Goal: Task Accomplishment & Management: Manage account settings

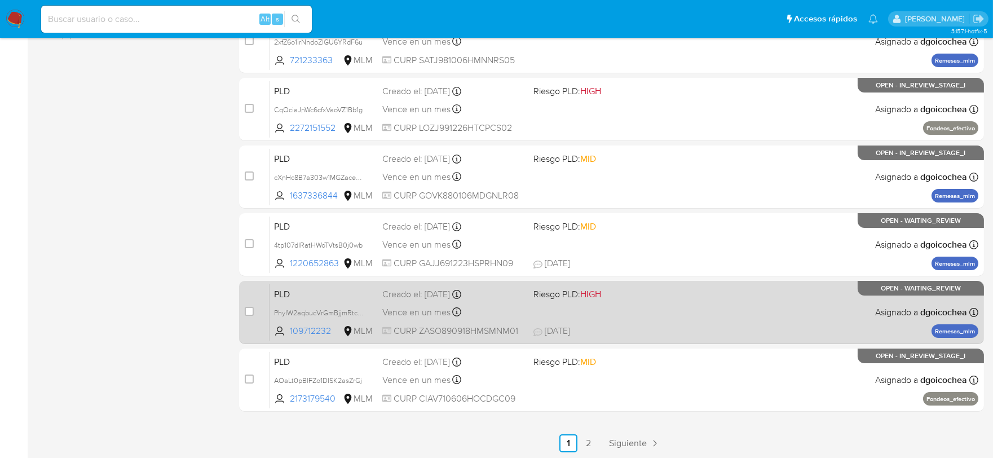
scroll to position [431, 0]
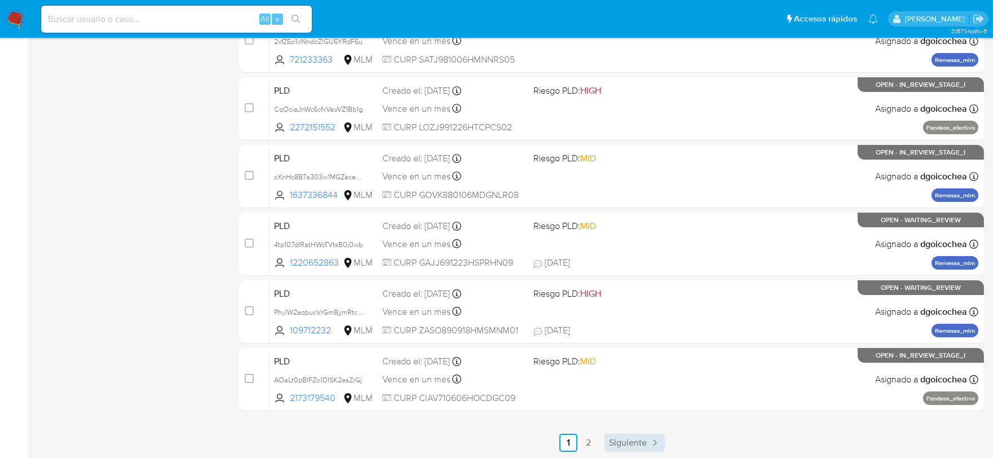
click at [624, 438] on span "Siguiente" at bounding box center [628, 442] width 38 height 9
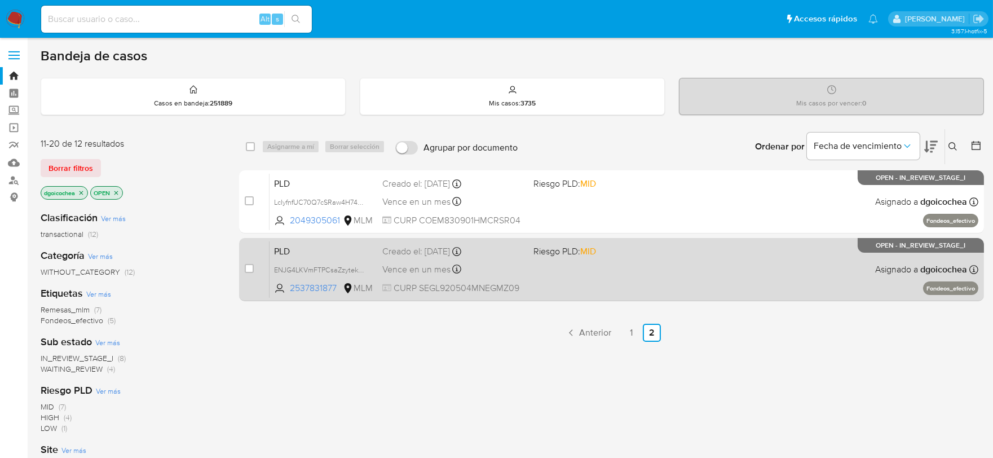
click at [289, 248] on span "PLD" at bounding box center [323, 250] width 99 height 15
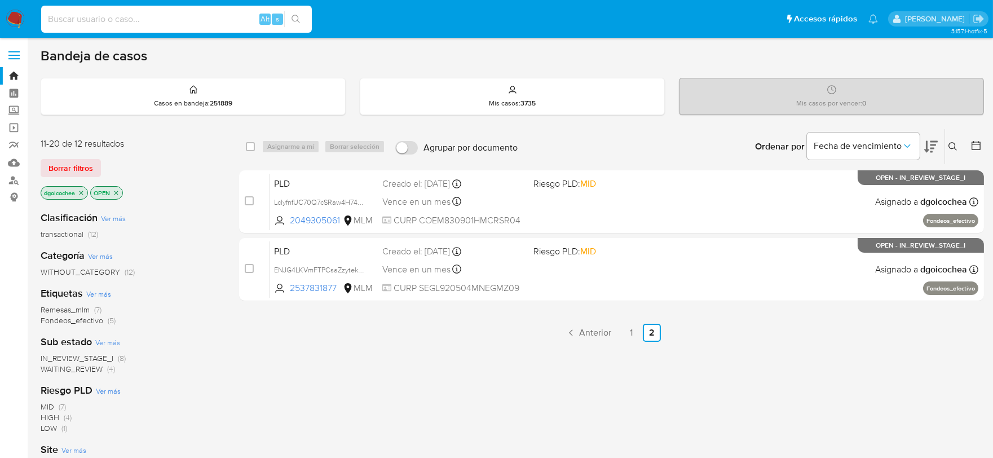
click at [179, 15] on input at bounding box center [176, 19] width 271 height 15
paste input "1859190402"
type input "1859190402"
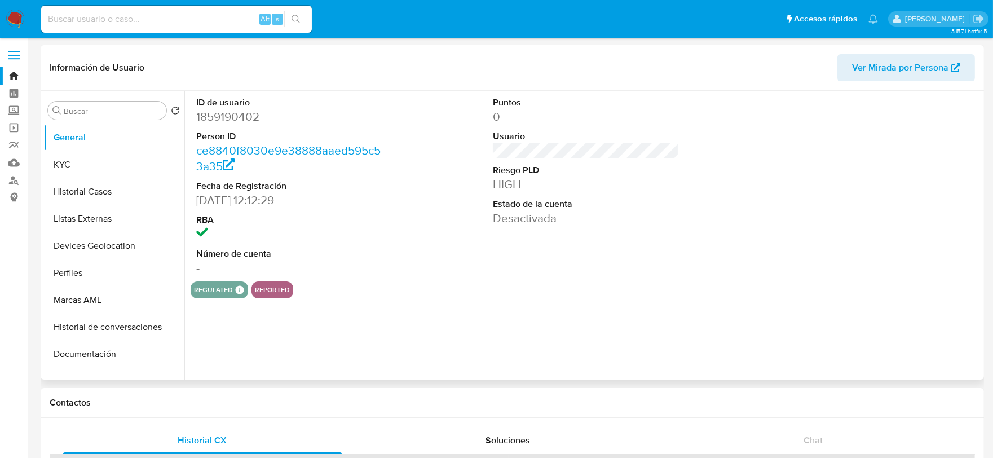
select select "10"
click at [108, 353] on button "Documentación" at bounding box center [109, 354] width 132 height 27
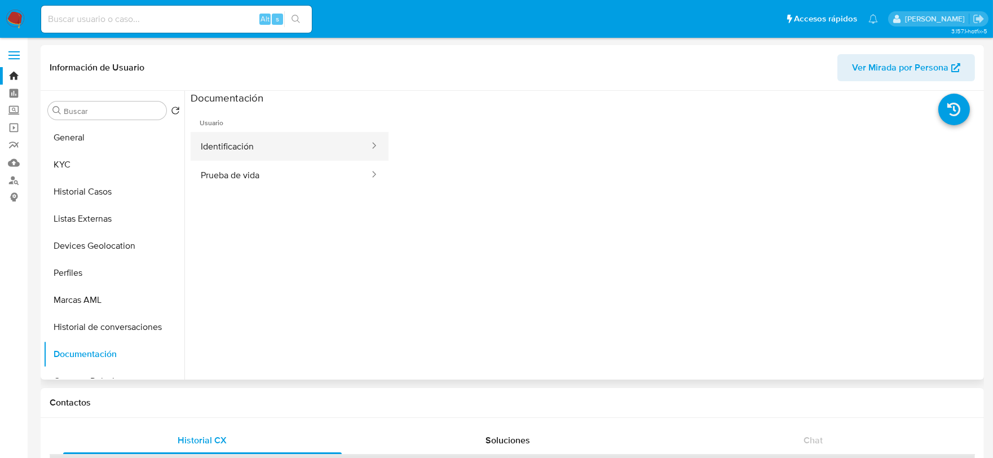
click at [280, 140] on button "Identificación" at bounding box center [281, 146] width 180 height 29
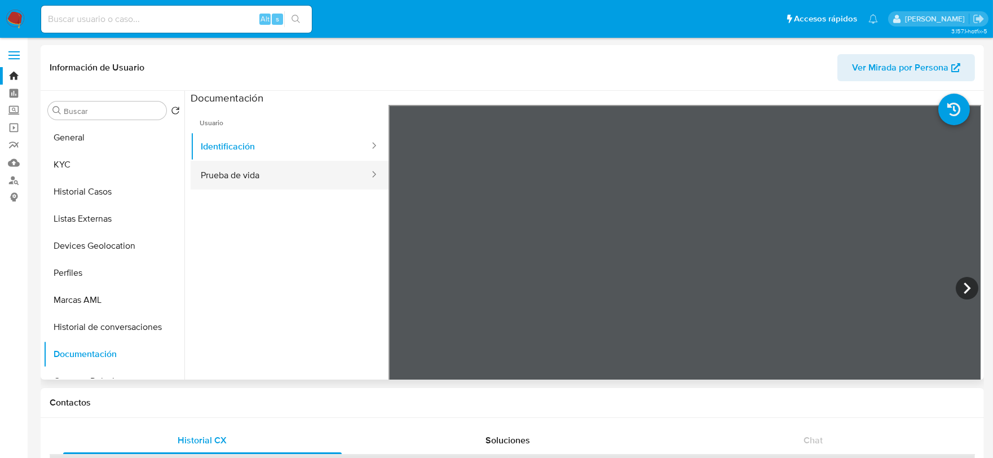
click at [263, 175] on button "Prueba de vida" at bounding box center [281, 175] width 180 height 29
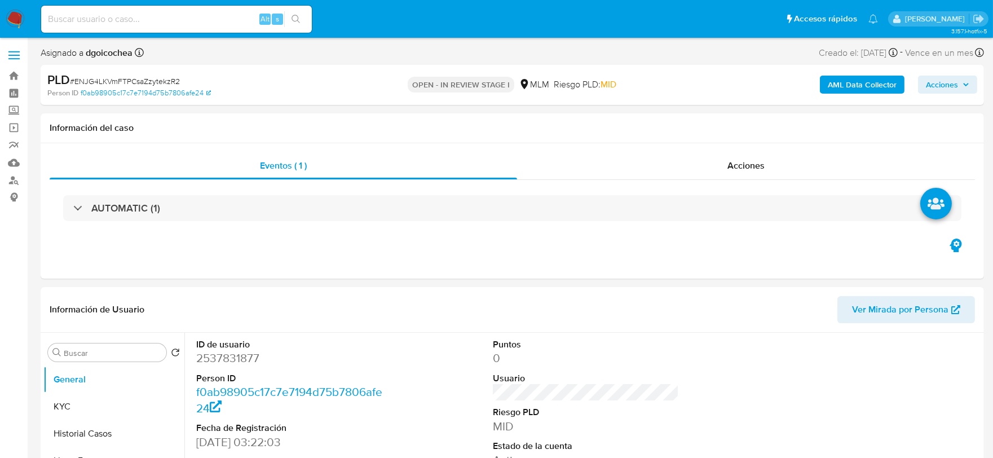
select select "10"
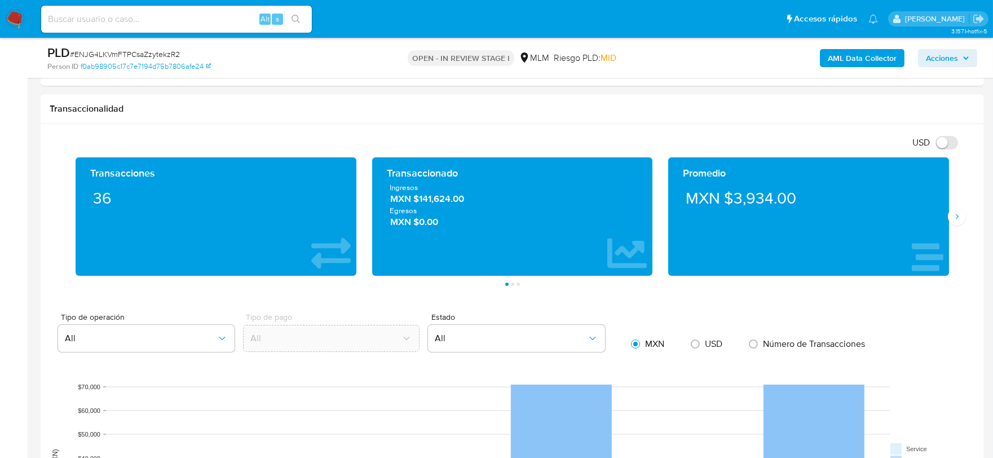
scroll to position [1128, 0]
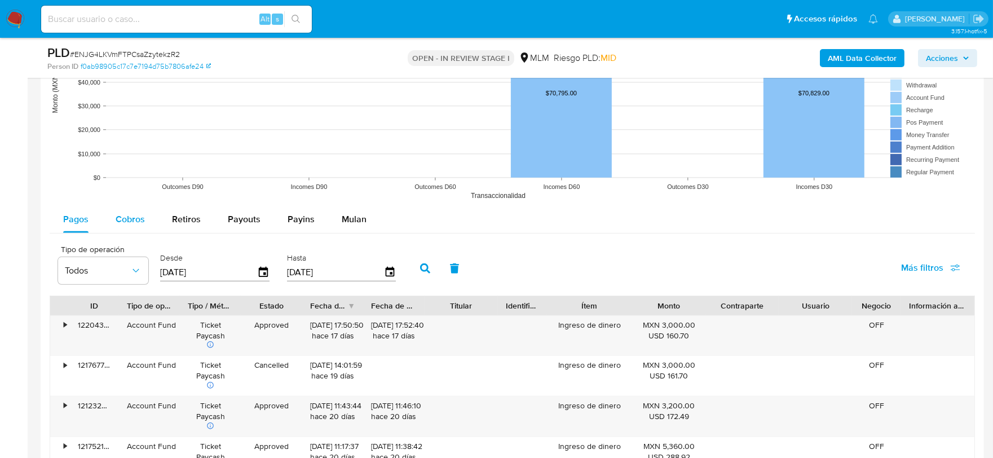
click at [116, 222] on span "Cobros" at bounding box center [130, 219] width 29 height 13
select select "10"
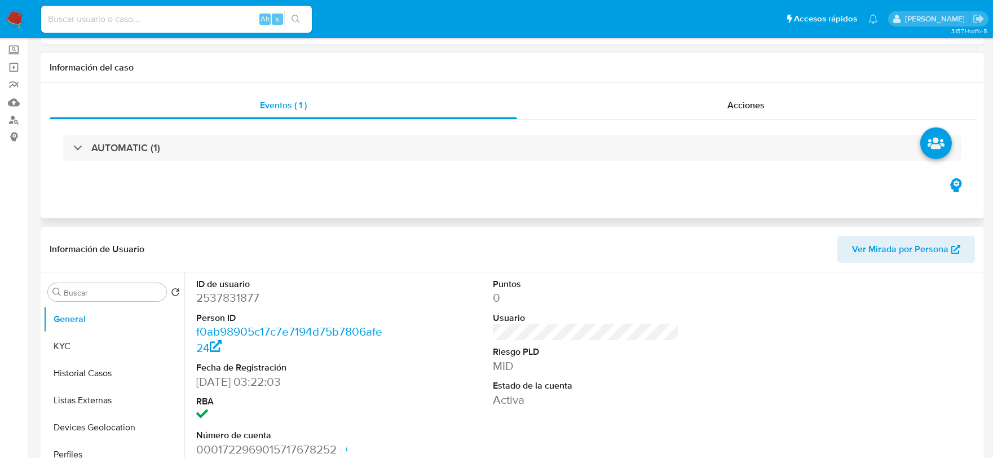
scroll to position [0, 0]
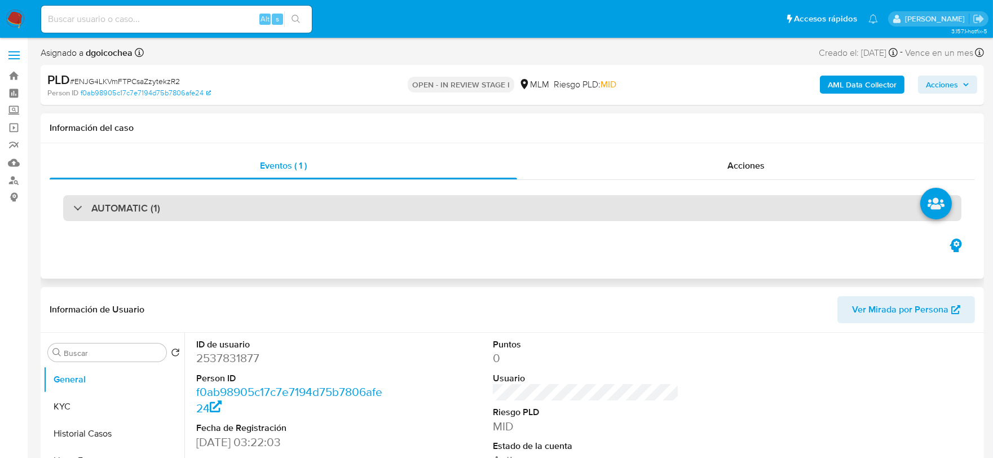
click at [150, 215] on div "AUTOMATIC (1)" at bounding box center [512, 208] width 898 height 26
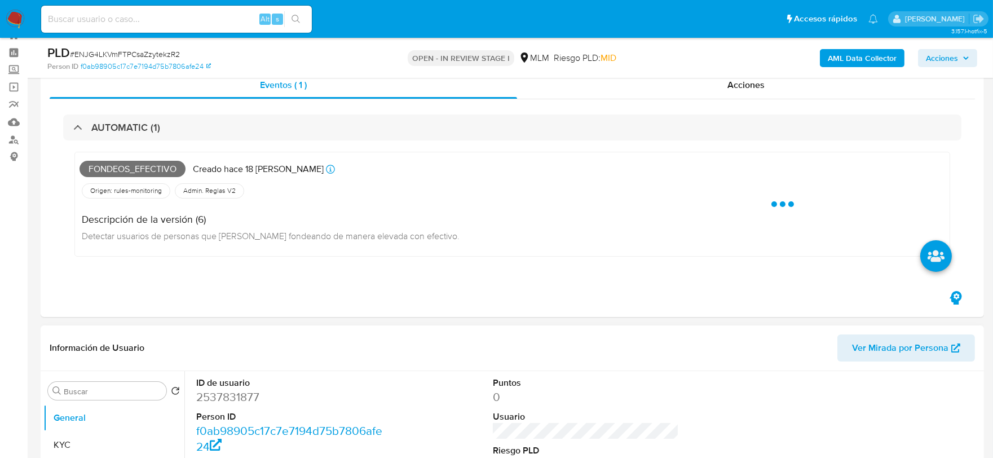
scroll to position [63, 0]
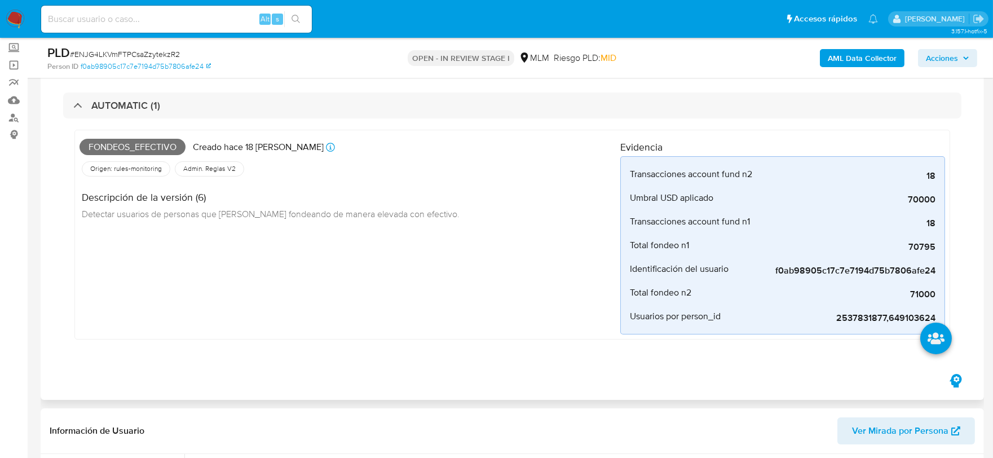
click at [375, 308] on div "Fondeos_efectivo Creado hace 18 días Creado: 12/08/2025 03:04:08 Origen: rules-…" at bounding box center [349, 235] width 541 height 200
click at [920, 244] on span "70795" at bounding box center [850, 246] width 169 height 11
click at [505, 334] on div "Fondeos_efectivo Creado hace 18 días Creado: 12/08/2025 03:04:08 Origen: rules-…" at bounding box center [349, 235] width 541 height 200
click at [443, 324] on div "Fondeos_efectivo Creado [DATE] Creado: [DATE] 03:04:08 Origen: rules-monitoring…" at bounding box center [349, 235] width 541 height 200
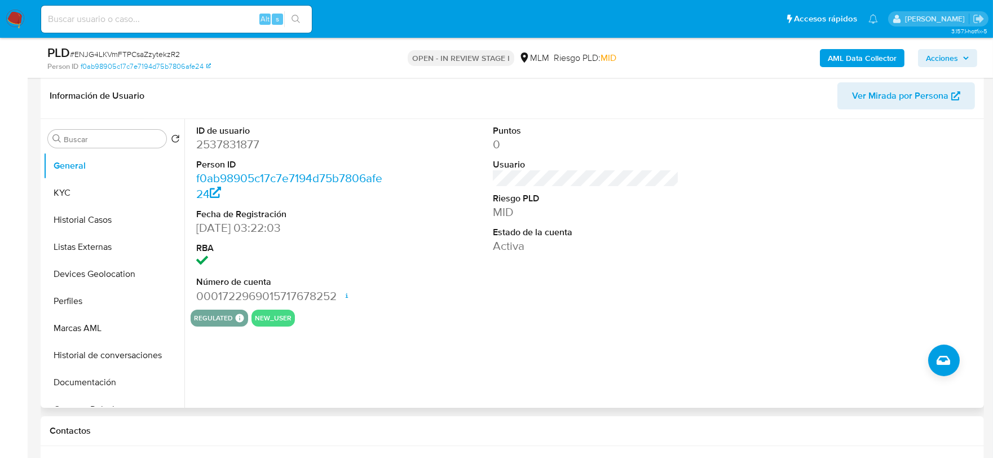
scroll to position [375, 0]
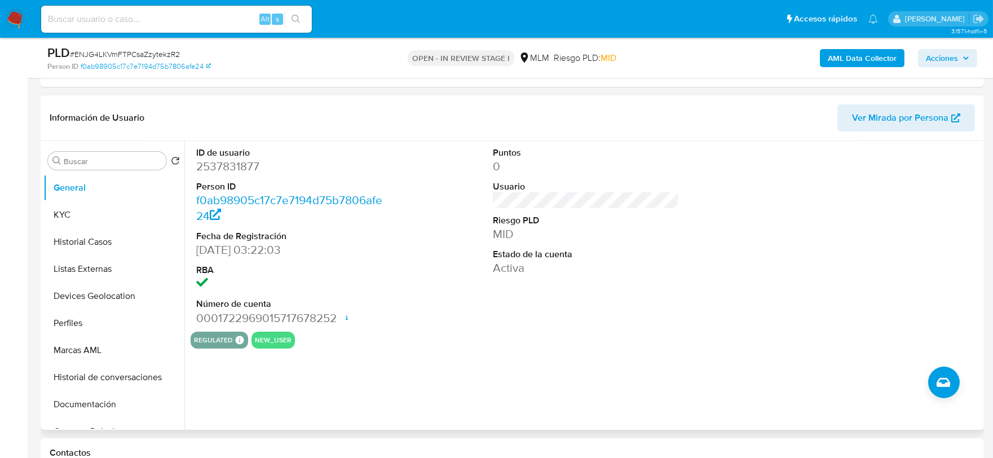
click at [531, 328] on div "Puntos 0 Usuario Riesgo PLD MID Estado de la cuenta Activa" at bounding box center [586, 236] width 198 height 191
click at [87, 201] on button "KYC" at bounding box center [109, 214] width 132 height 27
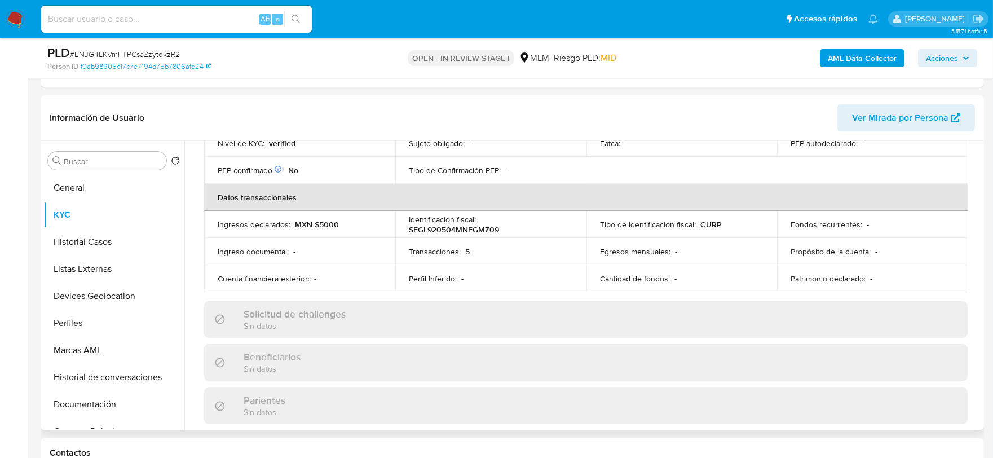
scroll to position [313, 0]
click at [195, 267] on div "Actualizado hace un mes Creado: 07/07/2025 02:22:04 Actualizado: 16/07/2025 10:…" at bounding box center [586, 342] width 790 height 973
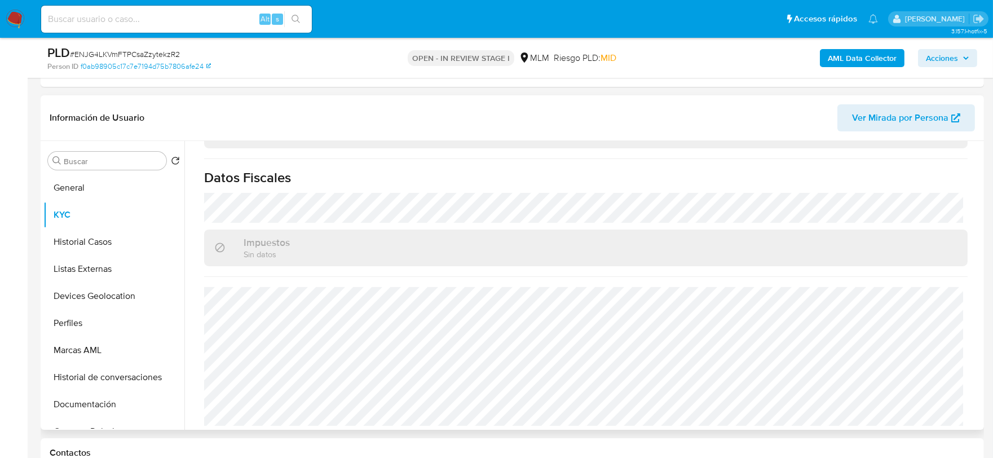
scroll to position [708, 0]
click at [94, 238] on button "Historial Casos" at bounding box center [109, 241] width 132 height 27
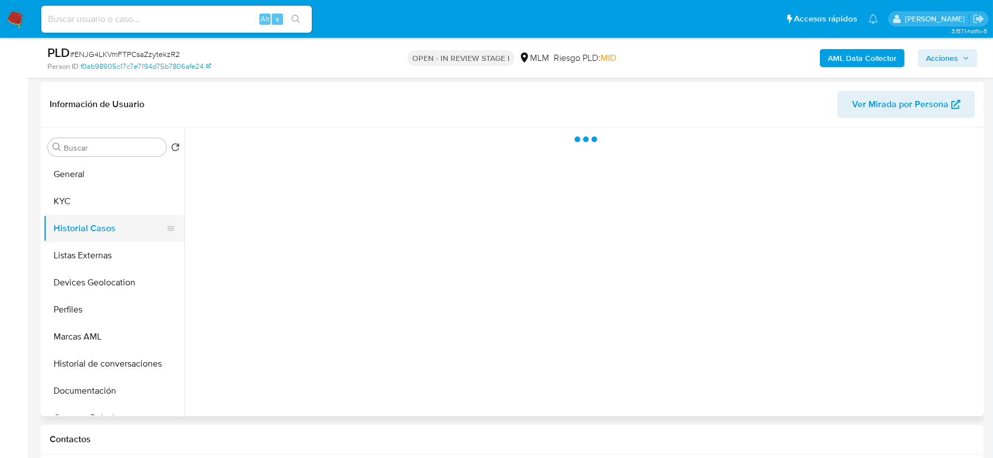
scroll to position [0, 0]
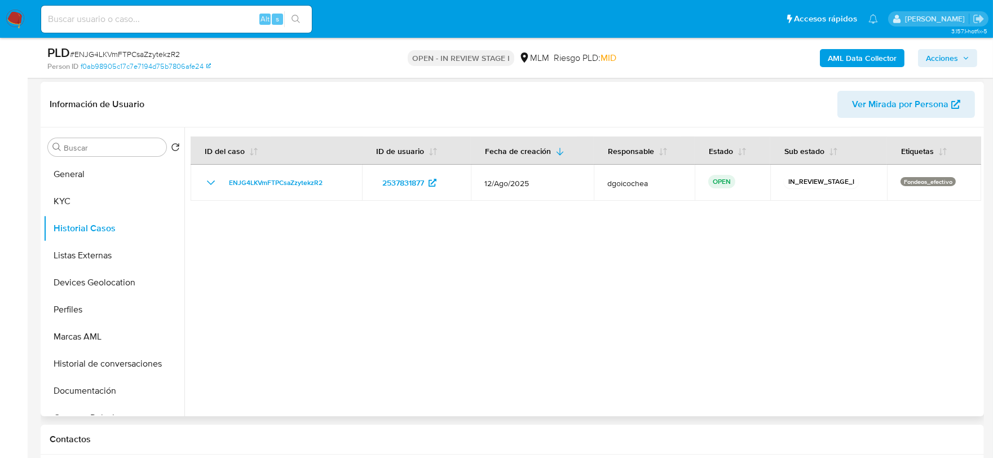
click at [451, 345] on div at bounding box center [582, 271] width 797 height 289
click at [94, 257] on button "Listas Externas" at bounding box center [109, 255] width 132 height 27
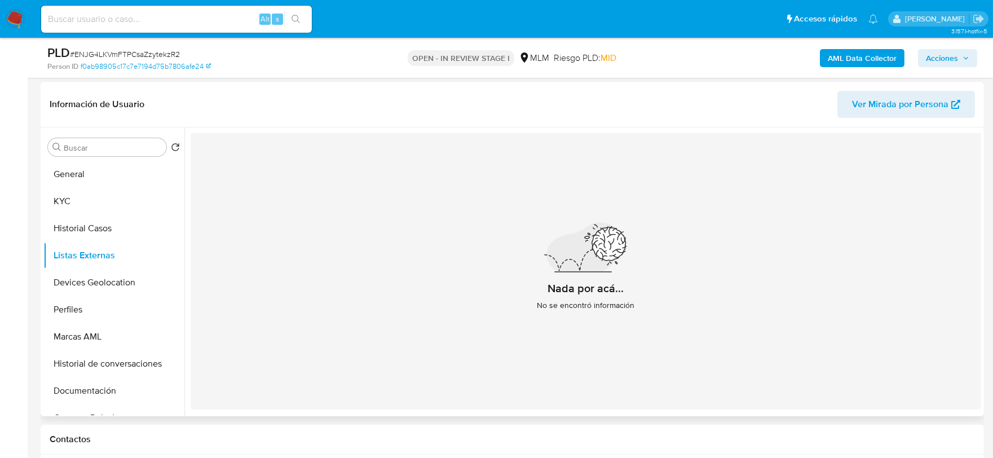
click at [350, 329] on div "Nada por acá... No se encontró información" at bounding box center [586, 271] width 790 height 276
drag, startPoint x: 85, startPoint y: 275, endPoint x: 91, endPoint y: 279, distance: 7.6
click at [85, 275] on button "Devices Geolocation" at bounding box center [109, 282] width 132 height 27
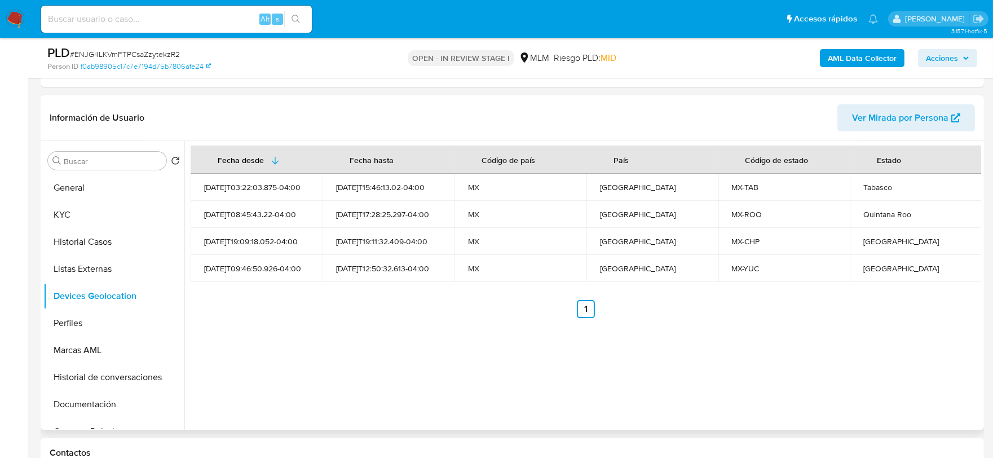
click at [316, 322] on div "Fecha desde Fecha hasta Código de país País Código de estado Estado 2025-07-07T…" at bounding box center [582, 285] width 797 height 289
click at [94, 311] on button "Perfiles" at bounding box center [109, 323] width 132 height 27
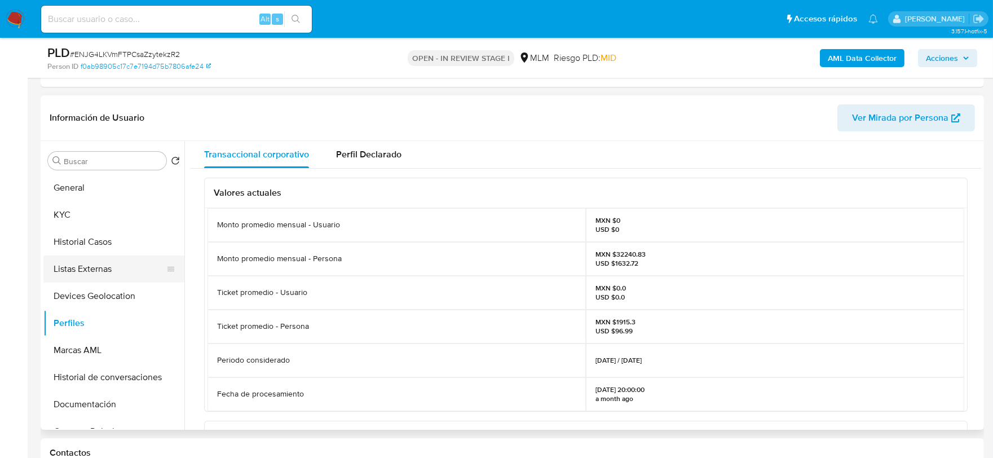
click at [171, 276] on button "Listas Externas" at bounding box center [109, 268] width 132 height 27
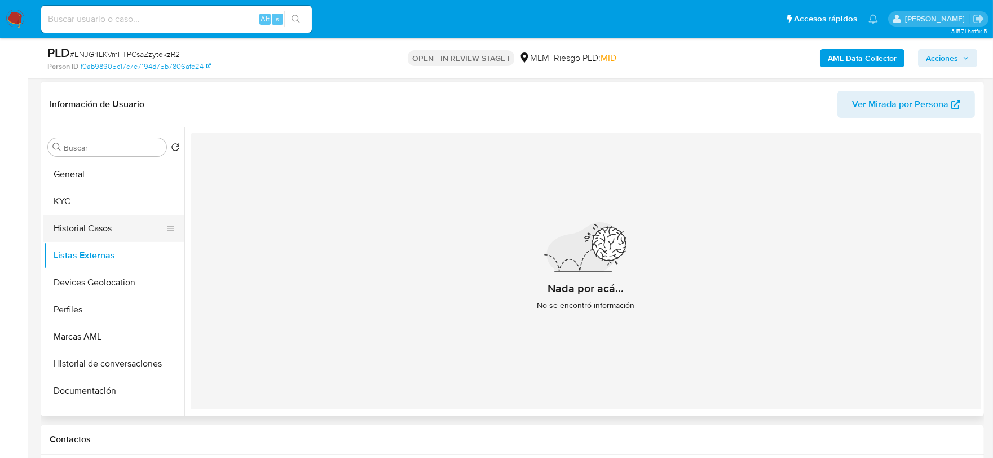
click at [108, 221] on button "Historial Casos" at bounding box center [109, 228] width 132 height 27
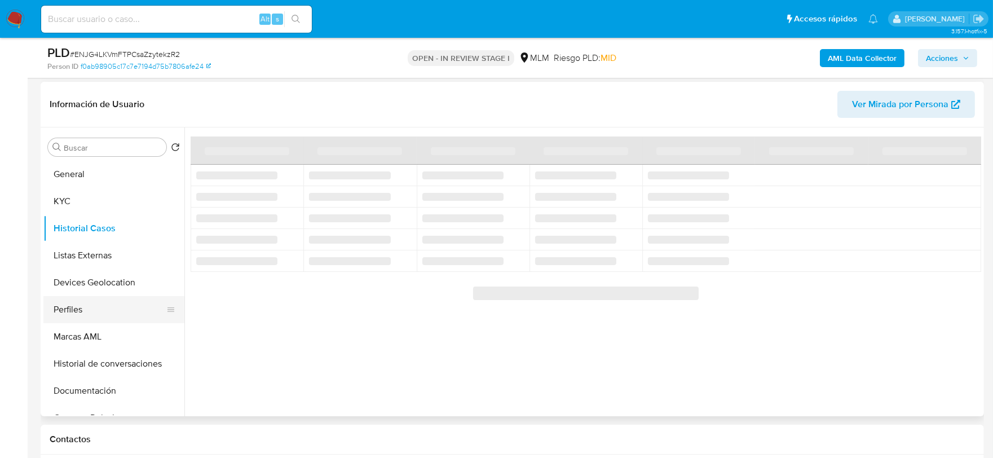
click at [115, 306] on button "Perfiles" at bounding box center [109, 309] width 132 height 27
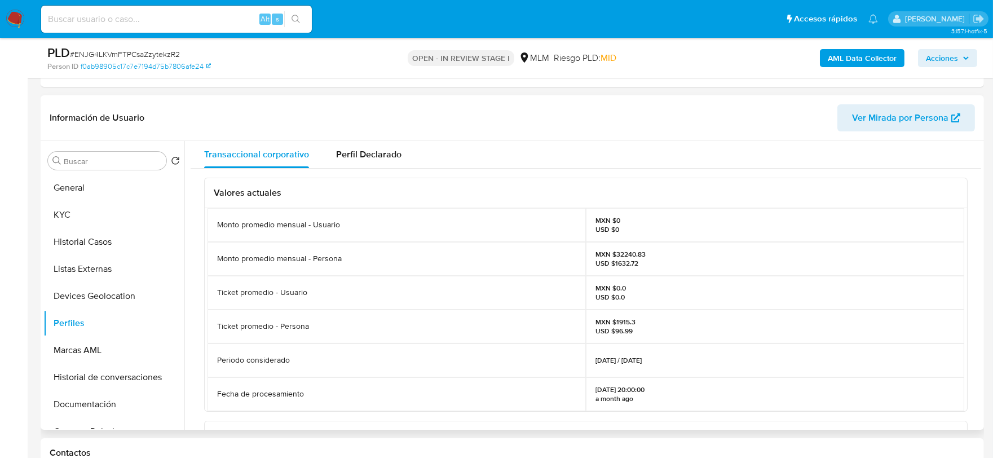
click at [200, 279] on div "Valores actuales Monto promedio mensual - Usuario MXN $0 USD $0 Monto promedio …" at bounding box center [586, 402] width 790 height 467
click at [96, 407] on button "Documentación" at bounding box center [109, 404] width 132 height 27
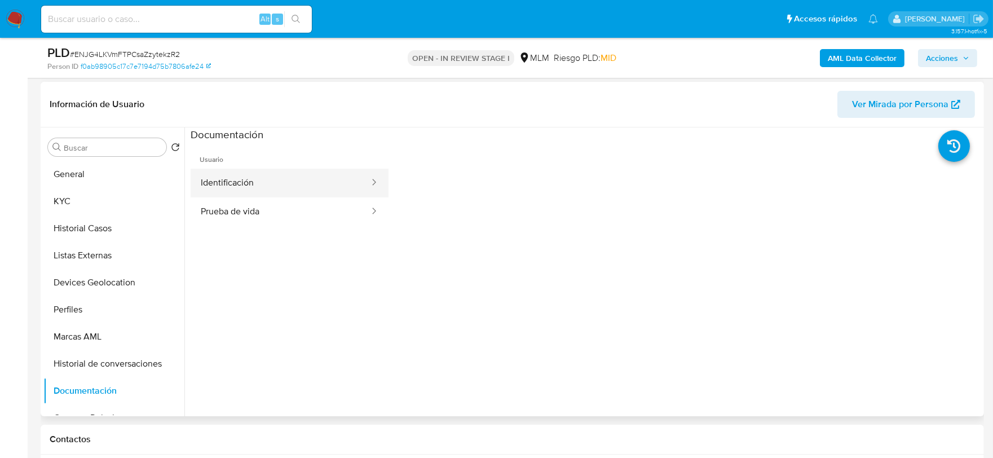
click at [241, 171] on button "Identificación" at bounding box center [281, 183] width 180 height 29
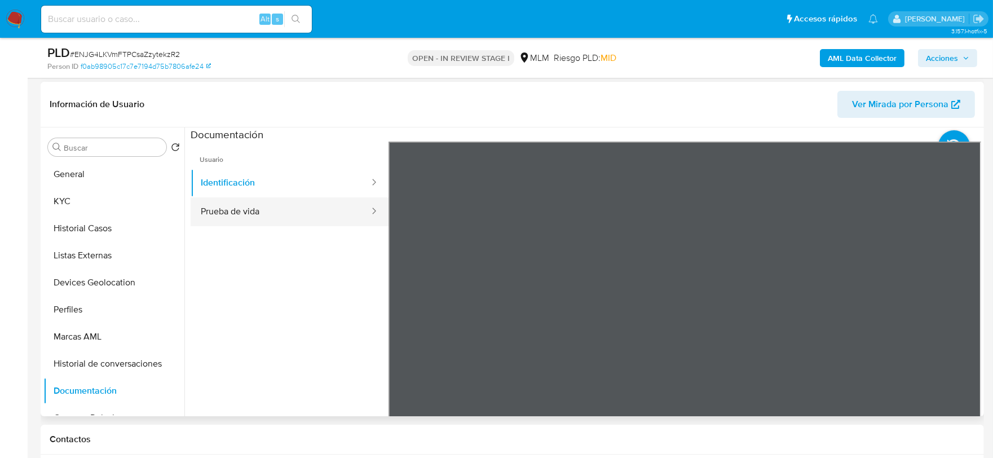
click at [302, 213] on button "Prueba de vida" at bounding box center [281, 211] width 180 height 29
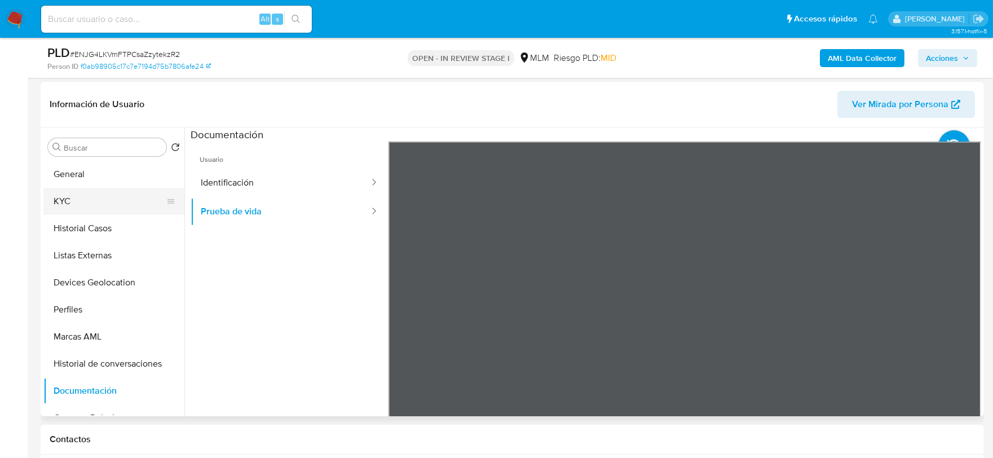
click at [76, 202] on button "KYC" at bounding box center [109, 201] width 132 height 27
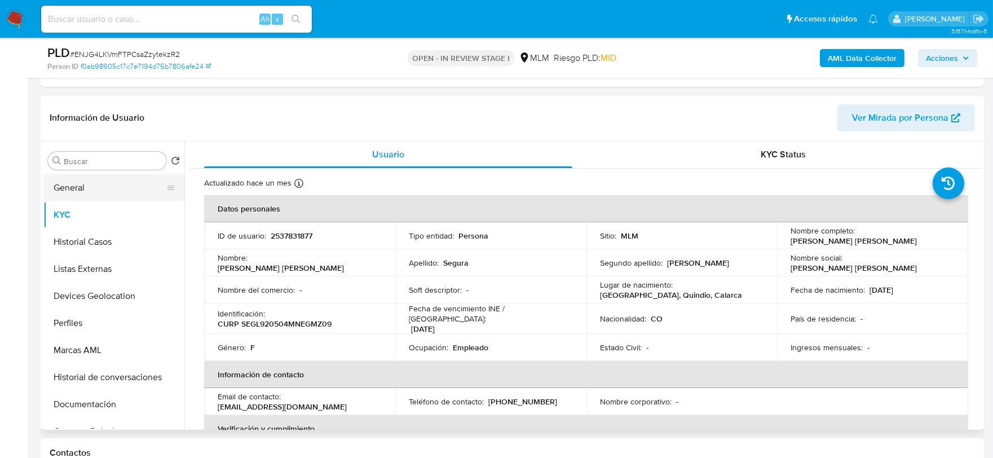
click at [92, 193] on button "General" at bounding box center [109, 187] width 132 height 27
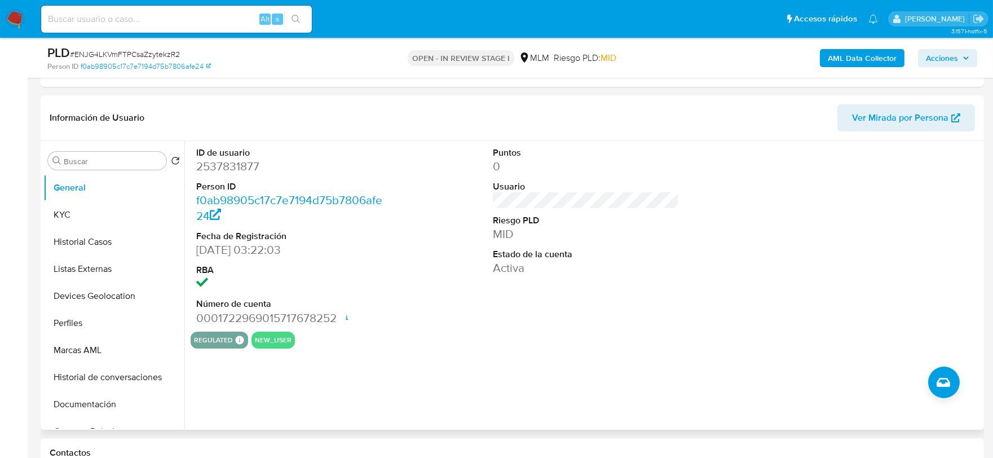
drag, startPoint x: 195, startPoint y: 247, endPoint x: 317, endPoint y: 250, distance: 122.4
click at [317, 250] on div "ID de usuario 2537831877 Person ID f0ab98905c17c7e7194d75b7806afe24 Fecha de Re…" at bounding box center [290, 236] width 198 height 191
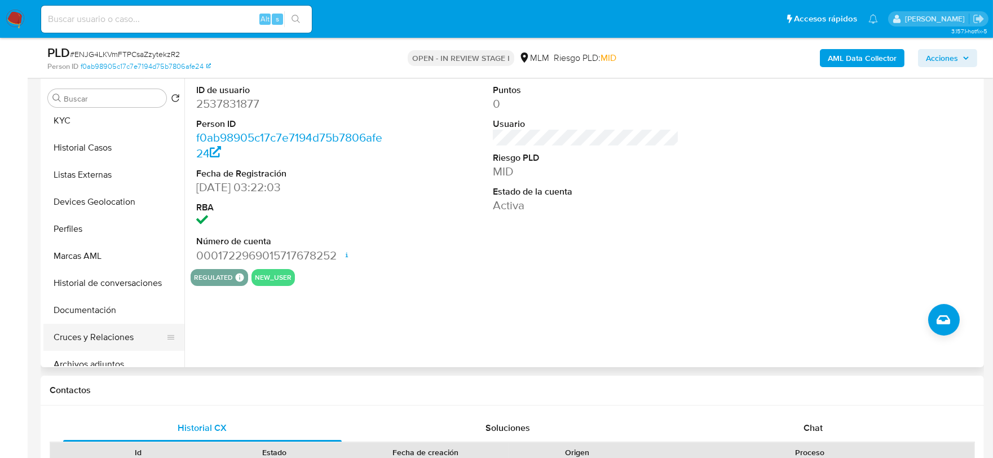
scroll to position [63, 0]
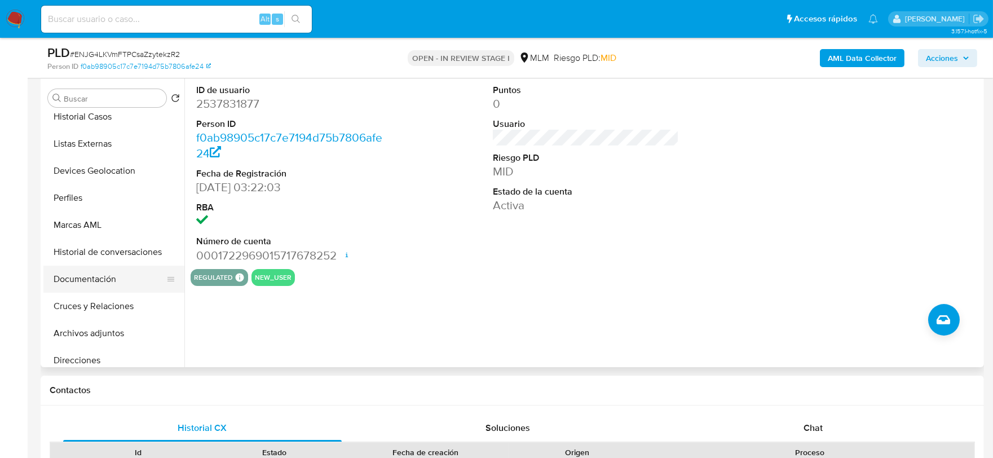
click at [113, 283] on button "Documentación" at bounding box center [109, 279] width 132 height 27
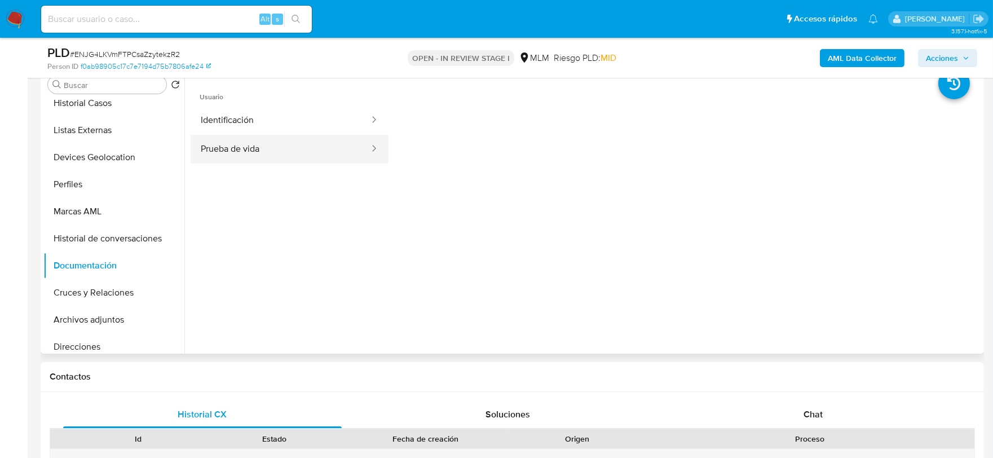
click at [271, 153] on button "Prueba de vida" at bounding box center [281, 149] width 180 height 29
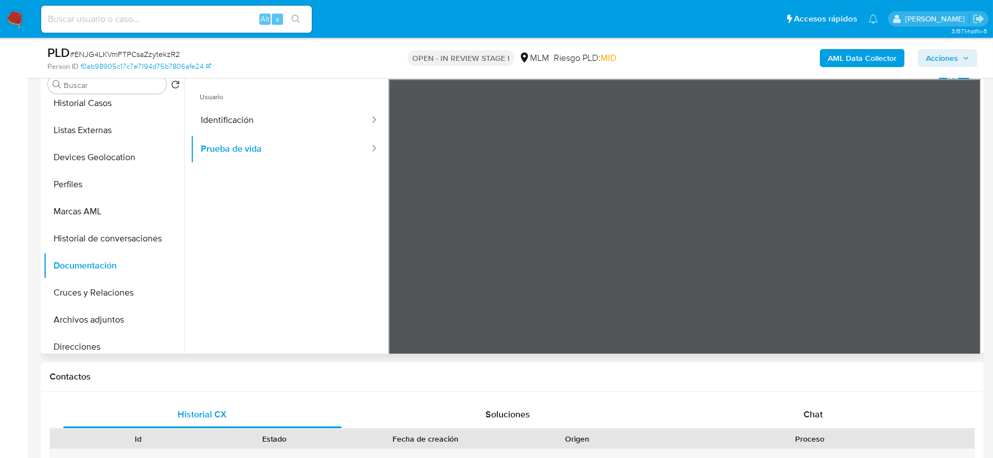
click at [296, 288] on ul "Usuario Identificación Prueba de vida" at bounding box center [290, 241] width 198 height 325
click at [320, 127] on button "Identificación" at bounding box center [281, 120] width 180 height 29
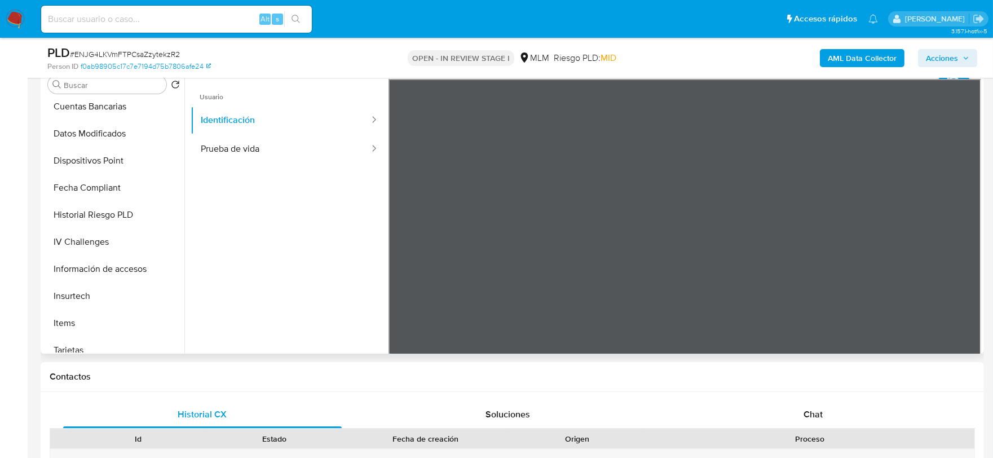
scroll to position [438, 0]
click at [116, 260] on button "Información de accesos" at bounding box center [109, 269] width 132 height 27
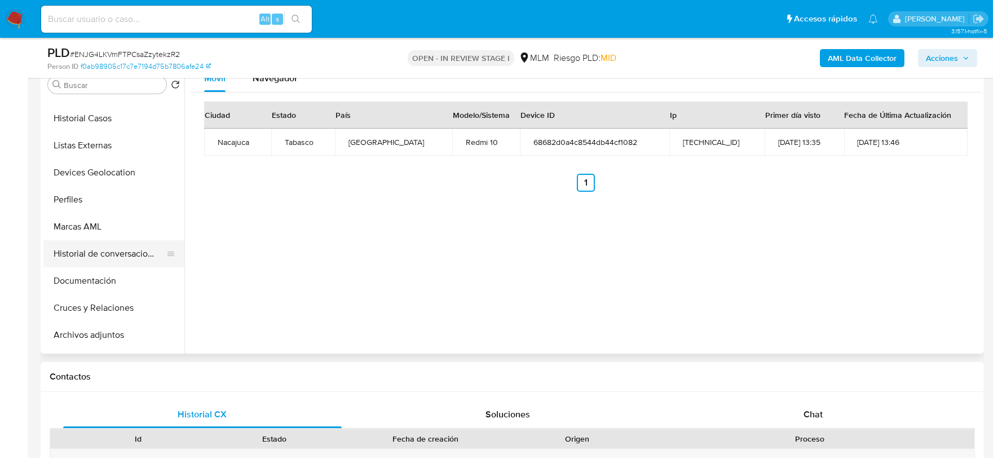
scroll to position [0, 0]
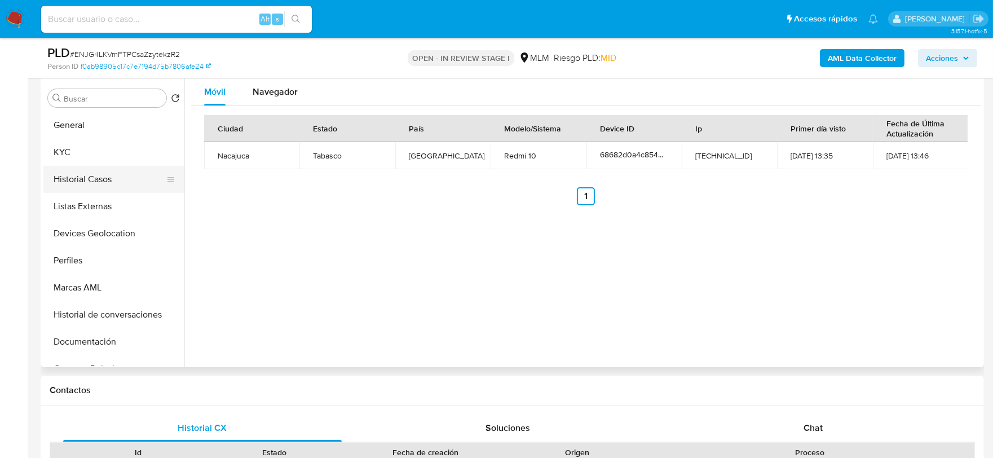
click at [87, 156] on button "KYC" at bounding box center [113, 152] width 141 height 27
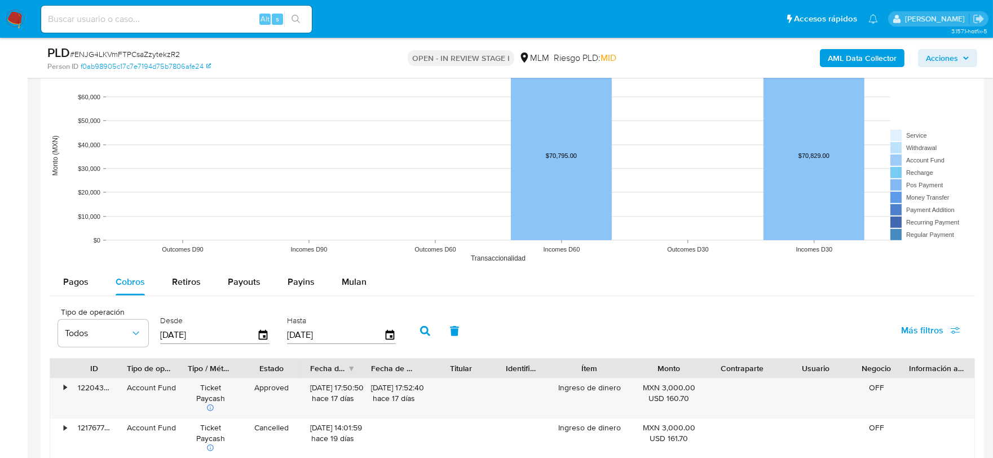
scroll to position [1440, 0]
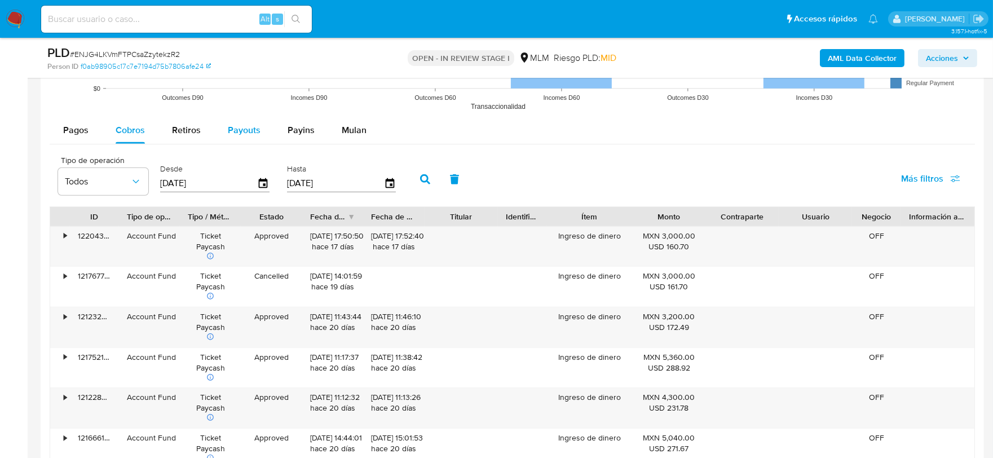
click at [242, 125] on span "Payouts" at bounding box center [244, 129] width 33 height 13
select select "10"
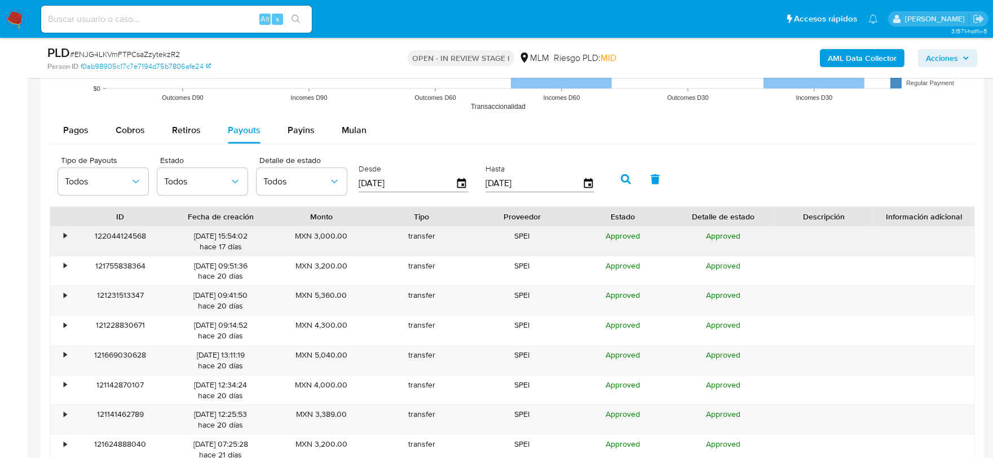
click at [64, 238] on div "•" at bounding box center [65, 236] width 3 height 11
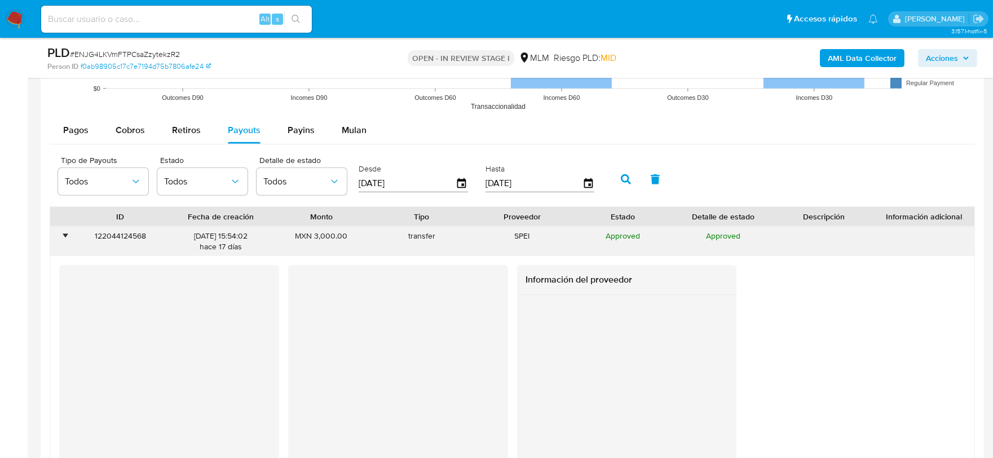
click at [64, 238] on div "•" at bounding box center [65, 236] width 3 height 11
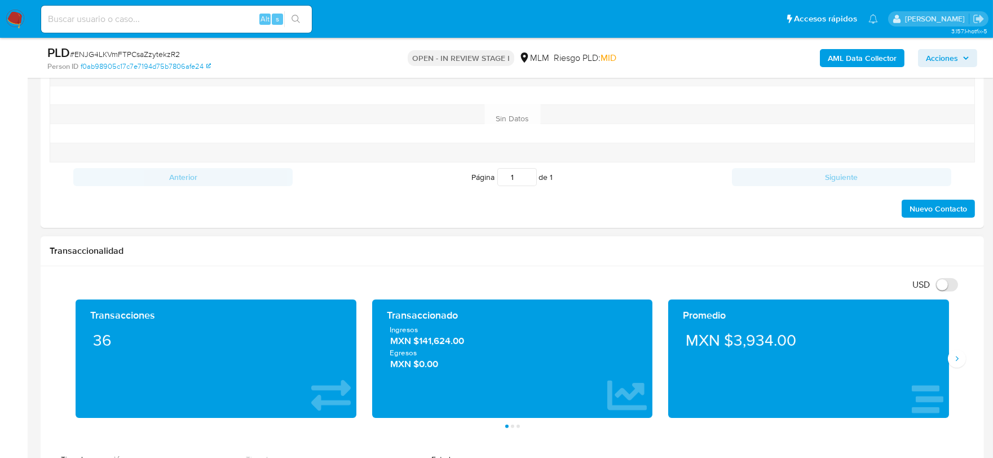
scroll to position [830, 0]
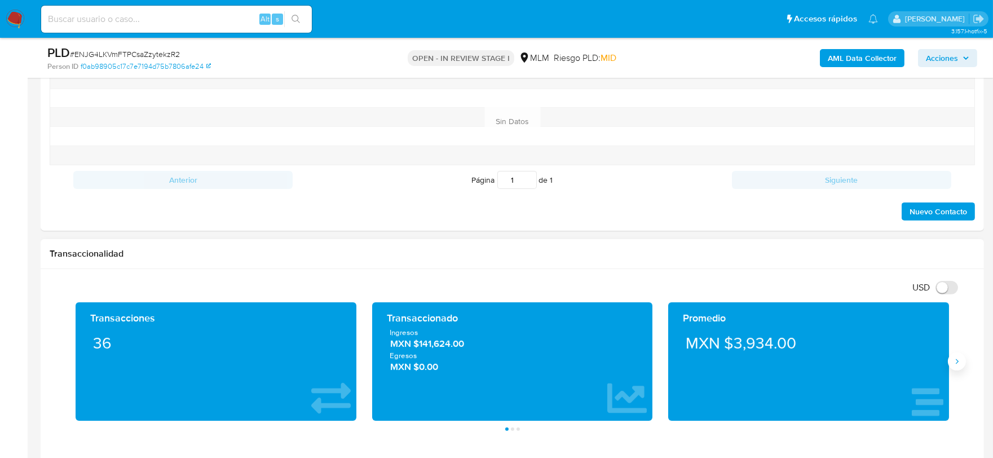
click at [955, 364] on icon "Siguiente" at bounding box center [956, 361] width 9 height 9
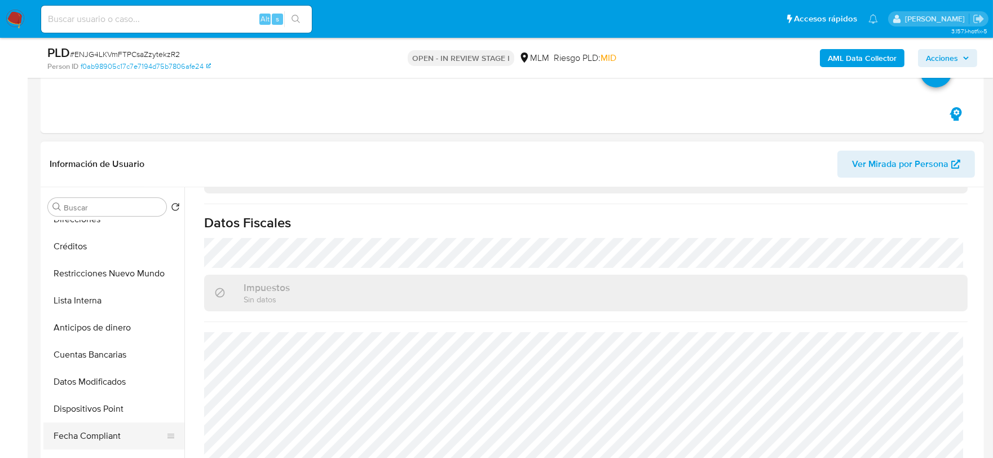
scroll to position [250, 0]
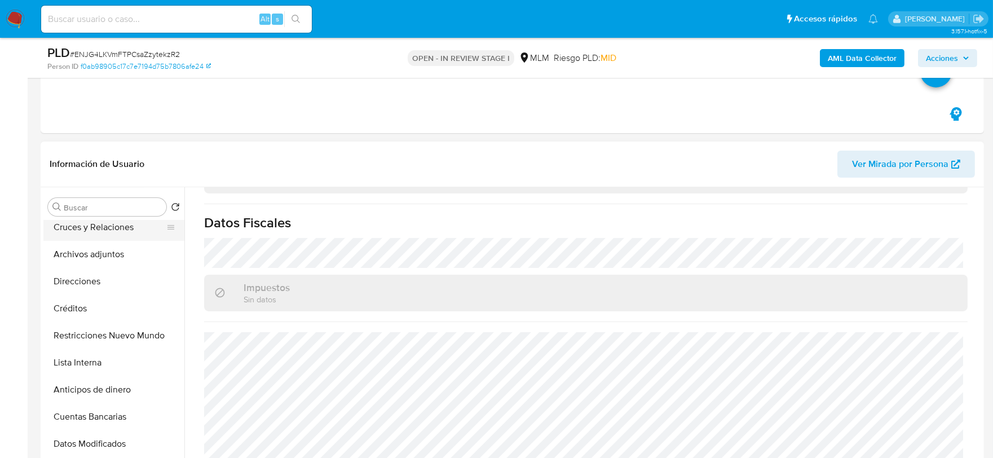
click at [98, 226] on button "Cruces y Relaciones" at bounding box center [109, 227] width 132 height 27
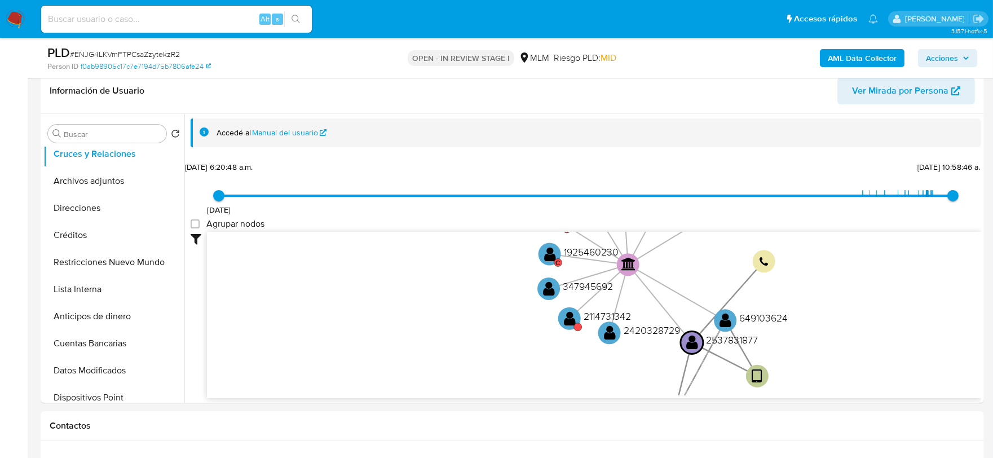
scroll to position [417, 0]
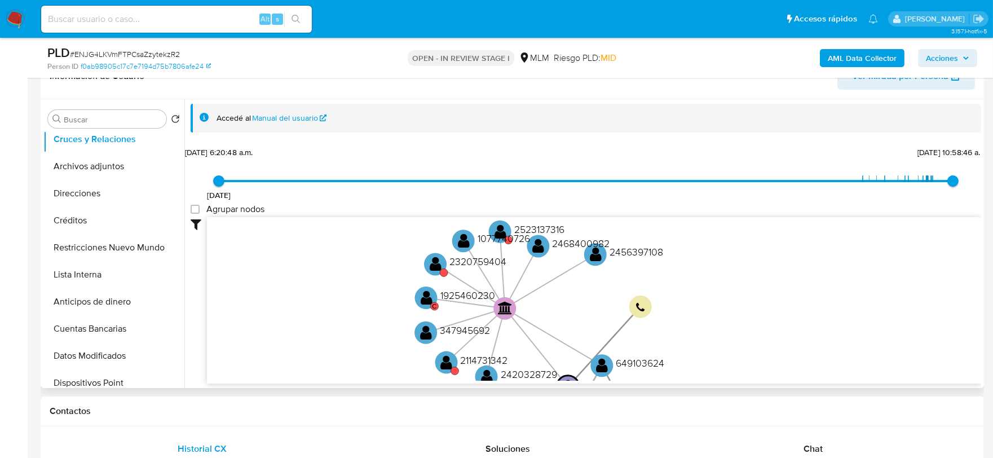
drag, startPoint x: 921, startPoint y: 252, endPoint x: 798, endPoint y: 311, distance: 136.4
click at [798, 311] on icon "device-68682d0a4c8544db44cf1082  user-2537831877  2537831877 user-649103624 …" at bounding box center [594, 298] width 774 height 163
click at [496, 223] on text "" at bounding box center [500, 231] width 12 height 16
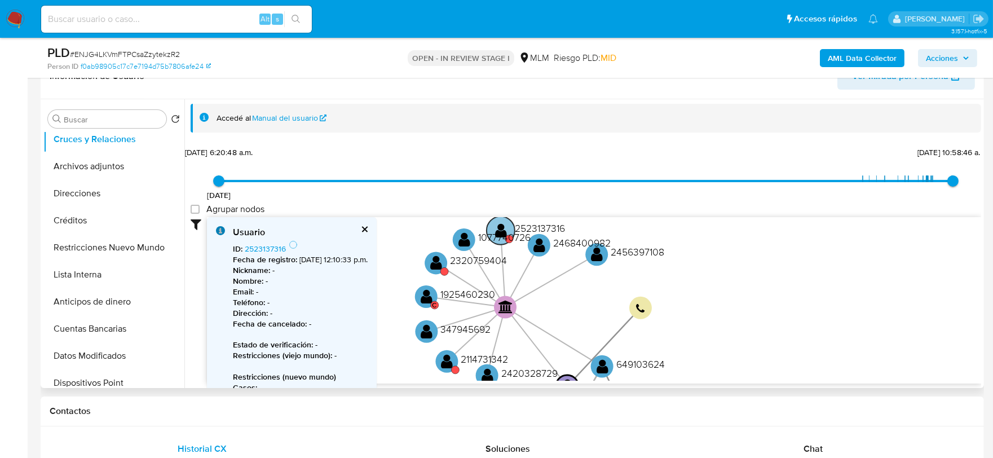
click at [500, 227] on text "" at bounding box center [501, 230] width 12 height 16
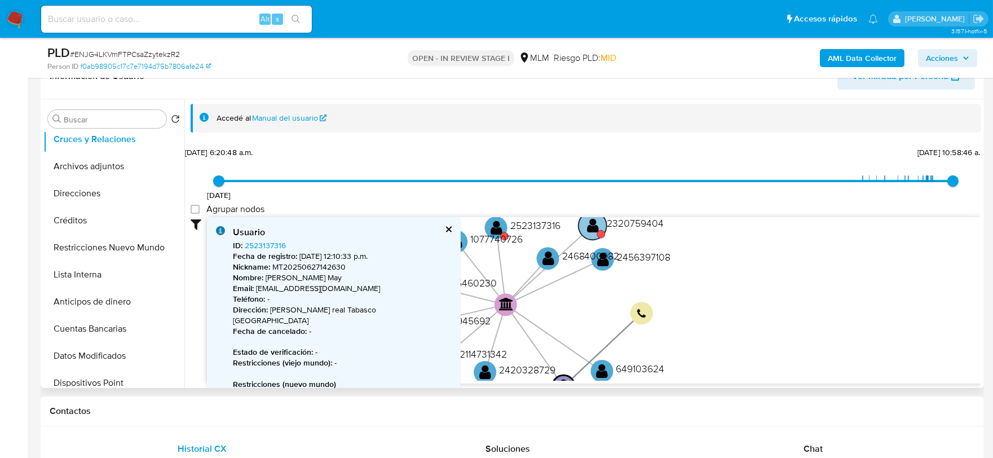
drag, startPoint x: 496, startPoint y: 263, endPoint x: 664, endPoint y: 227, distance: 171.8
click at [664, 227] on text "2320759404" at bounding box center [635, 223] width 57 height 14
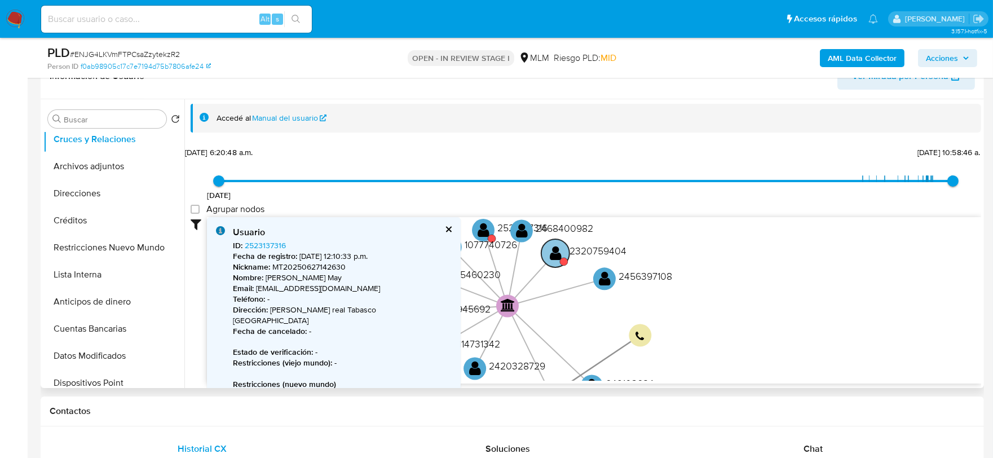
click at [560, 255] on text "" at bounding box center [556, 253] width 12 height 16
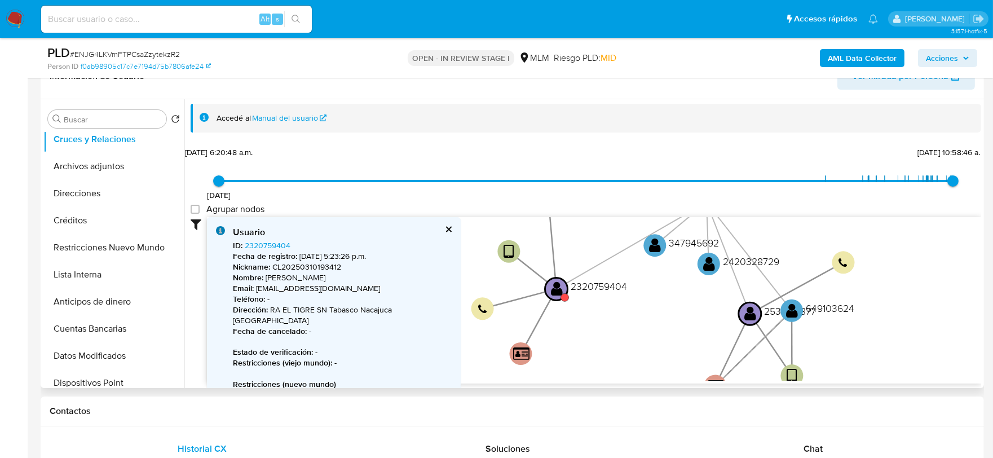
drag, startPoint x: 525, startPoint y: 321, endPoint x: 666, endPoint y: 207, distance: 181.2
click at [669, 203] on div "20/8/2021 20/8/2021, 6:20:48 a.m. 26/8/2025, 10:58:46 a.m. Agrupar nodos Filtro…" at bounding box center [586, 264] width 790 height 240
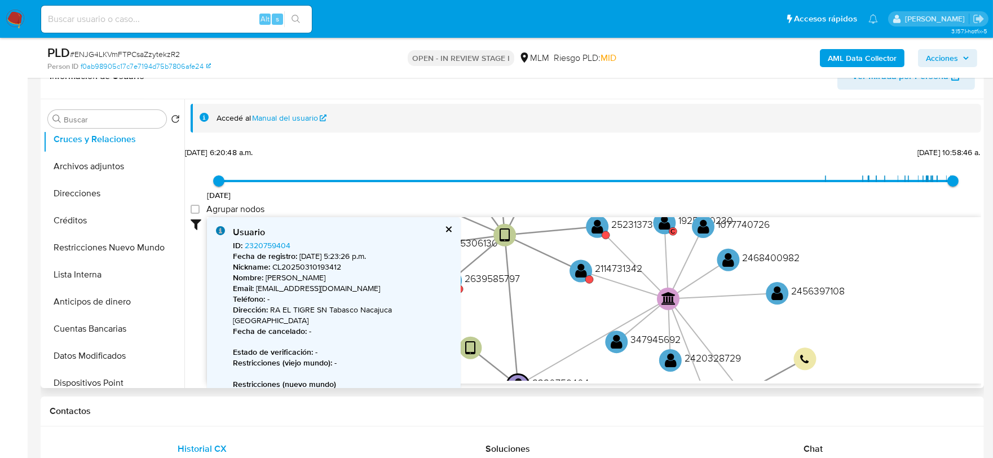
drag, startPoint x: 622, startPoint y: 246, endPoint x: 582, endPoint y: 346, distance: 108.0
click at [582, 346] on icon "device-68682d0a4c8544db44cf1082  user-2537831877  2537831877 user-649103624 …" at bounding box center [594, 298] width 774 height 163
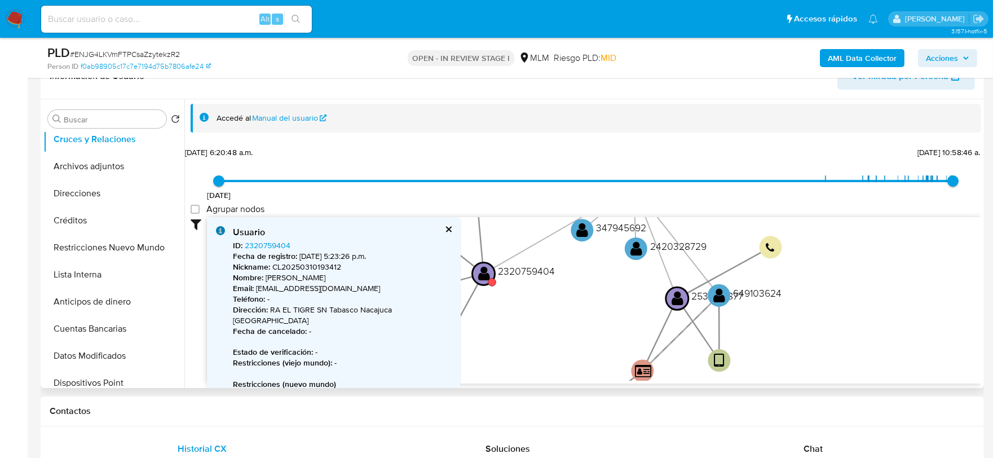
drag, startPoint x: 728, startPoint y: 324, endPoint x: 695, endPoint y: 207, distance: 121.2
click at [695, 207] on div "20/8/2021 20/8/2021, 6:20:48 a.m. 26/8/2025, 10:58:46 a.m. Agrupar nodos Filtro…" at bounding box center [586, 264] width 790 height 240
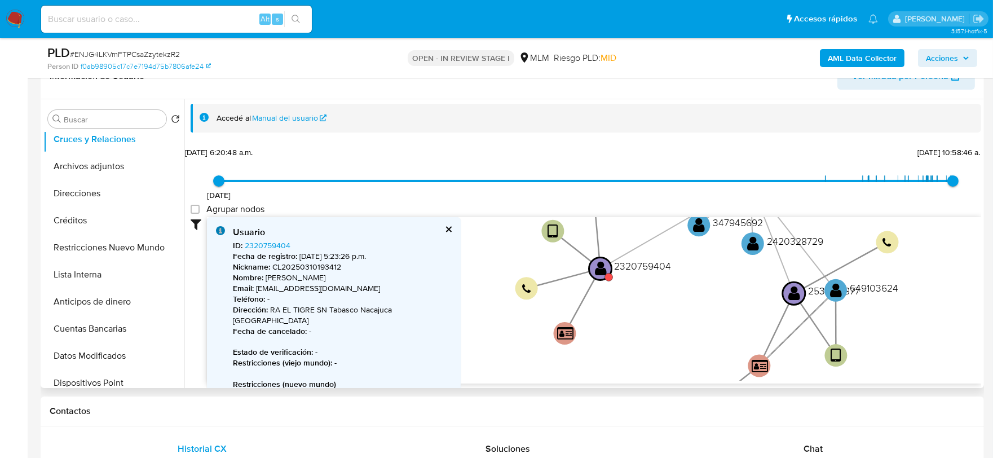
drag, startPoint x: 675, startPoint y: 364, endPoint x: 786, endPoint y: 352, distance: 111.7
click at [792, 359] on icon "device-68682d0a4c8544db44cf1082  user-2537831877  2537831877 user-649103624 …" at bounding box center [594, 298] width 774 height 163
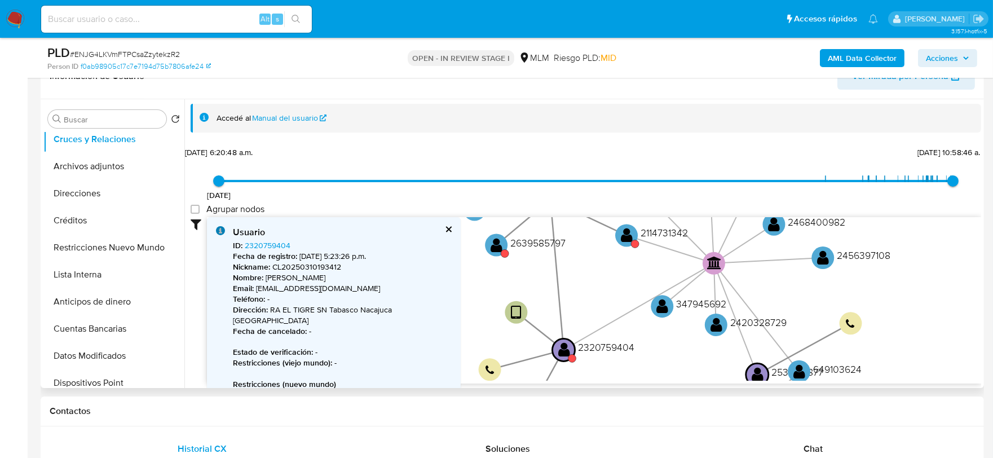
drag, startPoint x: 733, startPoint y: 301, endPoint x: 696, endPoint y: 382, distance: 89.3
click at [696, 382] on div "device-68682d0a4c8544db44cf1082  user-2537831877  2537831877 user-649103624 …" at bounding box center [594, 300] width 774 height 167
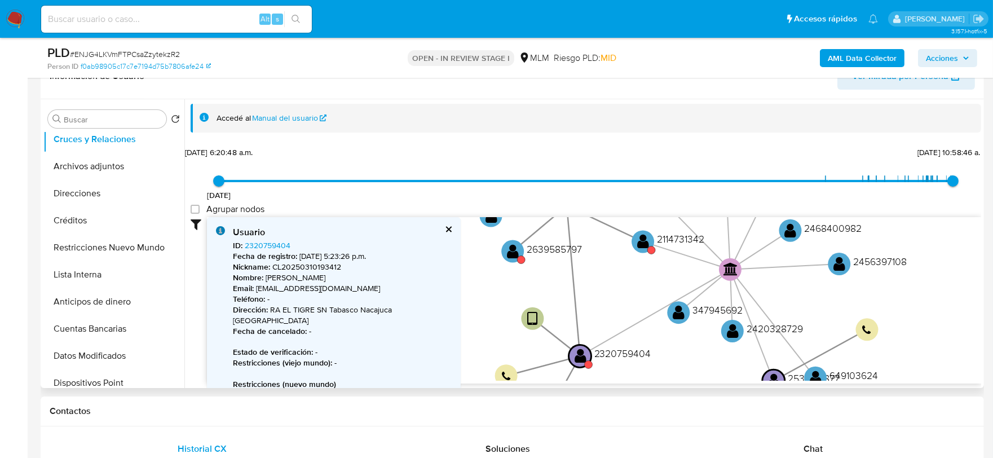
drag, startPoint x: 758, startPoint y: 285, endPoint x: 775, endPoint y: 291, distance: 17.5
click at [775, 291] on icon "device-68682d0a4c8544db44cf1082  user-2537831877  2537831877 user-649103624 …" at bounding box center [594, 298] width 774 height 163
click at [96, 166] on button "Archivos adjuntos" at bounding box center [109, 166] width 132 height 27
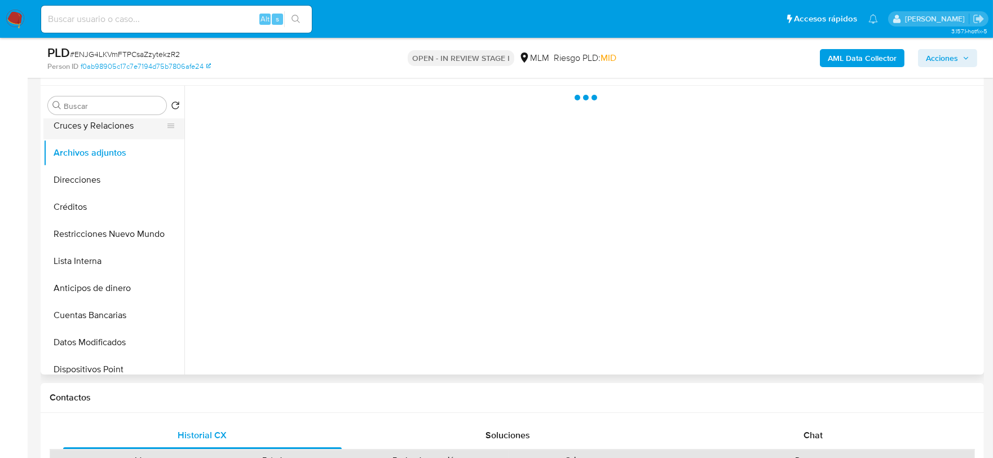
click at [108, 130] on button "Cruces y Relaciones" at bounding box center [109, 125] width 132 height 27
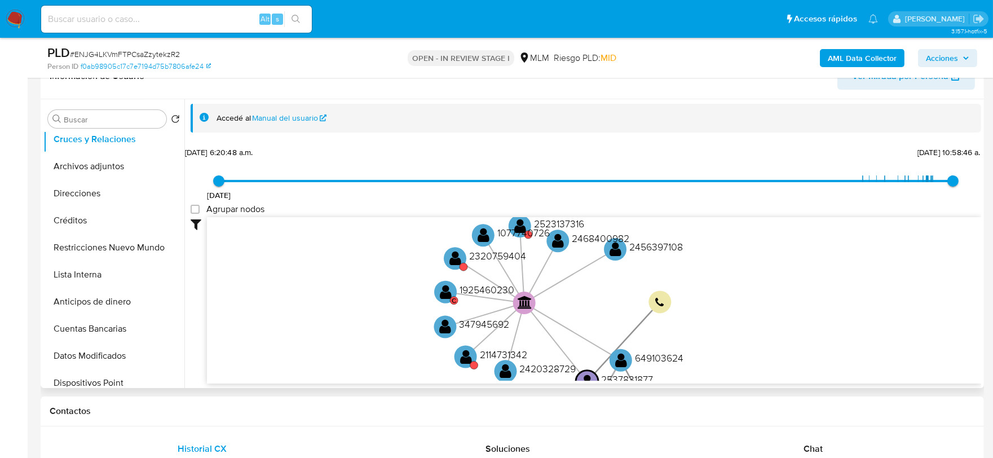
drag, startPoint x: 683, startPoint y: 313, endPoint x: 589, endPoint y: 324, distance: 95.4
click at [589, 324] on icon "device-68682d0a4c8544db44cf1082  user-2537831877  2537831877 user-649103624 …" at bounding box center [594, 298] width 774 height 163
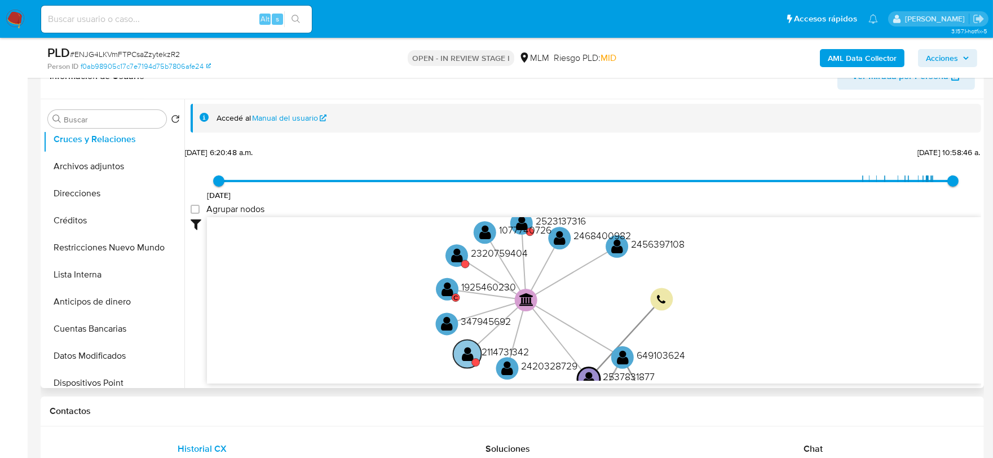
click at [470, 348] on text "" at bounding box center [468, 353] width 12 height 16
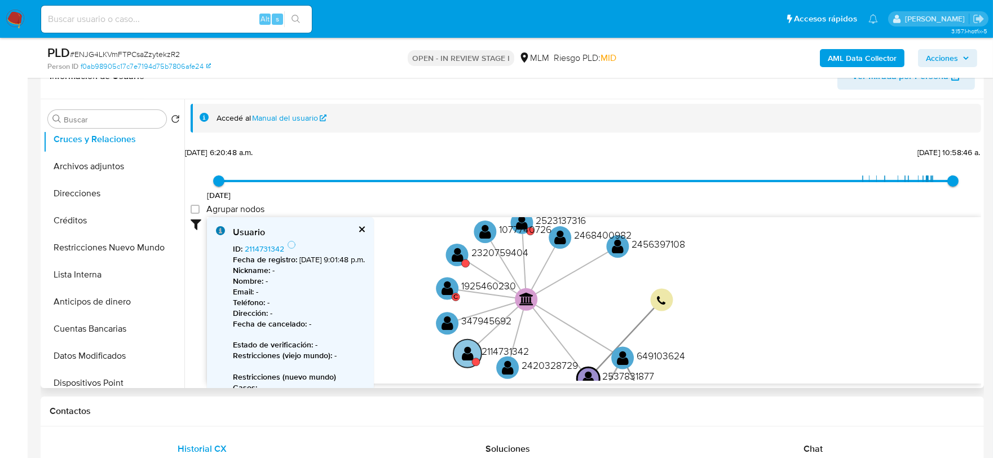
click at [469, 348] on text "" at bounding box center [468, 353] width 12 height 16
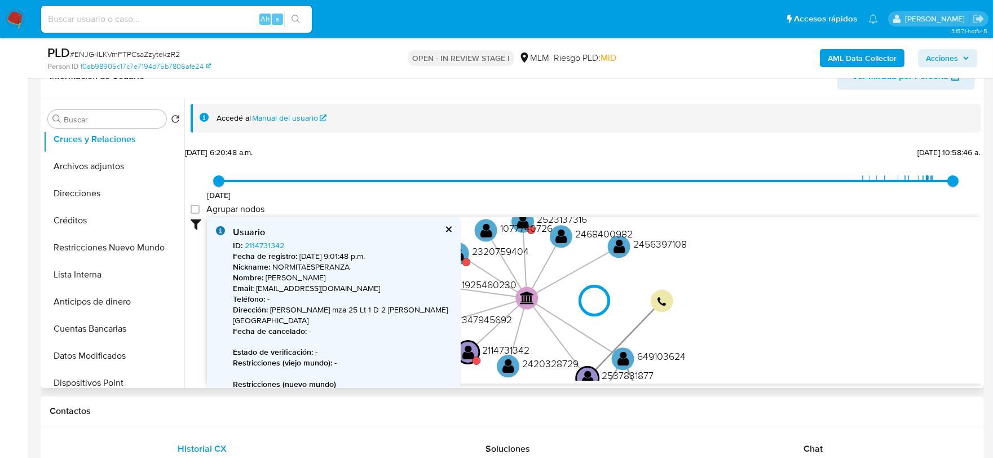
type input "1756301471000"
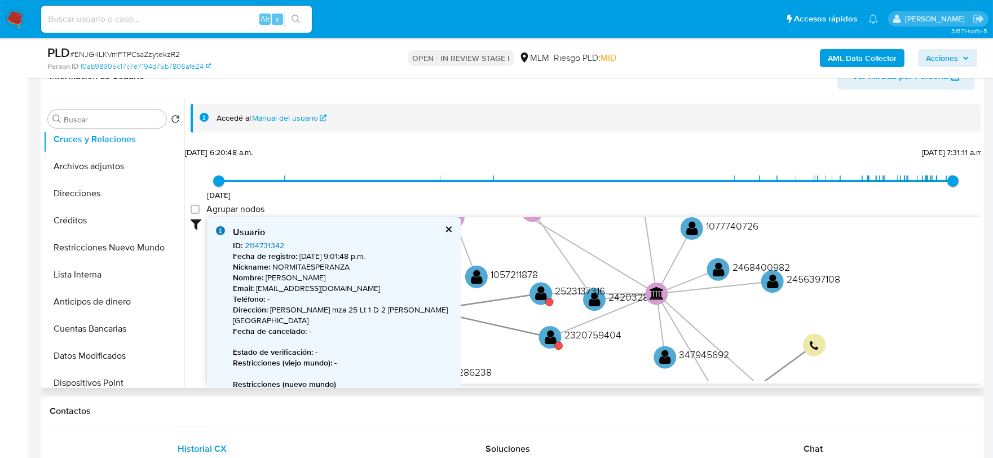
click at [273, 249] on link "2114731342" at bounding box center [264, 245] width 39 height 11
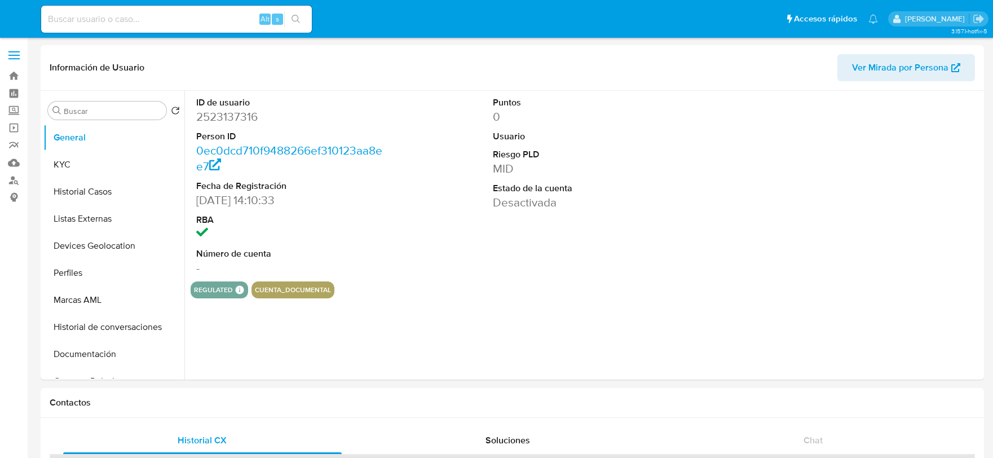
select select "10"
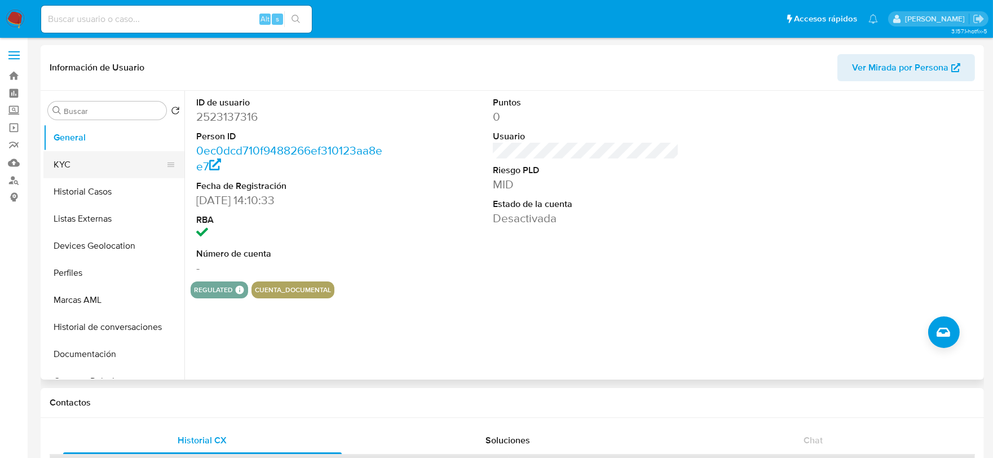
click at [102, 170] on button "KYC" at bounding box center [109, 164] width 132 height 27
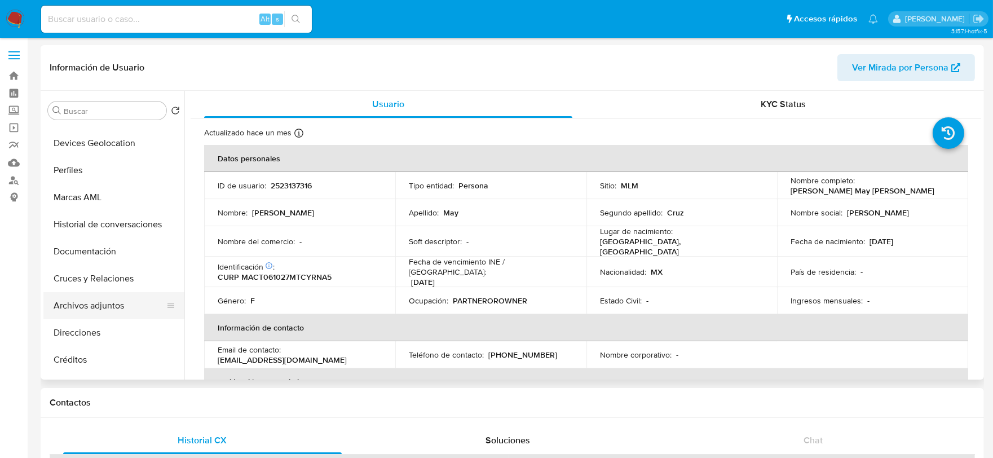
scroll to position [125, 0]
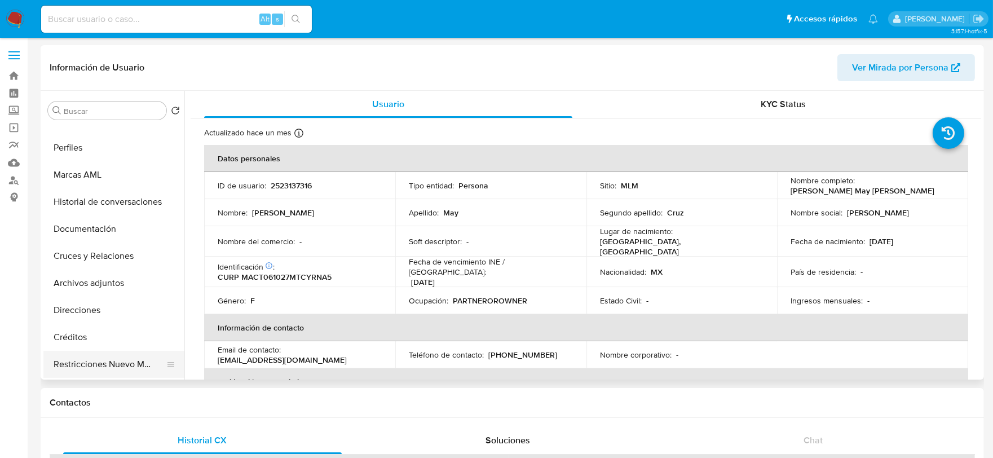
click at [130, 360] on button "Restricciones Nuevo Mundo" at bounding box center [109, 364] width 132 height 27
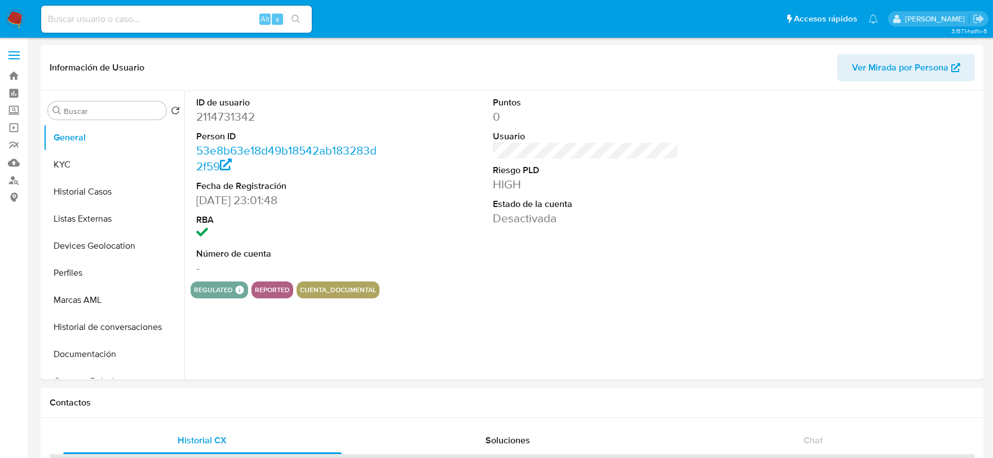
select select "10"
click at [105, 171] on button "KYC" at bounding box center [109, 164] width 132 height 27
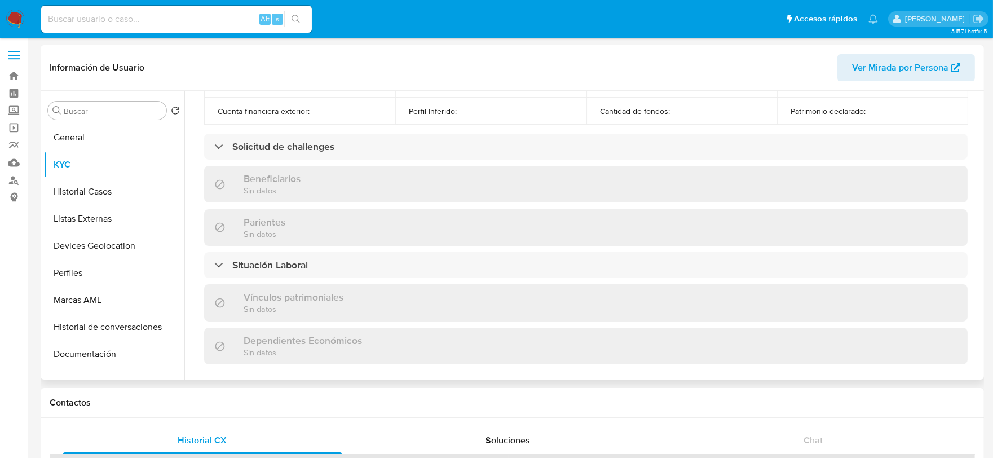
scroll to position [438, 0]
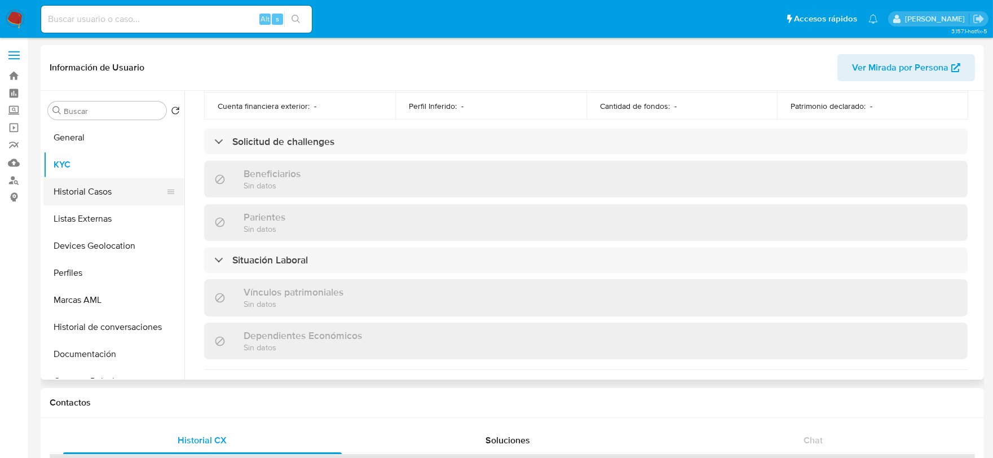
click at [80, 190] on button "Historial Casos" at bounding box center [109, 191] width 132 height 27
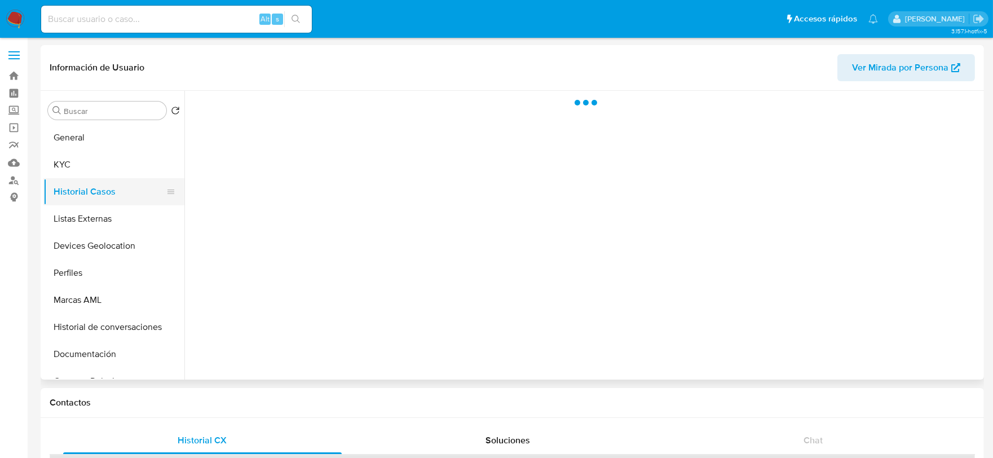
scroll to position [0, 0]
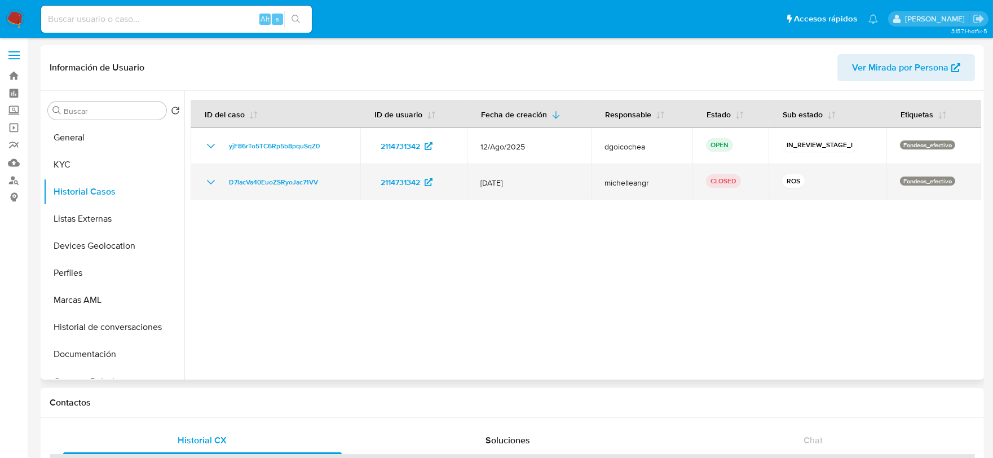
click at [213, 179] on icon "Mostrar/Ocultar" at bounding box center [211, 182] width 14 height 14
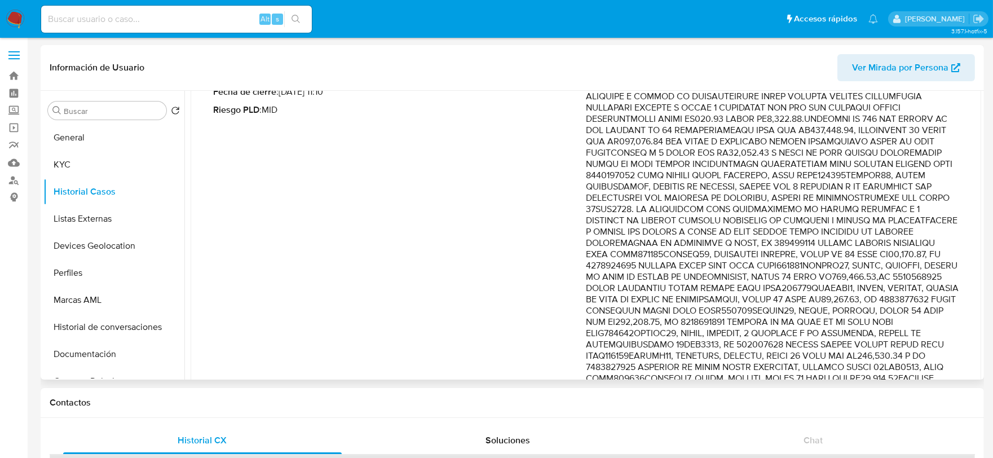
scroll to position [188, 0]
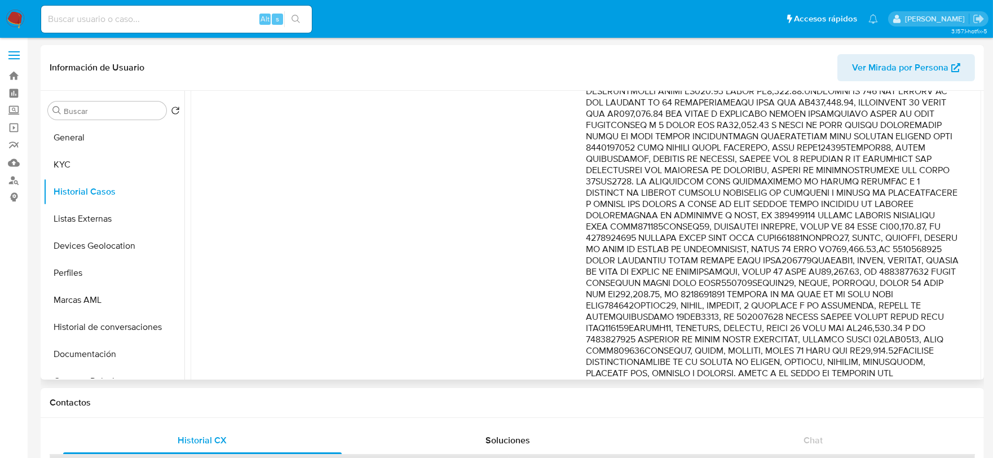
click at [687, 143] on p "Comentario :" at bounding box center [772, 283] width 373 height 485
click at [663, 156] on p "Comentario :" at bounding box center [772, 283] width 373 height 485
click at [664, 145] on p "Comentario :" at bounding box center [772, 283] width 373 height 485
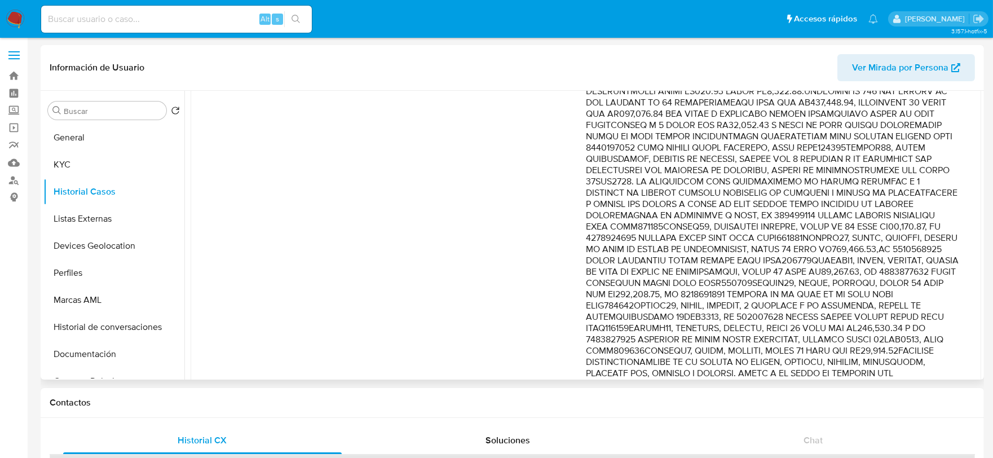
click at [843, 181] on p "Comentario :" at bounding box center [772, 283] width 373 height 485
drag, startPoint x: 841, startPoint y: 145, endPoint x: 850, endPoint y: 215, distance: 69.9
click at [850, 215] on p "Comentario :" at bounding box center [772, 283] width 373 height 485
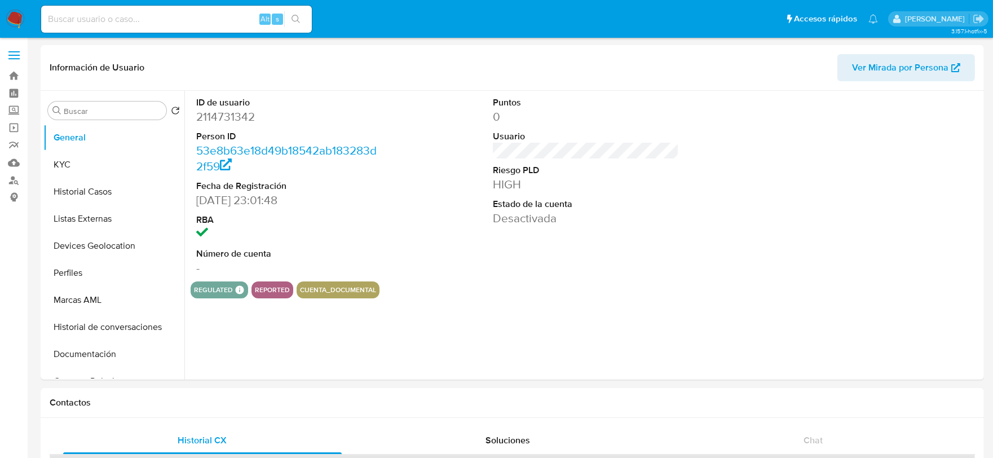
select select "10"
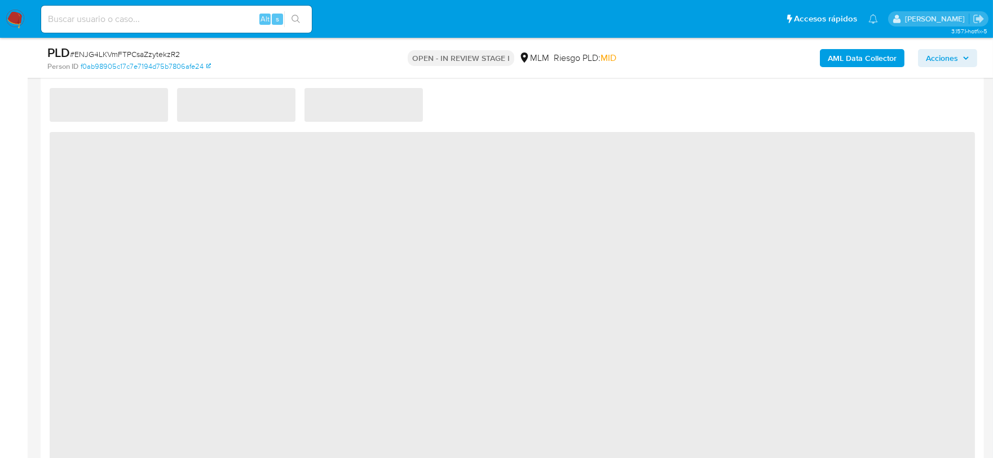
select select "10"
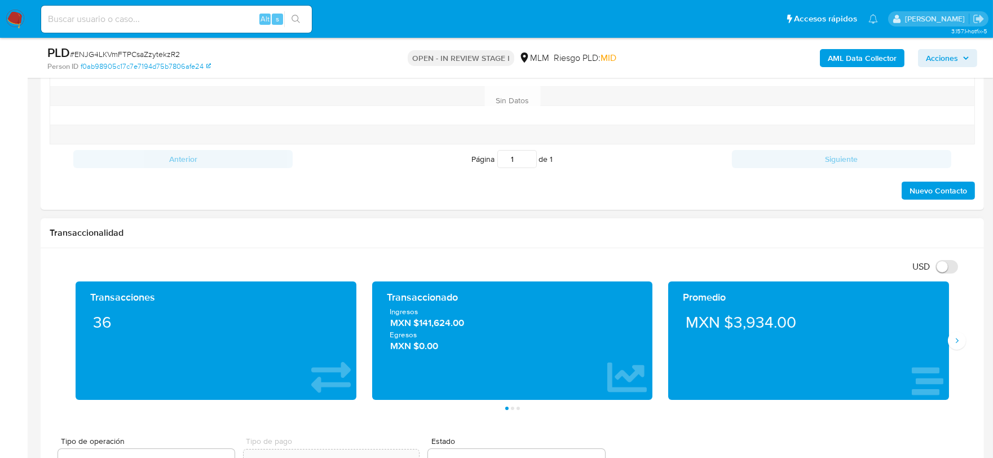
scroll to position [626, 0]
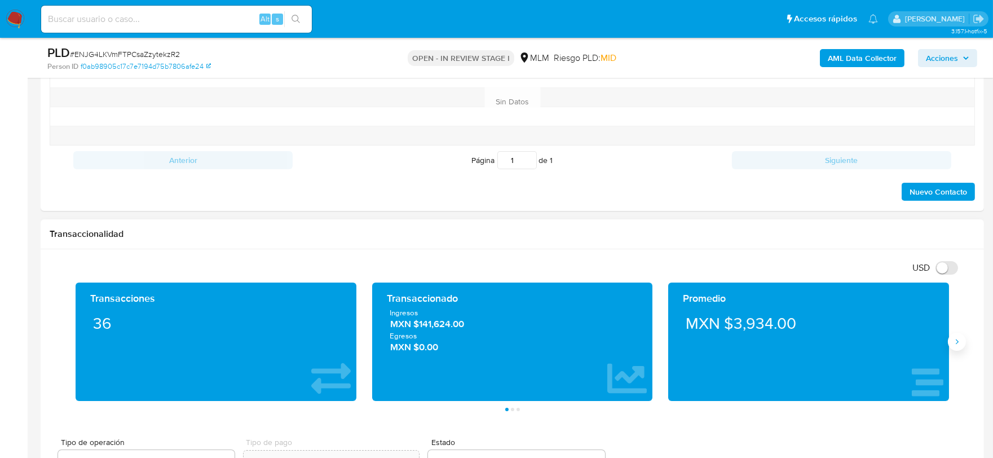
click at [954, 339] on icon "Siguiente" at bounding box center [956, 341] width 9 height 9
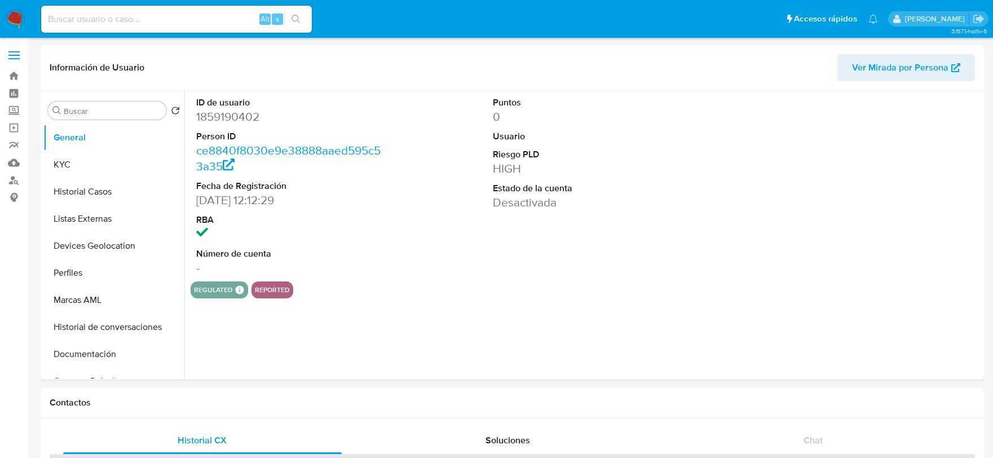
select select "10"
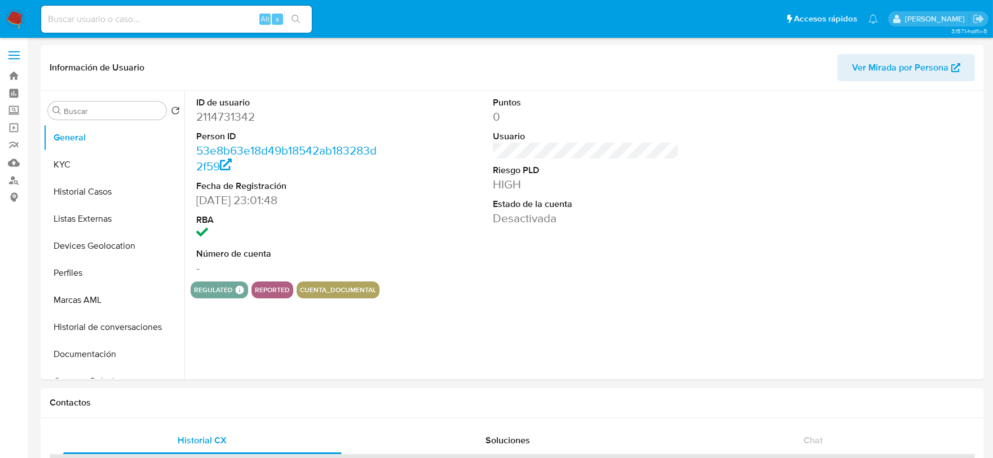
select select "10"
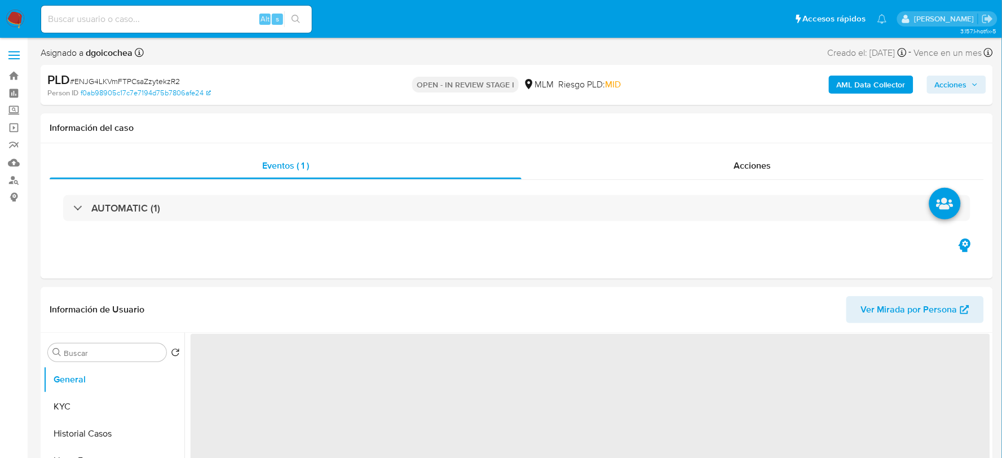
select select "10"
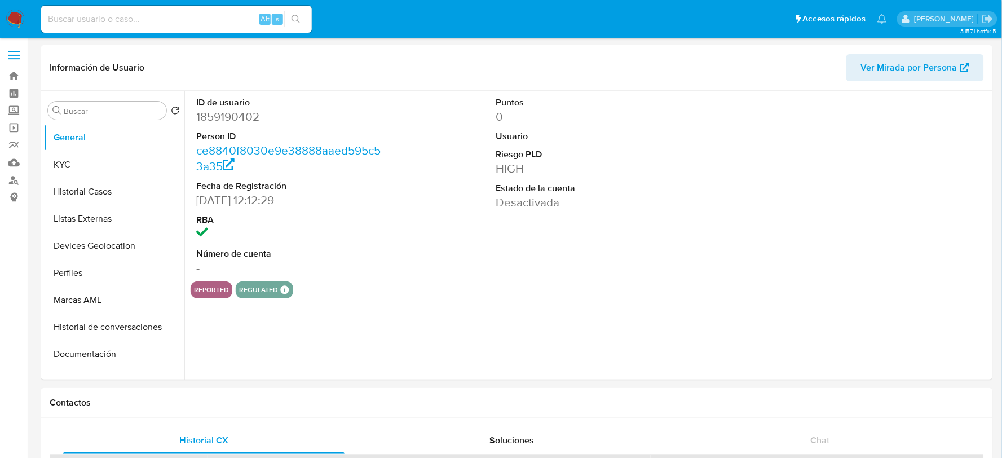
select select "10"
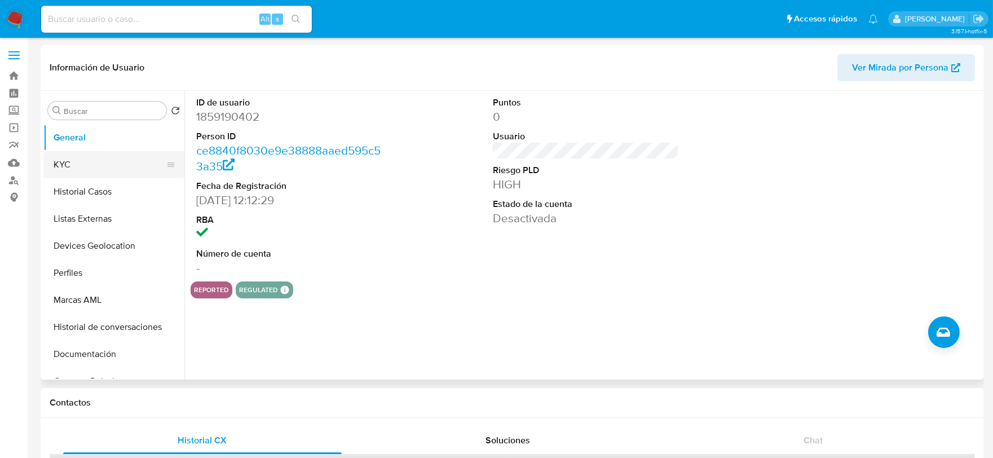
click at [67, 159] on button "KYC" at bounding box center [109, 164] width 132 height 27
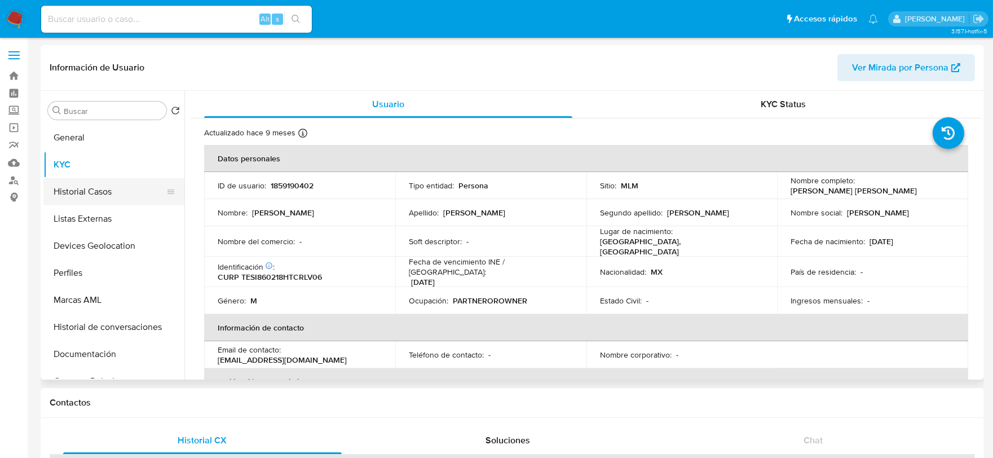
click at [89, 198] on button "Historial Casos" at bounding box center [109, 191] width 132 height 27
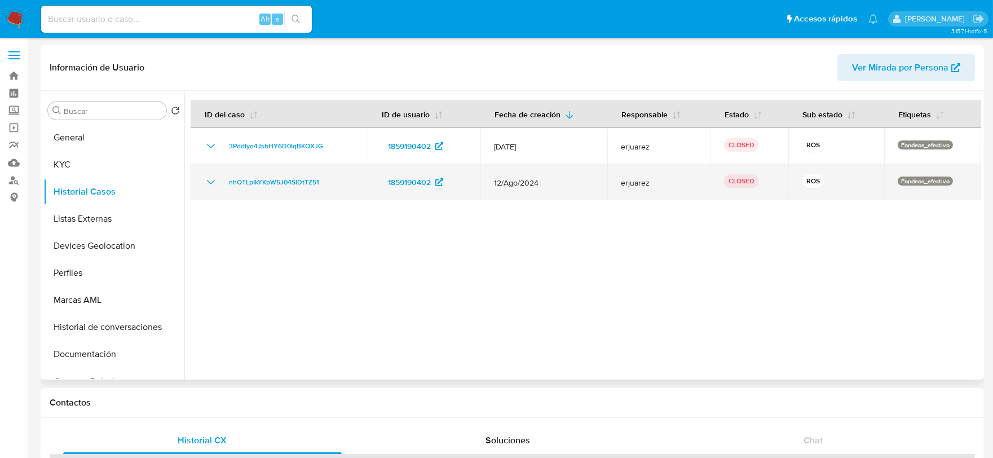
click at [213, 179] on icon "Mostrar/Ocultar" at bounding box center [211, 182] width 14 height 14
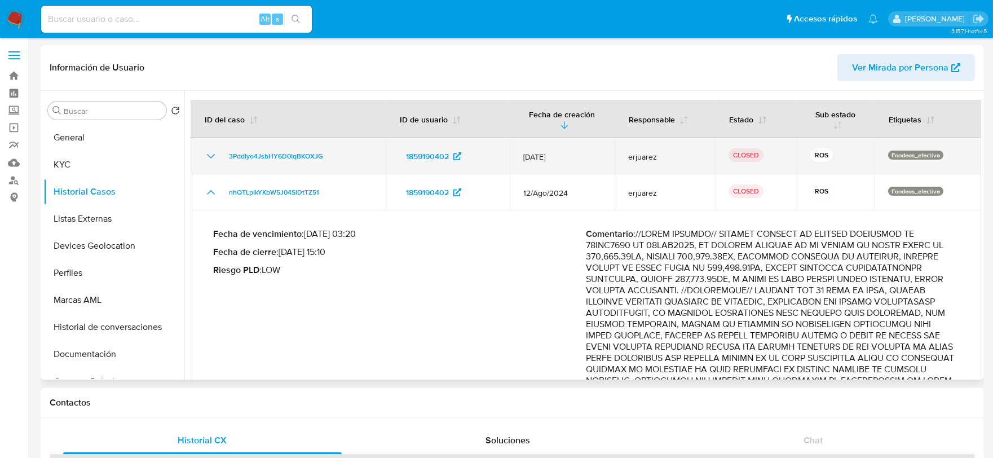
click at [210, 158] on icon "Mostrar/Ocultar" at bounding box center [211, 156] width 14 height 14
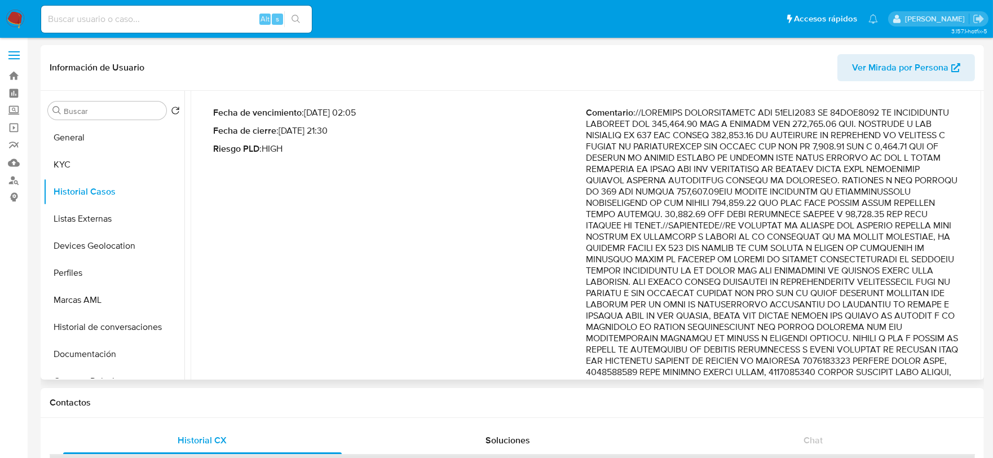
scroll to position [63, 0]
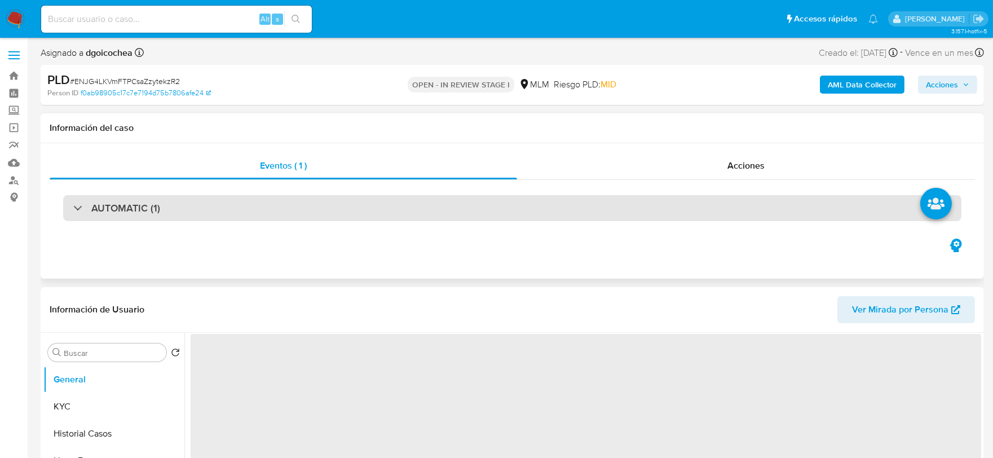
click at [166, 210] on div "AUTOMATIC (1)" at bounding box center [512, 208] width 898 height 26
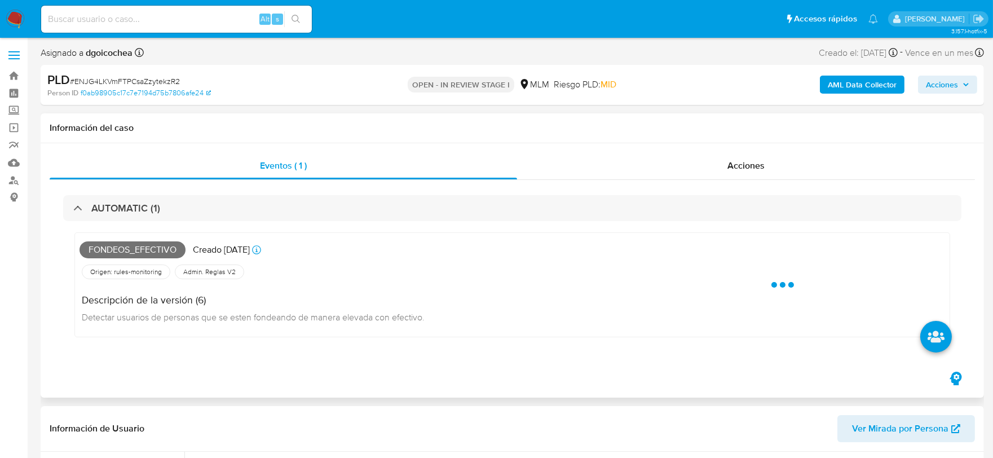
select select "10"
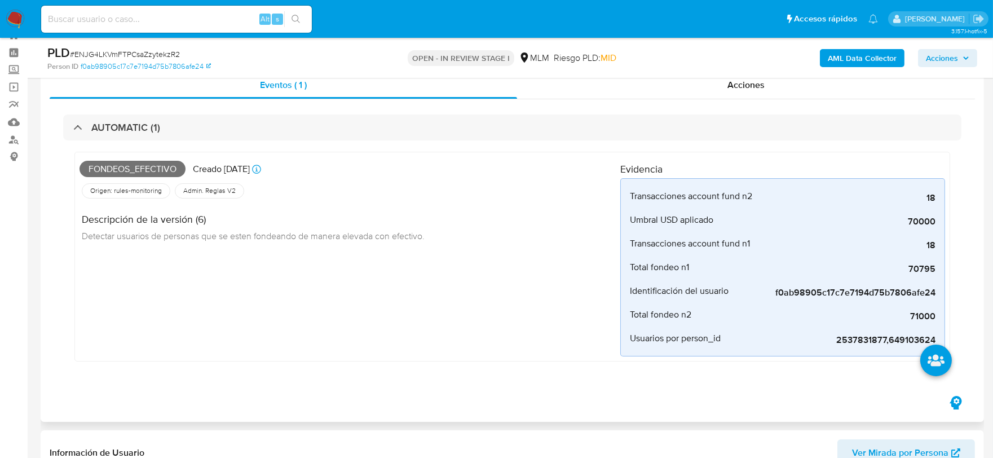
scroll to position [63, 0]
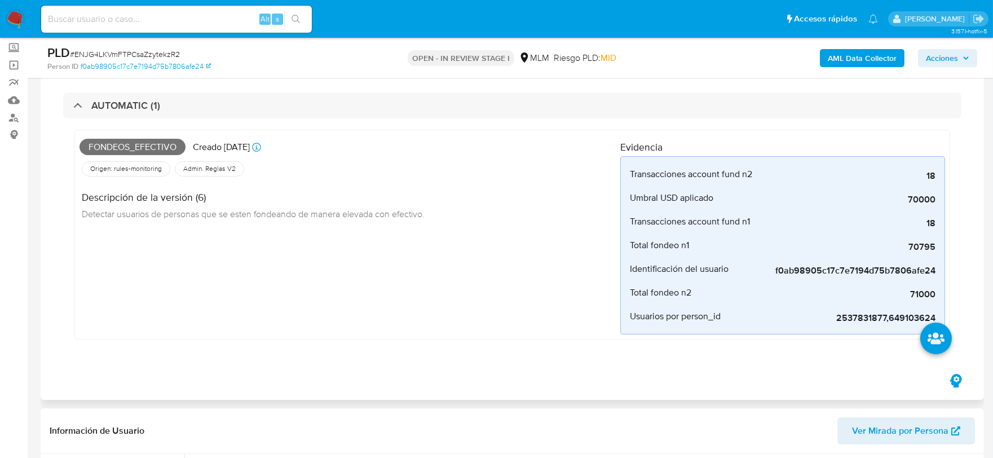
click at [503, 286] on div "Fondeos_efectivo Creado hace 18 días Creado: 12/08/2025 03:04:08 Origen: rules-…" at bounding box center [349, 235] width 541 height 200
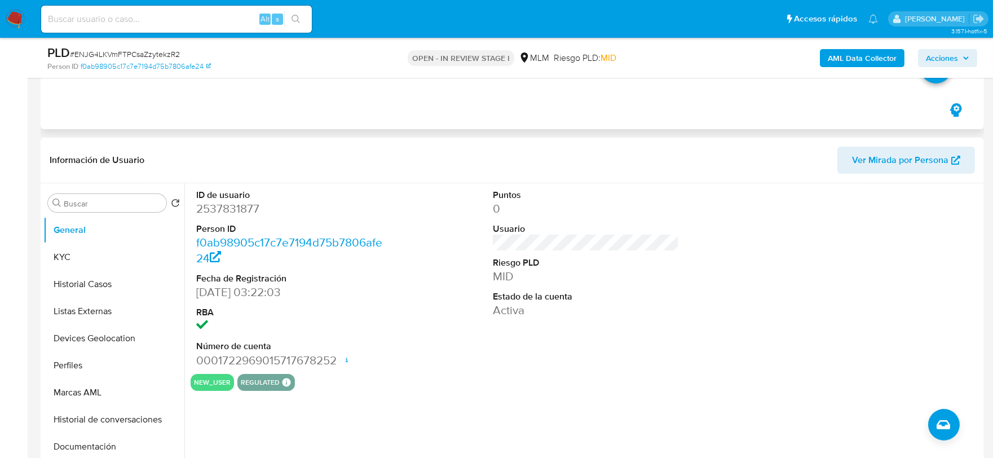
scroll to position [438, 0]
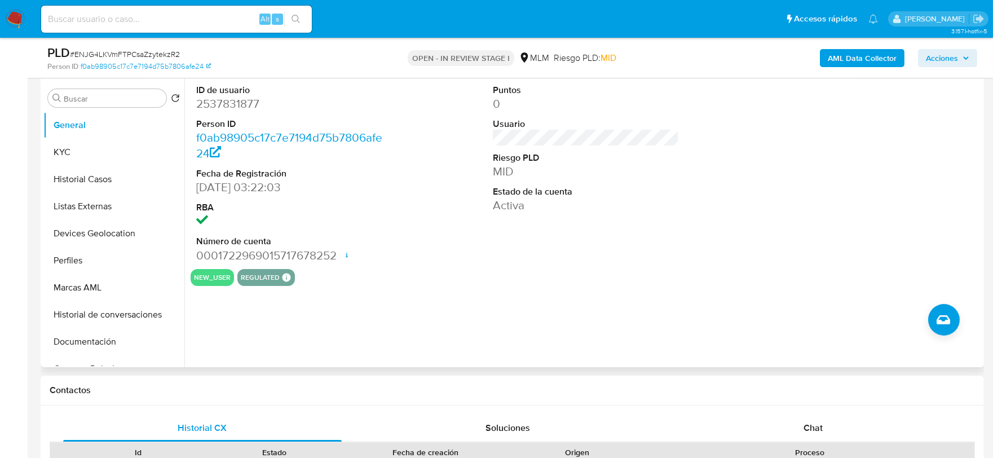
click at [471, 291] on div "ID de usuario 2537831877 Person ID f0ab98905c17c7e7194d75b7806afe24 Fecha de Re…" at bounding box center [582, 222] width 797 height 289
click at [103, 155] on button "KYC" at bounding box center [109, 152] width 132 height 27
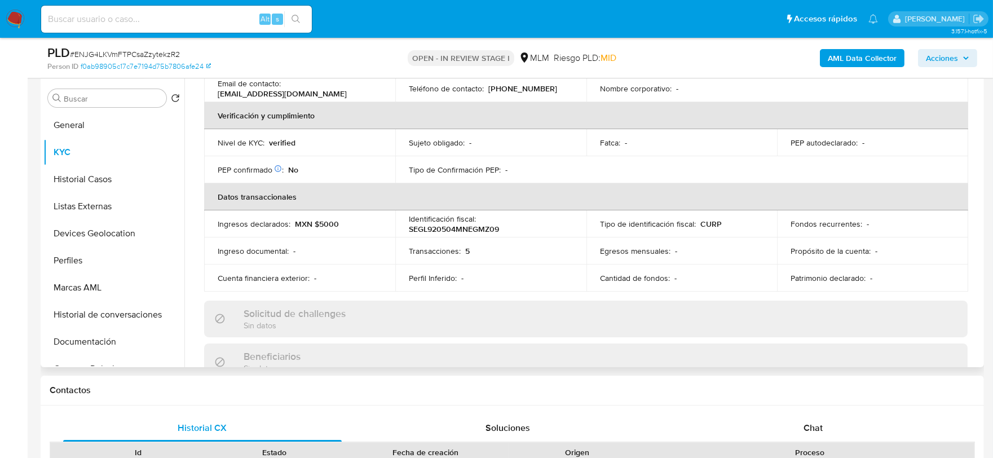
scroll to position [313, 0]
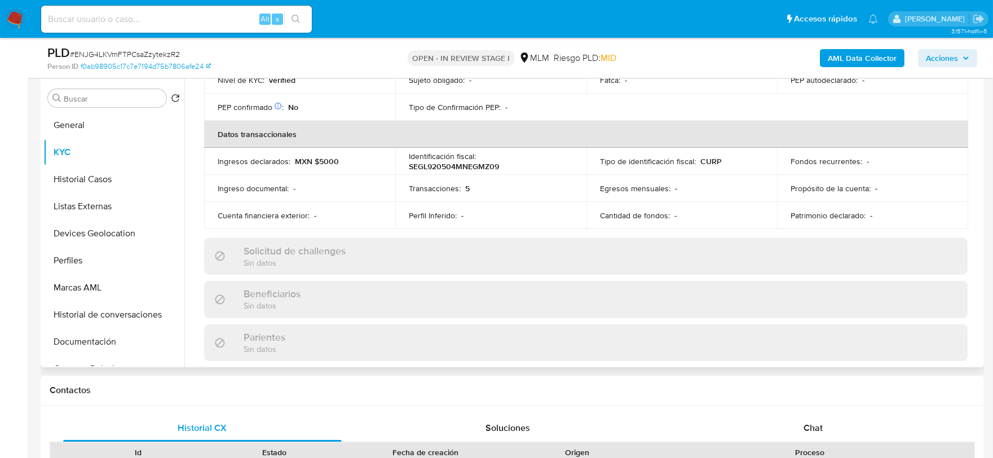
click at [195, 160] on div "Actualizado hace un mes Creado: 07/07/2025 02:22:04 Actualizado: 16/07/2025 10:…" at bounding box center [586, 279] width 790 height 973
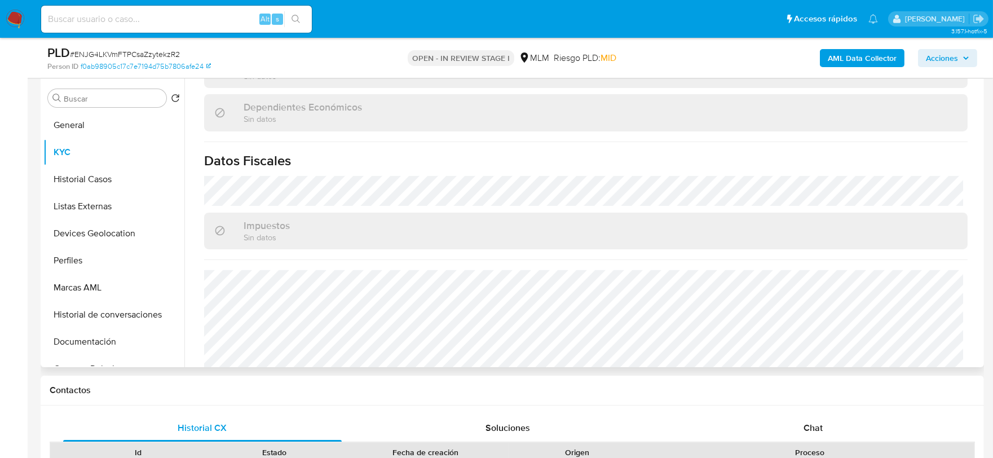
scroll to position [708, 0]
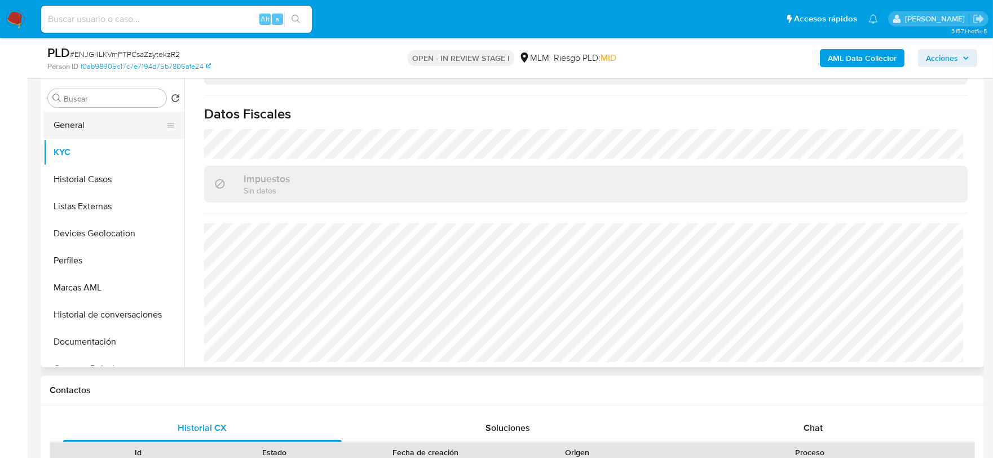
click at [93, 130] on button "General" at bounding box center [109, 125] width 132 height 27
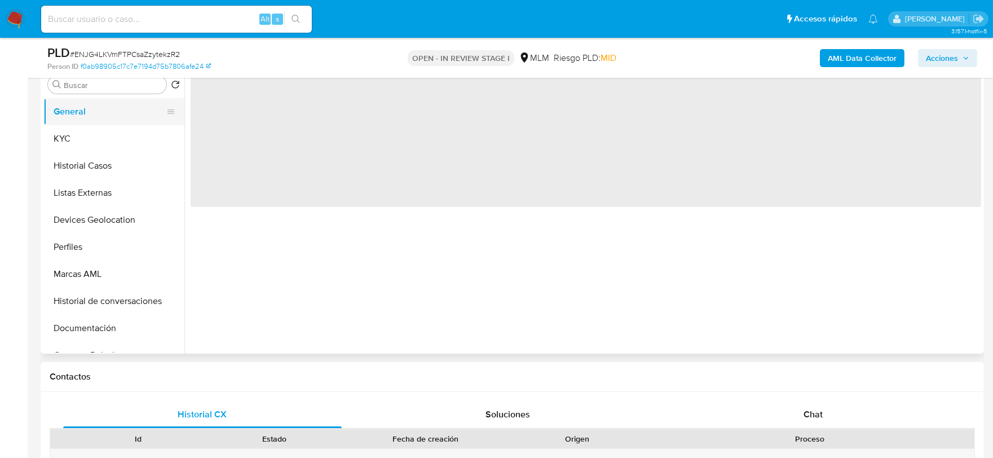
scroll to position [0, 0]
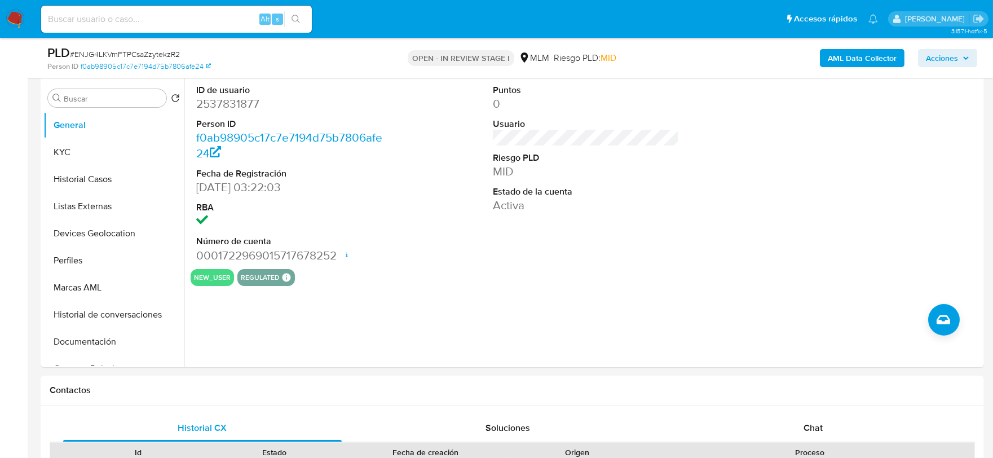
click at [12, 17] on img at bounding box center [15, 19] width 19 height 19
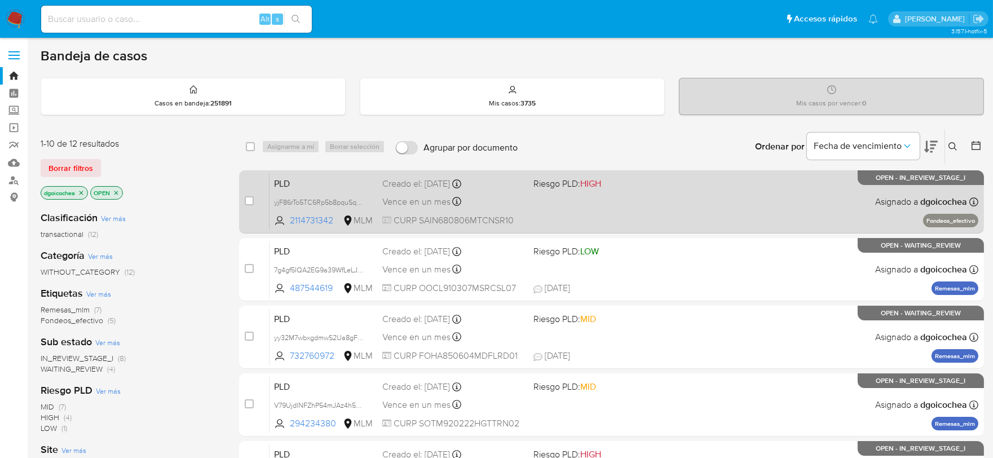
click at [285, 180] on span "PLD" at bounding box center [323, 182] width 99 height 15
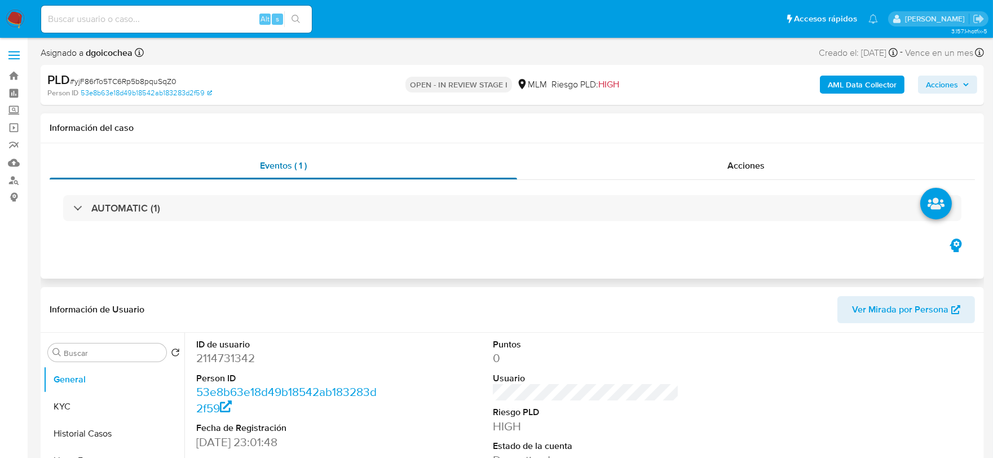
select select "10"
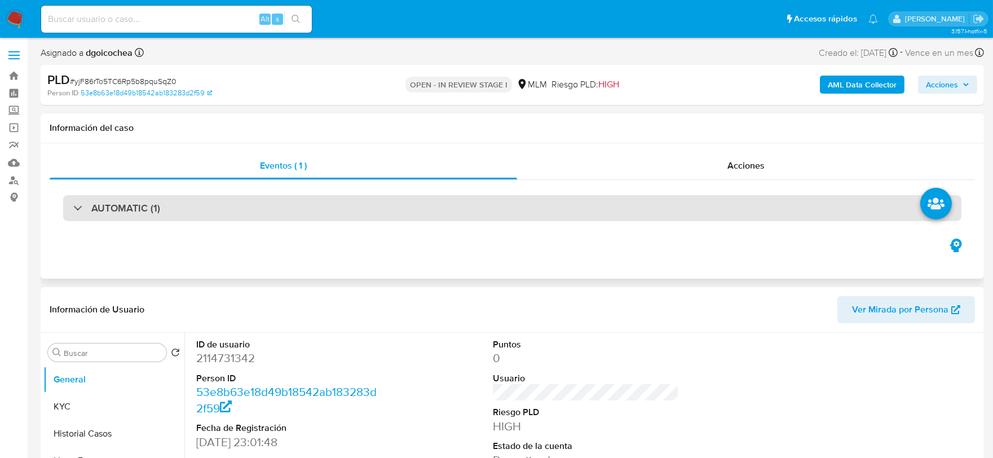
click at [178, 207] on div "AUTOMATIC (1)" at bounding box center [512, 208] width 898 height 26
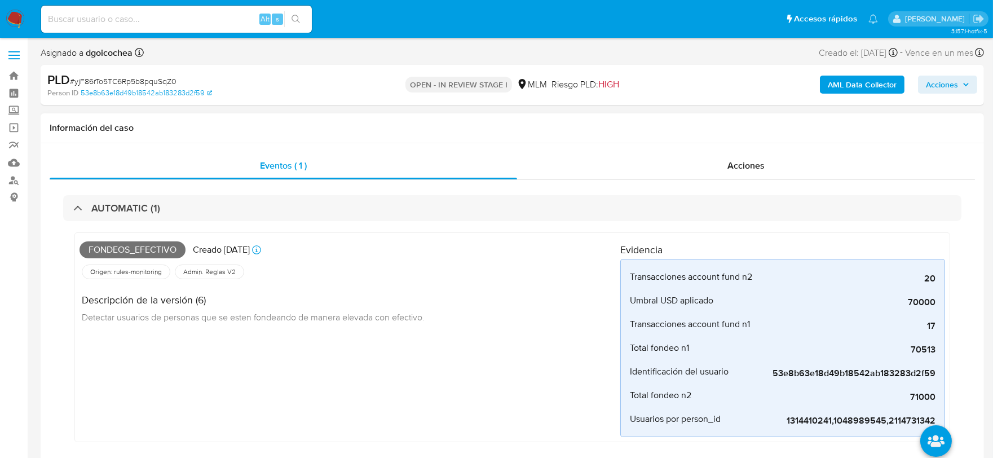
click at [417, 373] on div "Fondeos_efectivo Creado [DATE] Creado: [DATE] 03:13:48 Origen: rules-monitoring…" at bounding box center [349, 337] width 541 height 200
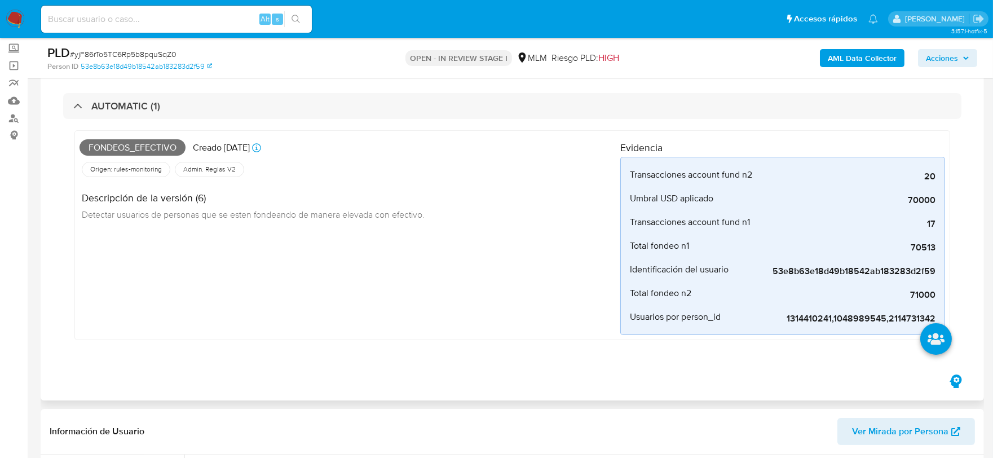
scroll to position [63, 0]
click at [401, 317] on div "Fondeos_efectivo Creado [DATE] Creado: [DATE] 03:13:48 Origen: rules-monitoring…" at bounding box center [349, 235] width 541 height 200
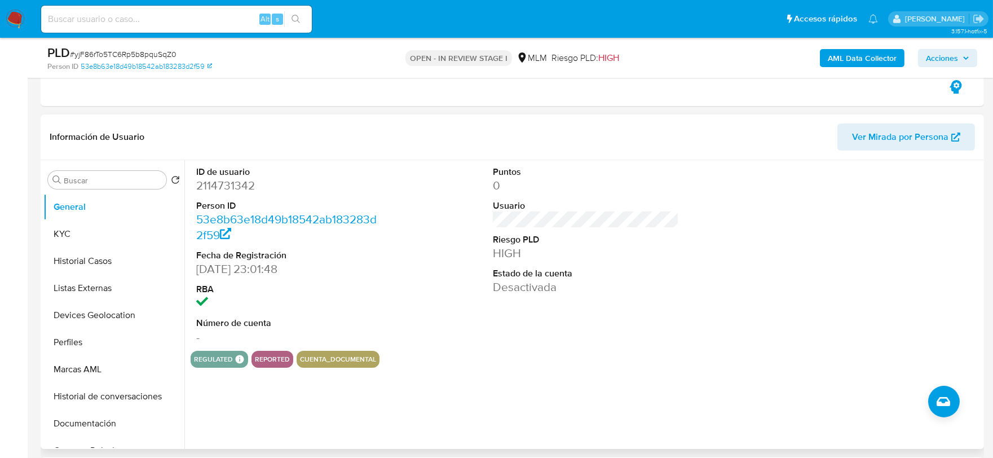
scroll to position [375, 0]
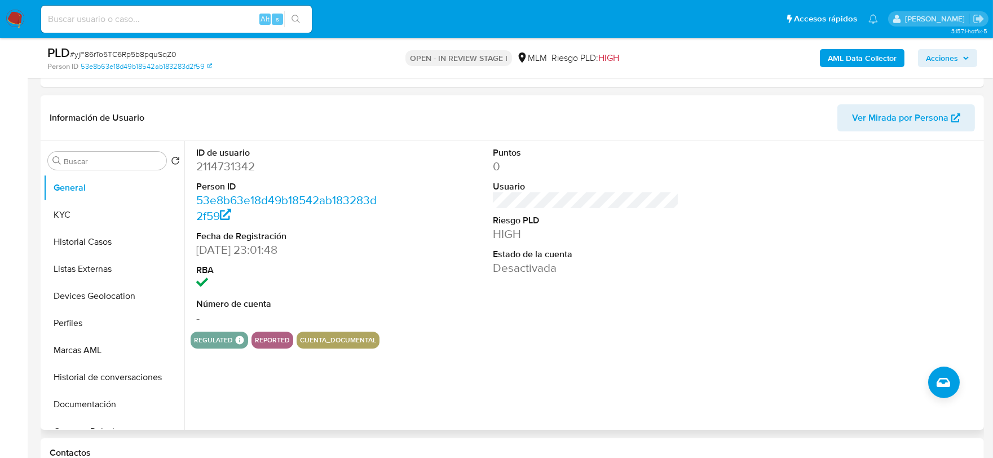
click at [498, 316] on div "Puntos 0 Usuario Riesgo PLD HIGH Estado de la cuenta Desactivada" at bounding box center [586, 236] width 198 height 191
click at [107, 210] on button "KYC" at bounding box center [109, 214] width 132 height 27
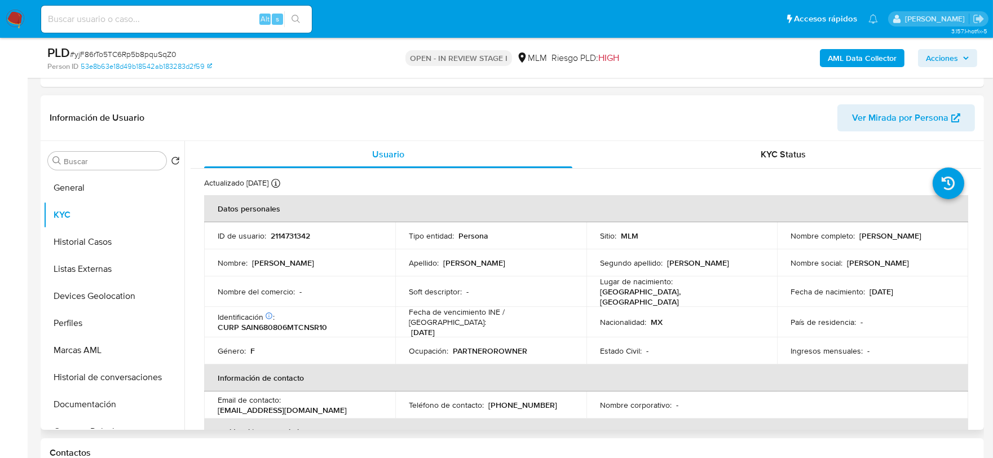
click at [482, 187] on div "Actualizado hace 17 días Creado: 22/11/2024 21:01:56 Actualizado: 12/08/2025 23…" at bounding box center [571, 185] width 735 height 15
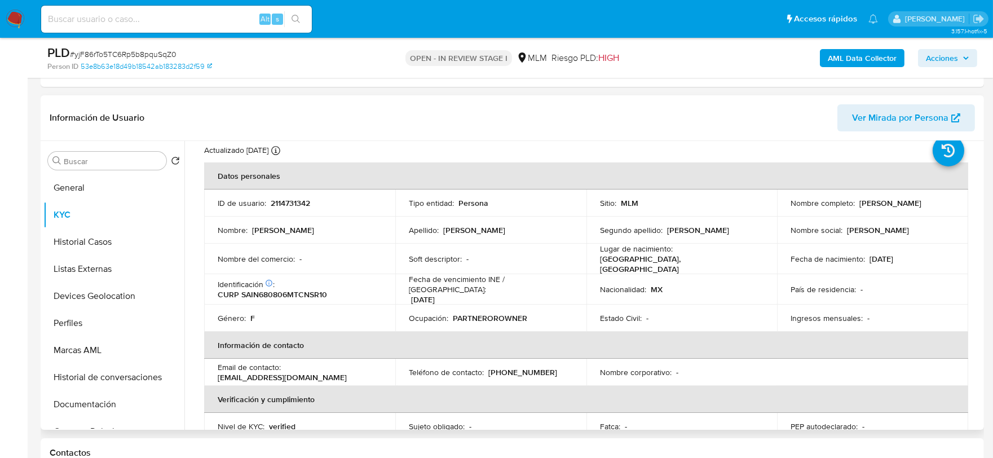
scroll to position [63, 0]
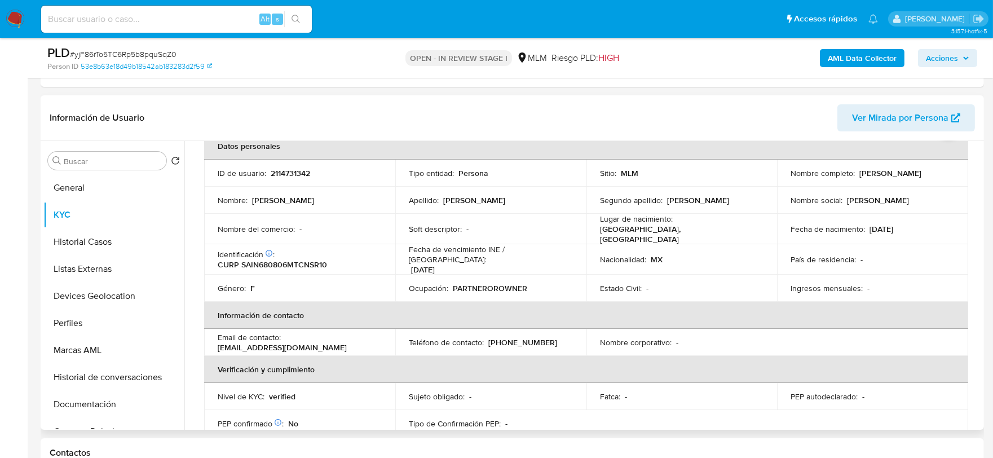
click at [509, 184] on td "Tipo entidad : Persona" at bounding box center [490, 173] width 191 height 27
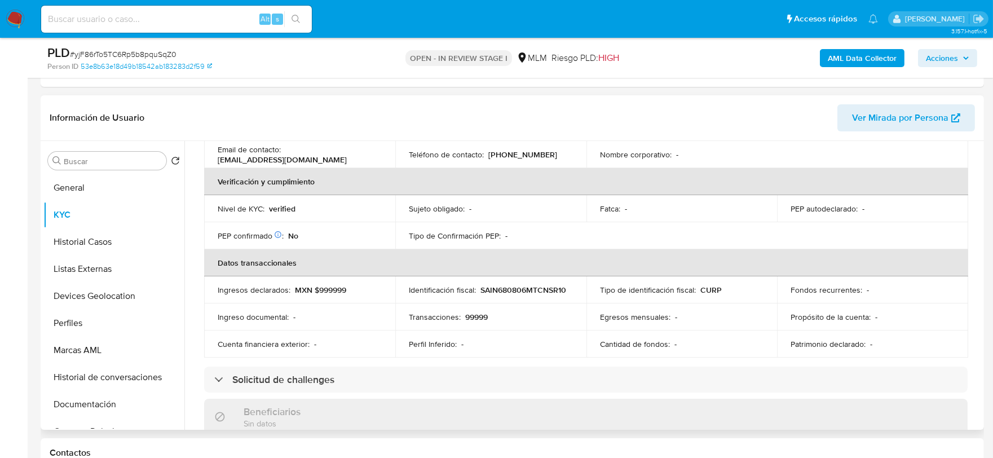
scroll to position [375, 0]
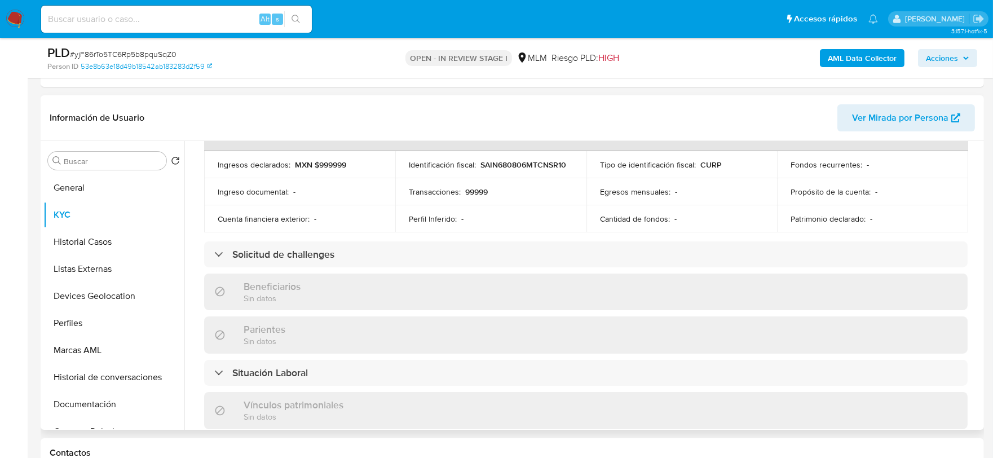
click at [191, 204] on div "Actualizado hace 17 días Creado: 22/11/2024 21:01:56 Actualizado: 12/08/2025 23…" at bounding box center [586, 276] width 790 height 966
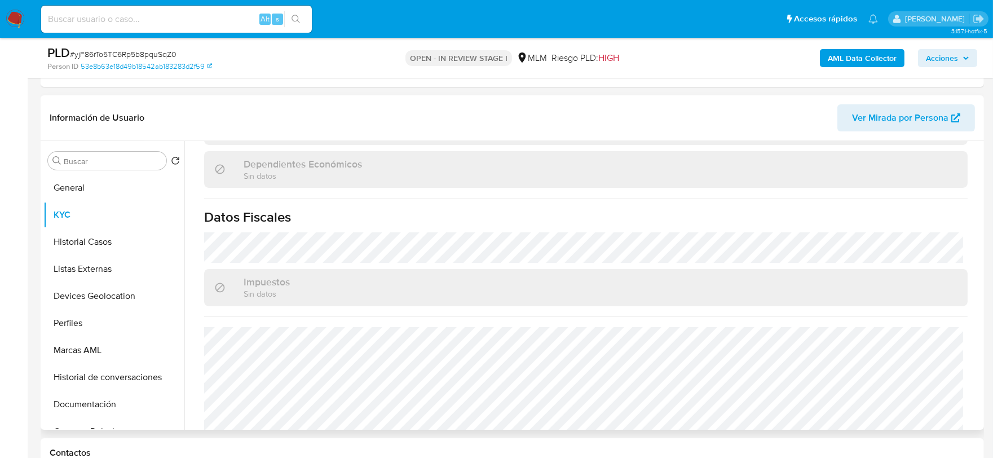
scroll to position [697, 0]
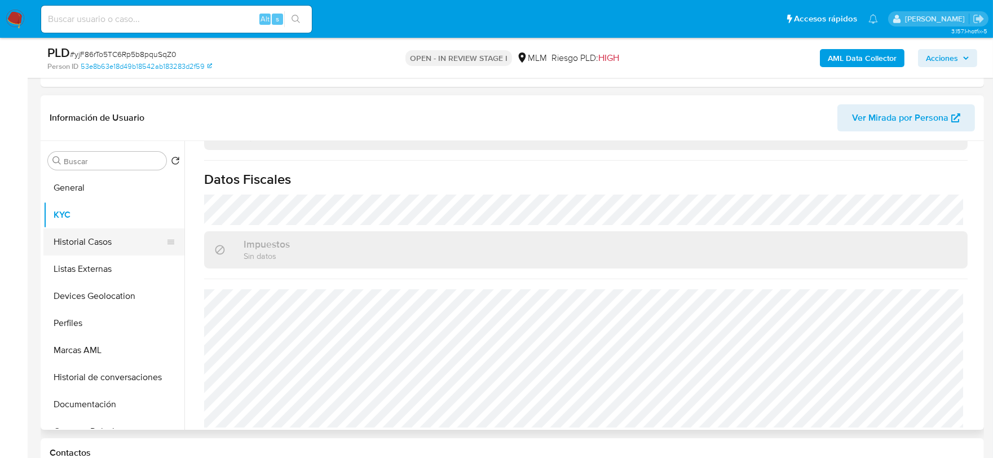
click at [92, 240] on button "Historial Casos" at bounding box center [109, 241] width 132 height 27
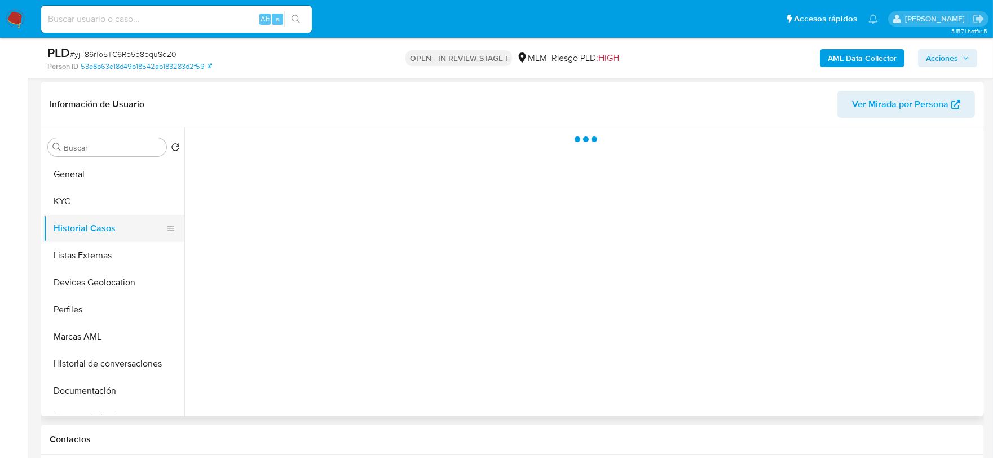
scroll to position [0, 0]
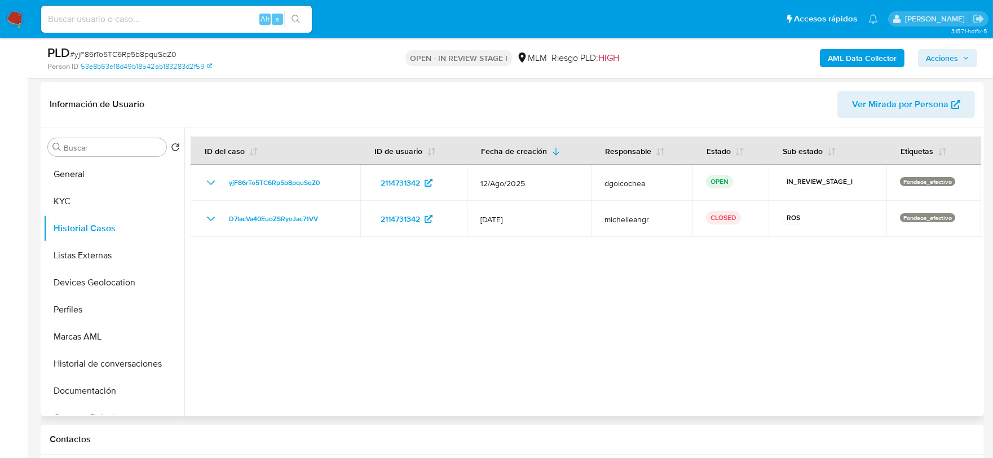
click at [417, 326] on div at bounding box center [582, 271] width 797 height 289
click at [74, 255] on button "Listas Externas" at bounding box center [109, 255] width 132 height 27
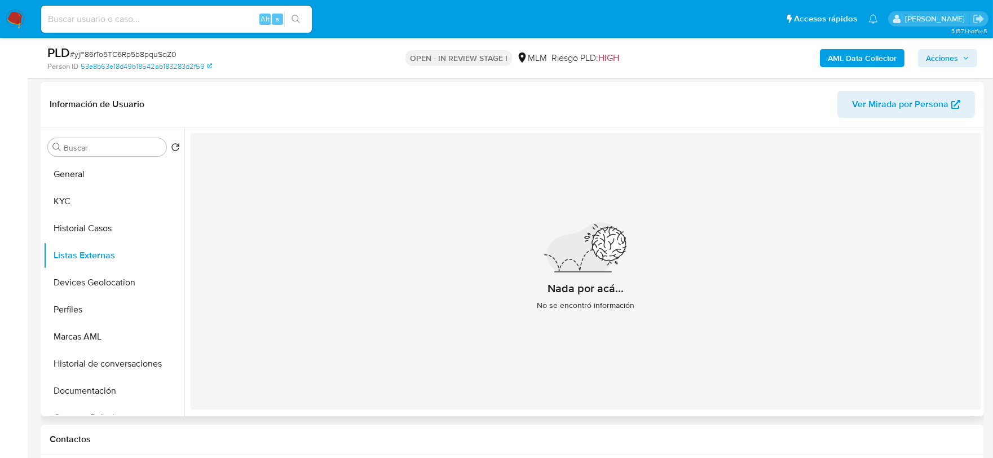
click at [336, 346] on div "Nada por acá... No se encontró información" at bounding box center [586, 271] width 790 height 276
click at [99, 277] on button "Devices Geolocation" at bounding box center [109, 282] width 132 height 27
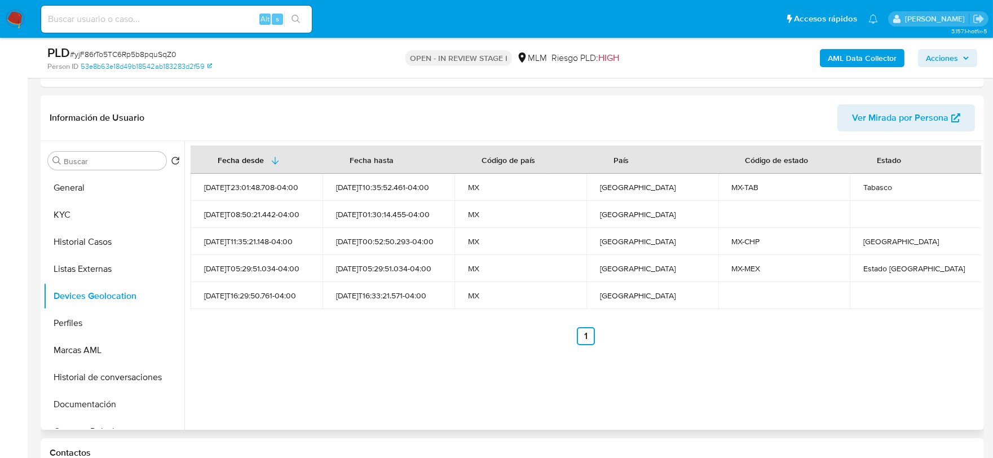
click at [431, 367] on div "Fecha desde Fecha hasta Código de país País Código de estado Estado 2024-11-22T…" at bounding box center [582, 285] width 797 height 289
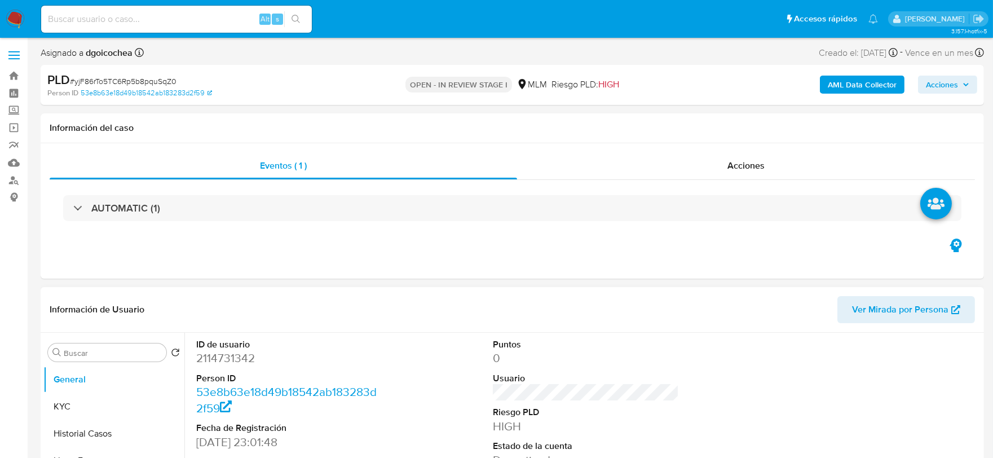
select select "10"
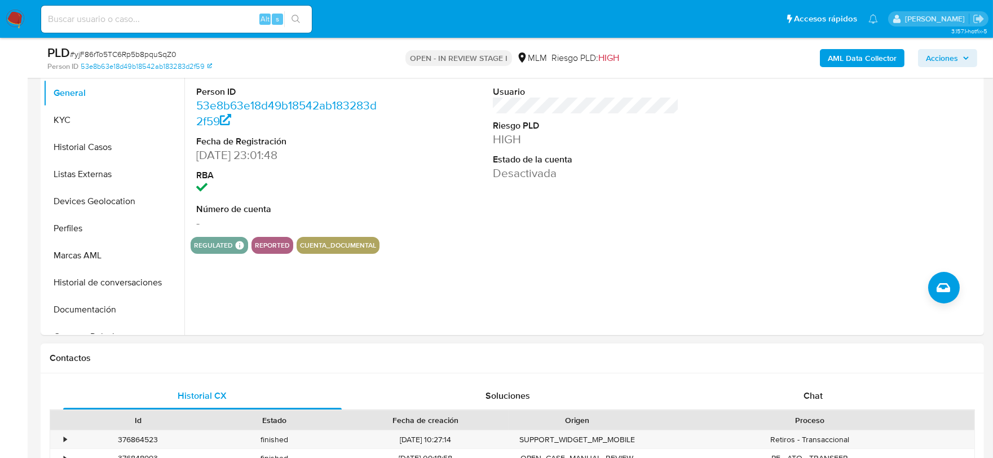
scroll to position [125, 0]
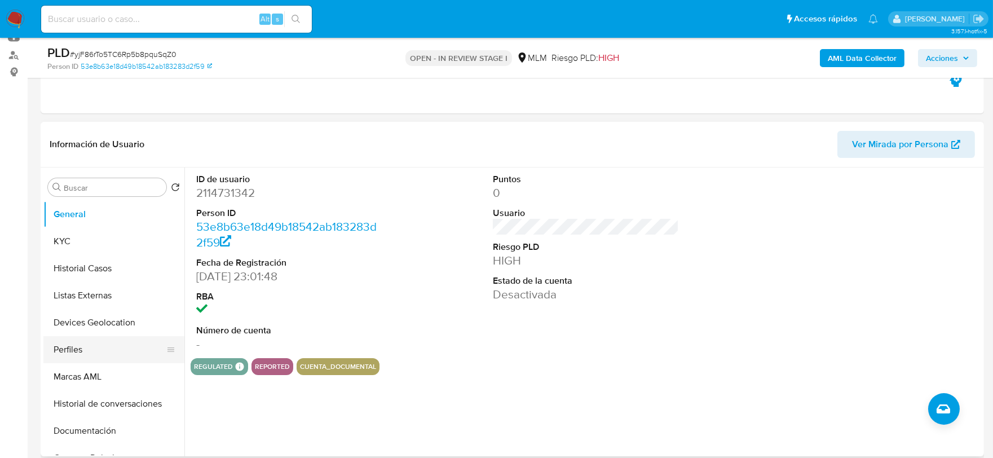
click at [91, 342] on button "Perfiles" at bounding box center [109, 349] width 132 height 27
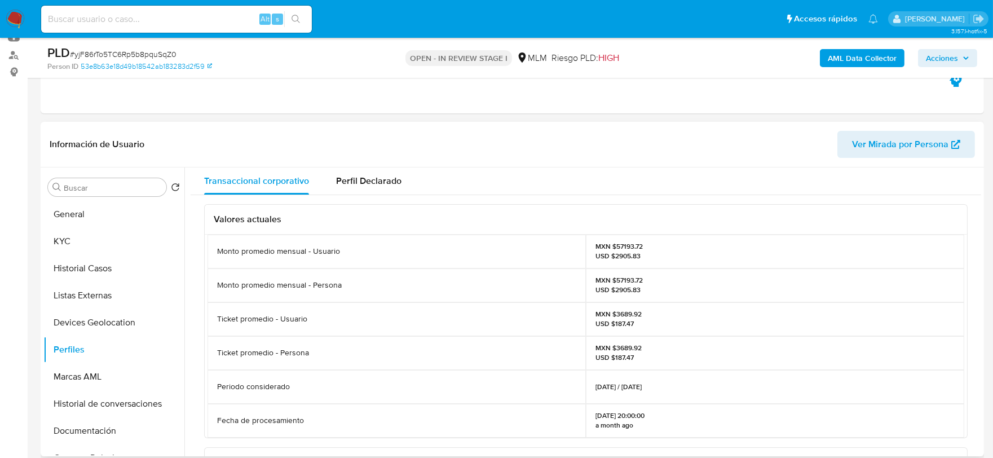
click at [195, 333] on div "Valores actuales Monto promedio mensual - Usuario MXN $57193.72 USD $2905.83 Mo…" at bounding box center [586, 434] width 790 height 478
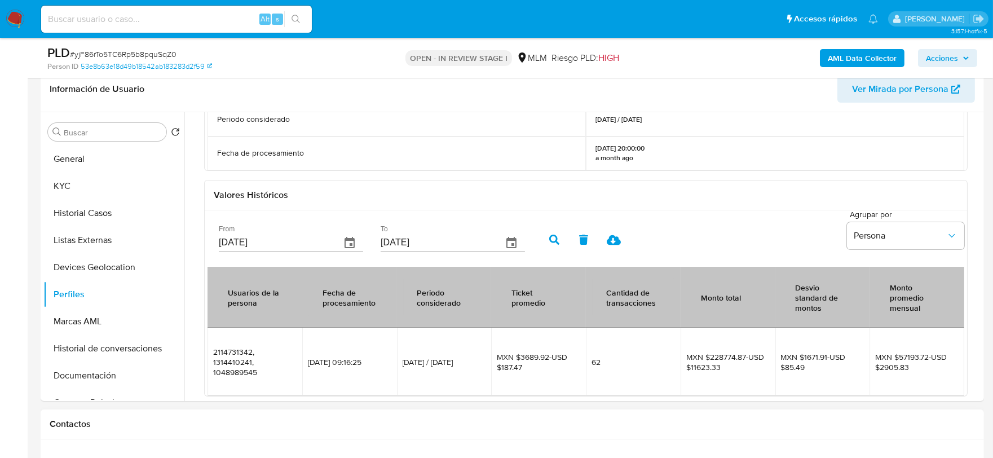
scroll to position [250, 0]
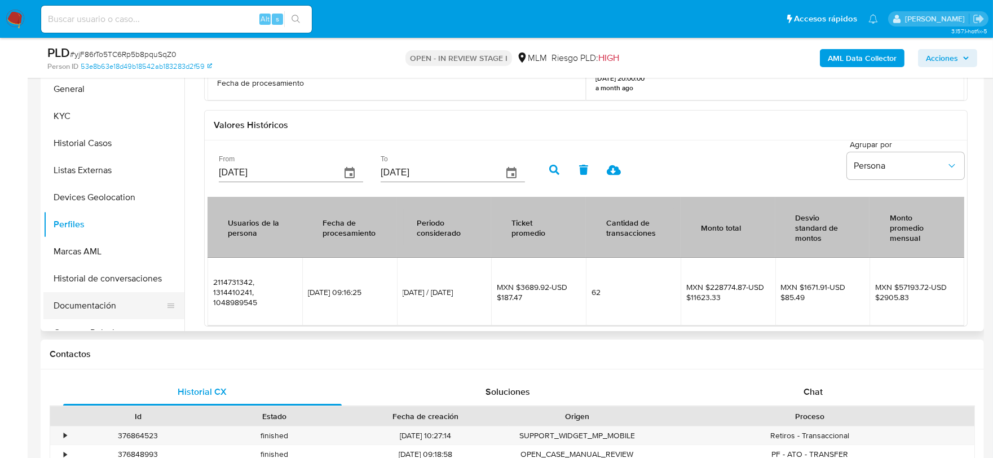
click at [89, 294] on button "Documentación" at bounding box center [109, 305] width 132 height 27
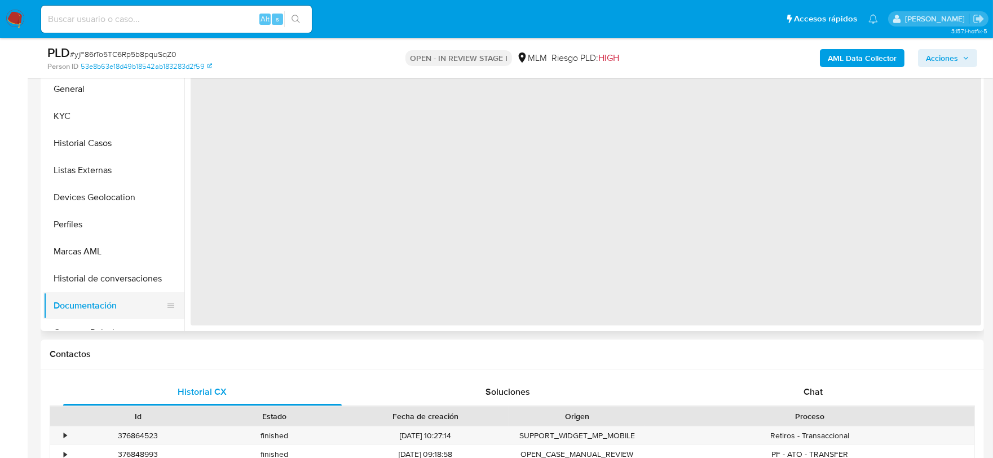
scroll to position [0, 0]
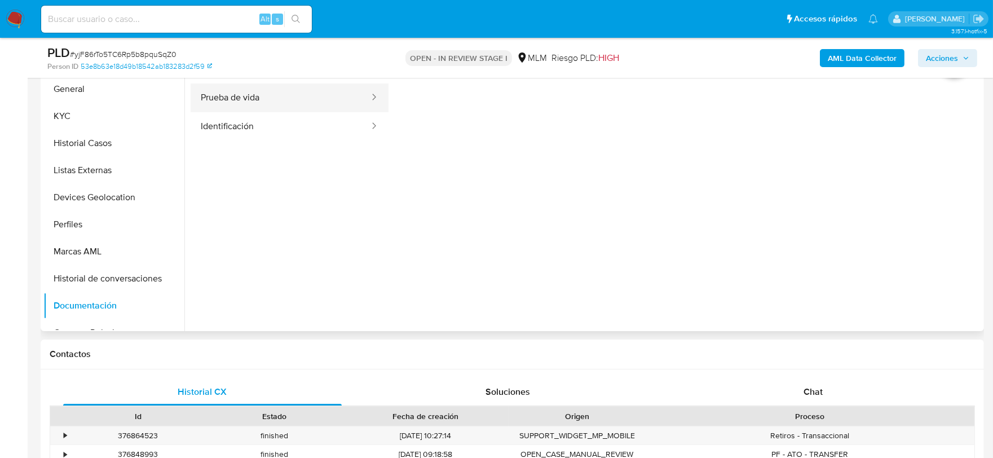
click at [268, 100] on button "Prueba de vida" at bounding box center [281, 97] width 180 height 29
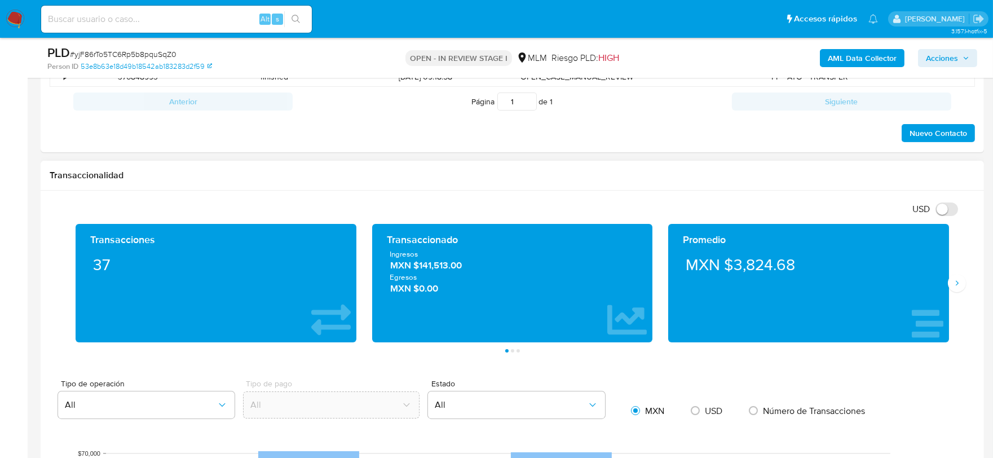
scroll to position [626, 0]
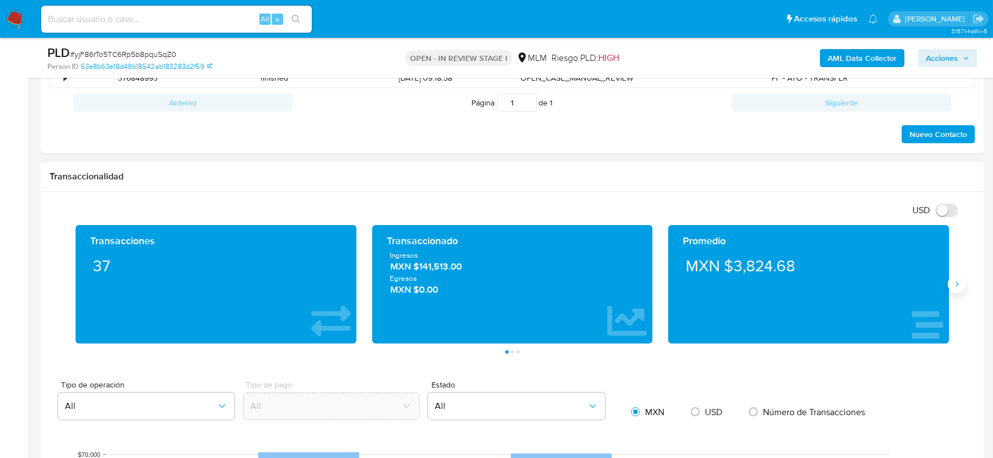
click at [954, 285] on icon "Siguiente" at bounding box center [956, 284] width 9 height 9
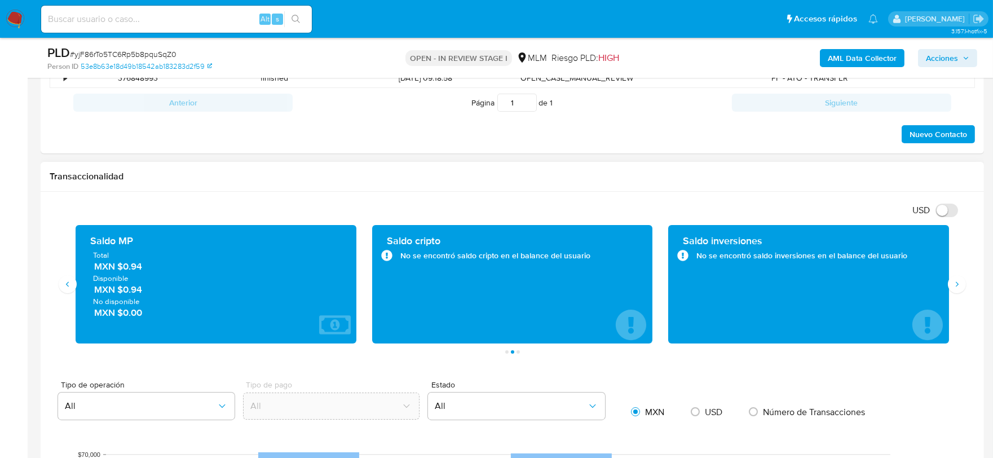
click at [474, 187] on div "Transaccionalidad" at bounding box center [512, 177] width 943 height 30
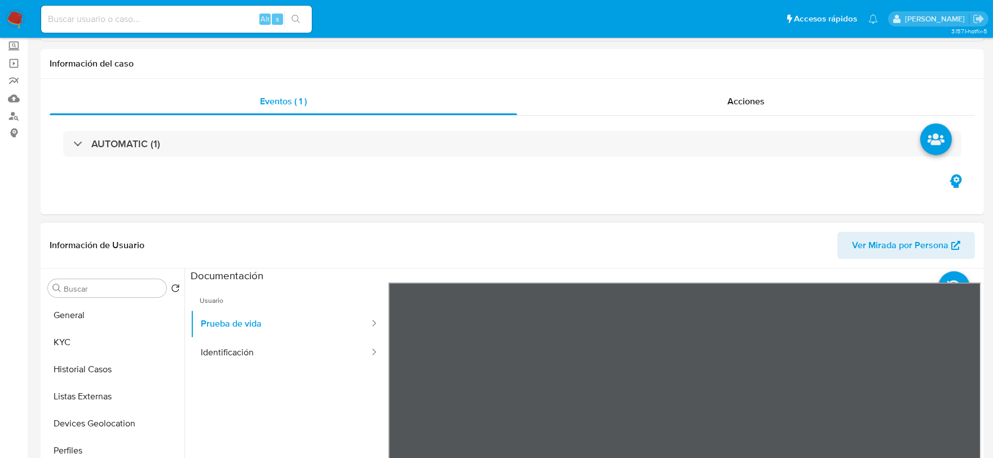
scroll to position [188, 0]
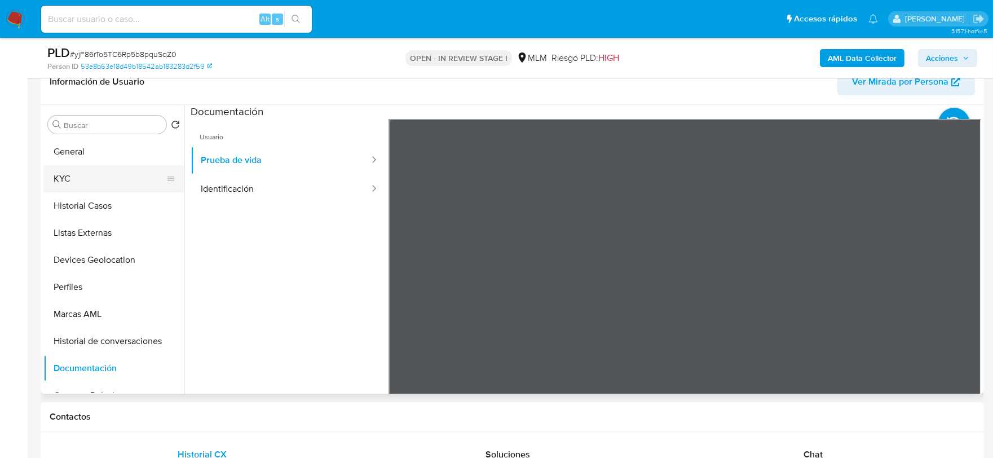
click at [107, 176] on button "KYC" at bounding box center [109, 178] width 132 height 27
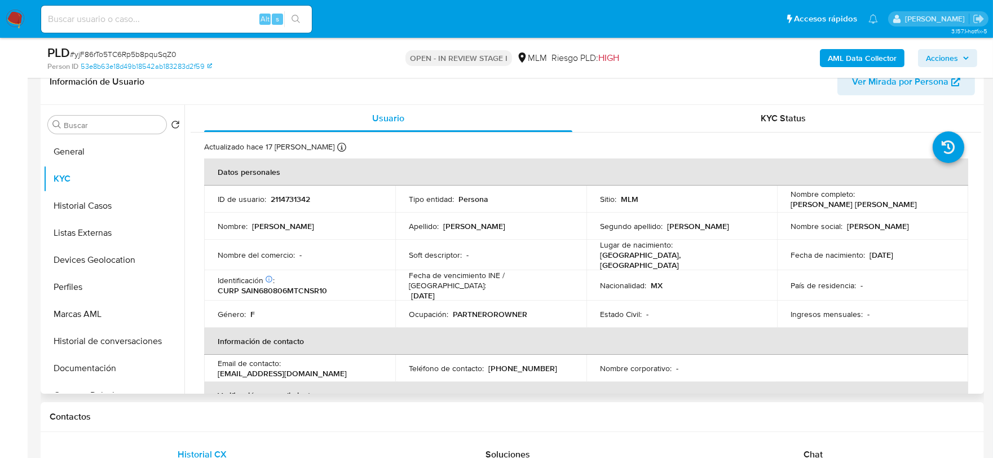
click at [567, 97] on div "Información de Usuario Ver Mirada por Persona" at bounding box center [512, 82] width 943 height 46
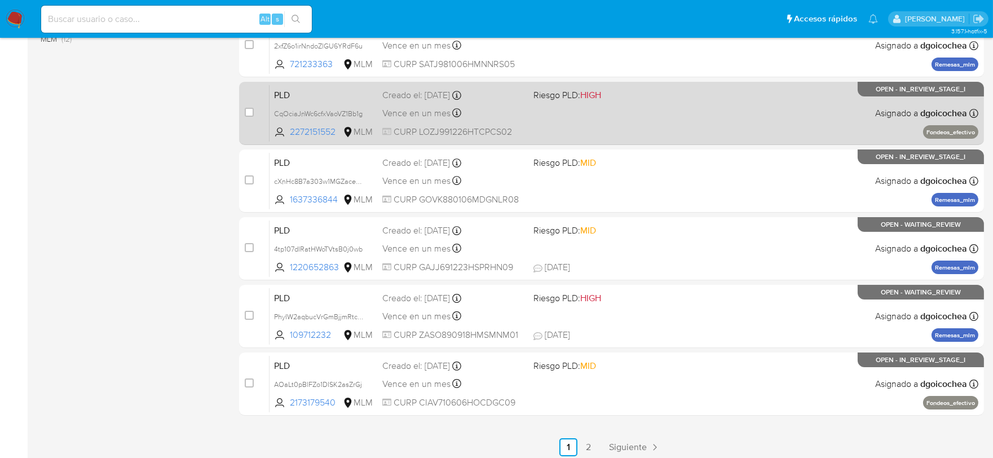
scroll to position [431, 0]
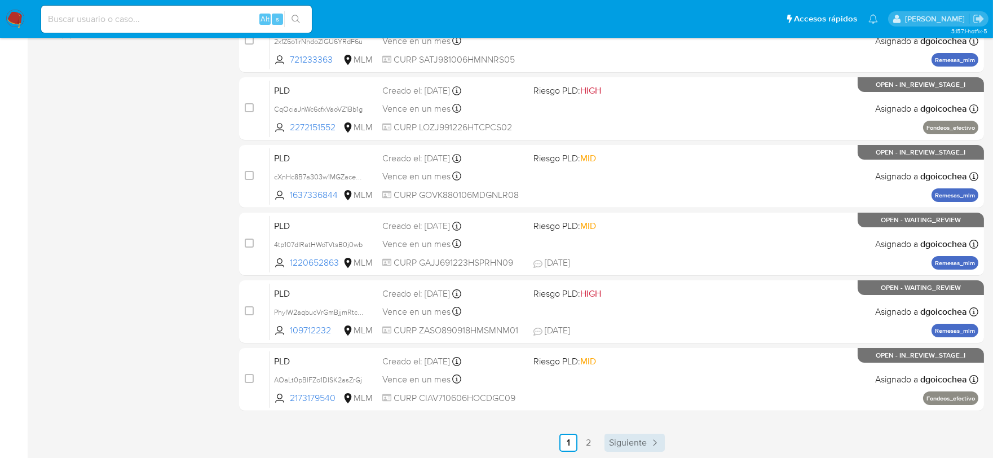
click at [616, 438] on span "Siguiente" at bounding box center [628, 442] width 38 height 9
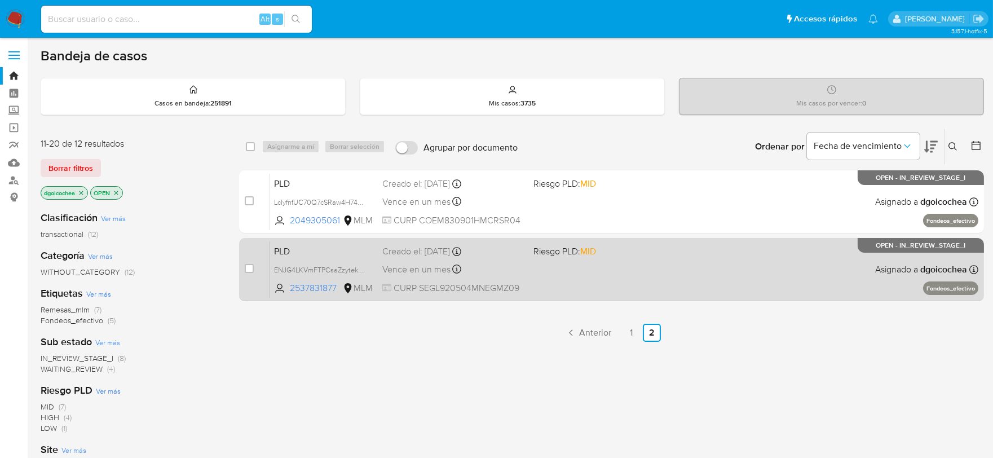
click at [285, 254] on span "PLD" at bounding box center [323, 250] width 99 height 15
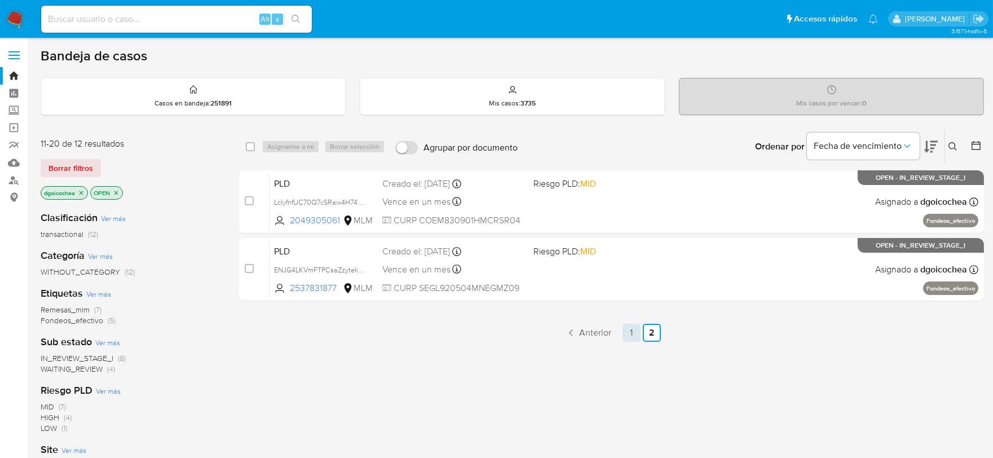
click at [626, 329] on link "1" at bounding box center [631, 333] width 18 height 18
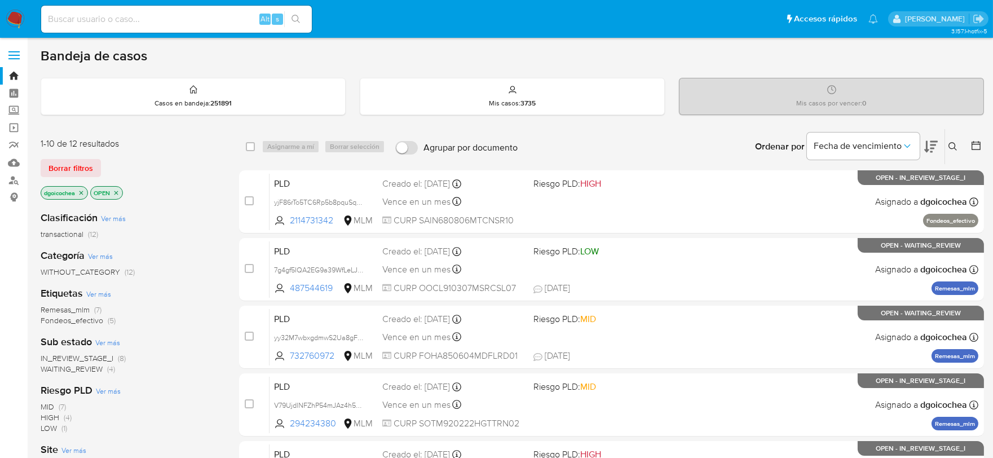
click at [949, 142] on icon at bounding box center [952, 146] width 9 height 9
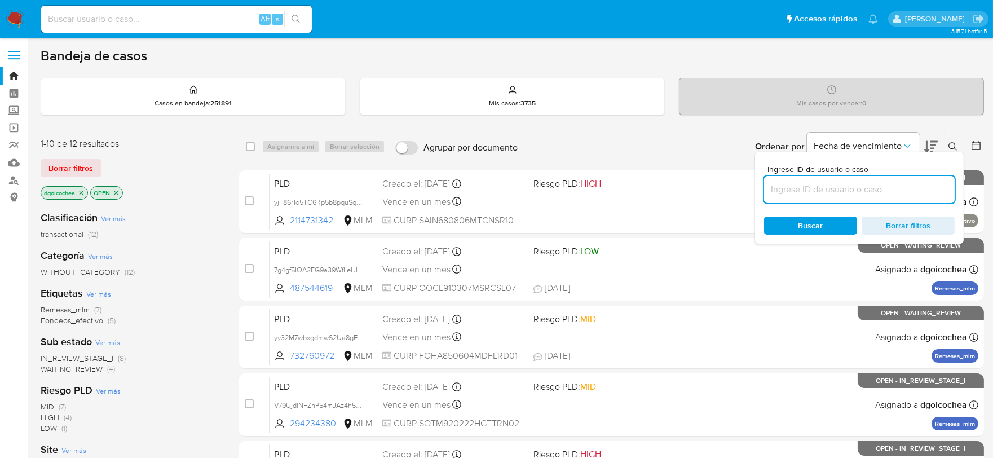
click at [864, 187] on input at bounding box center [859, 189] width 191 height 15
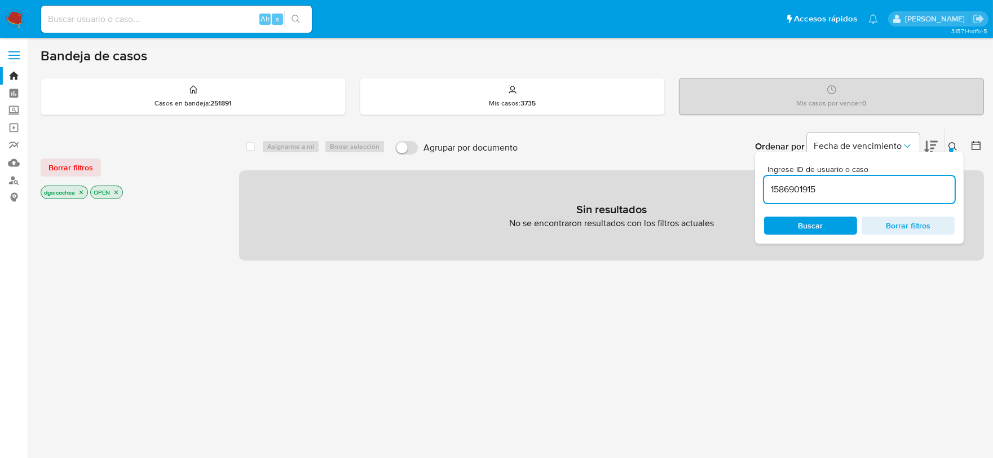
click at [858, 189] on input "1586901915" at bounding box center [859, 189] width 191 height 15
type input "1586901915"
click at [89, 166] on span "Borrar filtros" at bounding box center [70, 168] width 45 height 16
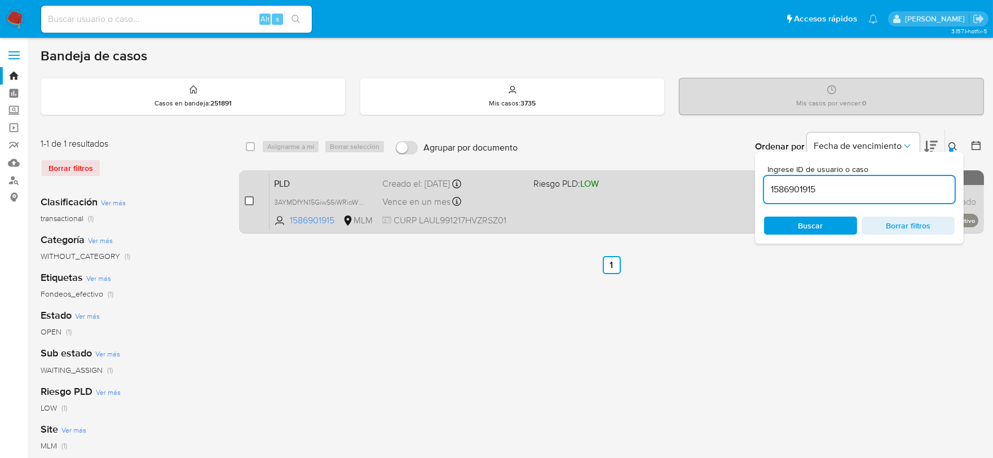
click at [249, 201] on input "checkbox" at bounding box center [249, 200] width 9 height 9
checkbox input "true"
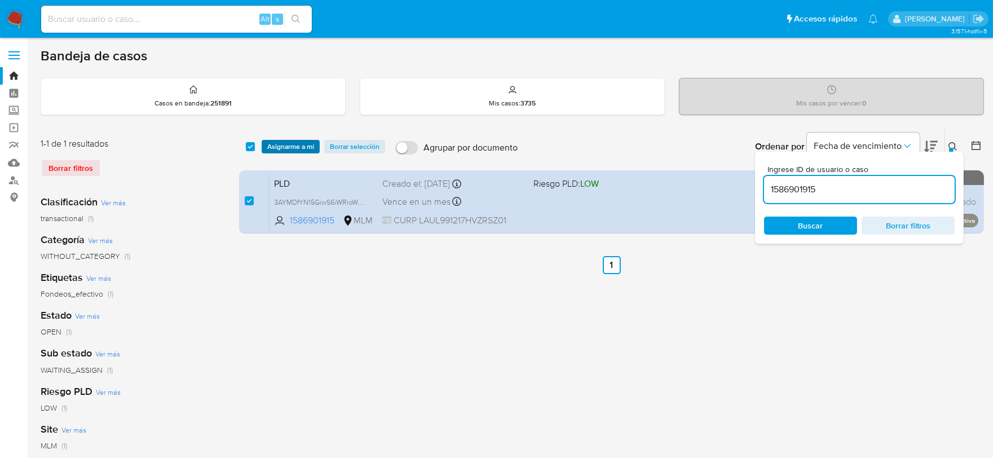
click at [291, 149] on span "Asignarme a mí" at bounding box center [290, 146] width 47 height 11
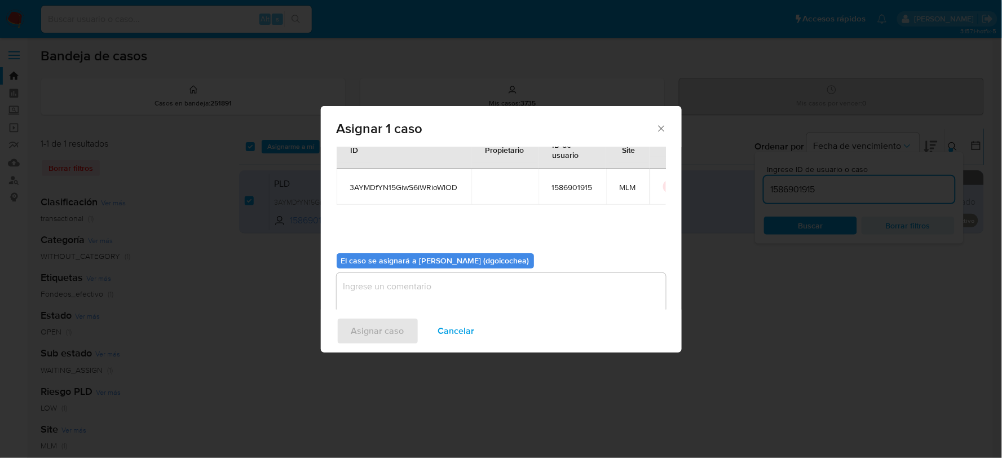
scroll to position [58, 0]
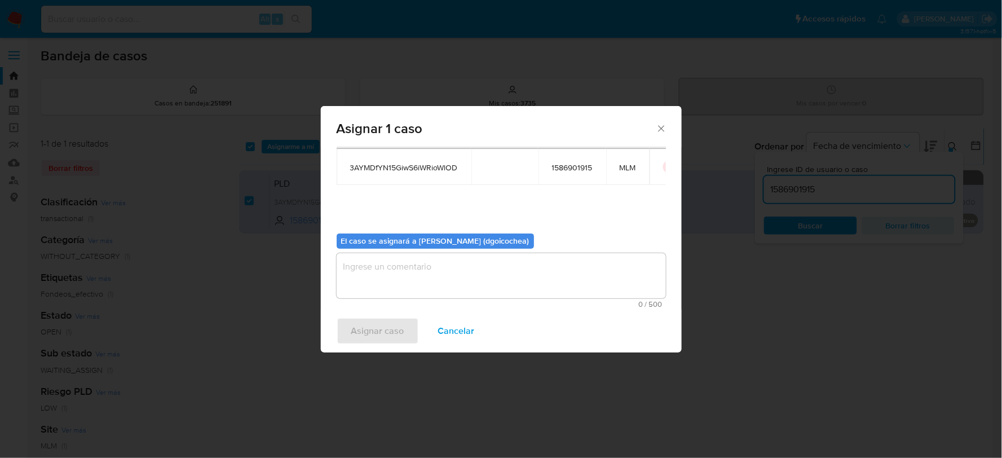
click at [457, 286] on textarea "assign-modal" at bounding box center [501, 275] width 329 height 45
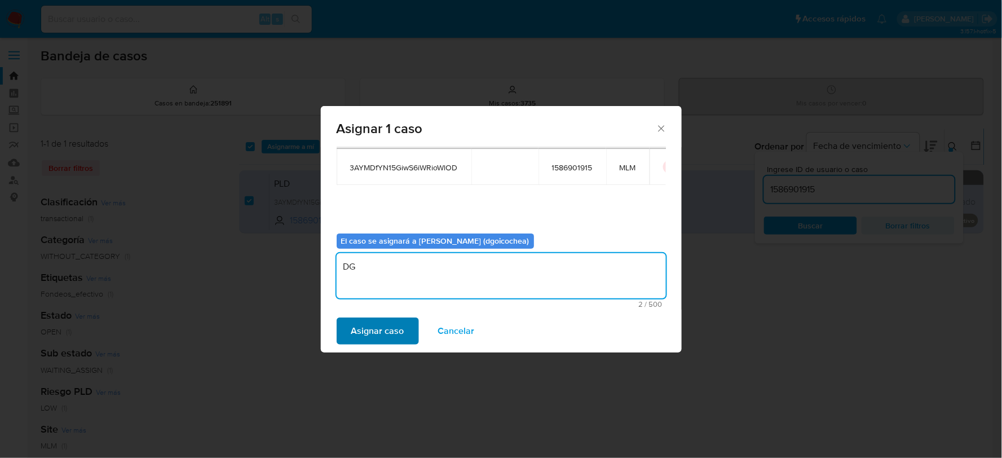
type textarea "DG"
click at [369, 327] on span "Asignar caso" at bounding box center [377, 331] width 53 height 25
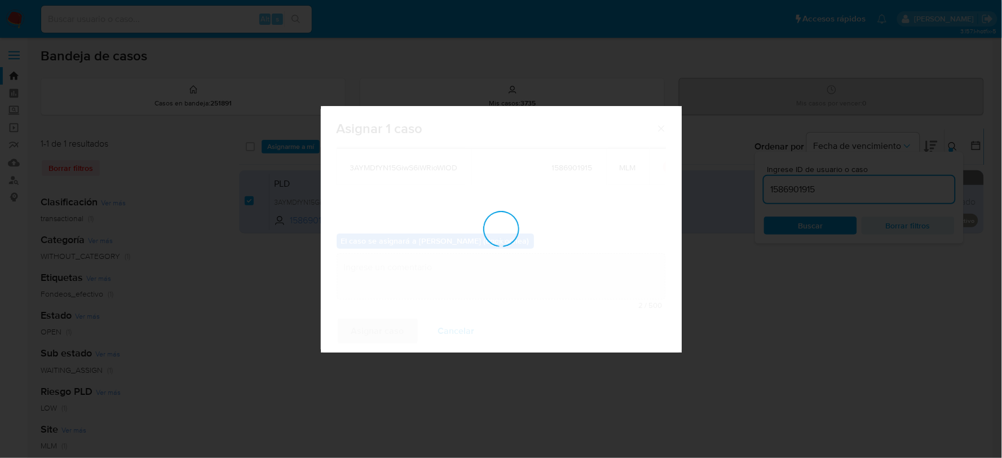
checkbox input "false"
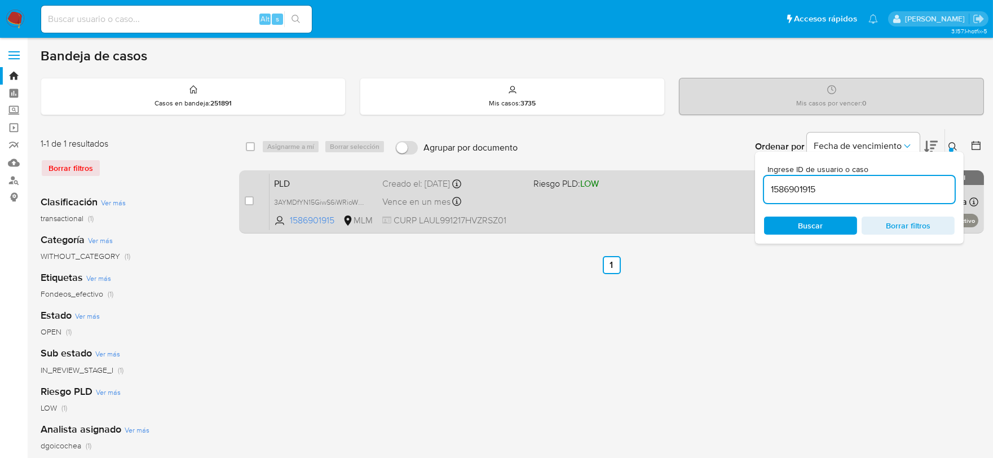
click at [277, 183] on span "PLD" at bounding box center [323, 182] width 99 height 15
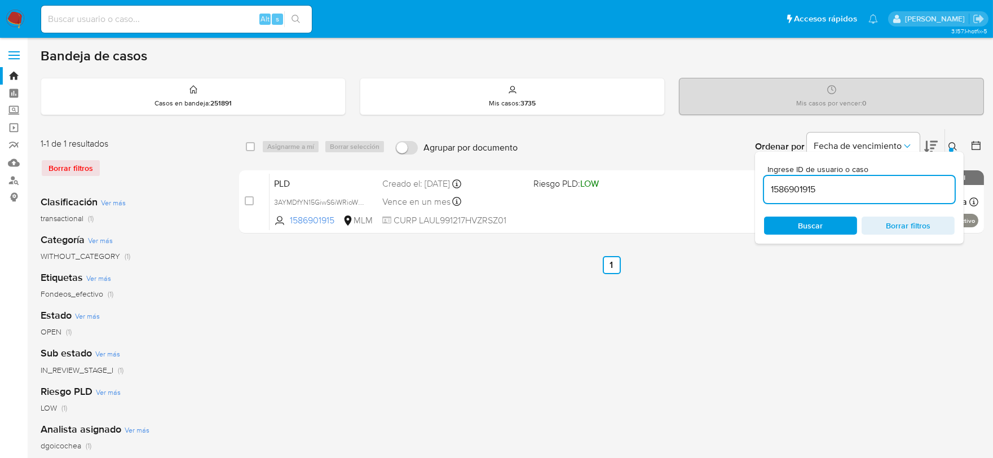
click at [792, 189] on input "1586901915" at bounding box center [859, 189] width 191 height 15
paste input "701684022"
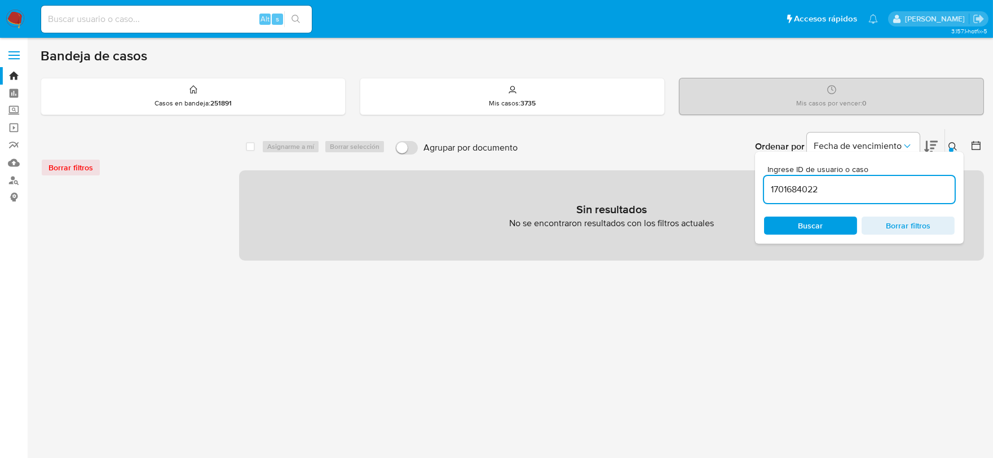
click at [863, 182] on input "1701684022" at bounding box center [859, 189] width 191 height 15
type input "1701684022"
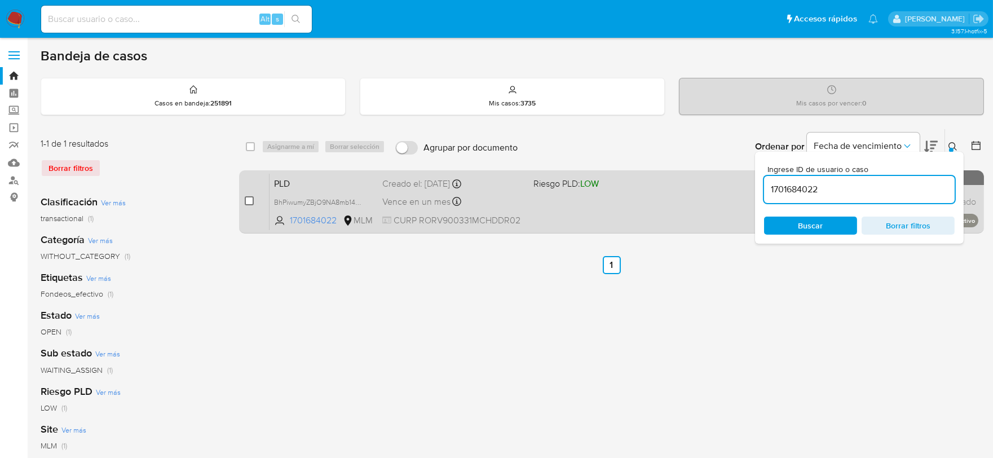
click at [250, 203] on input "checkbox" at bounding box center [249, 200] width 9 height 9
checkbox input "true"
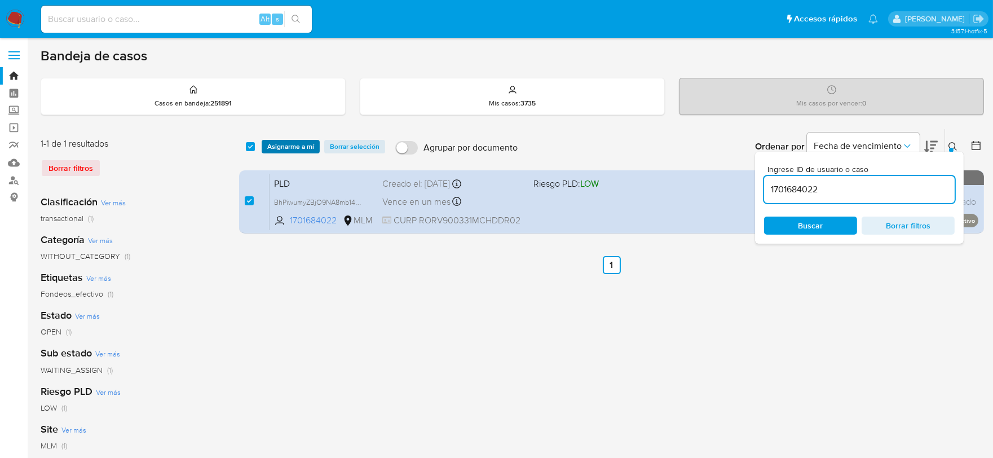
click at [294, 148] on span "Asignarme a mí" at bounding box center [290, 146] width 47 height 11
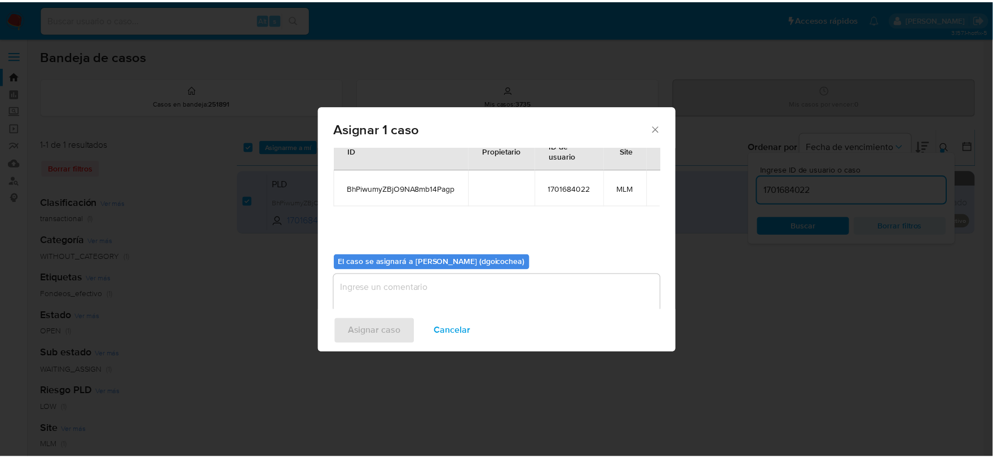
scroll to position [58, 0]
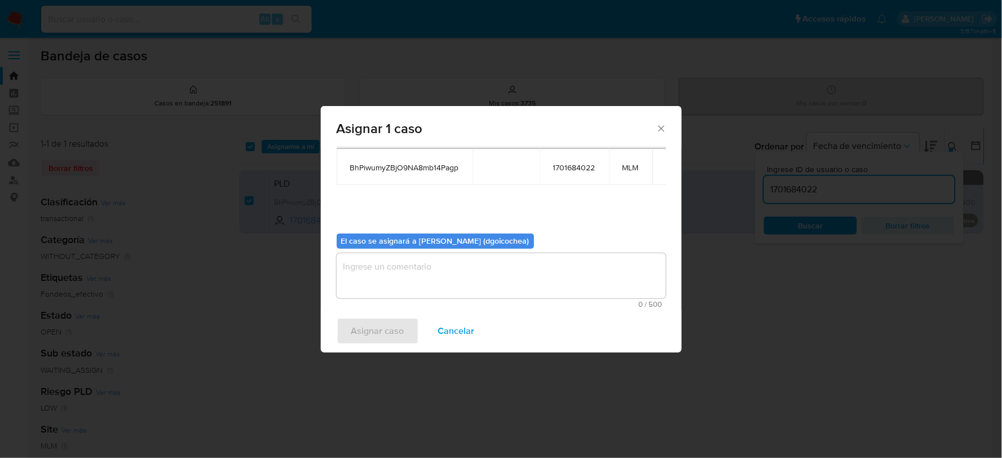
click at [451, 289] on textarea "assign-modal" at bounding box center [501, 275] width 329 height 45
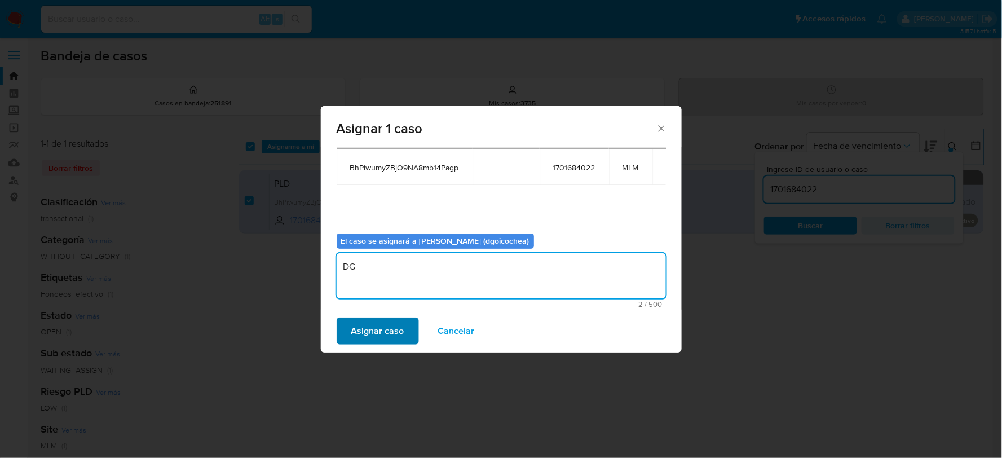
type textarea "DG"
click at [395, 333] on span "Asignar caso" at bounding box center [377, 331] width 53 height 25
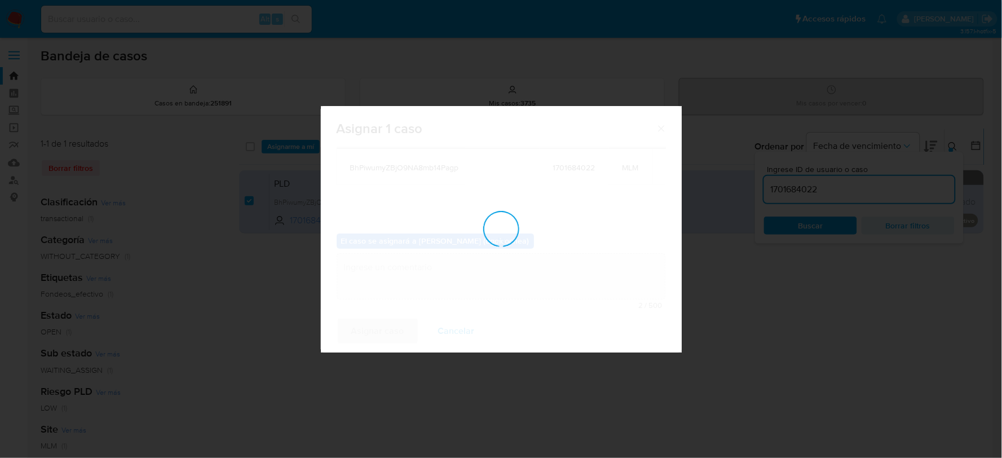
checkbox input "false"
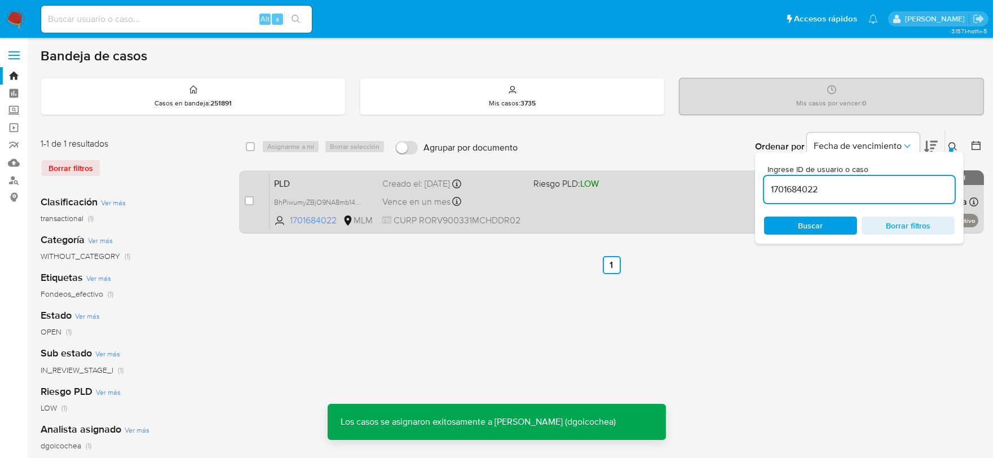
click at [286, 177] on span "PLD" at bounding box center [323, 182] width 99 height 15
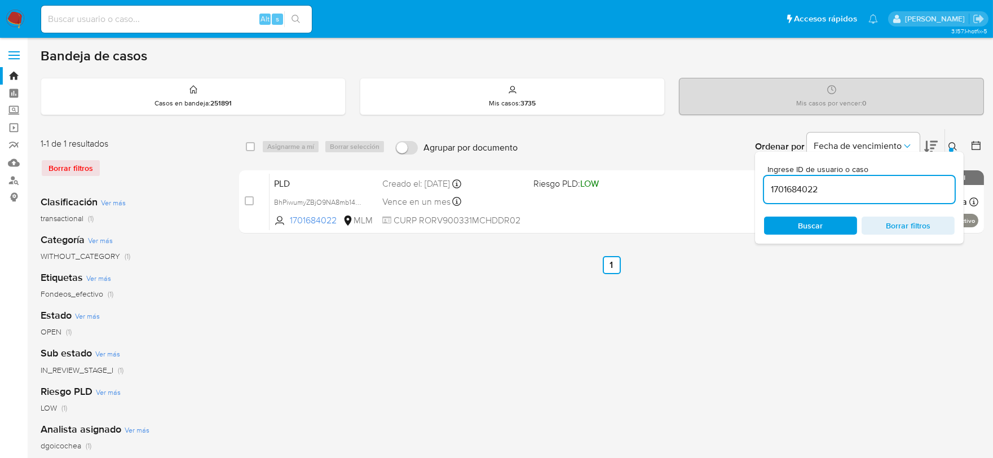
click at [11, 15] on img at bounding box center [15, 19] width 19 height 19
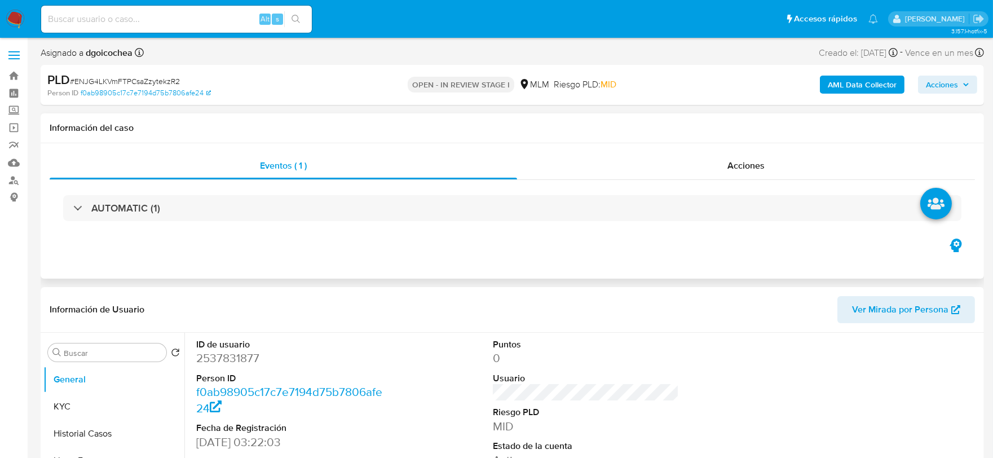
select select "10"
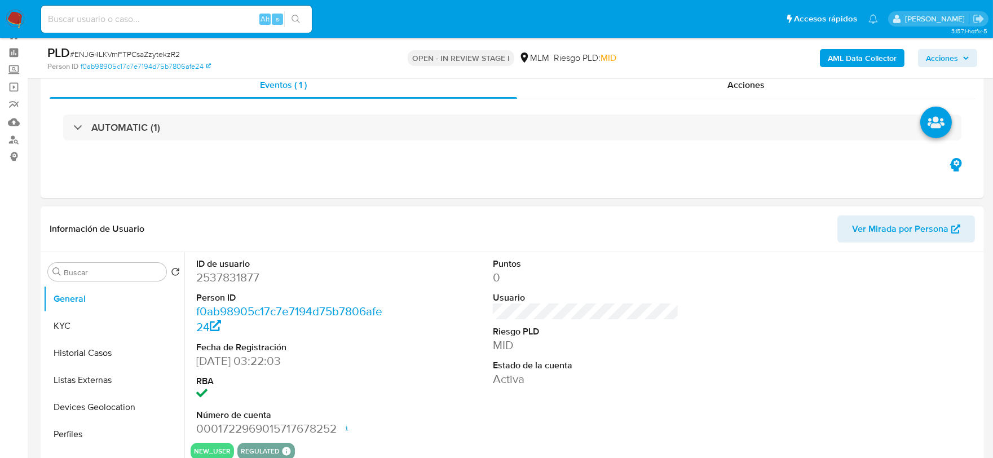
scroll to position [63, 0]
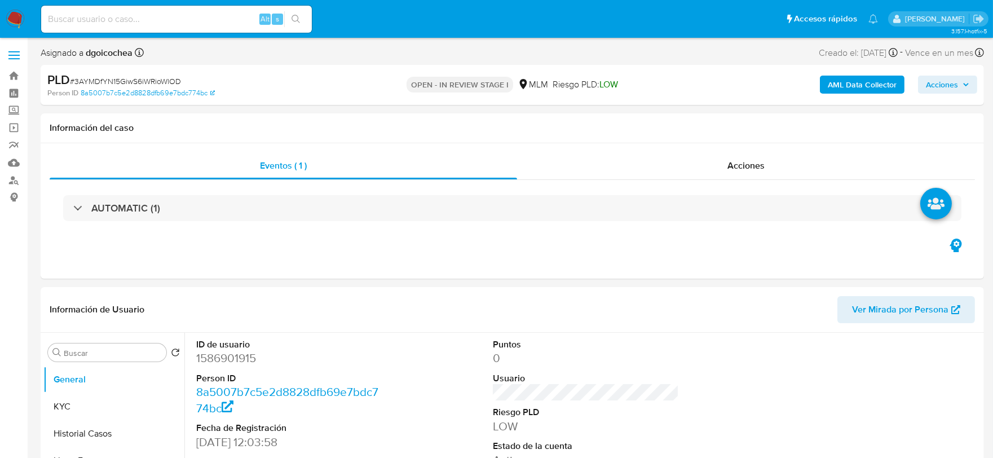
select select "10"
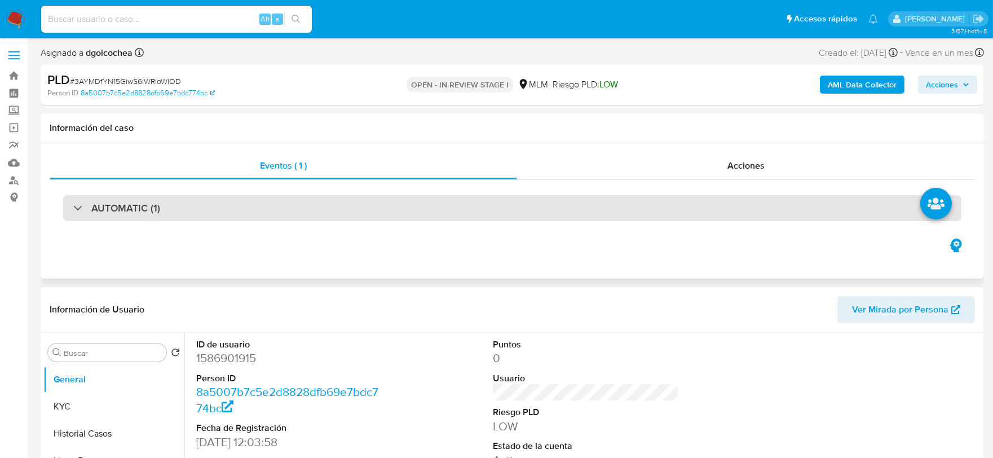
click at [138, 204] on h3 "AUTOMATIC (1)" at bounding box center [125, 208] width 69 height 12
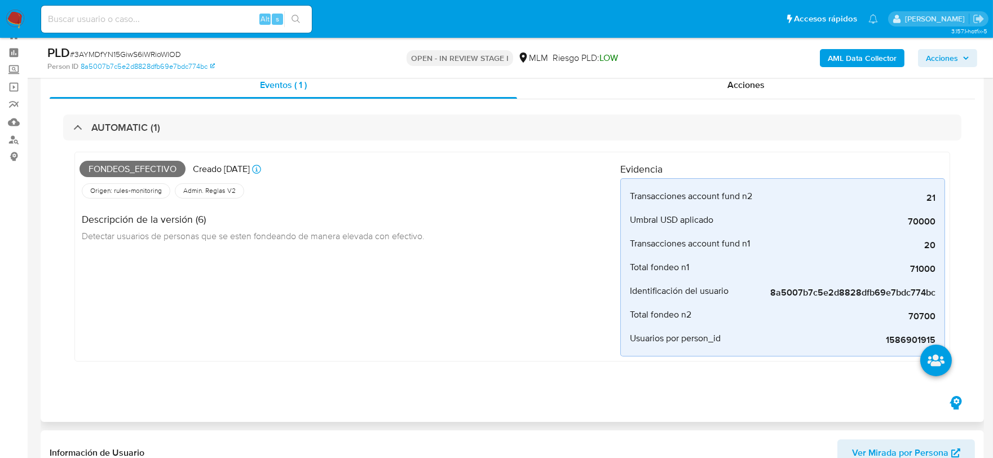
scroll to position [63, 0]
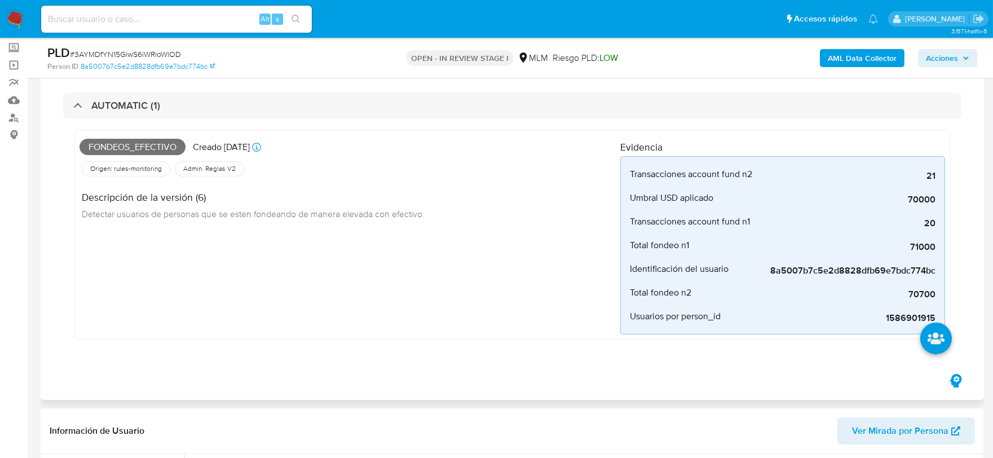
click at [416, 305] on div "Fondeos_efectivo Creado hace 18 días Creado: 12/08/2025 03:11:21 Origen: rules-…" at bounding box center [349, 235] width 541 height 200
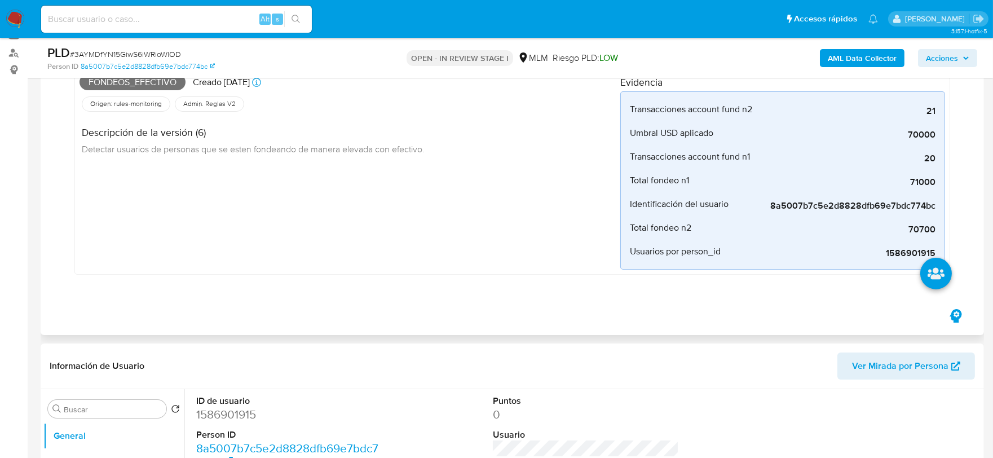
scroll to position [375, 0]
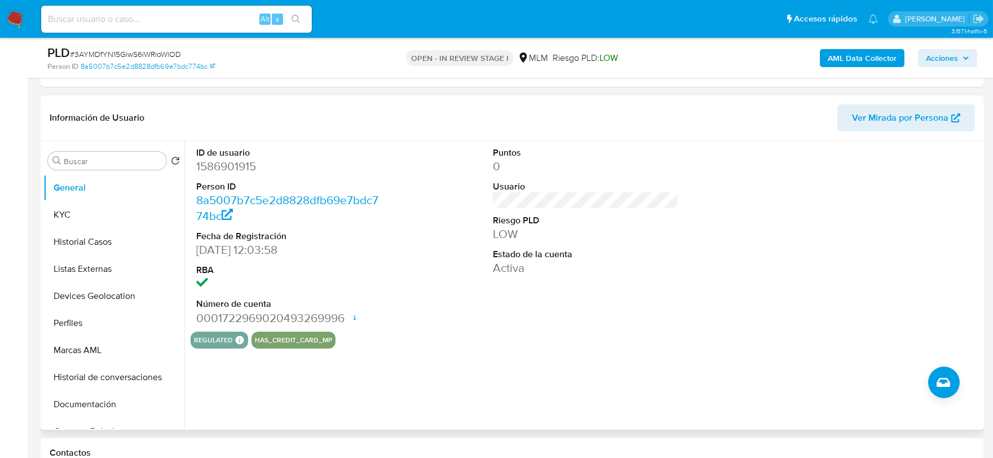
click at [518, 319] on div "Puntos 0 Usuario Riesgo PLD LOW Estado de la cuenta Activa" at bounding box center [586, 236] width 198 height 191
click at [92, 211] on button "KYC" at bounding box center [109, 214] width 132 height 27
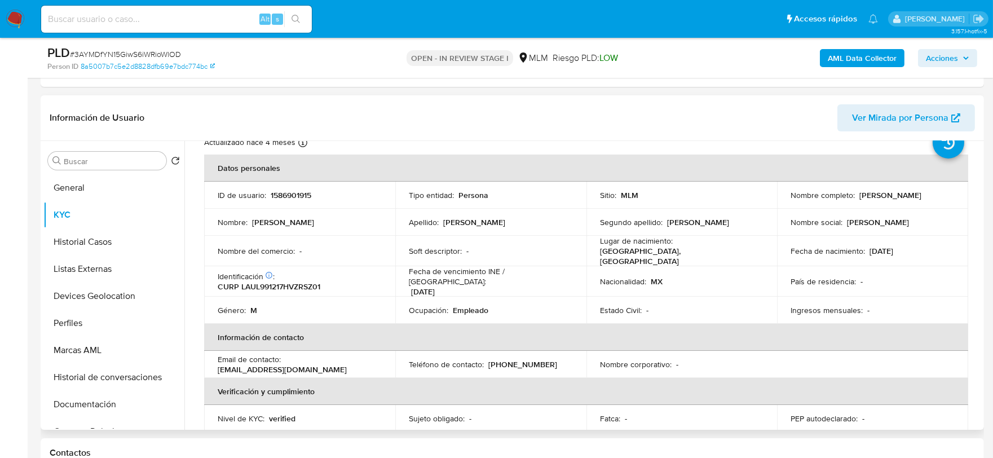
scroll to position [63, 0]
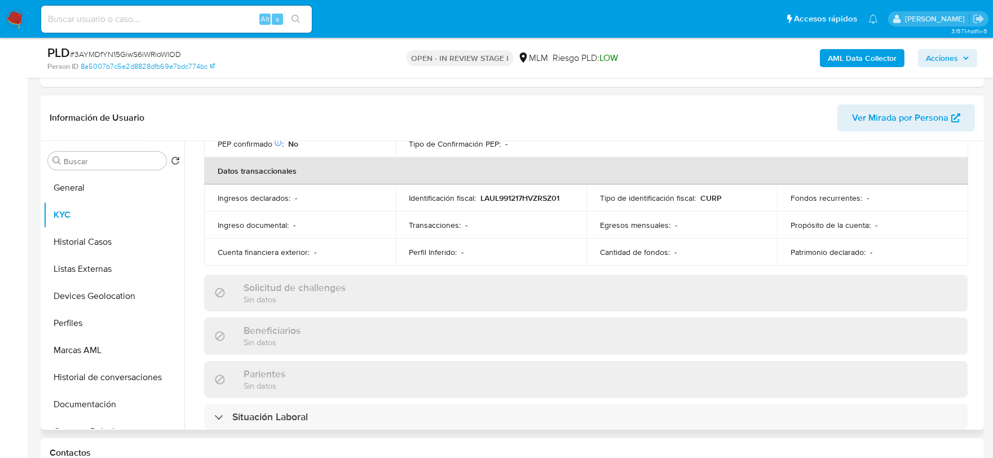
scroll to position [375, 0]
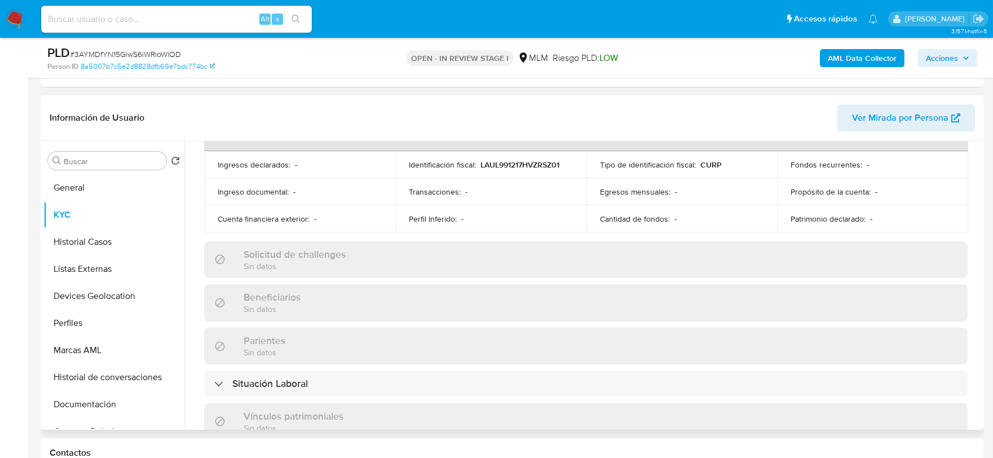
click at [200, 189] on div "Actualizado hace 4 meses Creado: 11/12/2023 10:03:59 Actualizado: 12/05/2025 23…" at bounding box center [586, 281] width 790 height 976
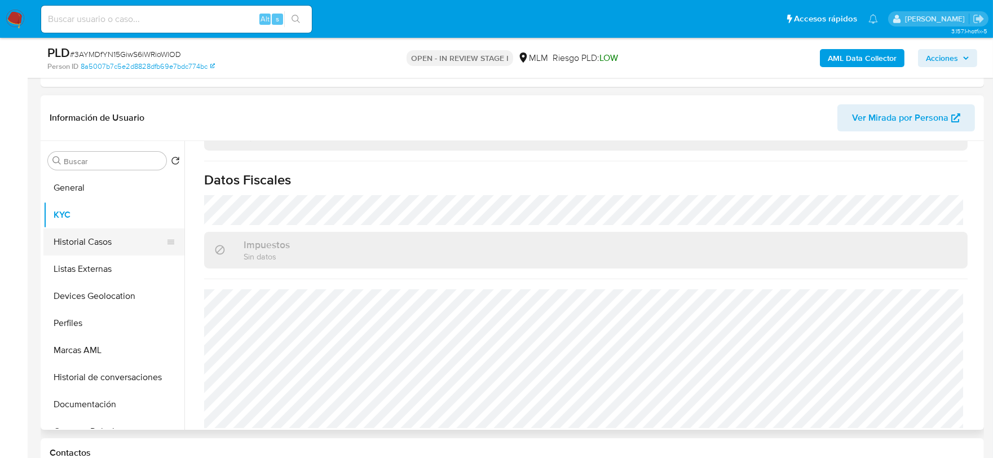
click at [85, 237] on button "Historial Casos" at bounding box center [109, 241] width 132 height 27
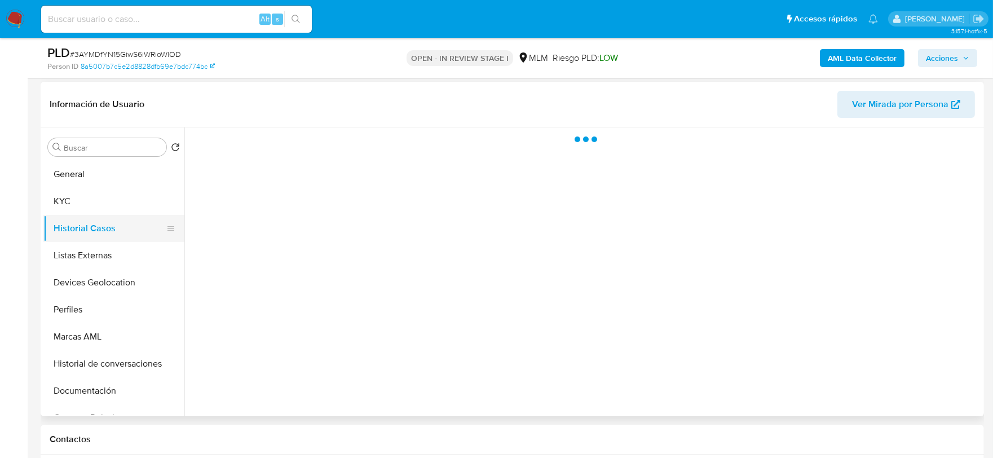
scroll to position [0, 0]
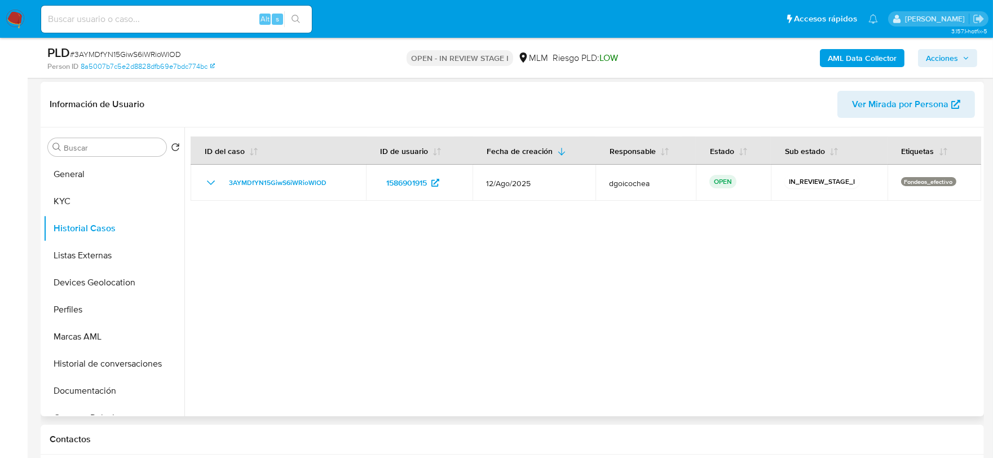
click at [324, 331] on div at bounding box center [582, 271] width 797 height 289
click at [100, 254] on button "Listas Externas" at bounding box center [109, 255] width 132 height 27
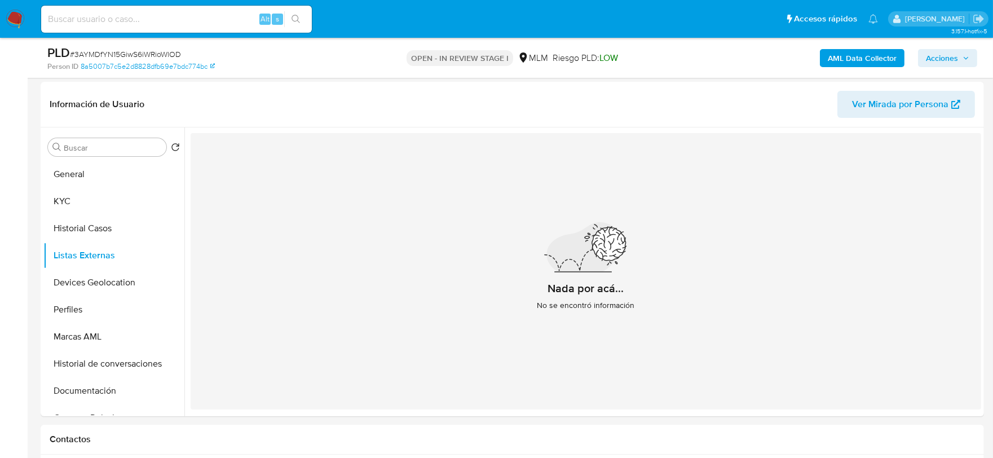
click at [357, 320] on div "Nada por acá... No se encontró información" at bounding box center [586, 271] width 790 height 276
click at [122, 269] on button "Devices Geolocation" at bounding box center [109, 282] width 132 height 27
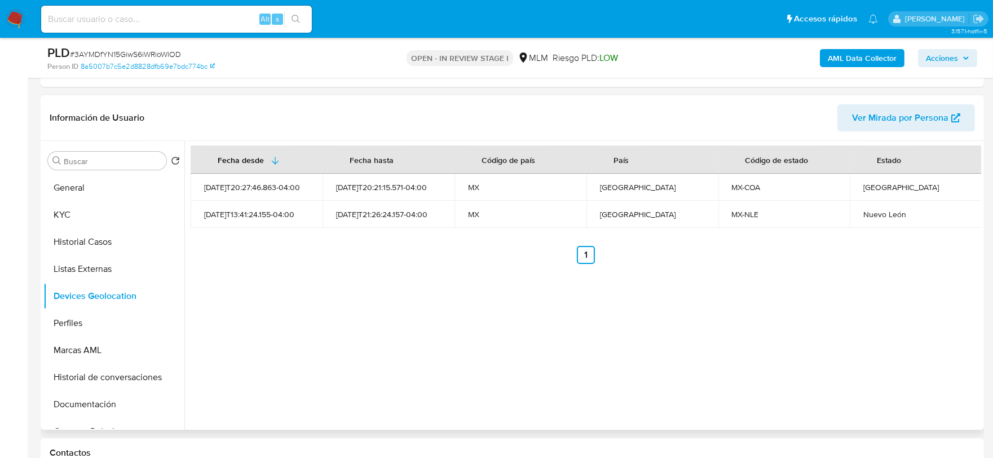
click at [314, 370] on div "Fecha desde Fecha hasta Código de país País Código de estado Estado 2023-12-12T…" at bounding box center [582, 285] width 797 height 289
click at [101, 319] on button "Perfiles" at bounding box center [109, 323] width 132 height 27
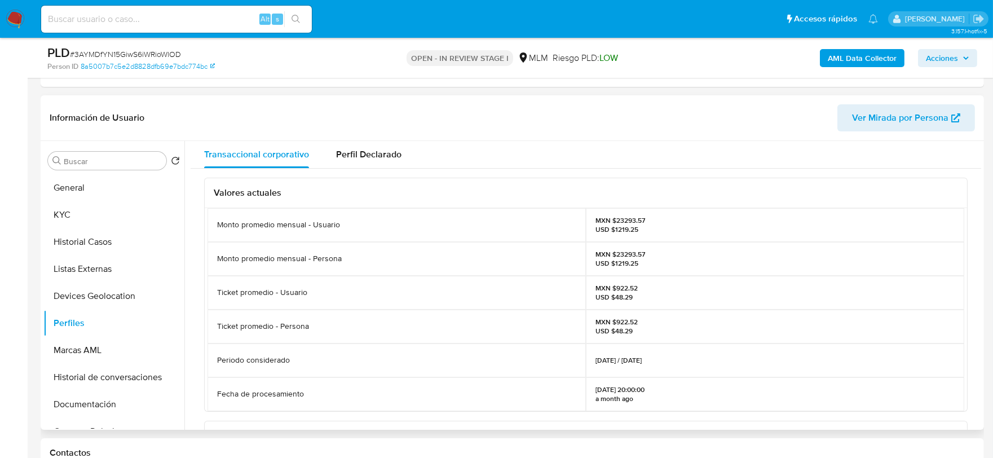
click at [527, 347] on div "Periodo considerado" at bounding box center [396, 360] width 378 height 34
click at [90, 400] on button "Documentación" at bounding box center [109, 404] width 132 height 27
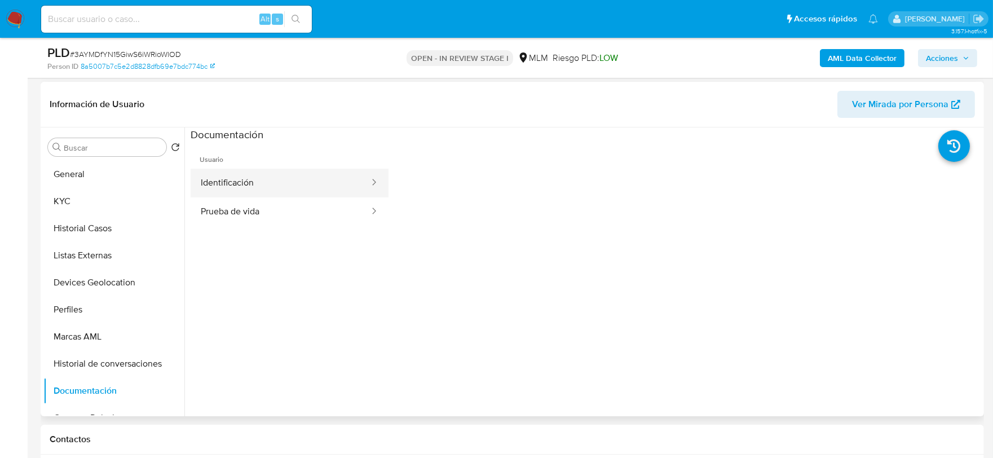
click at [277, 180] on button "Identificación" at bounding box center [281, 183] width 180 height 29
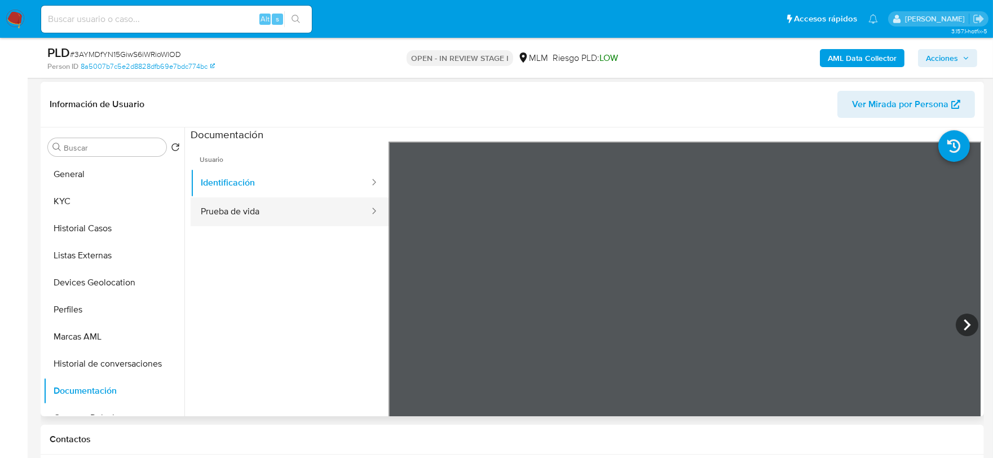
click at [263, 202] on button "Prueba de vida" at bounding box center [281, 211] width 180 height 29
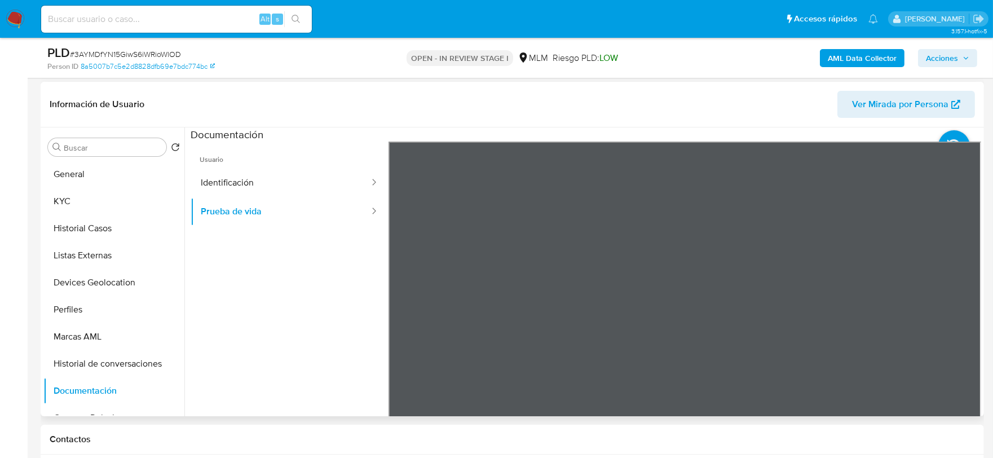
click at [255, 302] on ul "Usuario Identificación Prueba de vida" at bounding box center [290, 304] width 198 height 325
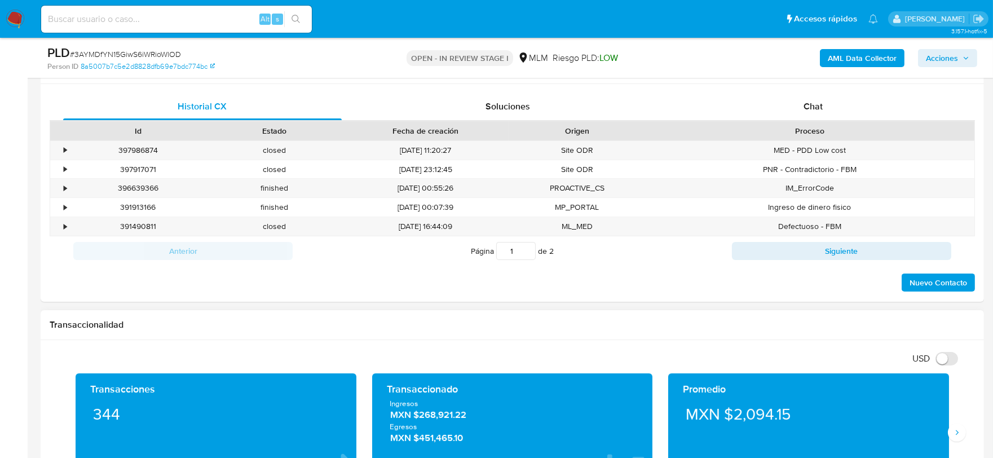
scroll to position [877, 0]
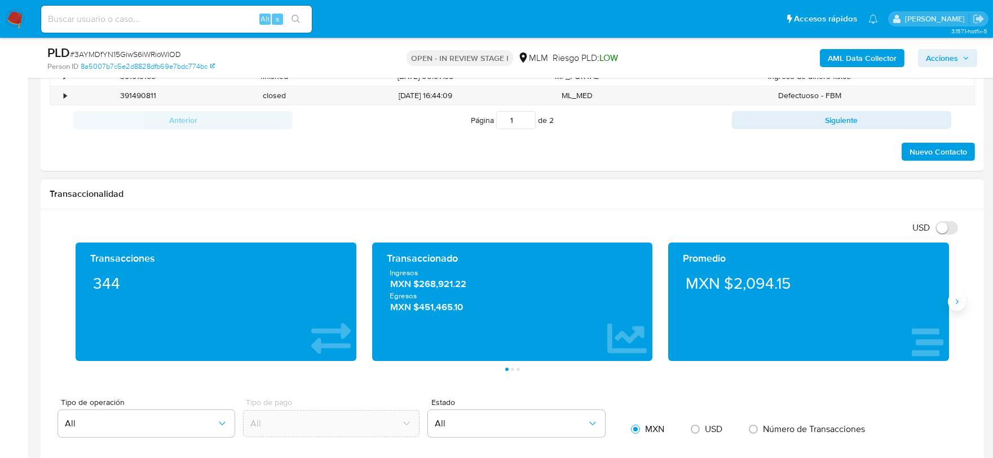
click at [955, 306] on icon "Siguiente" at bounding box center [956, 301] width 9 height 9
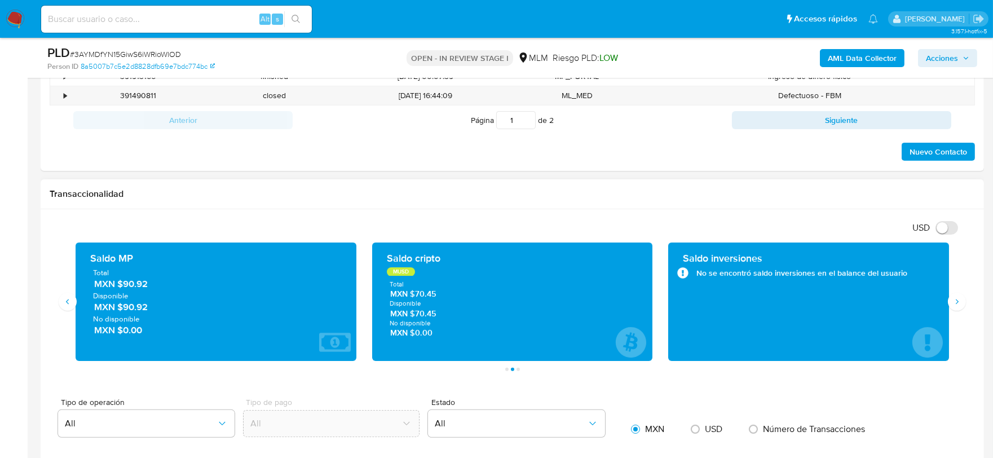
click at [490, 189] on div "Transaccionalidad" at bounding box center [512, 194] width 943 height 30
drag, startPoint x: 149, startPoint y: 288, endPoint x: 125, endPoint y: 286, distance: 24.9
click at [125, 286] on span "MXN $90.92" at bounding box center [216, 283] width 245 height 13
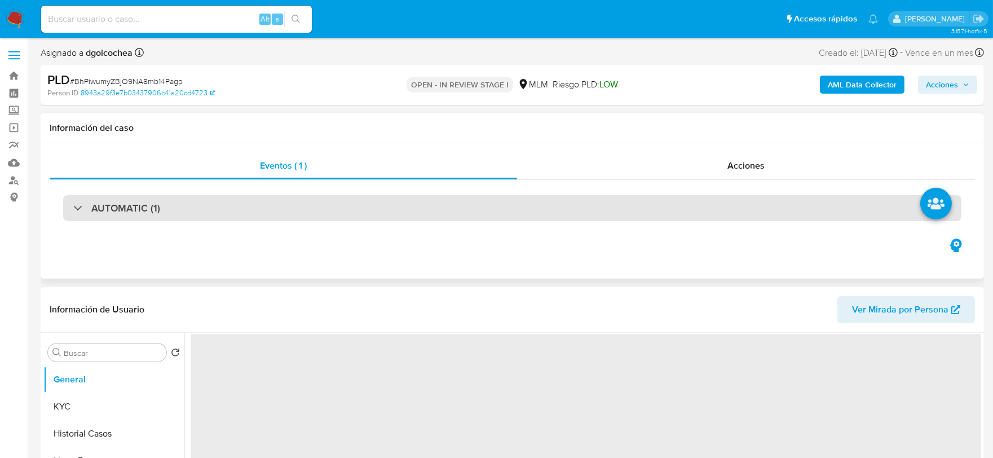
click at [151, 212] on h3 "AUTOMATIC (1)" at bounding box center [125, 208] width 69 height 12
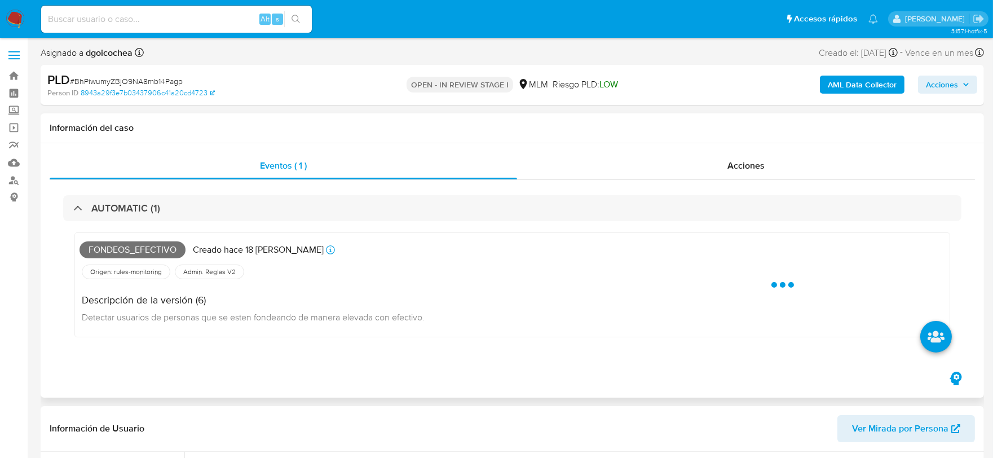
select select "10"
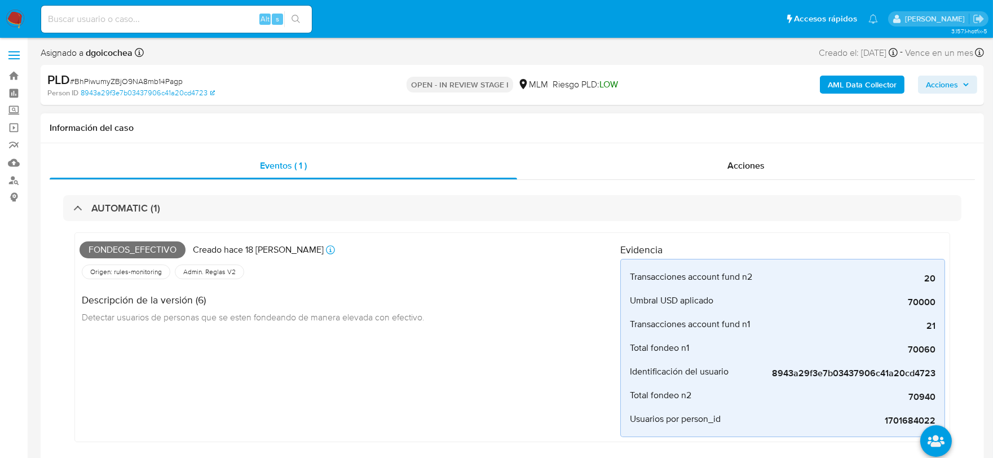
scroll to position [63, 0]
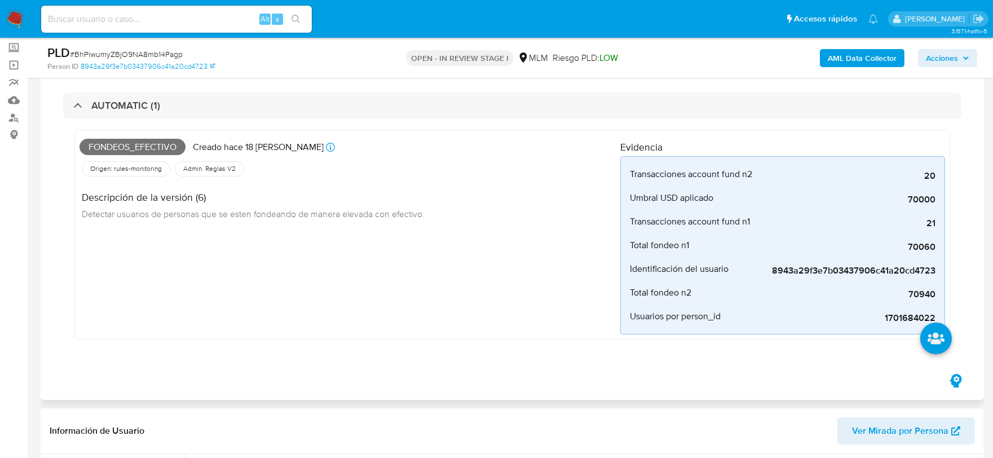
click at [427, 324] on div "Fondeos_efectivo Creado hace 18 [PERSON_NAME] Creado: [DATE] 03:11:03 Origen: r…" at bounding box center [349, 235] width 541 height 200
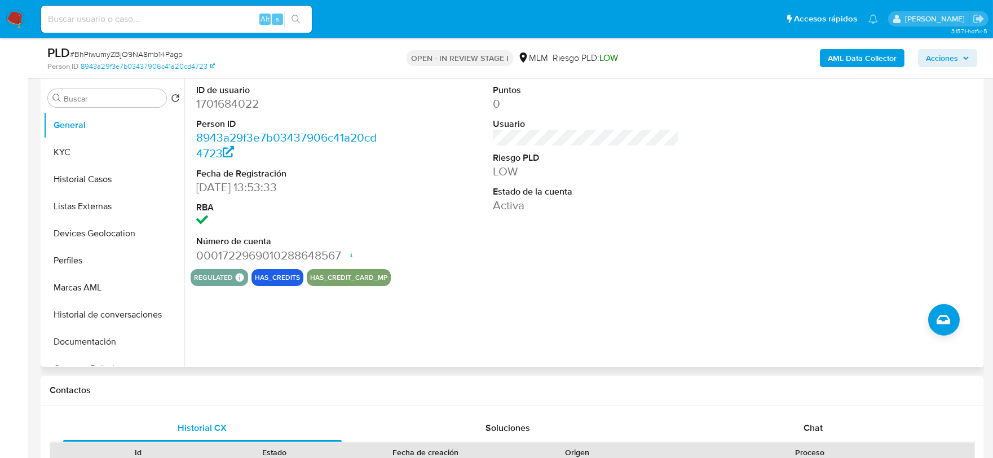
scroll to position [375, 0]
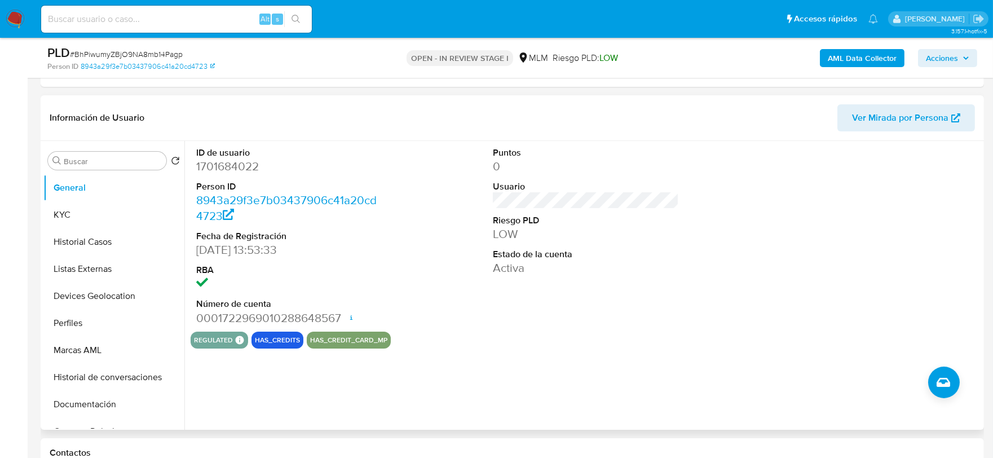
click at [618, 282] on div "Puntos 0 Usuario Riesgo PLD LOW Estado de la cuenta Activa" at bounding box center [586, 236] width 198 height 191
click at [99, 209] on button "KYC" at bounding box center [109, 214] width 132 height 27
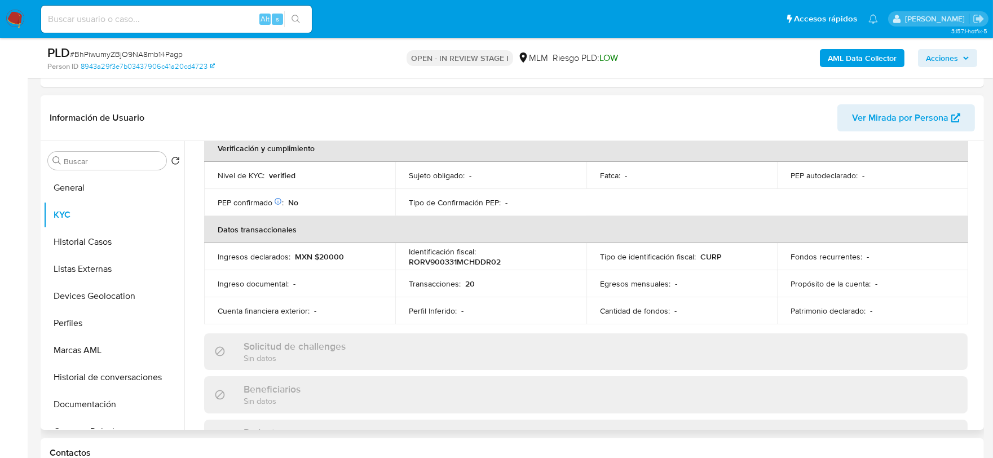
scroll to position [375, 0]
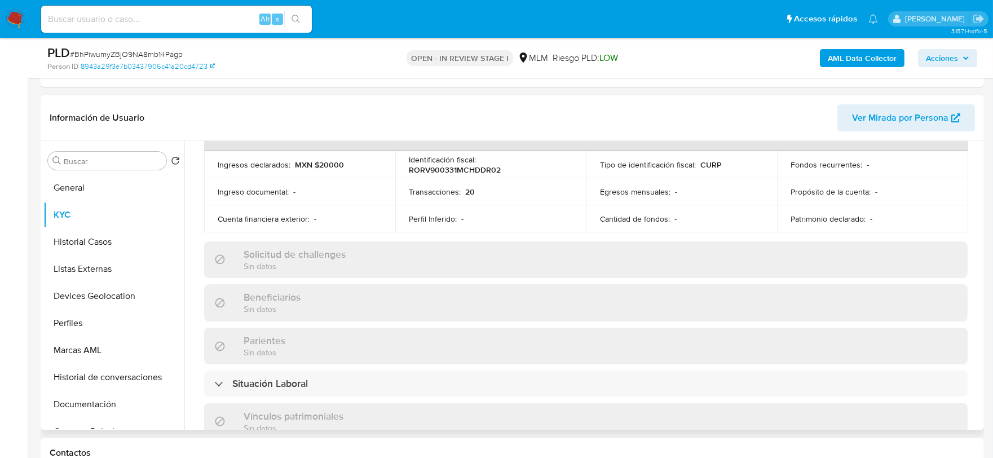
click at [202, 211] on div "Actualizado hace 6 meses Creado: [DATE] 11:53:39 Actualizado: [DATE] 18:49:11 D…" at bounding box center [586, 281] width 790 height 976
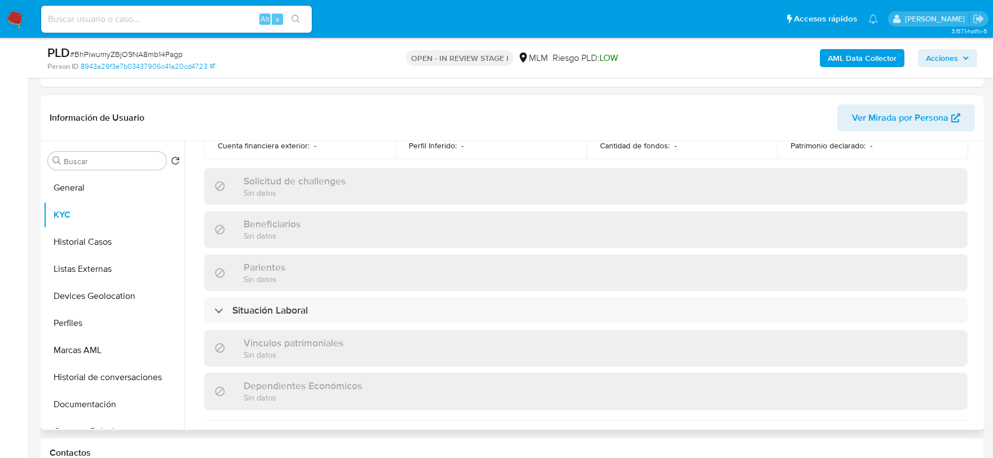
scroll to position [708, 0]
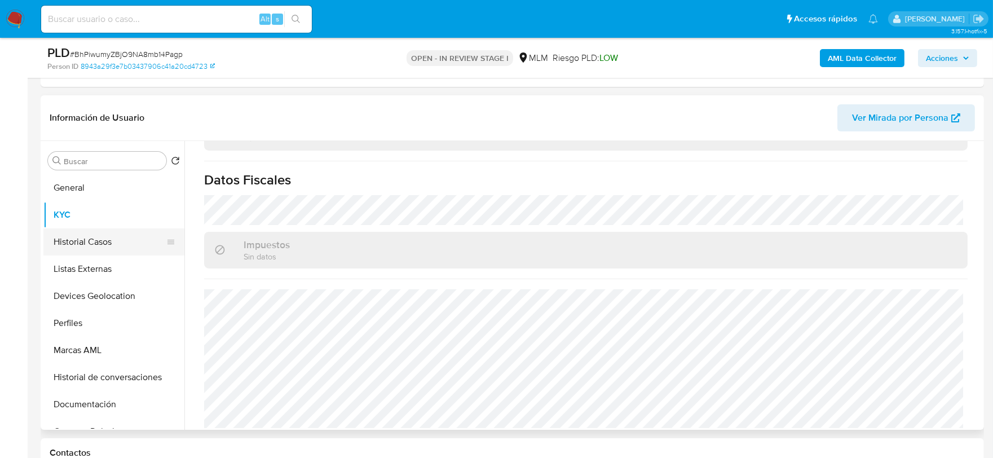
click at [89, 242] on button "Historial Casos" at bounding box center [109, 241] width 132 height 27
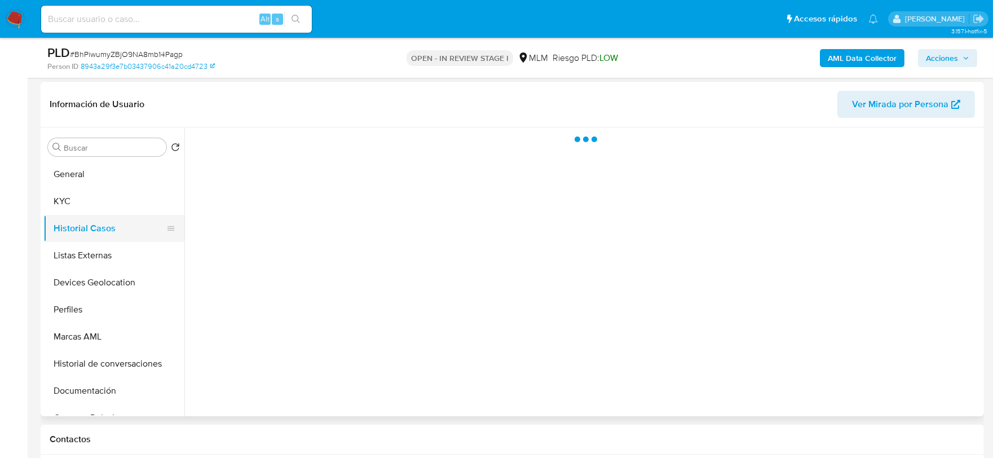
scroll to position [0, 0]
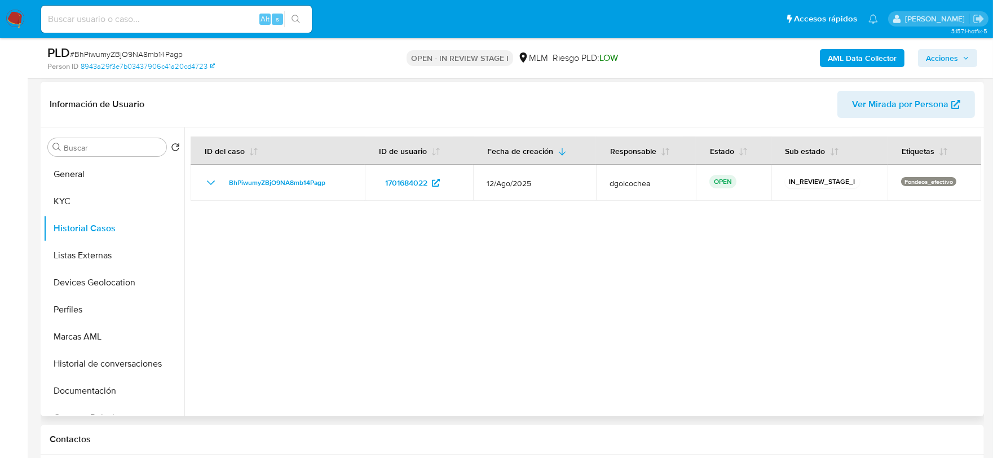
click at [345, 289] on div at bounding box center [582, 271] width 797 height 289
click at [113, 257] on button "Listas Externas" at bounding box center [109, 255] width 132 height 27
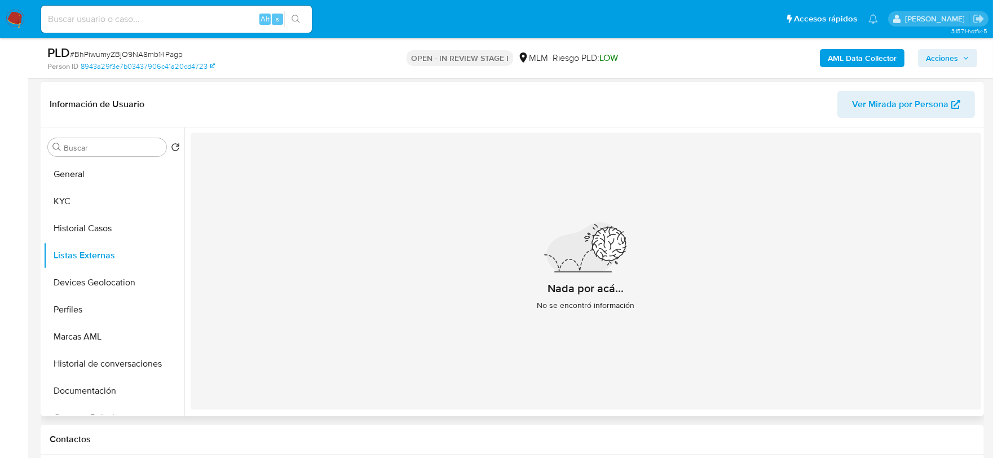
click at [357, 251] on div "Nada por acá... No se encontró información" at bounding box center [586, 271] width 790 height 276
click at [110, 277] on button "Devices Geolocation" at bounding box center [109, 282] width 132 height 27
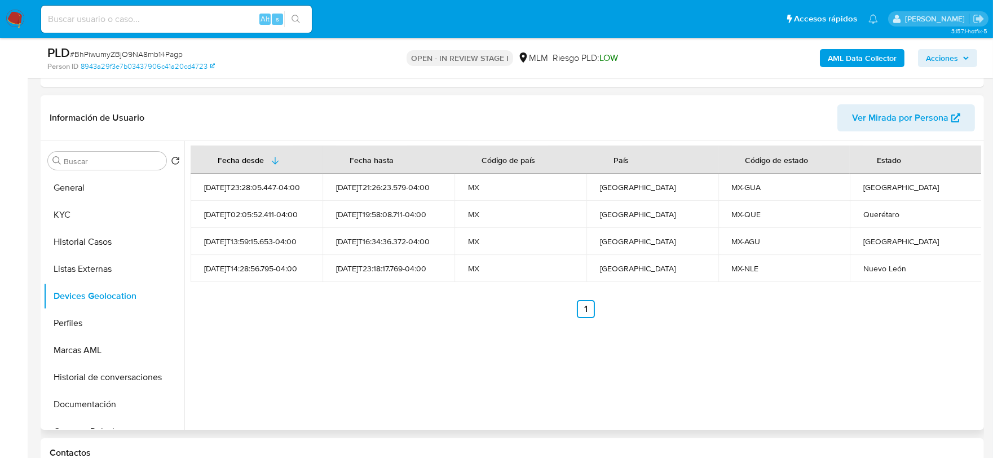
click at [426, 352] on div "Fecha desde Fecha hasta Código de país País Código de estado Estado 2024-03-09T…" at bounding box center [582, 285] width 797 height 289
click at [95, 319] on button "Perfiles" at bounding box center [109, 323] width 132 height 27
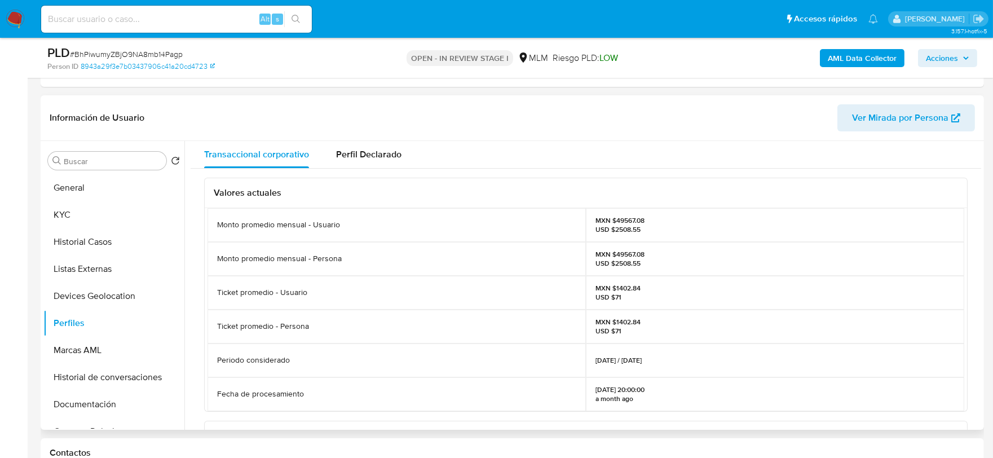
click at [539, 284] on div "Ticket promedio - Usuario" at bounding box center [396, 293] width 378 height 34
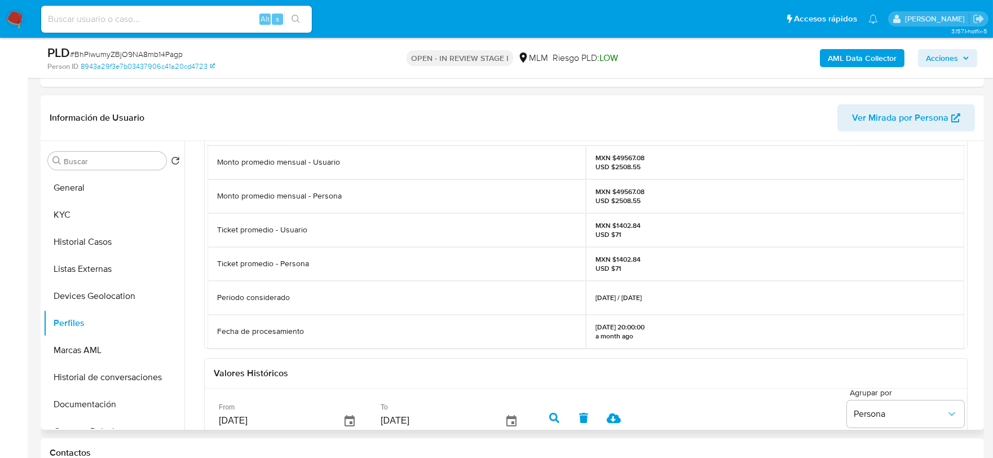
click at [537, 285] on div "Periodo considerado" at bounding box center [396, 298] width 378 height 34
drag, startPoint x: 77, startPoint y: 405, endPoint x: 104, endPoint y: 387, distance: 32.2
click at [77, 405] on button "Documentación" at bounding box center [109, 404] width 132 height 27
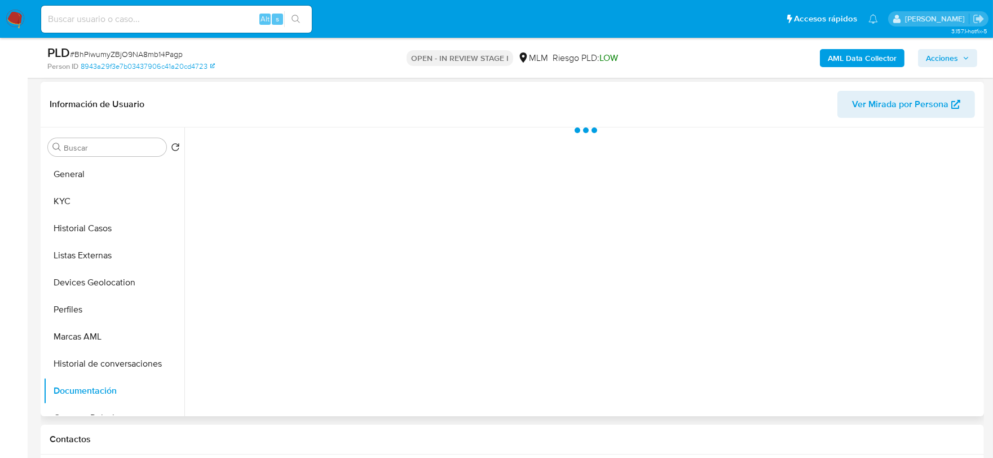
scroll to position [0, 0]
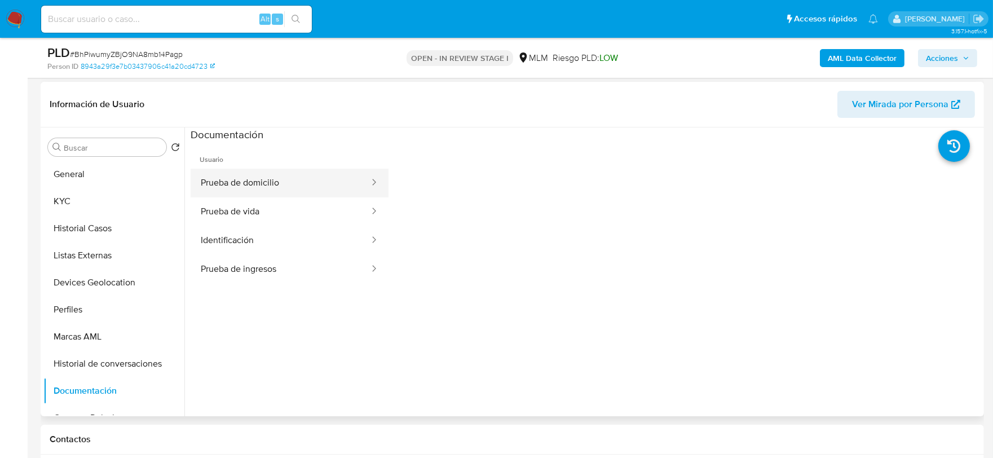
click at [297, 181] on button "Prueba de domicilio" at bounding box center [281, 183] width 180 height 29
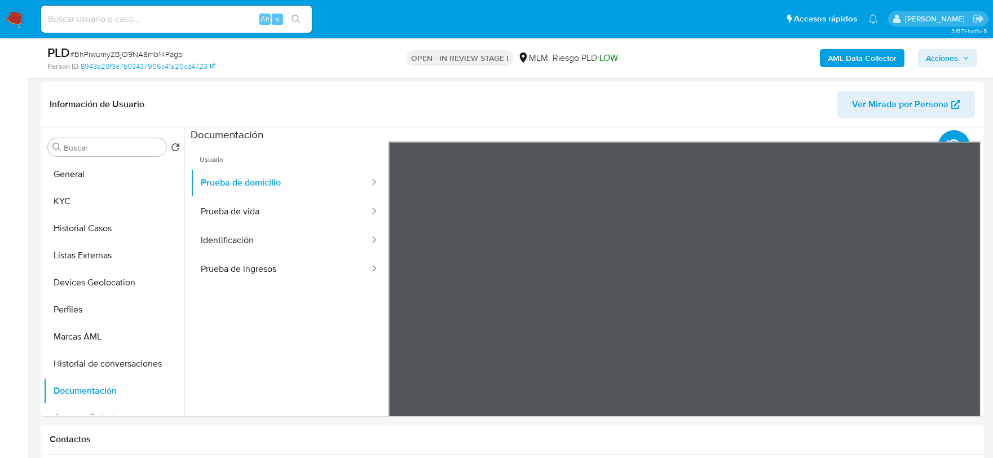
click at [284, 218] on button "Prueba de vida" at bounding box center [281, 211] width 180 height 29
click at [249, 240] on button "Identificación" at bounding box center [281, 240] width 180 height 29
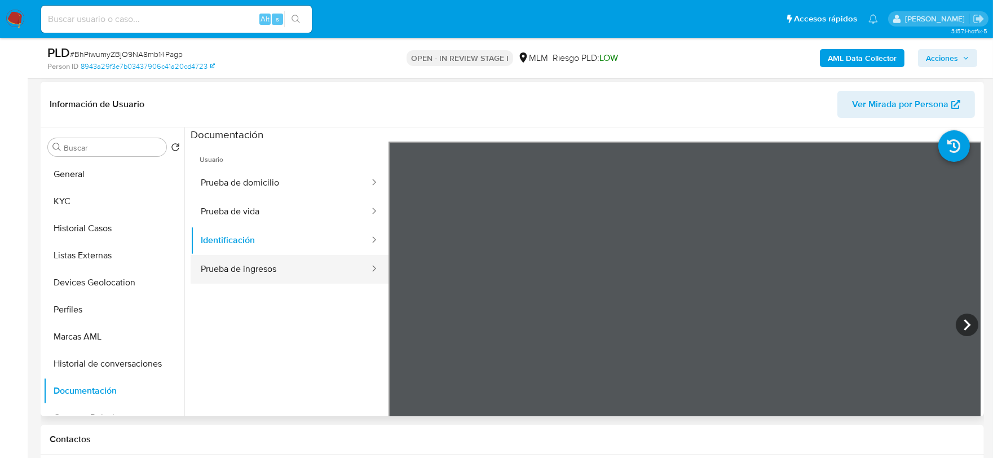
click at [234, 264] on button "Prueba de ingresos" at bounding box center [281, 269] width 180 height 29
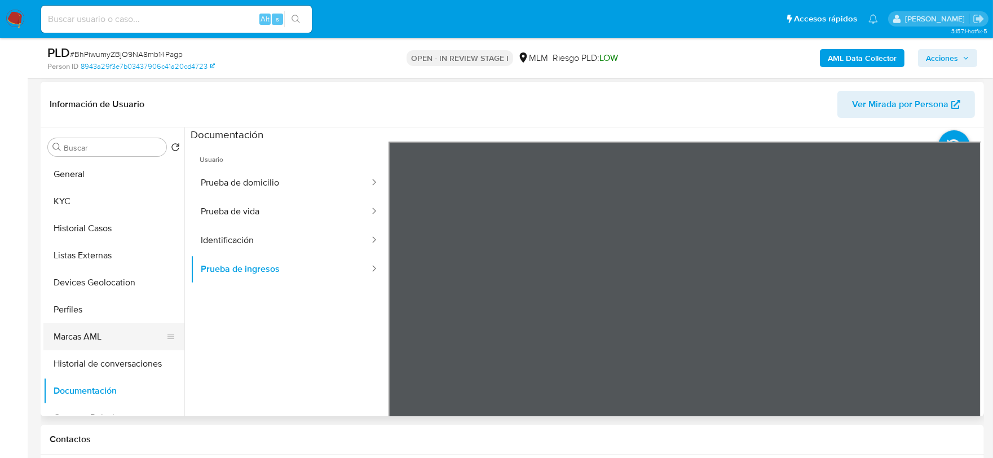
scroll to position [63, 0]
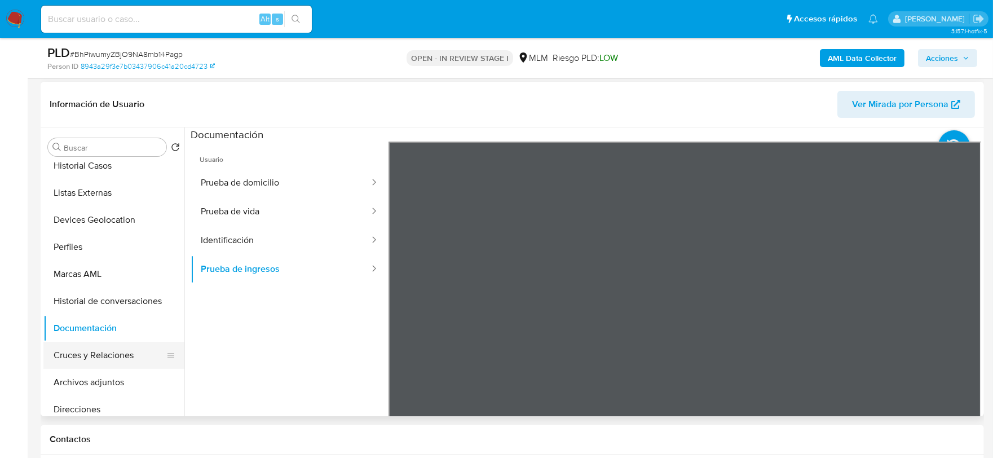
click at [116, 350] on button "Cruces y Relaciones" at bounding box center [109, 355] width 132 height 27
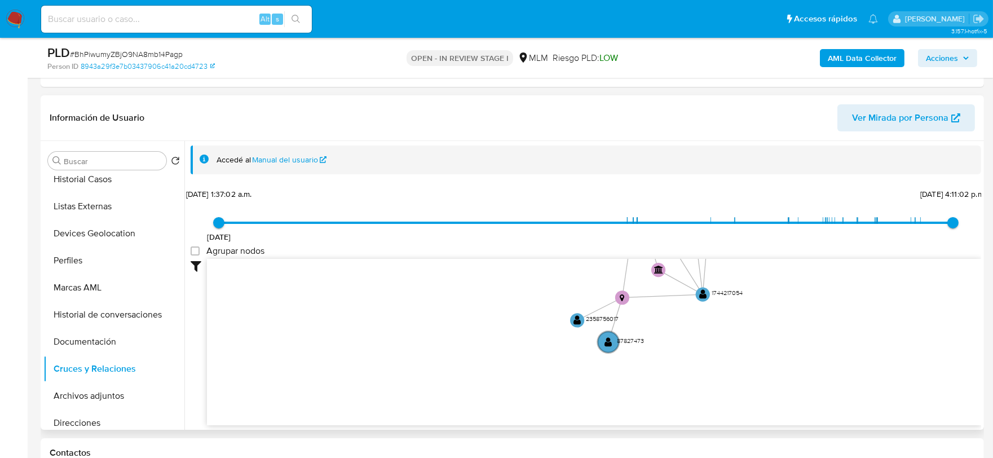
drag, startPoint x: 810, startPoint y: 352, endPoint x: 746, endPoint y: 228, distance: 139.7
click at [746, 228] on div "24/4/2022 24/4/2022, 1:37:02 a.m. 15/8/2025, 4:11:02 p.m. Agrupar nodos Filtros…" at bounding box center [586, 306] width 790 height 240
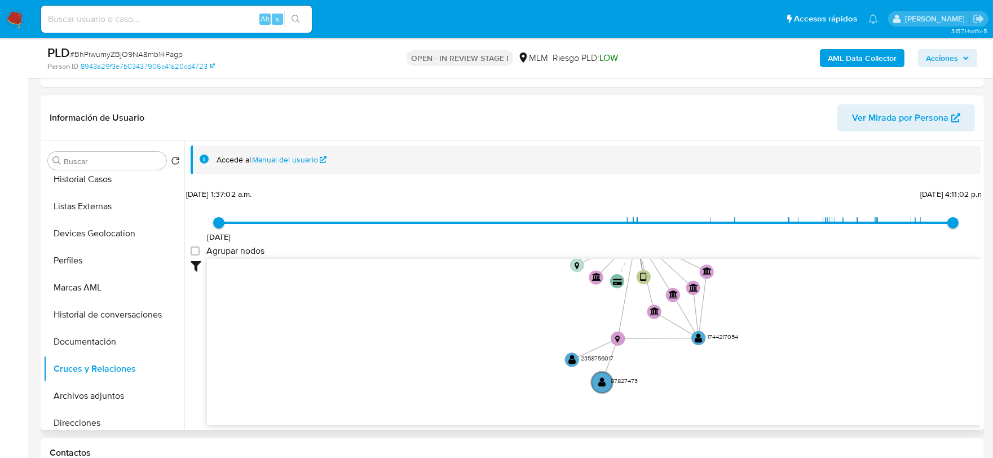
drag, startPoint x: 752, startPoint y: 284, endPoint x: 739, endPoint y: 348, distance: 65.5
click at [741, 350] on icon "device-65dcd01d1aaa75c41e86313a  user-1701684022  1701684022 device-6507550e7…" at bounding box center [594, 340] width 774 height 163
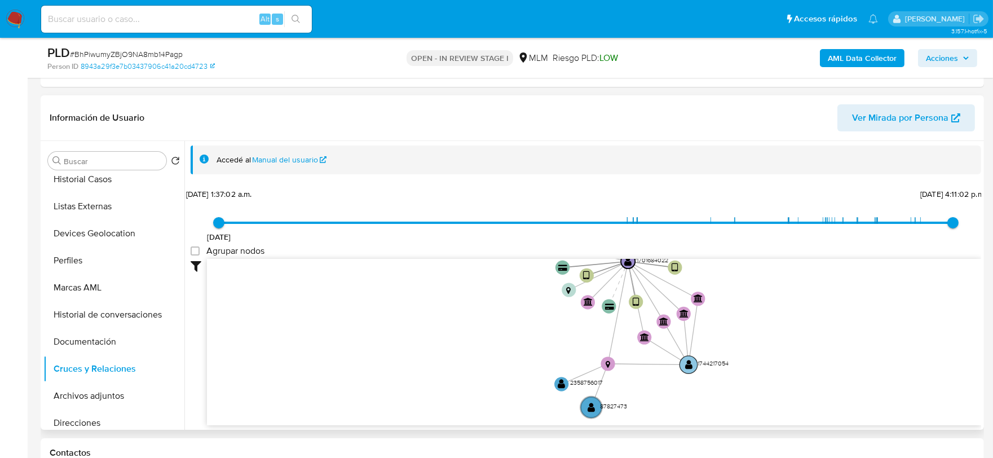
click at [686, 362] on text "" at bounding box center [688, 364] width 7 height 11
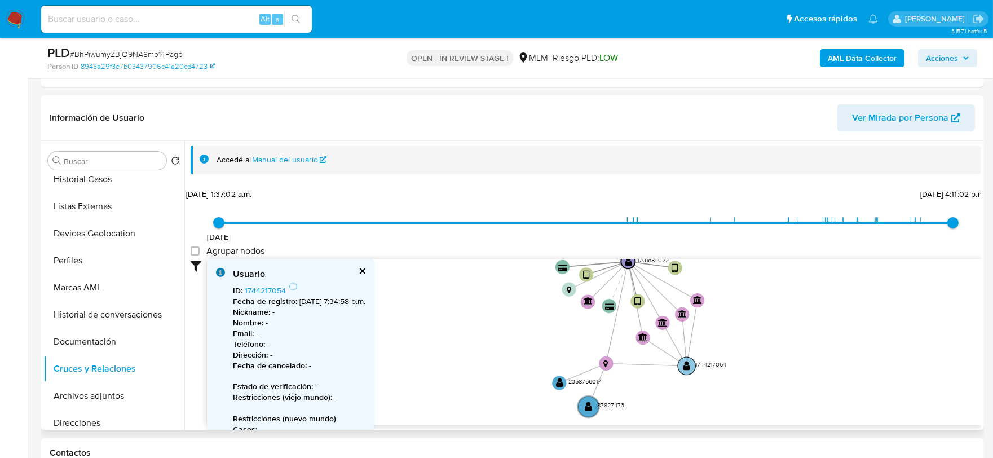
click at [686, 364] on text "" at bounding box center [686, 365] width 7 height 11
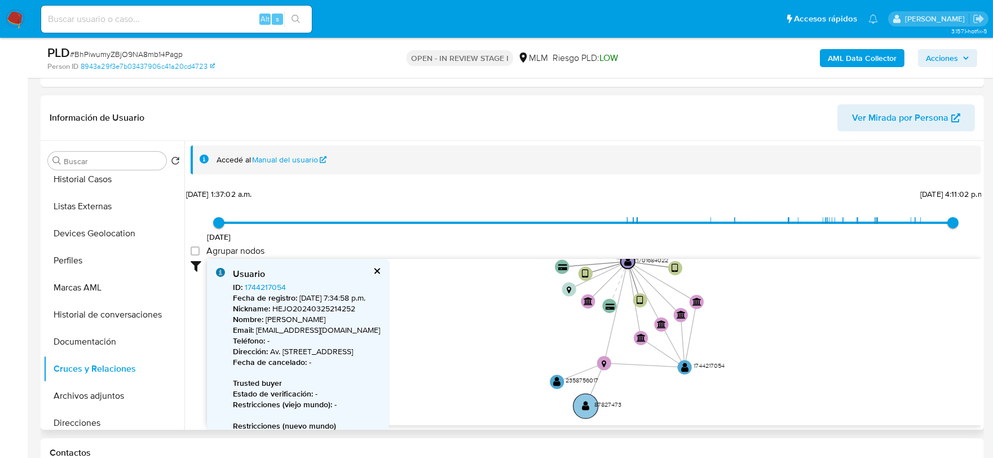
click at [592, 404] on circle at bounding box center [585, 406] width 25 height 25
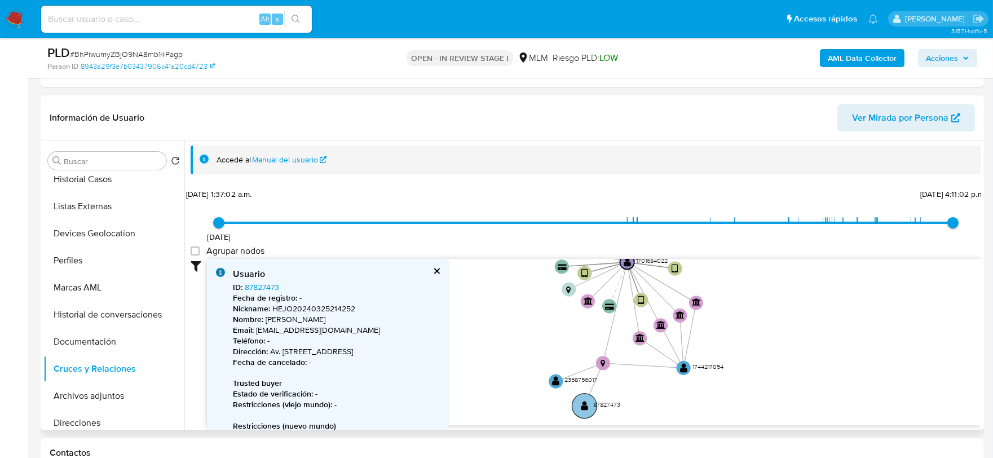
click at [589, 403] on circle at bounding box center [584, 406] width 25 height 25
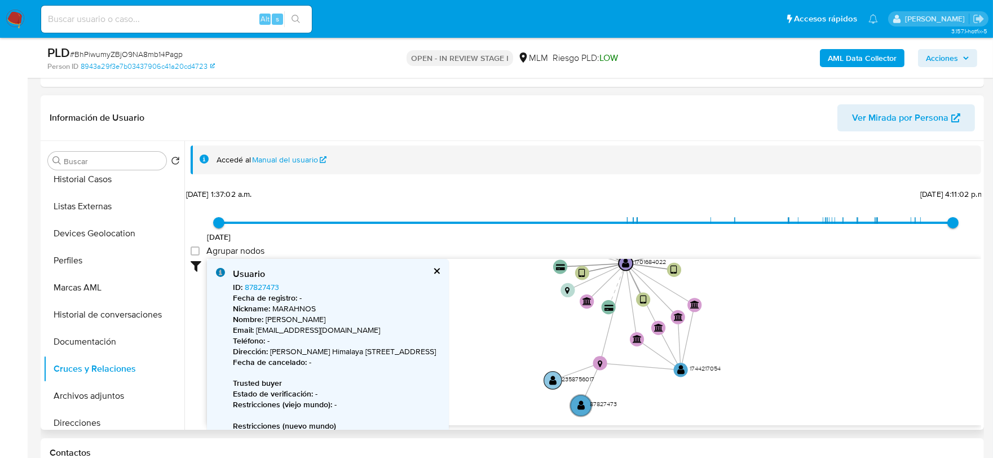
click at [556, 378] on circle at bounding box center [552, 379] width 17 height 17
click at [733, 353] on icon "device-65dcd01d1aaa75c41e86313a  user-1701684022  1701684022 device-6507550e7…" at bounding box center [594, 340] width 774 height 163
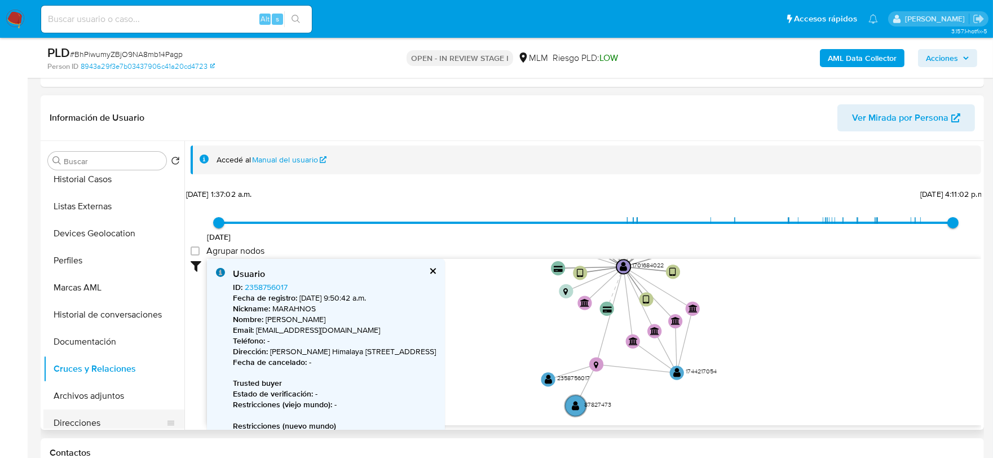
click at [94, 421] on button "Direcciones" at bounding box center [109, 422] width 132 height 27
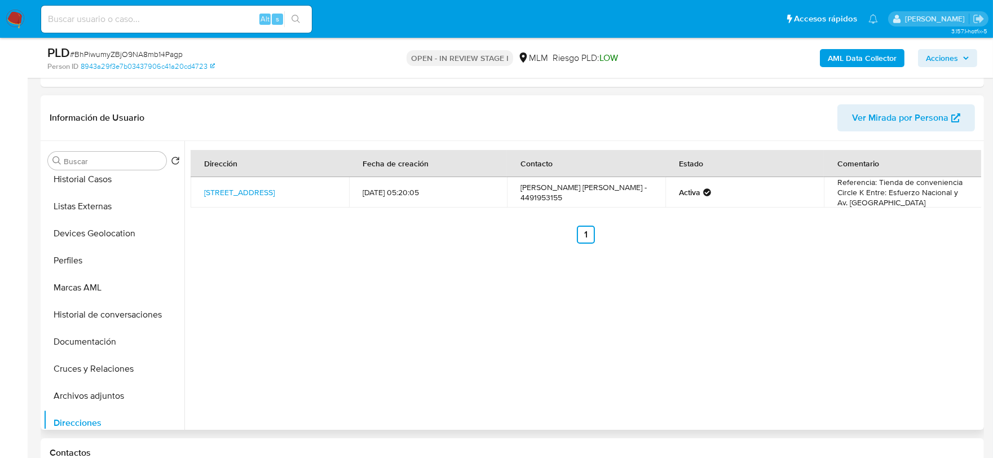
click at [651, 283] on div "Dirección Fecha de creación Contacto Estado Comentario Avenida Aguascalientes O…" at bounding box center [582, 285] width 797 height 289
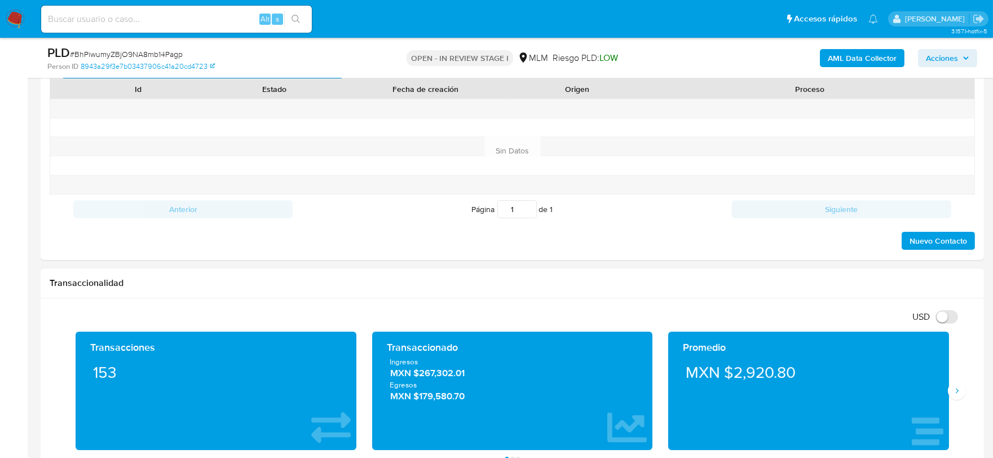
scroll to position [814, 0]
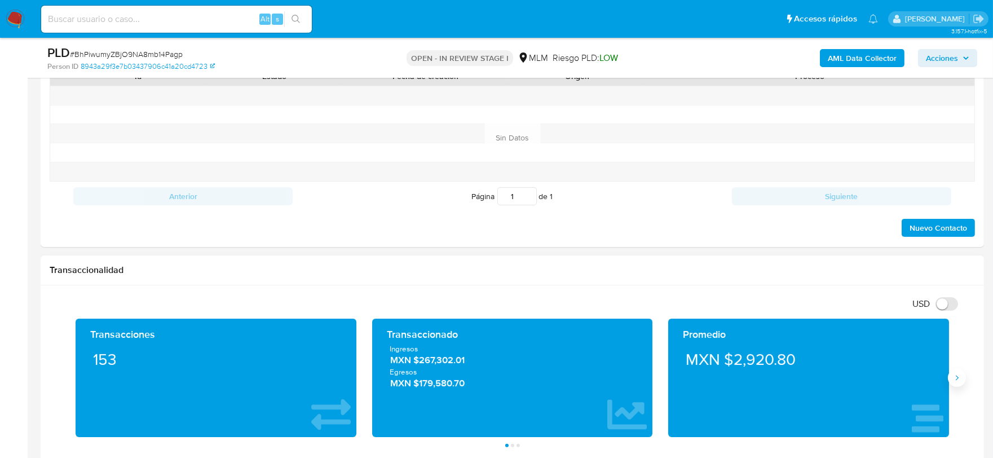
click at [957, 380] on icon "Siguiente" at bounding box center [956, 377] width 9 height 9
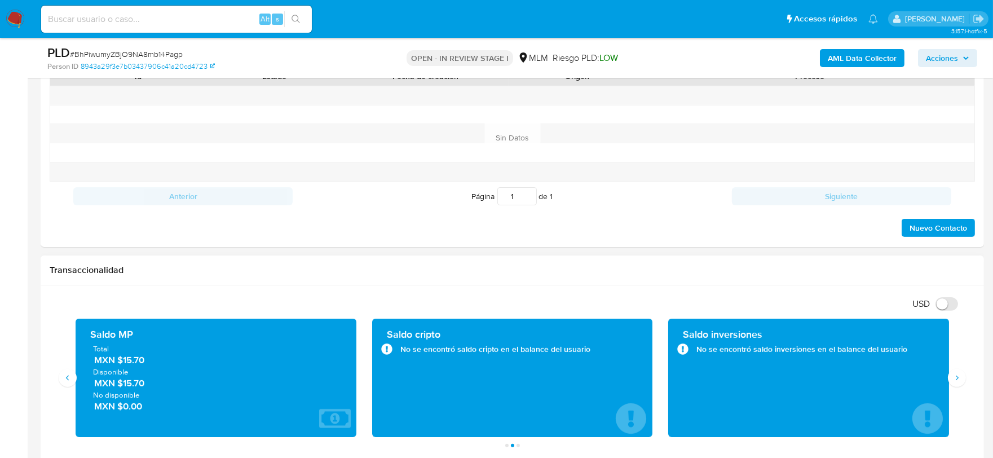
click at [278, 271] on h1 "Transaccionalidad" at bounding box center [512, 269] width 925 height 11
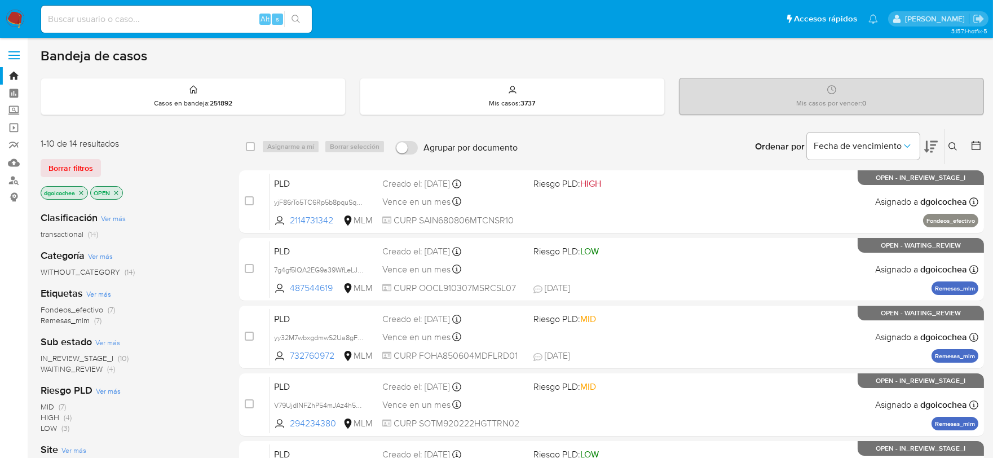
click at [78, 306] on span "Fondeos_efectivo" at bounding box center [72, 309] width 63 height 11
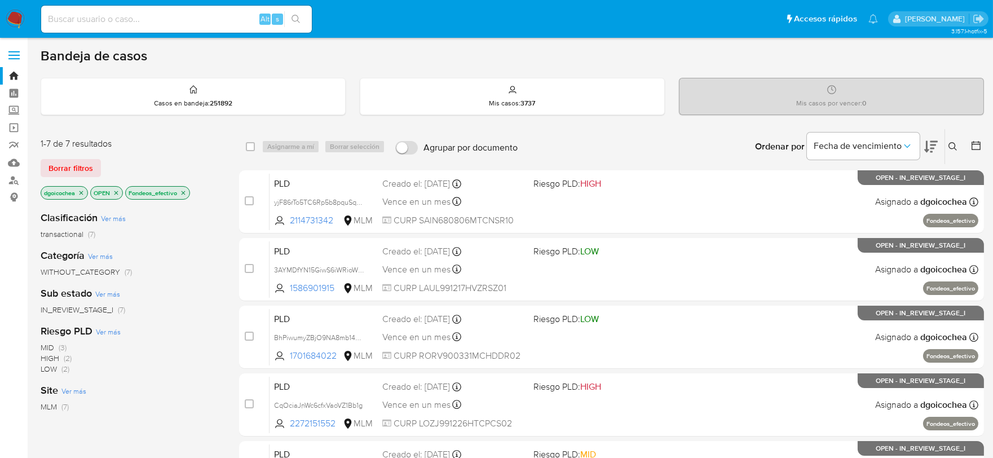
click at [950, 145] on icon at bounding box center [952, 146] width 9 height 9
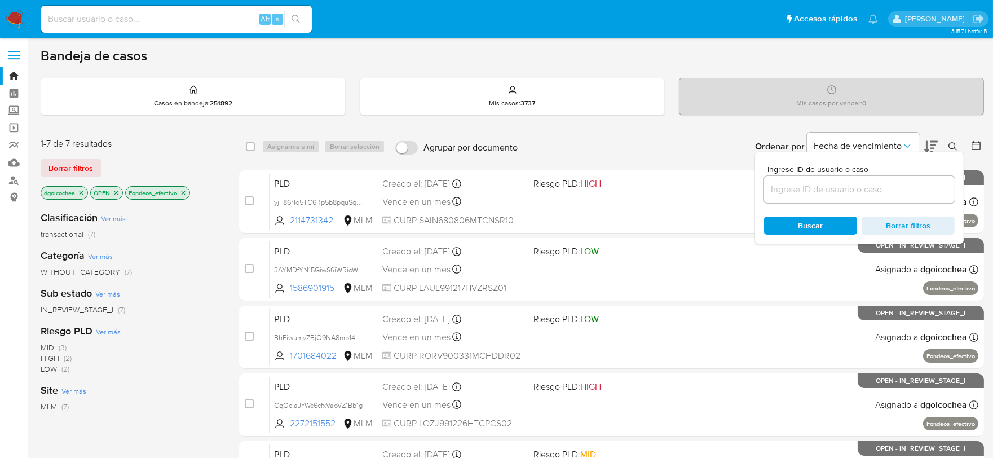
click at [872, 192] on input at bounding box center [859, 189] width 191 height 15
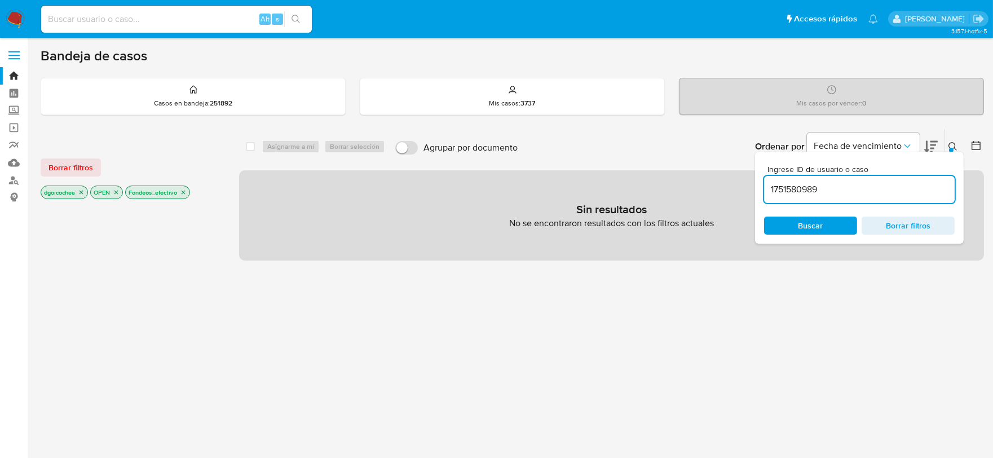
click at [869, 194] on input "1751580989" at bounding box center [859, 189] width 191 height 15
type input "1751580989"
click at [82, 164] on span "Borrar filtros" at bounding box center [70, 168] width 45 height 16
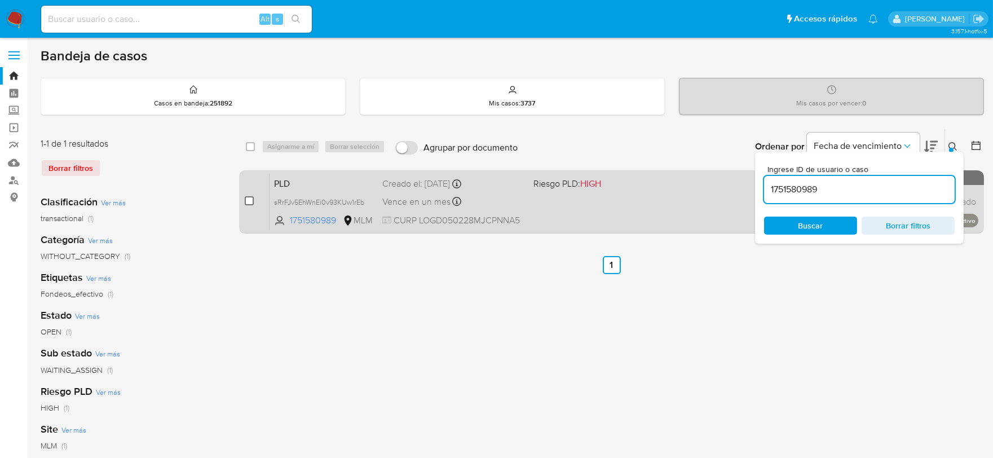
click at [251, 202] on input "checkbox" at bounding box center [249, 200] width 9 height 9
checkbox input "true"
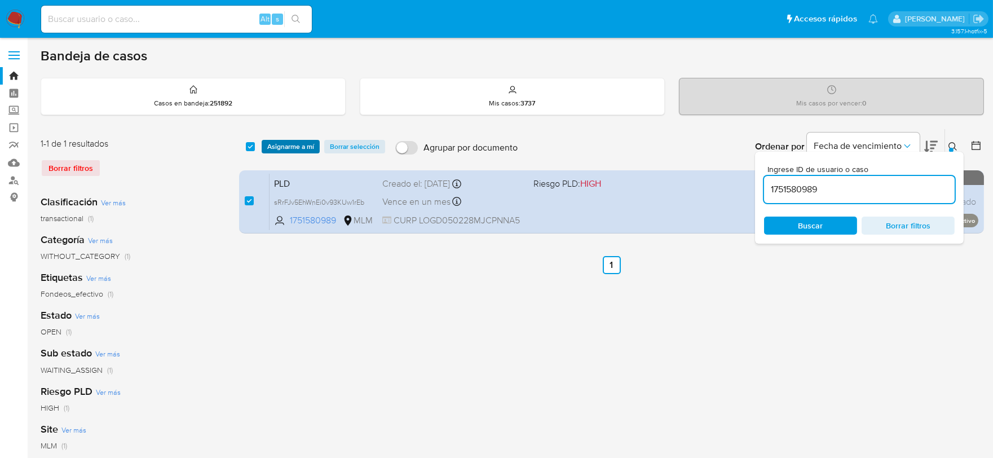
click at [284, 142] on span "Asignarme a mí" at bounding box center [290, 146] width 47 height 11
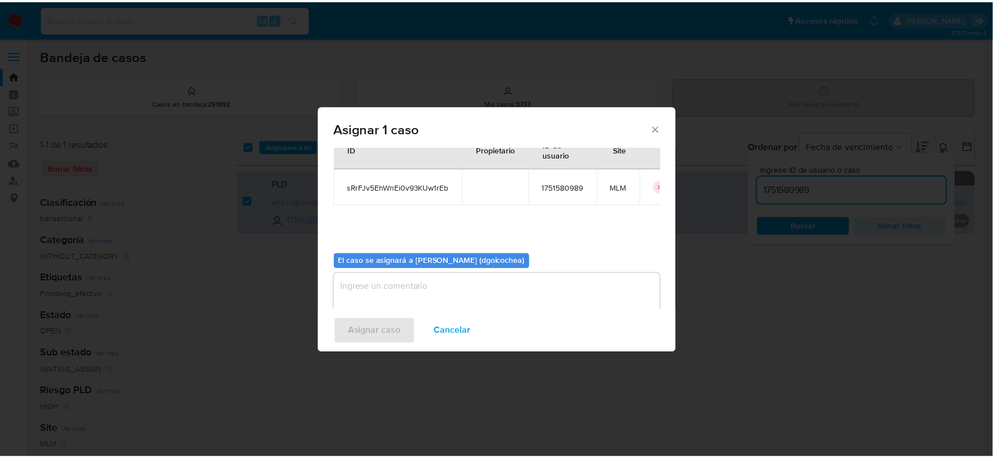
scroll to position [58, 0]
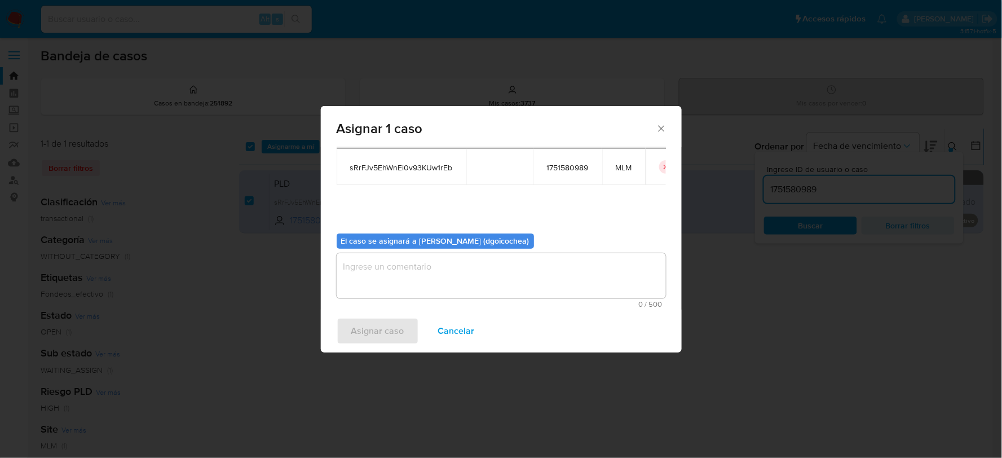
click at [428, 280] on textarea "assign-modal" at bounding box center [501, 275] width 329 height 45
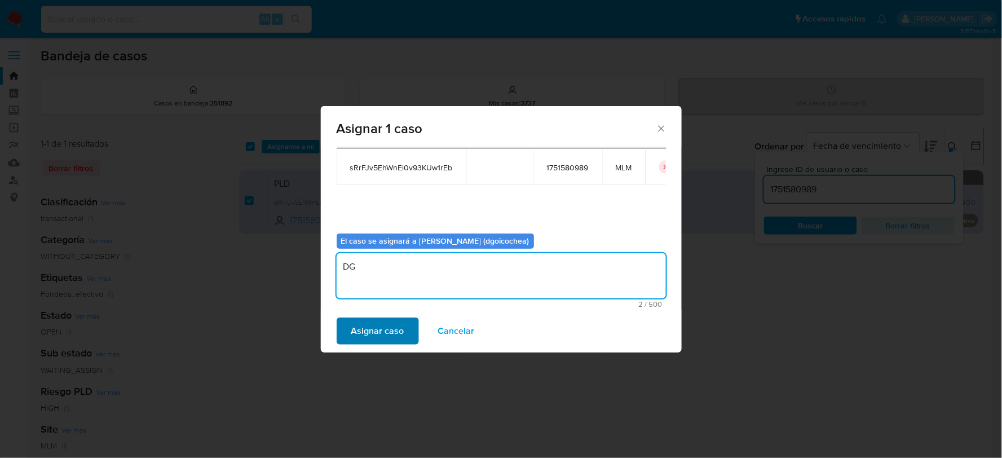
type textarea "DG"
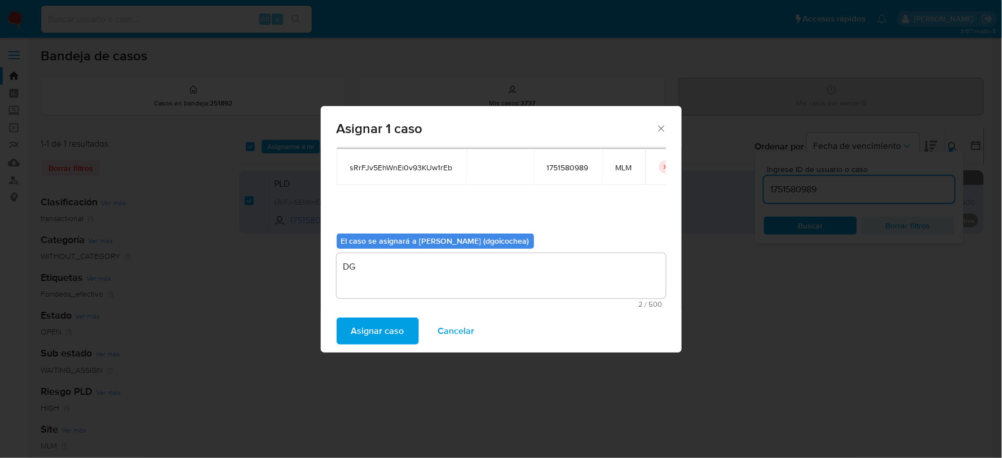
click at [381, 327] on span "Asignar caso" at bounding box center [377, 331] width 53 height 25
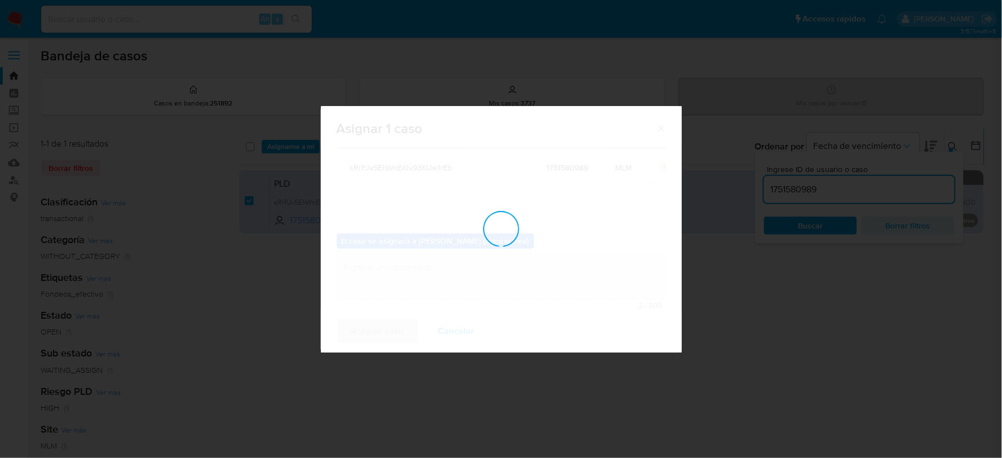
checkbox input "false"
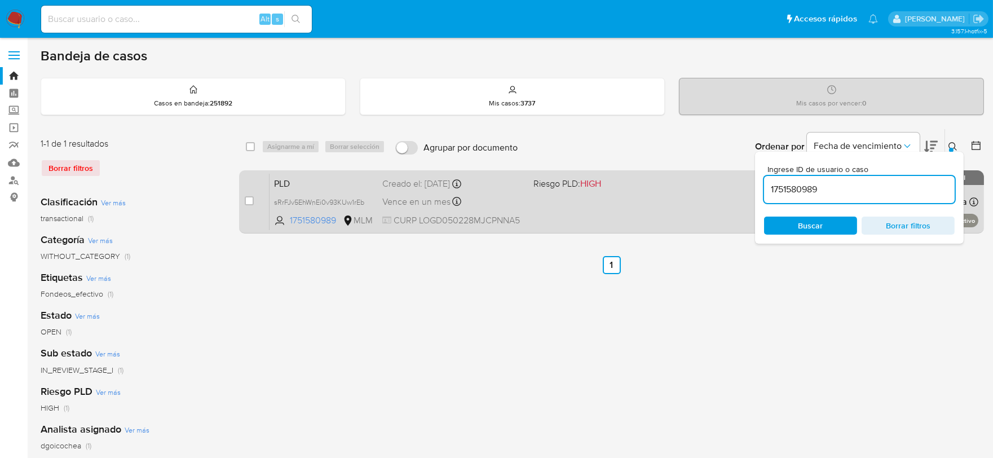
click at [283, 182] on span "PLD" at bounding box center [323, 182] width 99 height 15
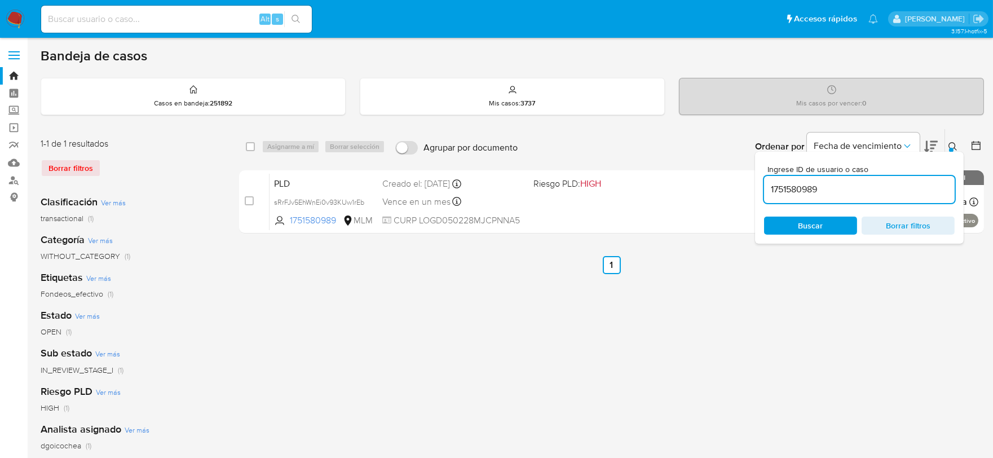
click at [776, 191] on input "1751580989" at bounding box center [859, 189] width 191 height 15
paste input "2049305061"
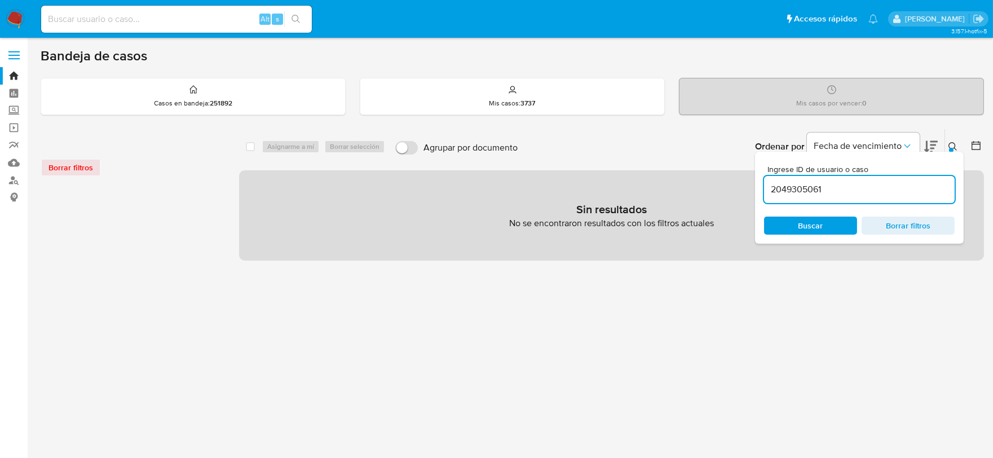
click at [846, 193] on input "2049305061" at bounding box center [859, 189] width 191 height 15
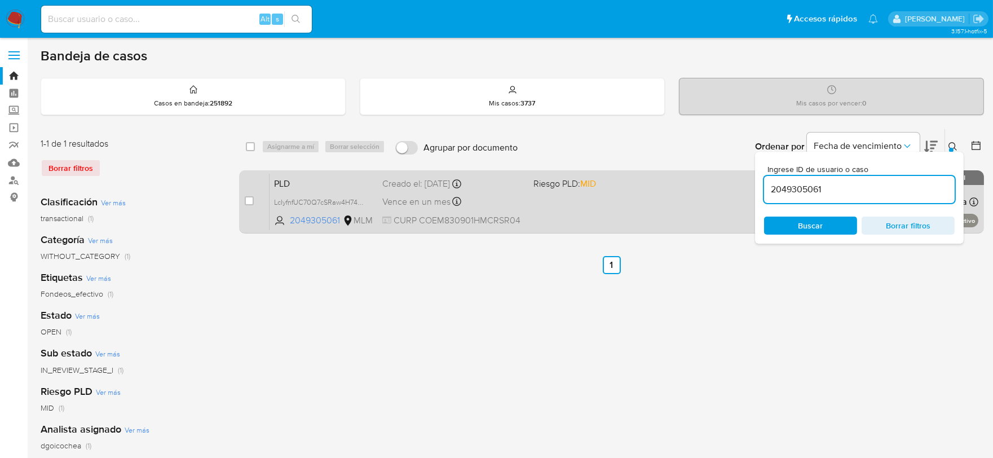
click at [284, 176] on span "PLD" at bounding box center [323, 182] width 99 height 15
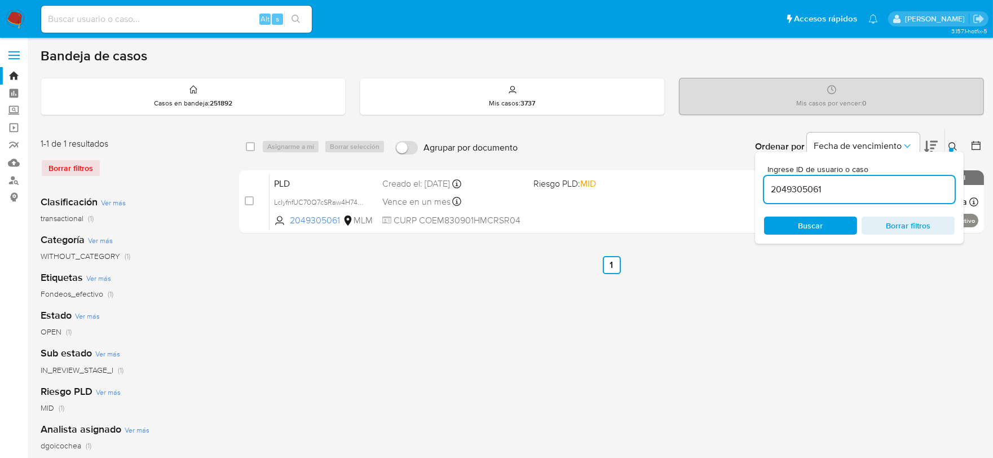
click at [803, 187] on input "2049305061" at bounding box center [859, 189] width 191 height 15
paste input "173179540"
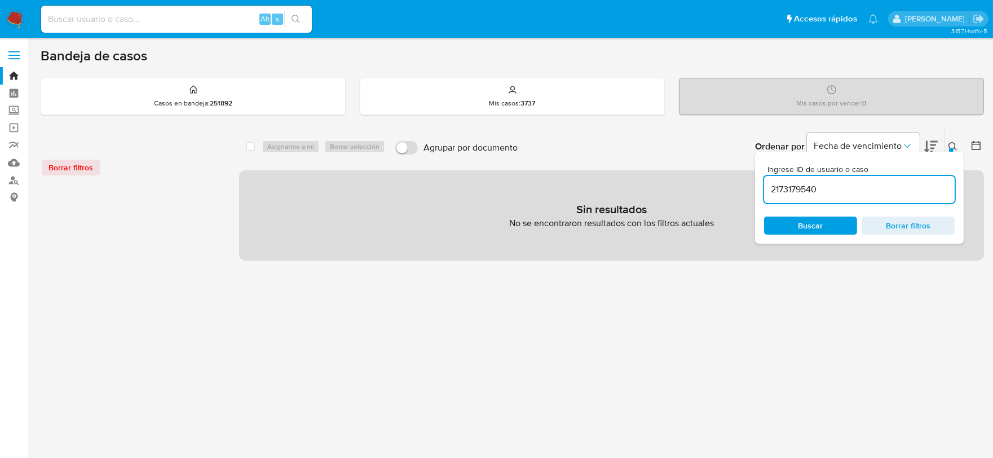
click at [838, 190] on input "2173179540" at bounding box center [859, 189] width 191 height 15
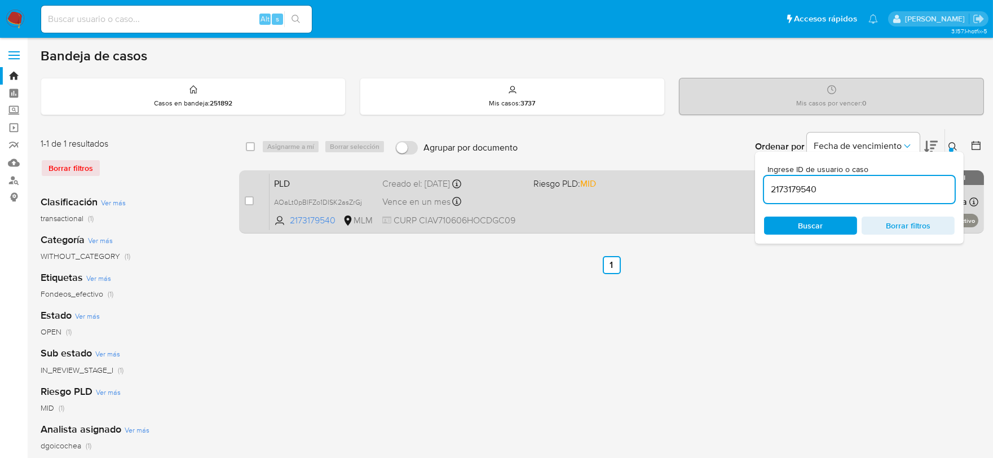
click at [284, 184] on span "PLD" at bounding box center [323, 182] width 99 height 15
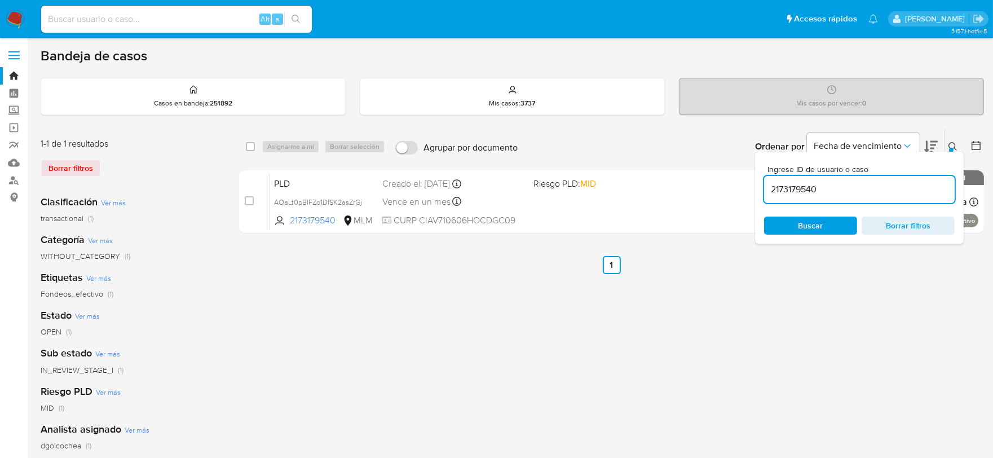
click at [799, 188] on input "2173179540" at bounding box center [859, 189] width 191 height 15
paste input "272151552"
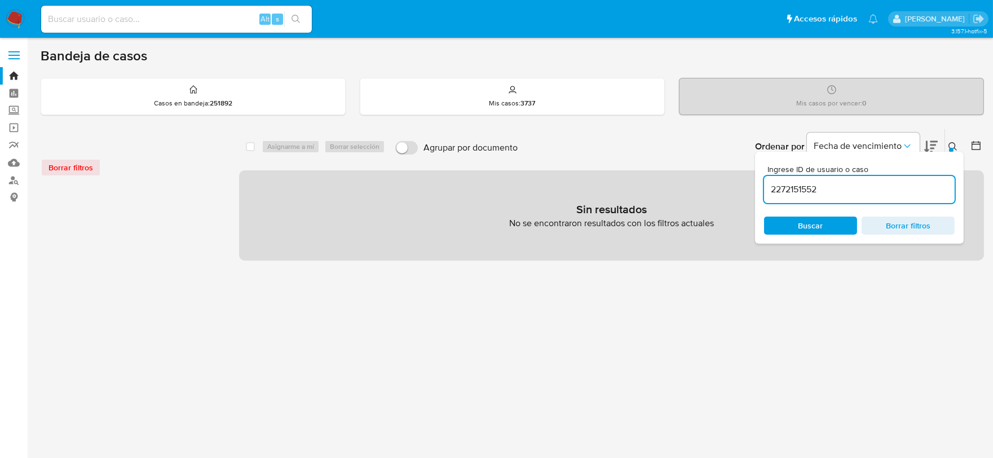
click at [832, 189] on input "2272151552" at bounding box center [859, 189] width 191 height 15
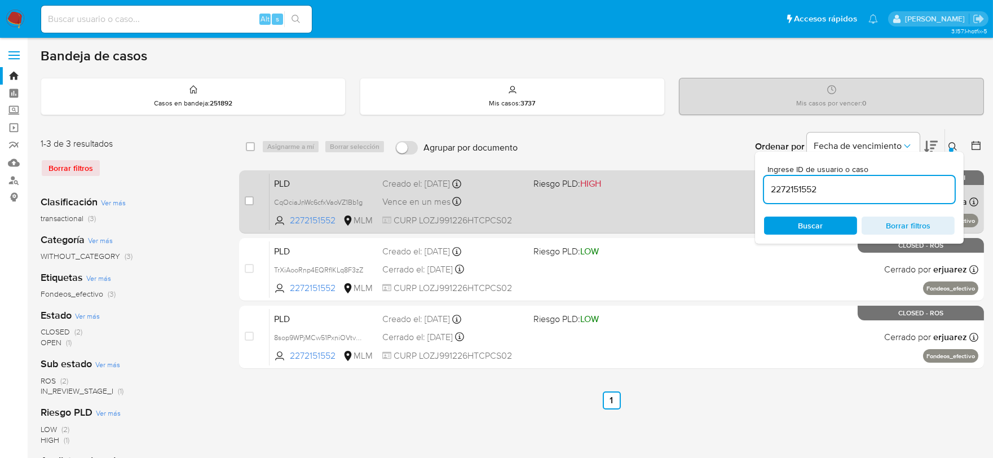
click at [285, 183] on span "PLD" at bounding box center [323, 182] width 99 height 15
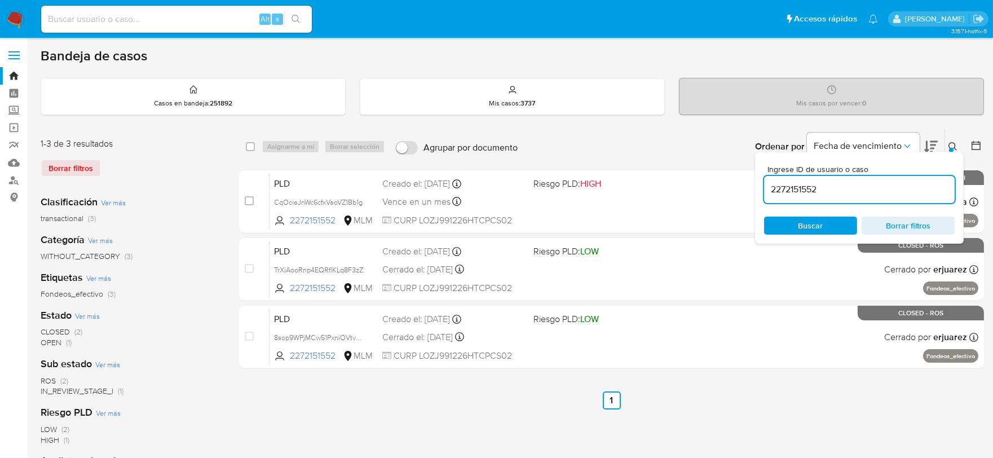
click at [807, 192] on input "2272151552" at bounding box center [859, 189] width 191 height 15
paste input "94234380"
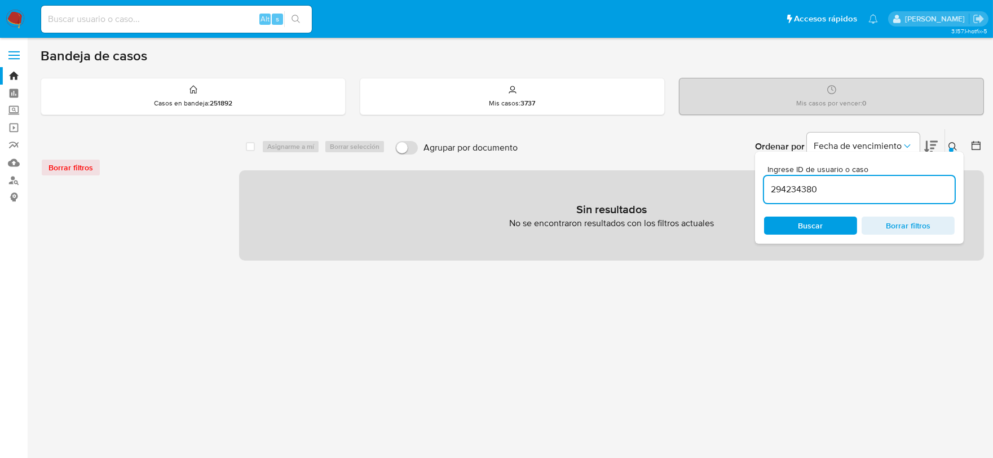
click at [837, 183] on input "294234380" at bounding box center [859, 189] width 191 height 15
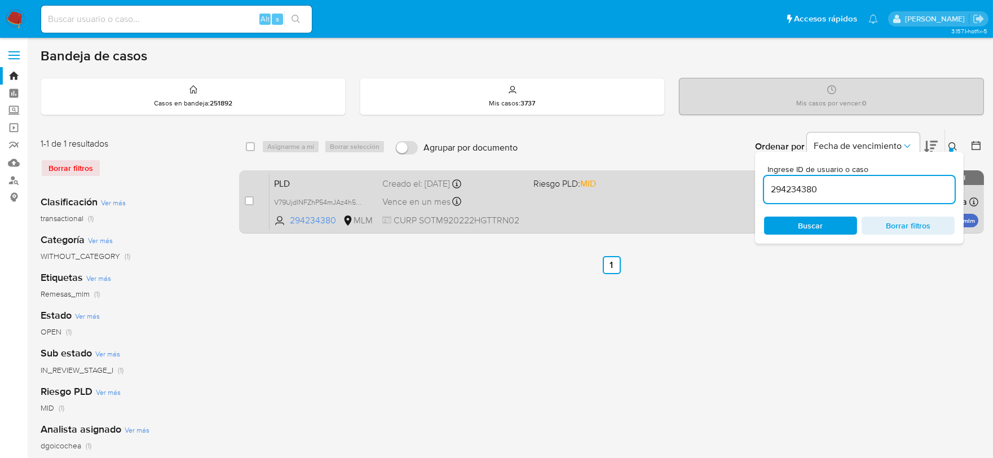
click at [278, 179] on span "PLD" at bounding box center [323, 182] width 99 height 15
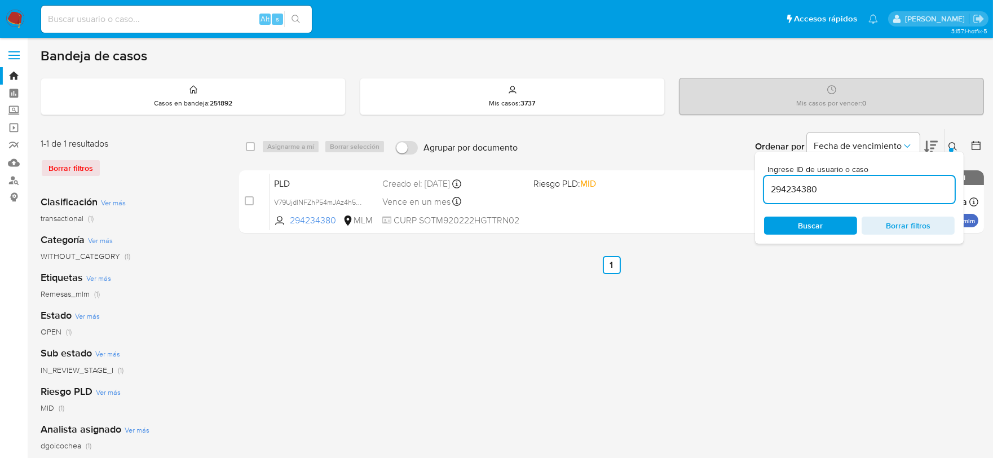
click at [801, 188] on input "294234380" at bounding box center [859, 189] width 191 height 15
paste input "1637336844"
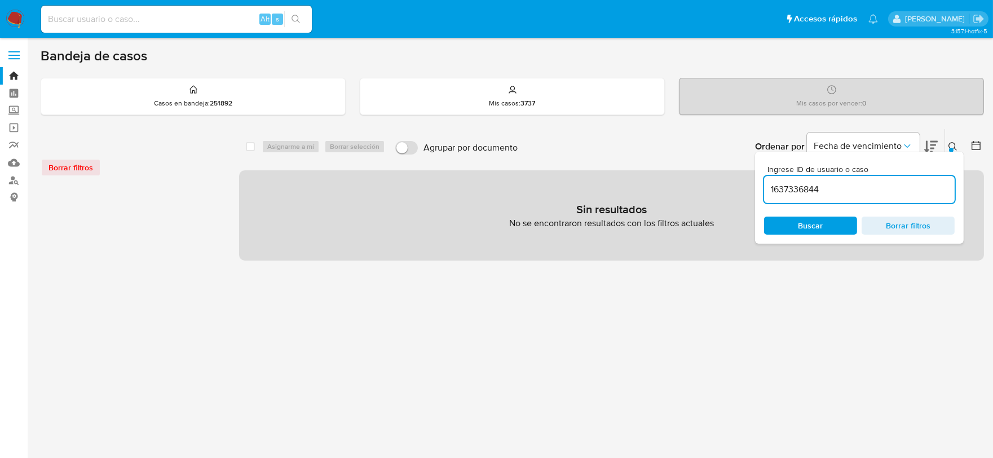
click at [835, 189] on input "1637336844" at bounding box center [859, 189] width 191 height 15
type input "1637336844"
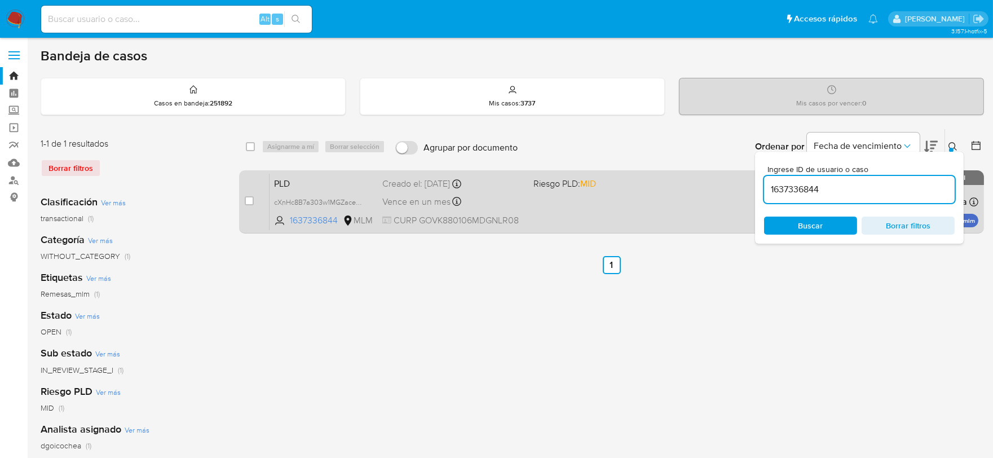
click at [279, 184] on span "PLD" at bounding box center [323, 182] width 99 height 15
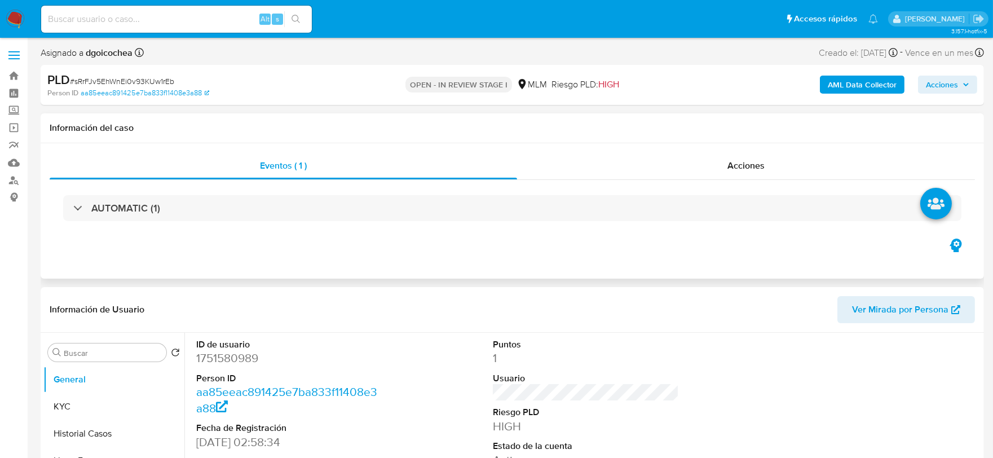
select select "10"
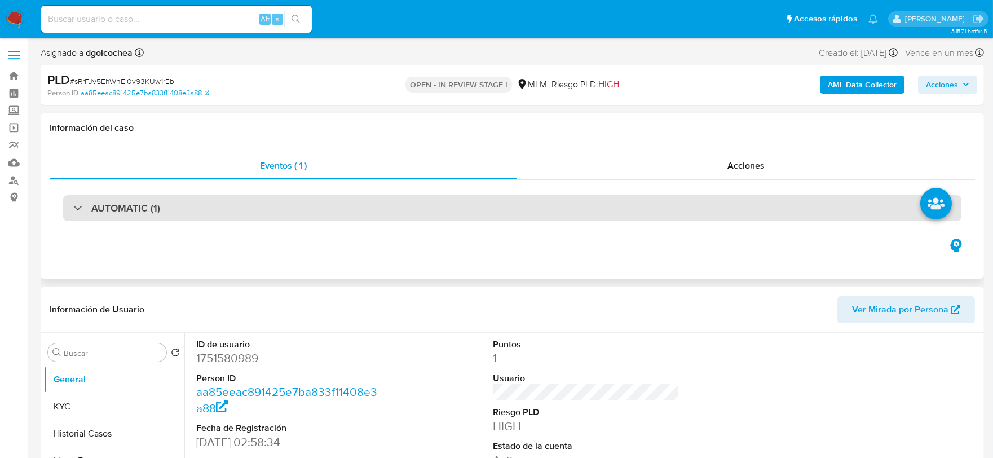
click at [139, 202] on h3 "AUTOMATIC (1)" at bounding box center [125, 208] width 69 height 12
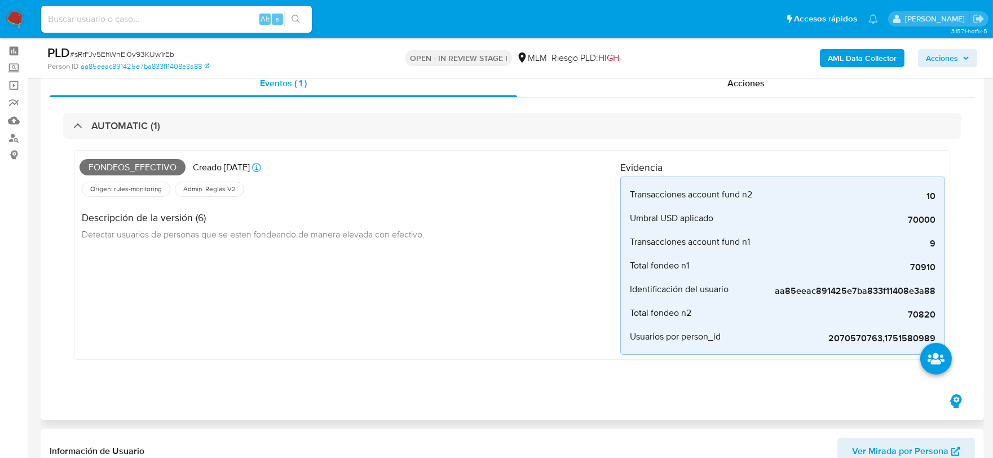
scroll to position [63, 0]
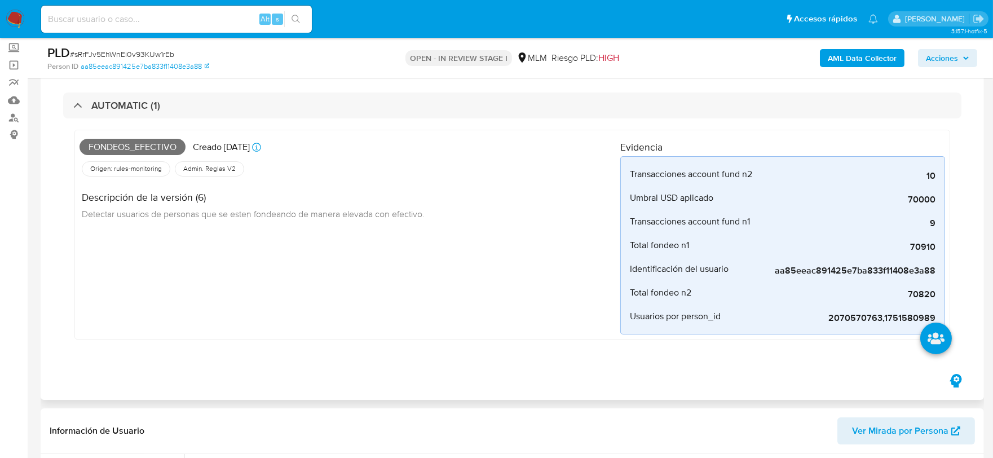
click at [353, 334] on div "Fondeos_efectivo Creado [DATE] Creado: [DATE] 03:04:53 Origen: rules-monitoring…" at bounding box center [349, 235] width 541 height 200
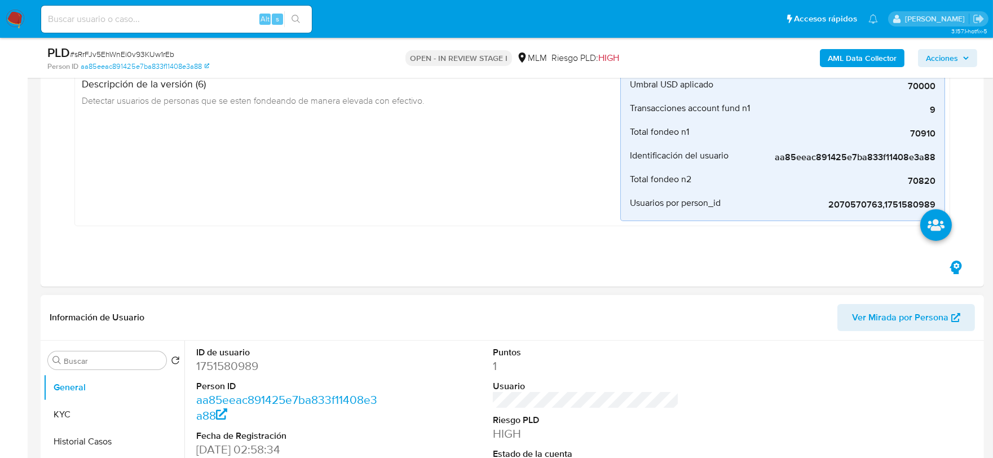
scroll to position [375, 0]
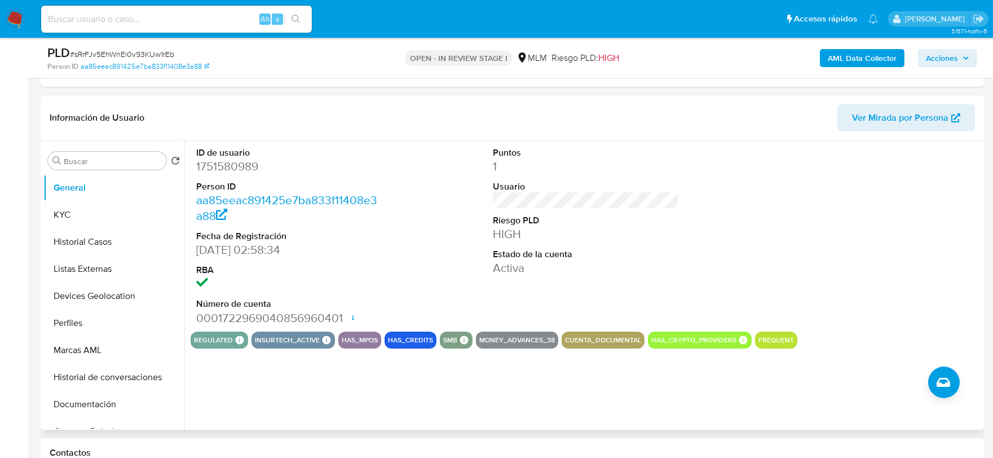
click at [577, 268] on dd "Activa" at bounding box center [586, 268] width 187 height 16
click at [76, 213] on button "KYC" at bounding box center [109, 214] width 132 height 27
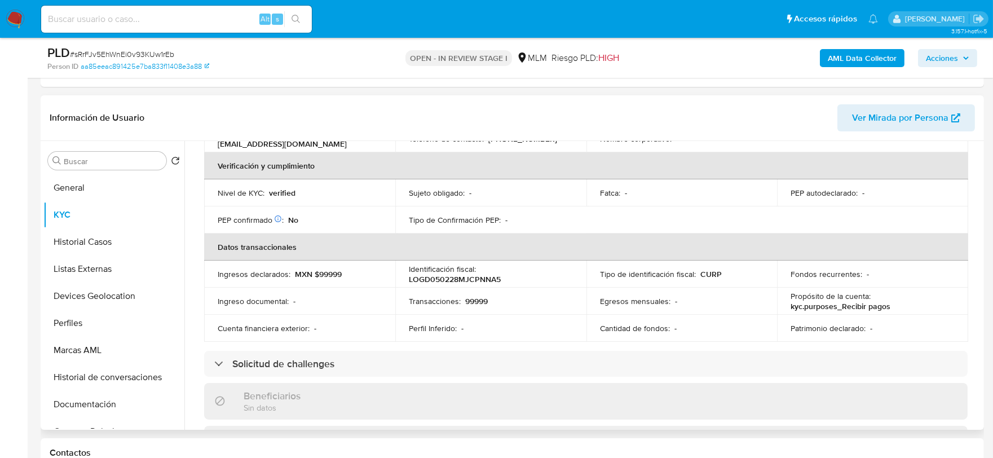
scroll to position [313, 0]
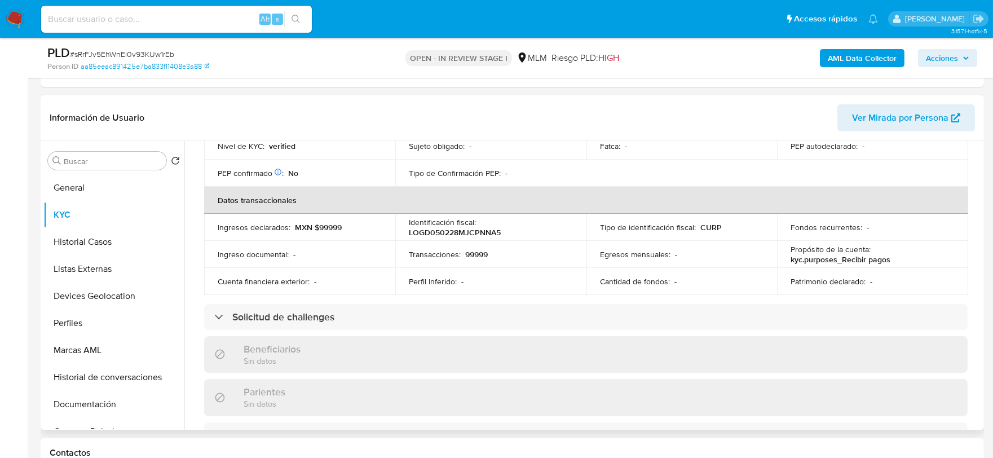
click at [194, 227] on div "Actualizado [DATE] Creado: [DATE] 00:58:34 Actualizado: [DATE] 13:11:24 Datos p…" at bounding box center [586, 339] width 790 height 966
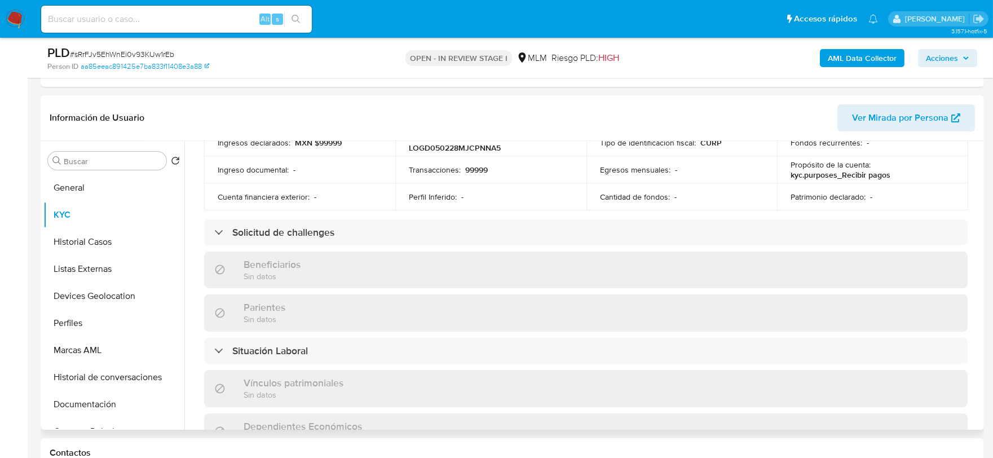
scroll to position [697, 0]
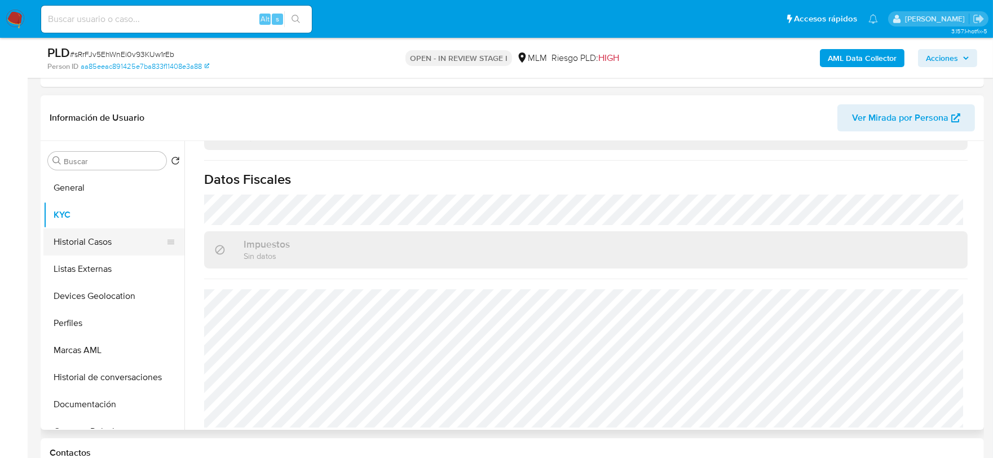
click at [85, 249] on button "Historial Casos" at bounding box center [109, 241] width 132 height 27
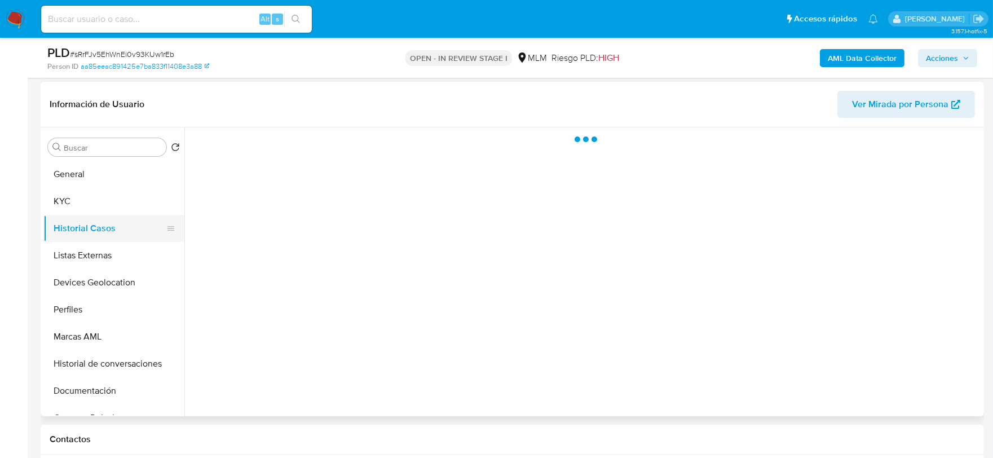
scroll to position [0, 0]
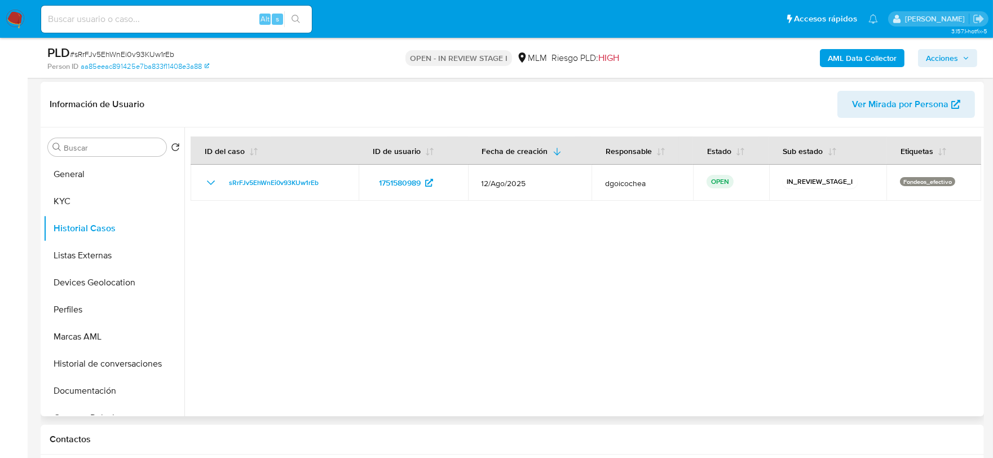
click at [544, 387] on div at bounding box center [582, 271] width 797 height 289
click at [98, 255] on button "Listas Externas" at bounding box center [109, 255] width 132 height 27
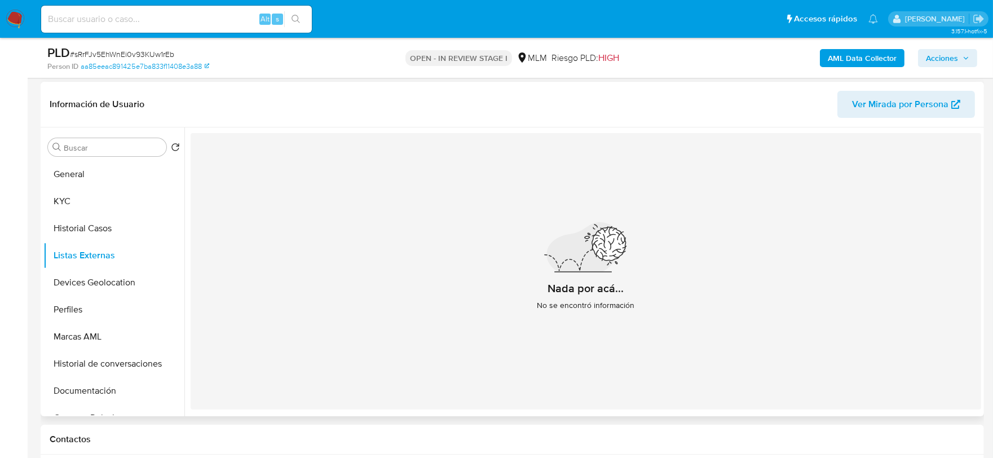
click at [392, 332] on div "Nada por acá... No se encontró información" at bounding box center [586, 271] width 790 height 276
click at [106, 280] on button "Devices Geolocation" at bounding box center [109, 282] width 132 height 27
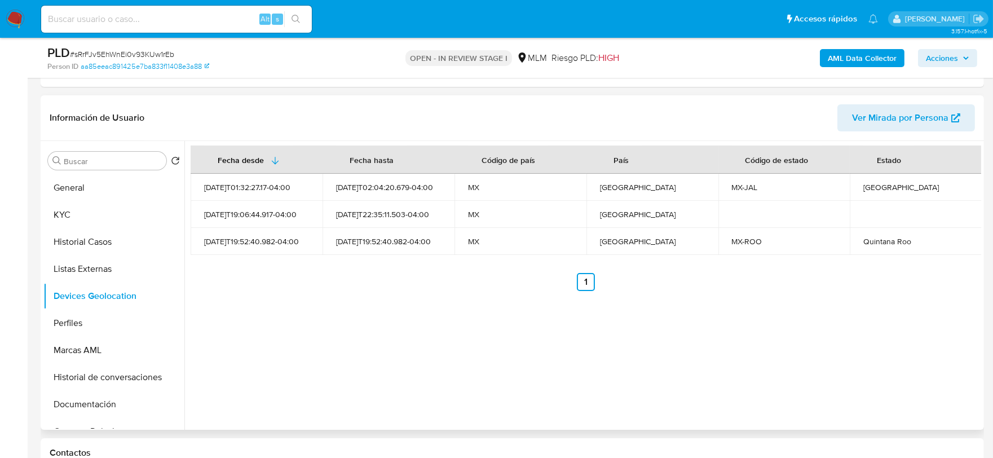
click at [323, 348] on div "Fecha desde Fecha hasta Código de país País Código de estado Estado 2024-04-07T…" at bounding box center [582, 285] width 797 height 289
click at [131, 320] on button "Perfiles" at bounding box center [109, 323] width 132 height 27
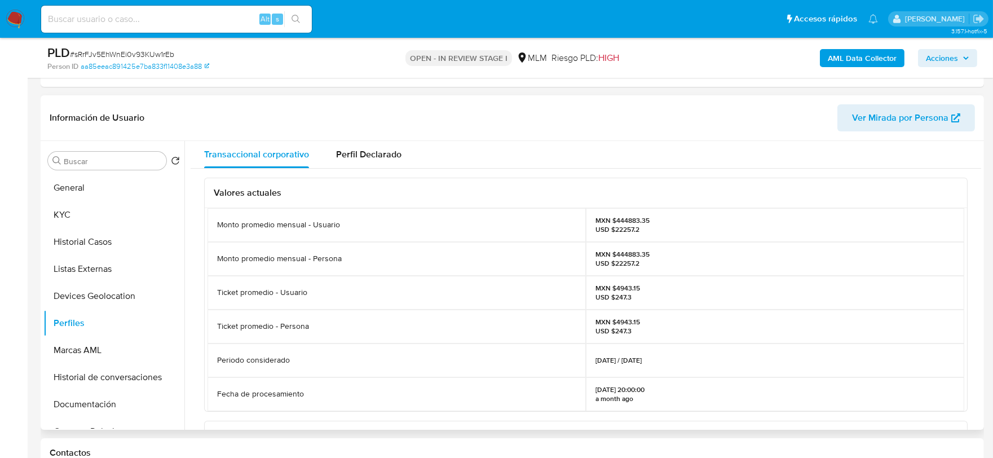
click at [200, 286] on div "Valores actuales Monto promedio mensual - Usuario MXN $444883.35 USD $22257.2 M…" at bounding box center [586, 402] width 790 height 467
click at [98, 405] on button "Documentación" at bounding box center [109, 404] width 132 height 27
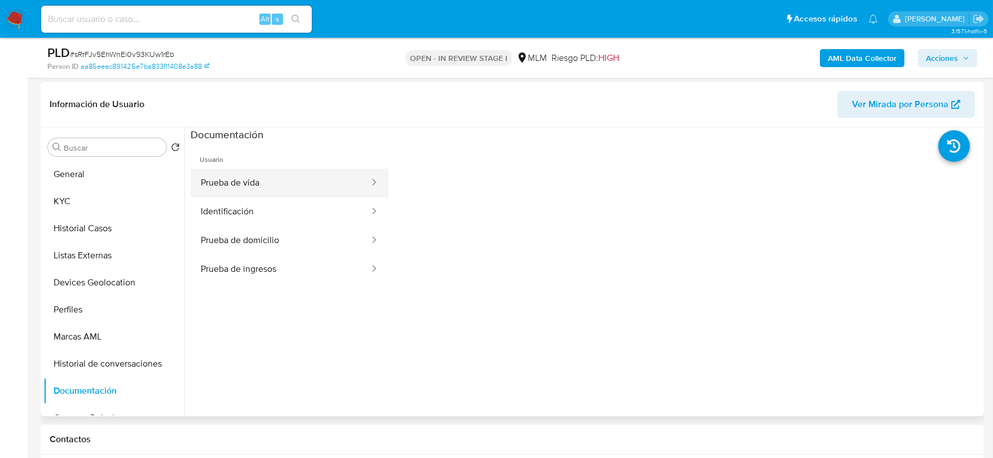
click at [275, 184] on button "Prueba de vida" at bounding box center [281, 183] width 180 height 29
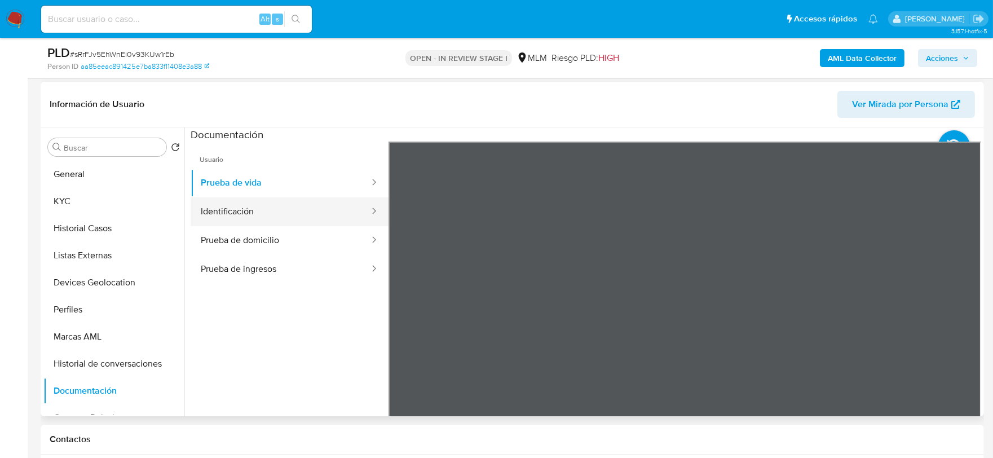
click at [282, 203] on button "Identificación" at bounding box center [281, 211] width 180 height 29
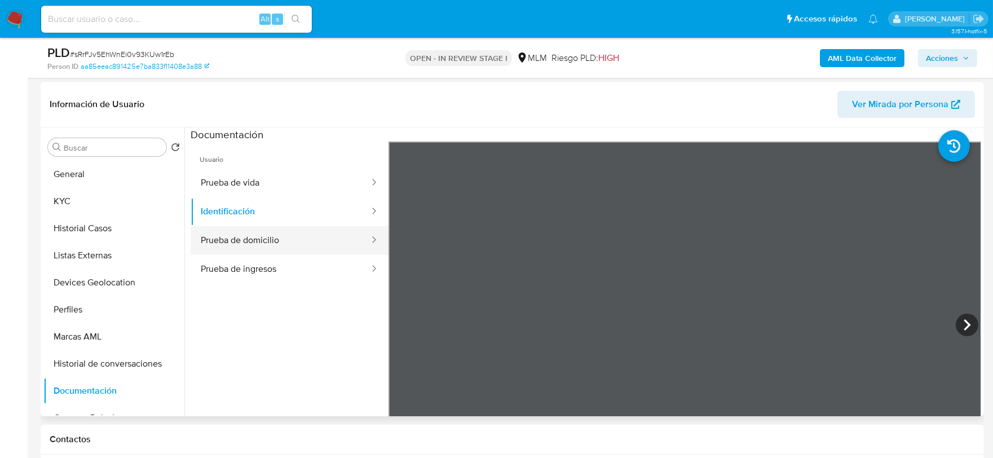
click at [255, 238] on button "Prueba de domicilio" at bounding box center [281, 240] width 180 height 29
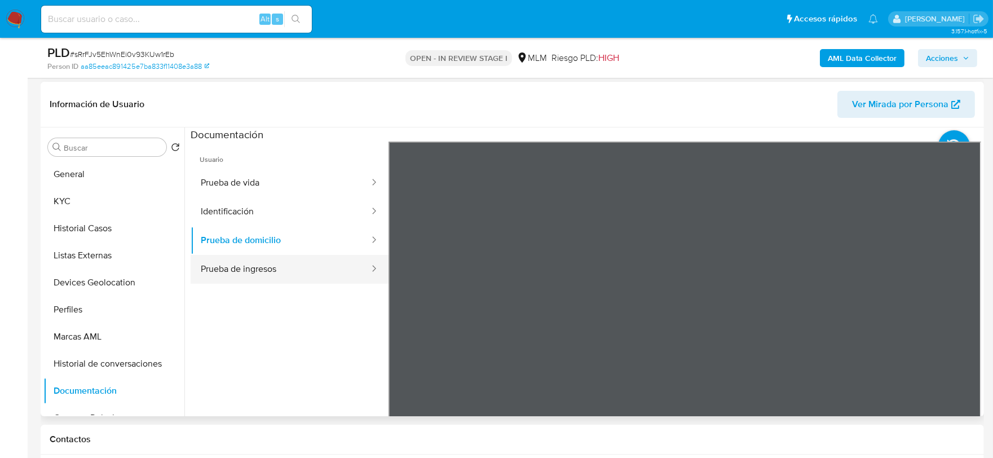
click at [318, 272] on button "Prueba de ingresos" at bounding box center [281, 269] width 180 height 29
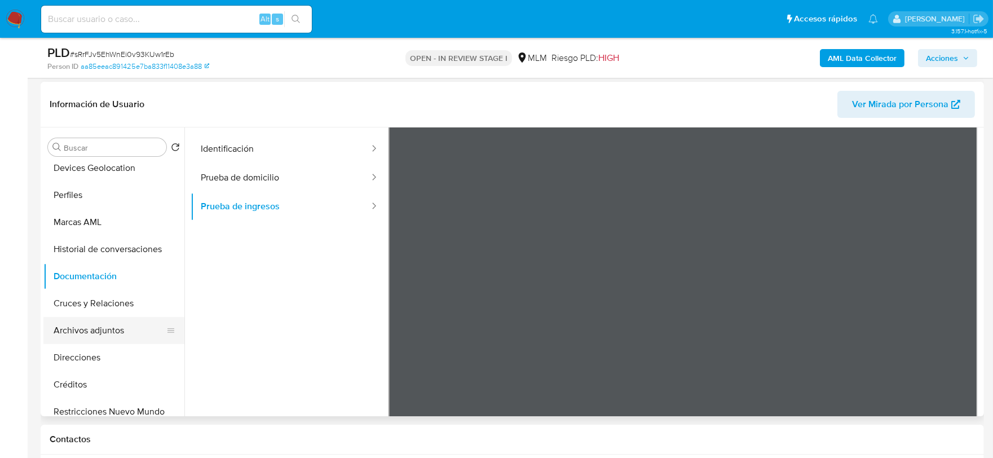
scroll to position [125, 0]
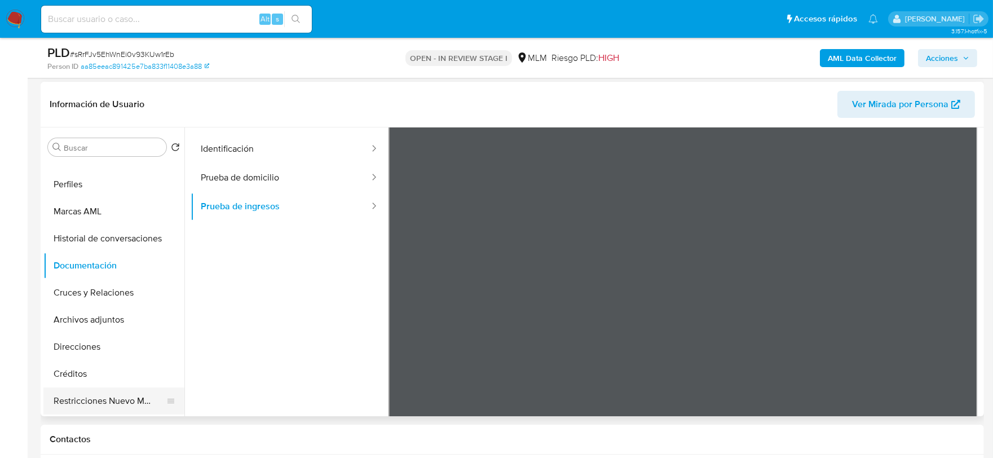
click at [122, 393] on button "Restricciones Nuevo Mundo" at bounding box center [109, 400] width 132 height 27
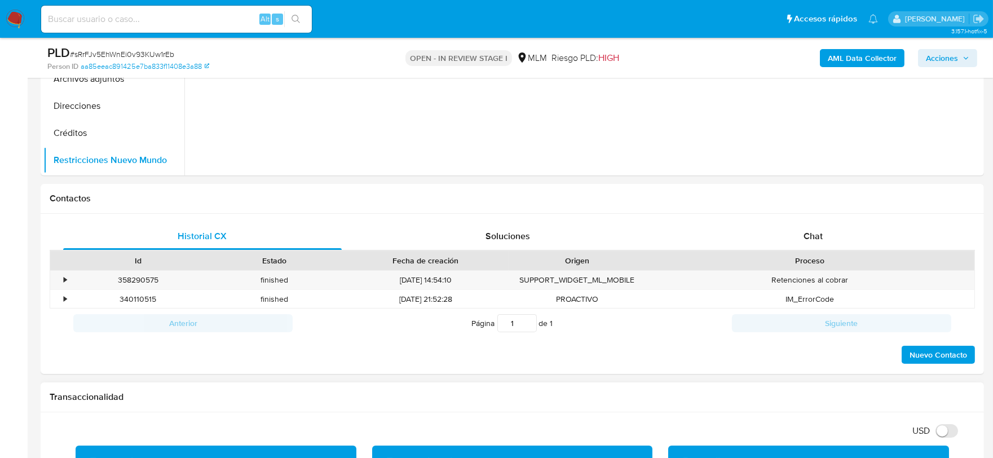
scroll to position [752, 0]
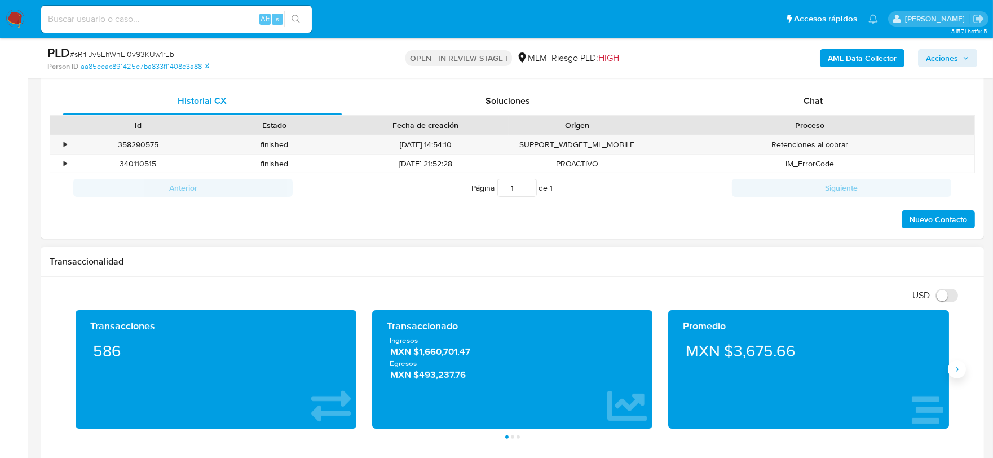
click at [955, 367] on icon "Siguiente" at bounding box center [956, 369] width 9 height 9
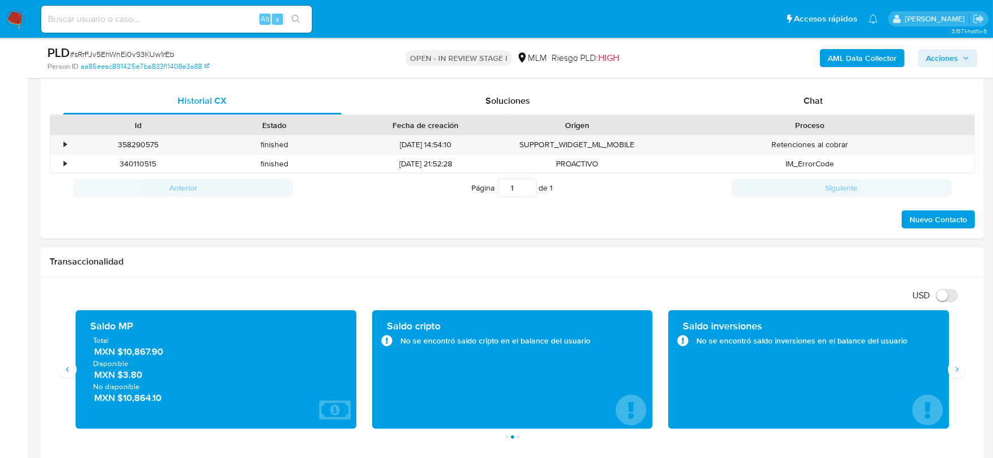
click at [633, 286] on div "USD Cambiar entre moneda local y dolar" at bounding box center [508, 295] width 917 height 19
drag, startPoint x: 182, startPoint y: 353, endPoint x: 125, endPoint y: 357, distance: 57.1
click at [125, 357] on span "MXN $10,867.90" at bounding box center [216, 352] width 245 height 13
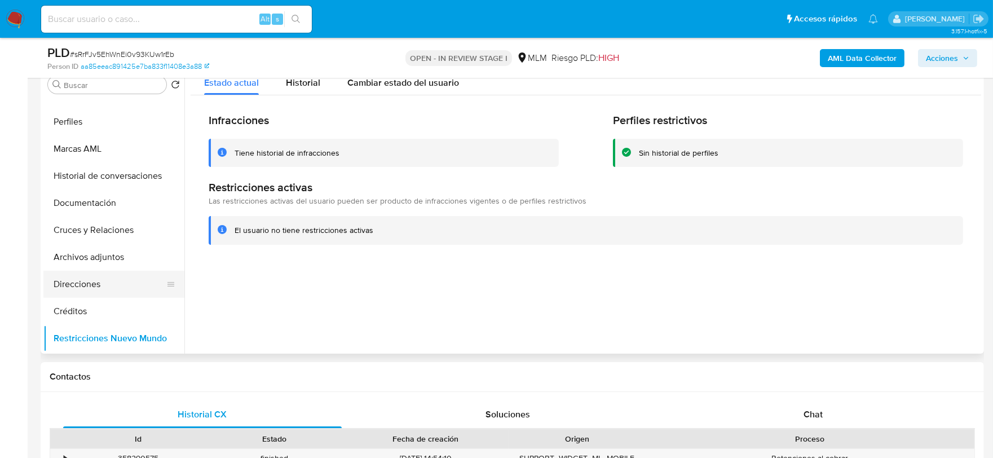
scroll to position [188, 0]
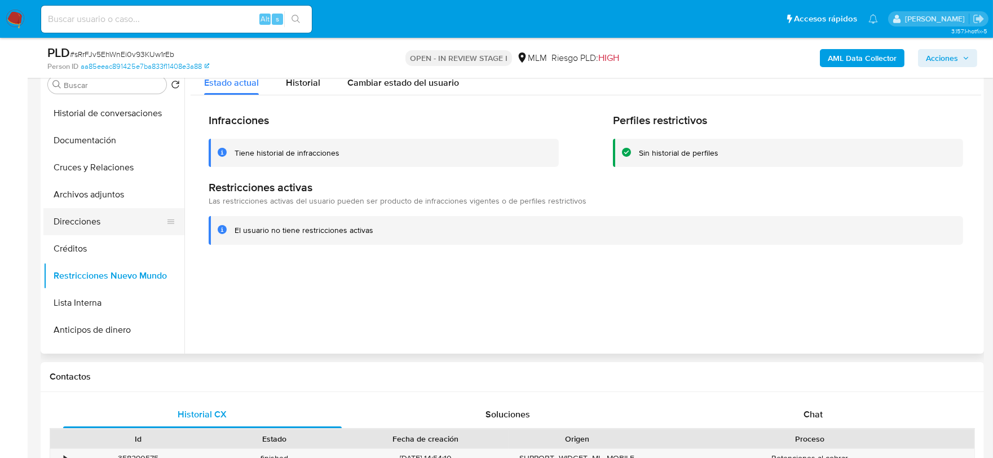
click at [96, 222] on button "Direcciones" at bounding box center [109, 221] width 132 height 27
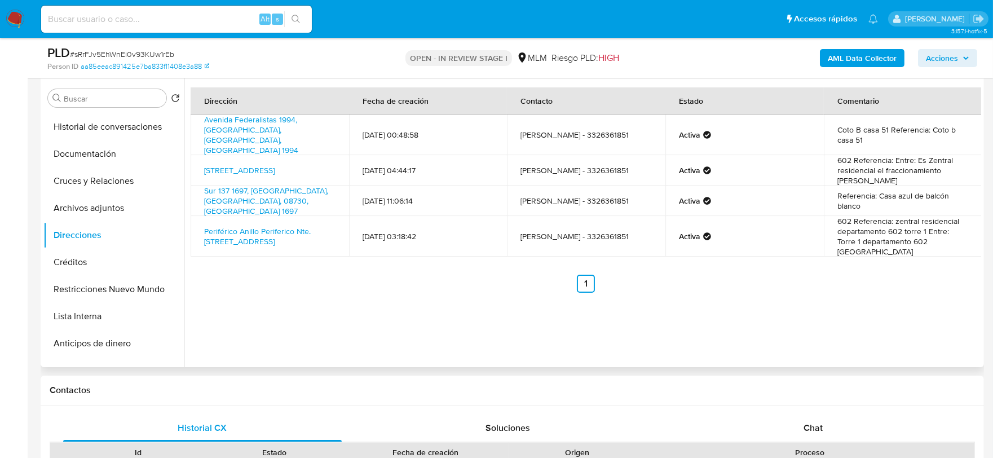
click at [391, 289] on div "Dirección Fecha de creación Contacto Estado Comentario Avenida Federalistas 199…" at bounding box center [582, 222] width 797 height 289
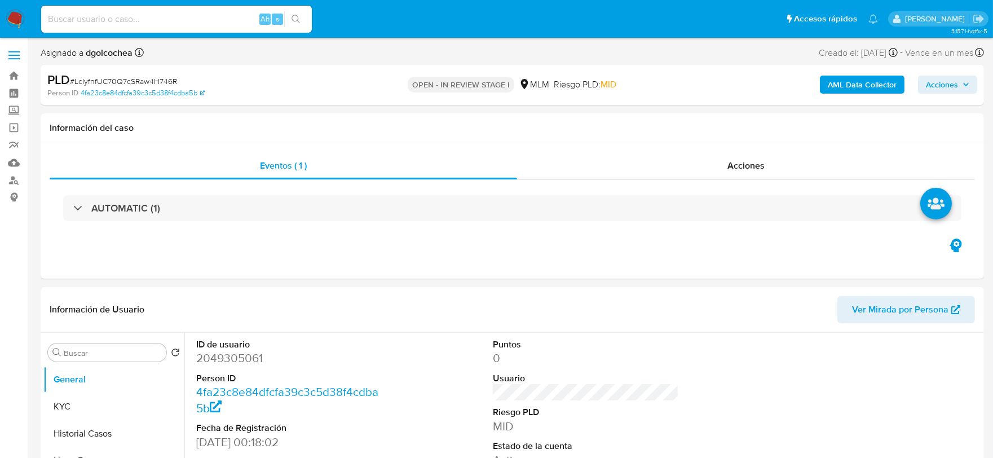
select select "10"
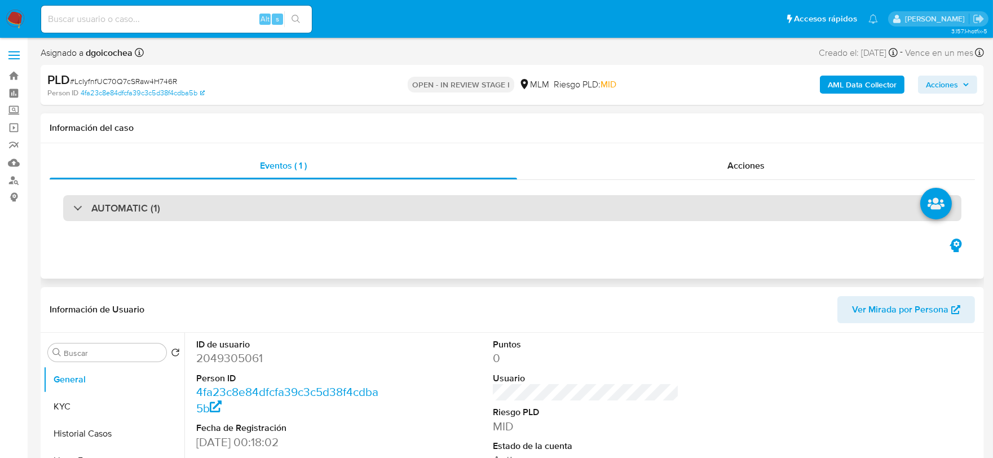
click at [102, 202] on h3 "AUTOMATIC (1)" at bounding box center [125, 208] width 69 height 12
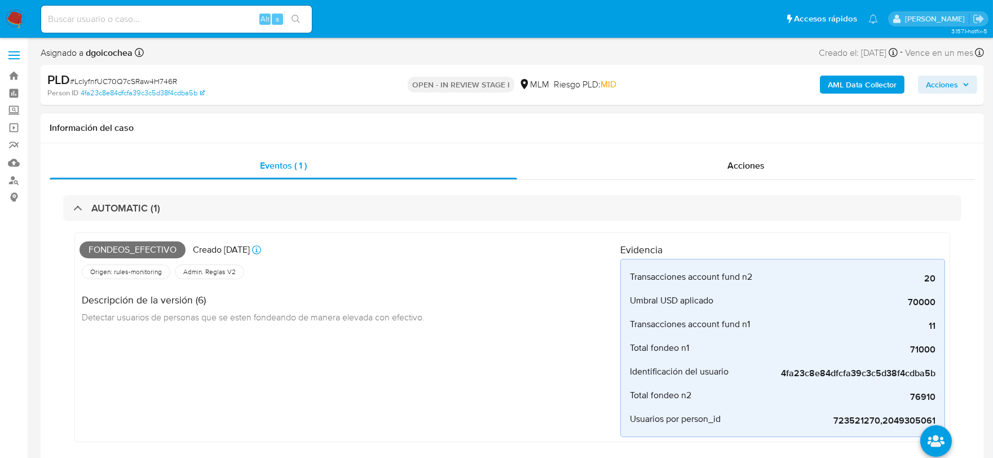
click at [450, 358] on div "Fondeos_efectivo Creado [DATE] Creado: [DATE] 03:04:29 Origen: rules-monitoring…" at bounding box center [349, 337] width 541 height 200
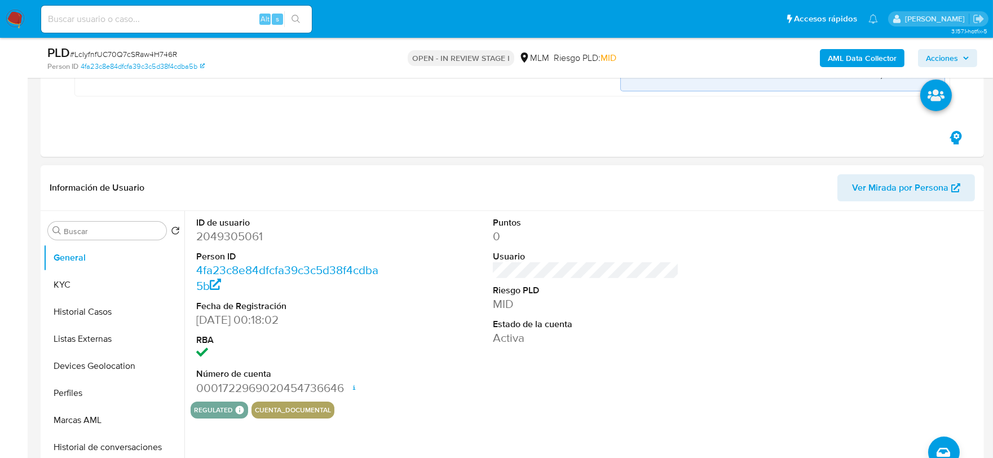
scroll to position [313, 0]
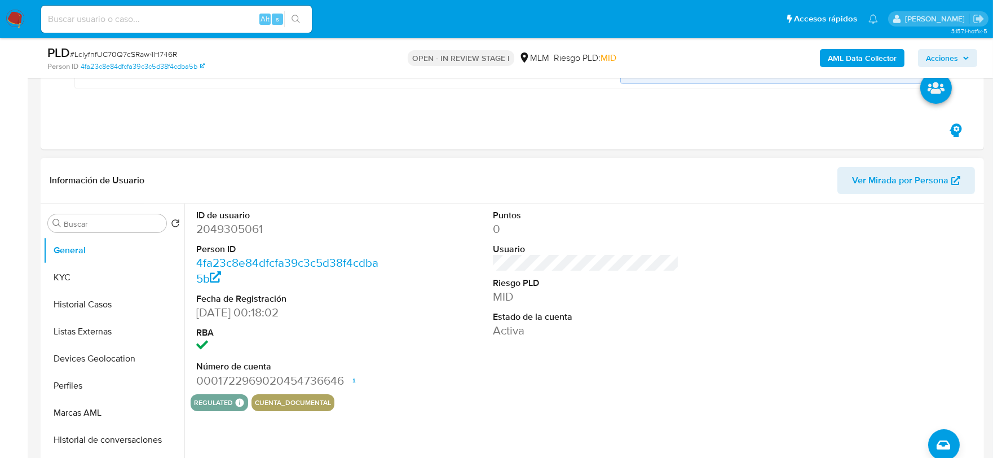
click at [599, 350] on div "Puntos 0 Usuario Riesgo PLD MID Estado de la cuenta Activa" at bounding box center [586, 299] width 198 height 191
click at [93, 282] on button "KYC" at bounding box center [109, 277] width 132 height 27
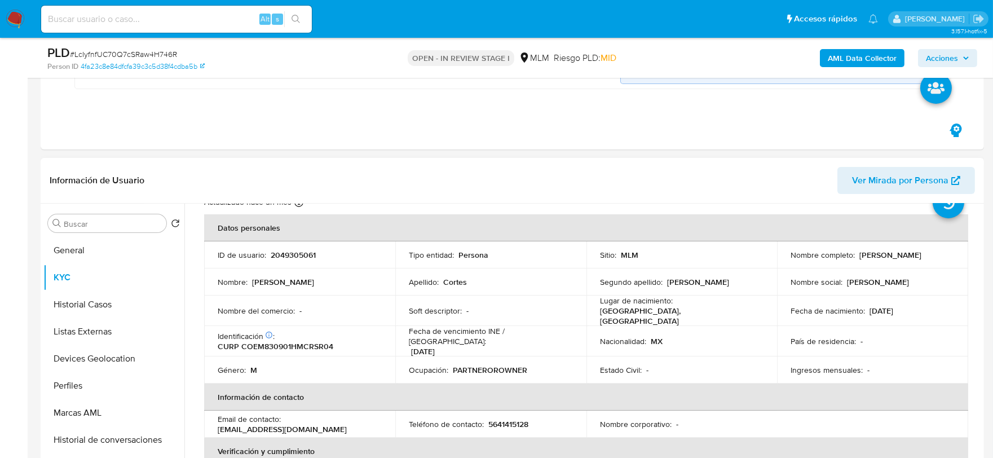
scroll to position [63, 0]
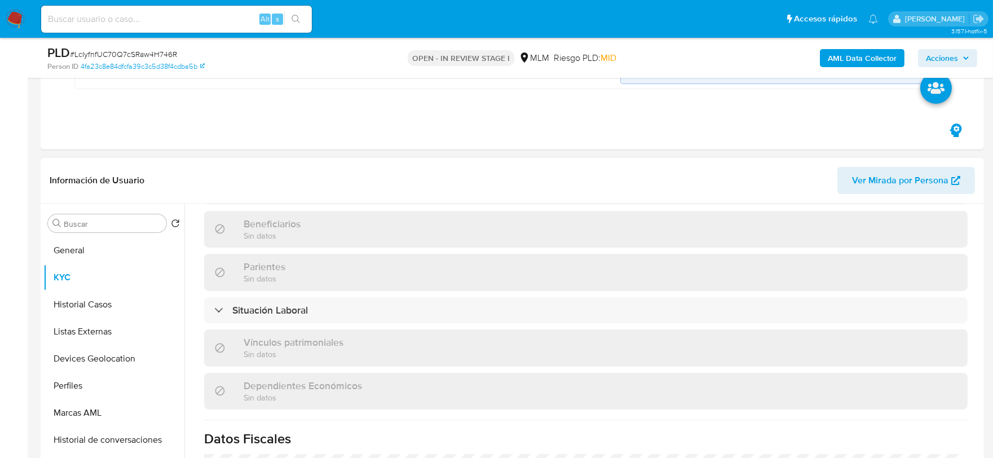
scroll to position [438, 0]
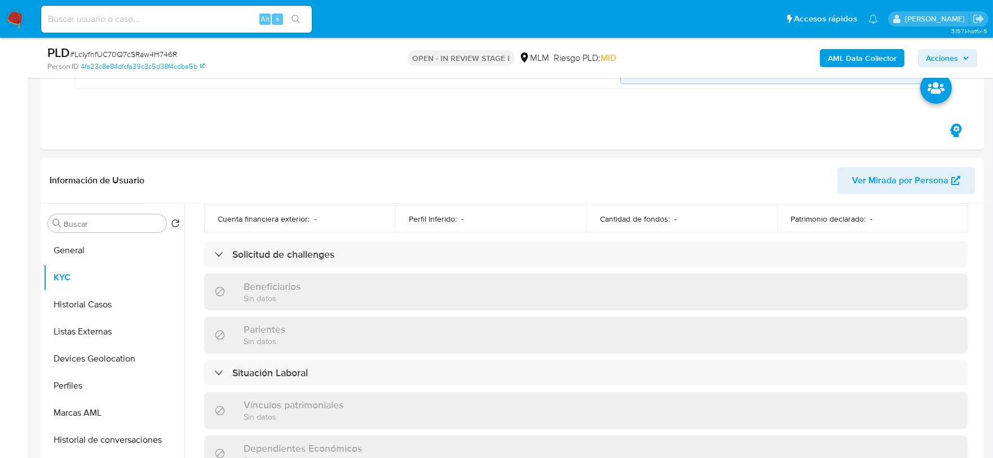
click at [192, 232] on div "Actualizado hace un mes Creado: 21/10/2024 23:18:19 Actualizado: 19/07/2025 10:…" at bounding box center [586, 276] width 790 height 966
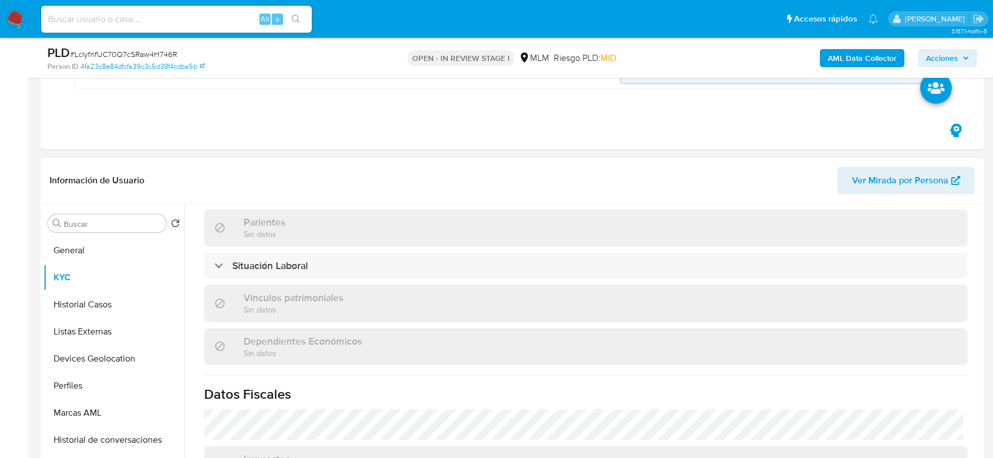
scroll to position [697, 0]
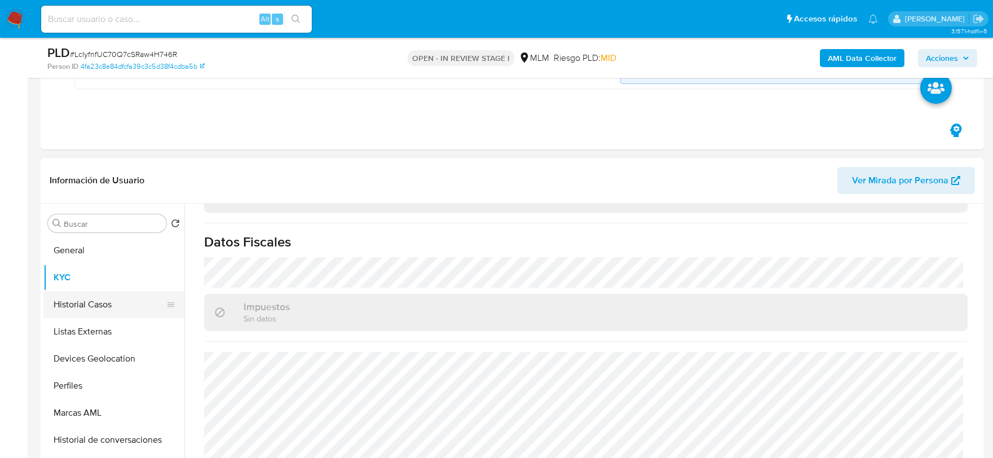
click at [92, 303] on button "Historial Casos" at bounding box center [109, 304] width 132 height 27
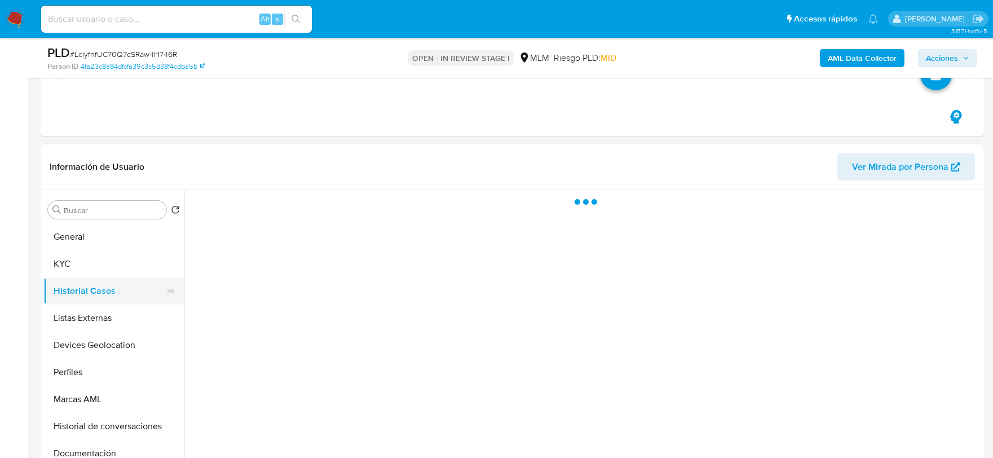
scroll to position [0, 0]
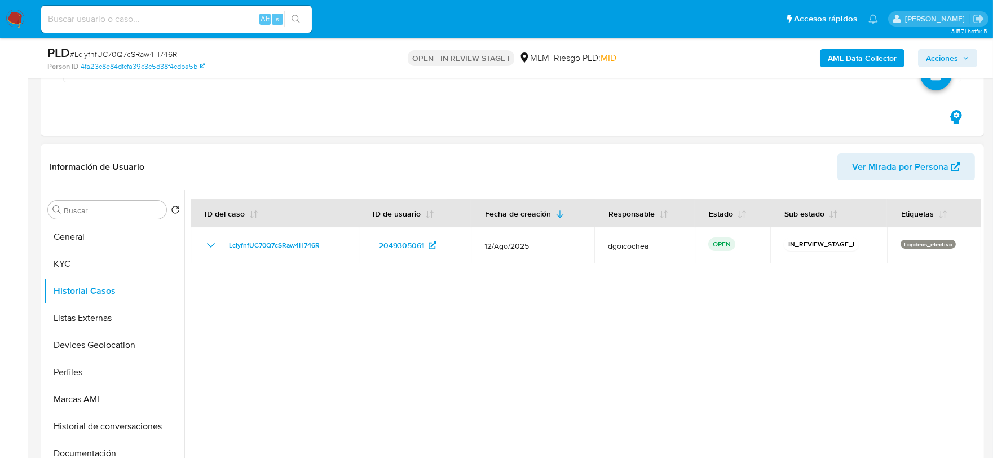
click at [542, 339] on div at bounding box center [582, 334] width 797 height 289
click at [114, 310] on button "Listas Externas" at bounding box center [109, 317] width 132 height 27
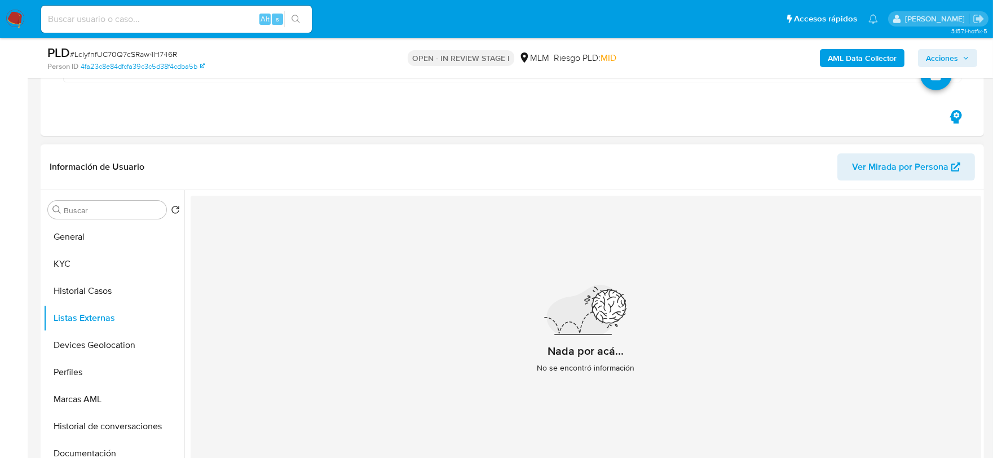
click at [346, 340] on div "Nada por acá... No se encontró información" at bounding box center [586, 334] width 790 height 276
click at [130, 350] on button "Devices Geolocation" at bounding box center [109, 345] width 132 height 27
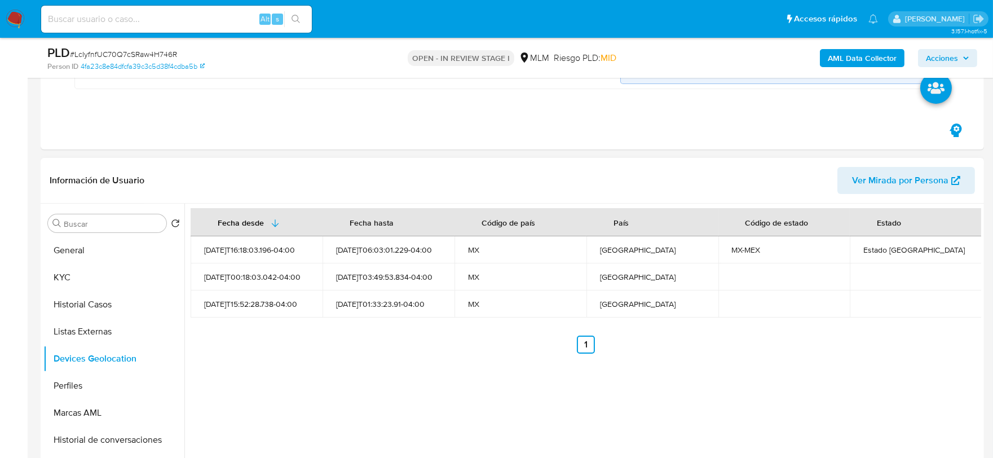
click at [494, 358] on div "Fecha desde Fecha hasta Código de país País Código de estado Estado 2024-11-04T…" at bounding box center [582, 348] width 797 height 289
drag, startPoint x: 85, startPoint y: 383, endPoint x: 92, endPoint y: 382, distance: 7.4
click at [85, 383] on button "Perfiles" at bounding box center [109, 385] width 132 height 27
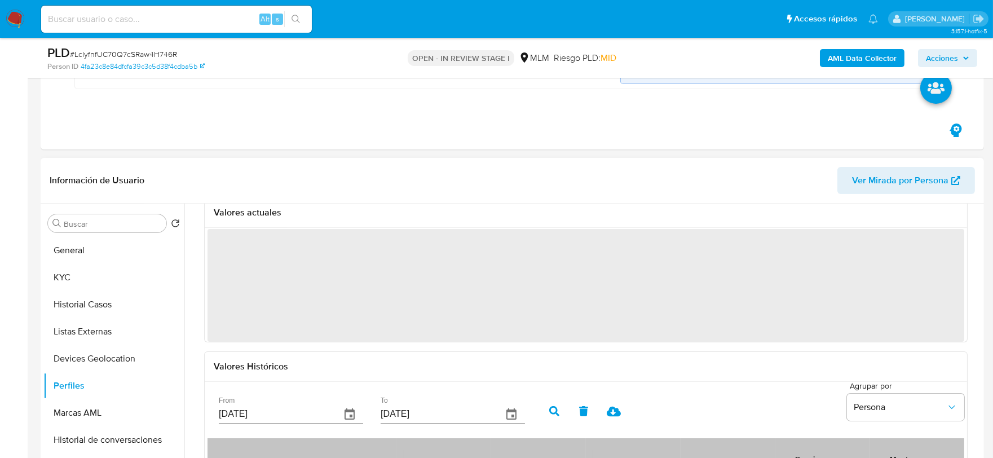
scroll to position [63, 0]
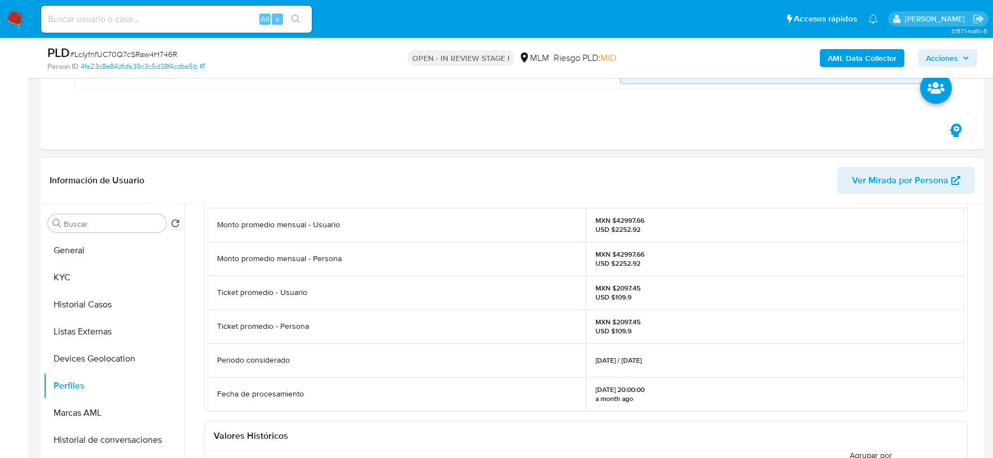
click at [202, 311] on div "Valores actuales Monto promedio mensual - Usuario MXN $42997.66 USD $2252.92 Mo…" at bounding box center [586, 402] width 790 height 467
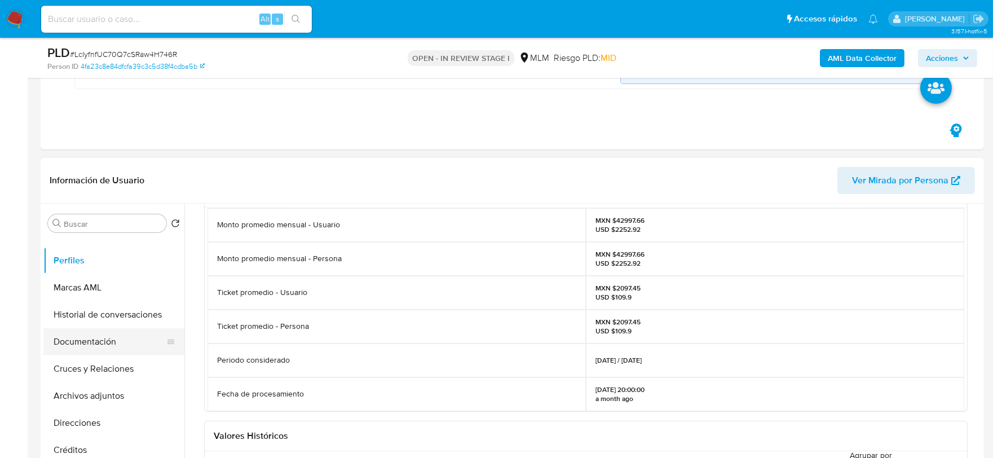
click at [107, 337] on button "Documentación" at bounding box center [109, 341] width 132 height 27
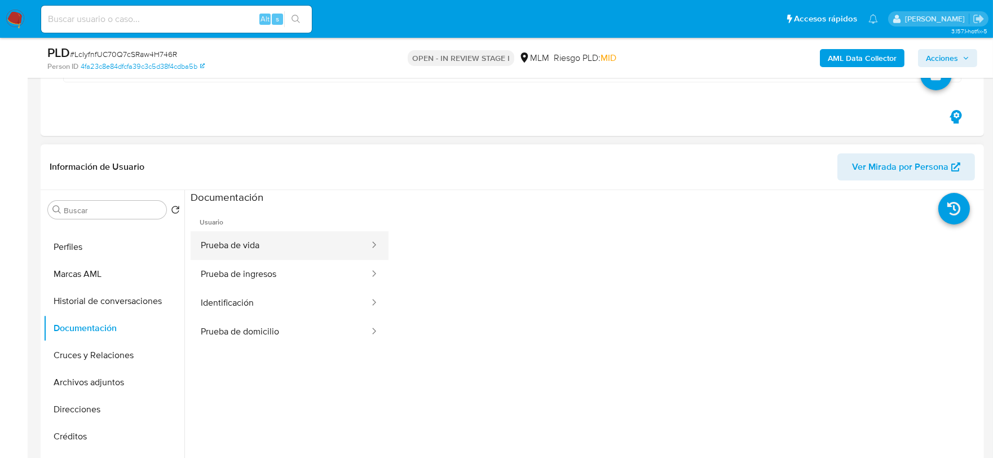
click at [301, 241] on button "Prueba de vida" at bounding box center [281, 245] width 180 height 29
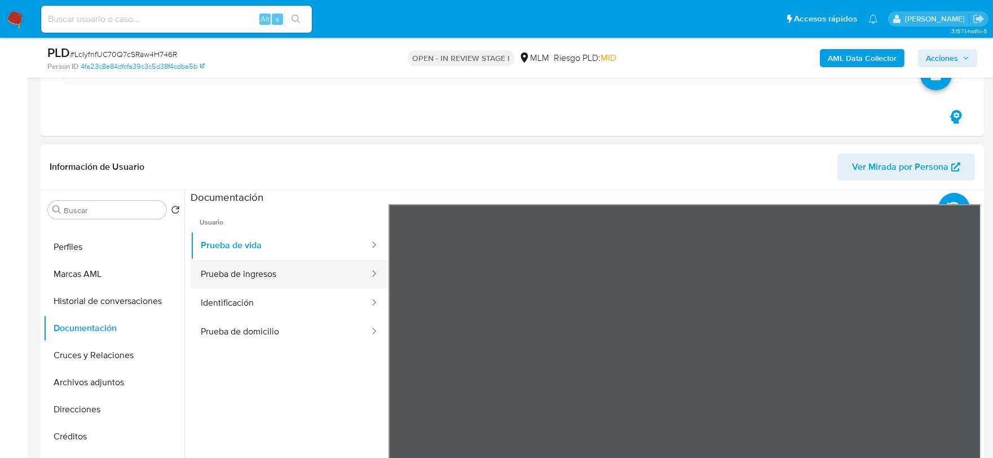
click at [324, 281] on button "Prueba de ingresos" at bounding box center [281, 274] width 180 height 29
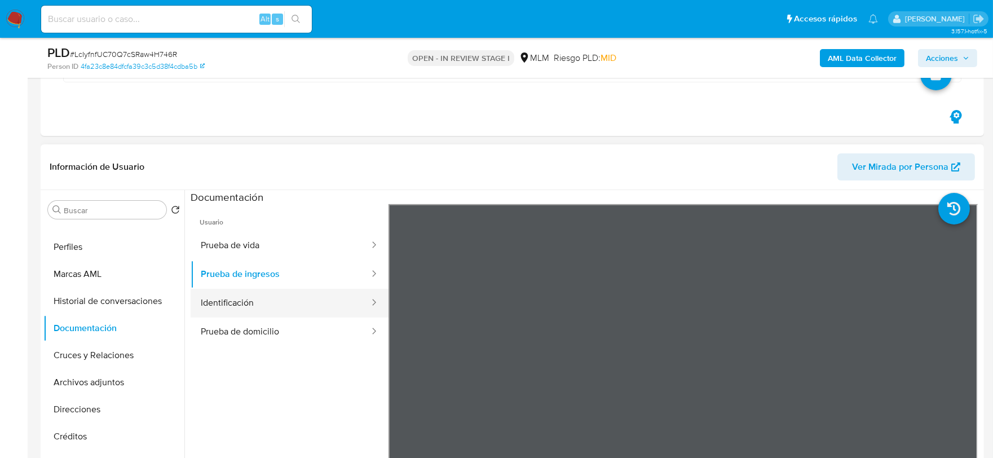
click at [251, 306] on button "Identificación" at bounding box center [281, 303] width 180 height 29
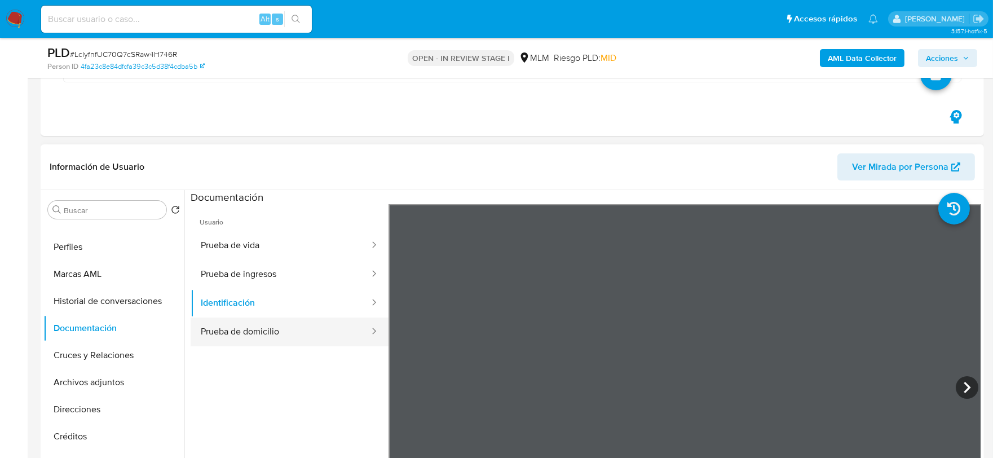
click at [324, 331] on button "Prueba de domicilio" at bounding box center [281, 331] width 180 height 29
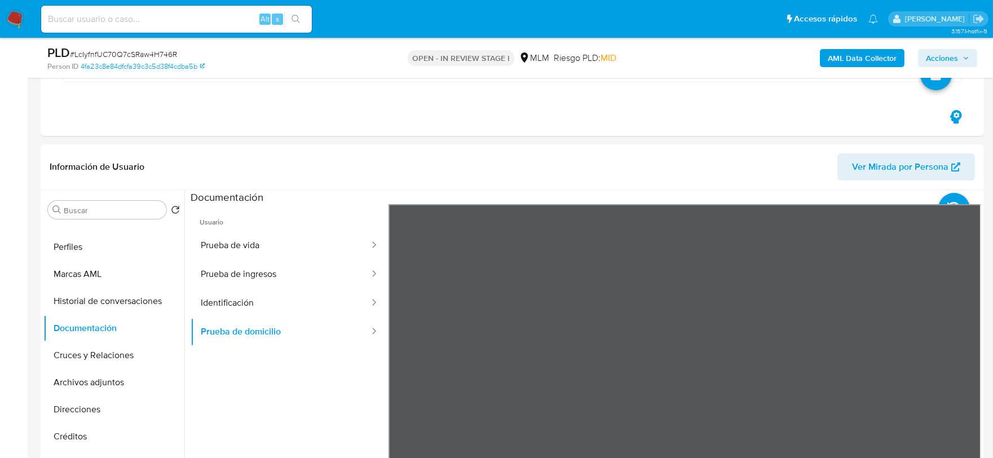
click at [113, 408] on button "Direcciones" at bounding box center [109, 409] width 132 height 27
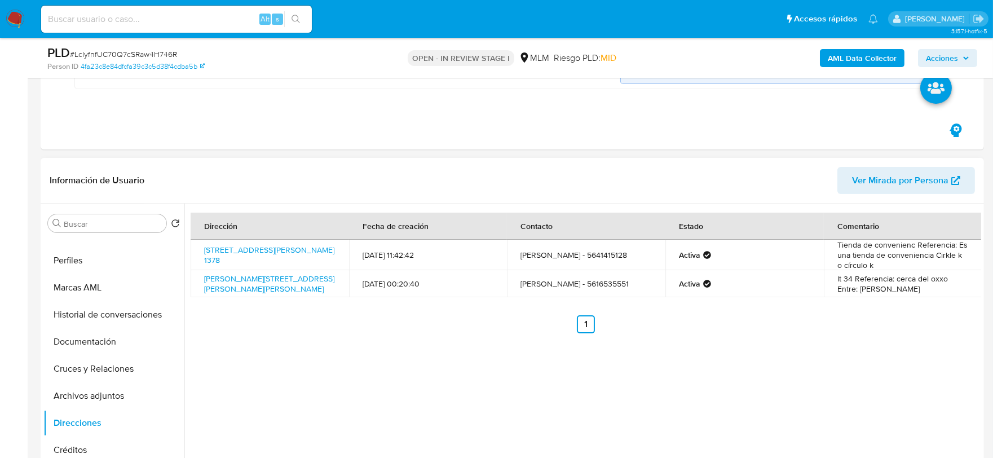
click at [431, 412] on div "Dirección Fecha de creación Contacto Estado Comentario Avenida Stim 1378, Cuaji…" at bounding box center [582, 348] width 797 height 289
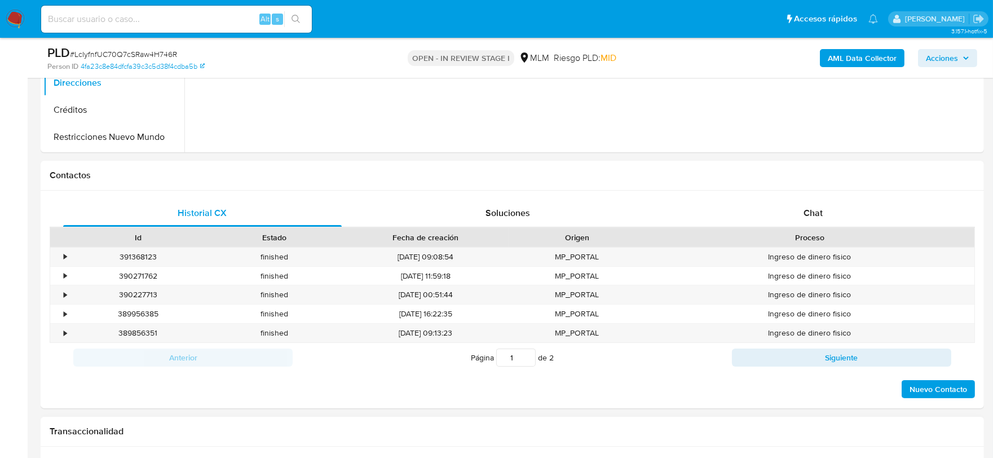
scroll to position [814, 0]
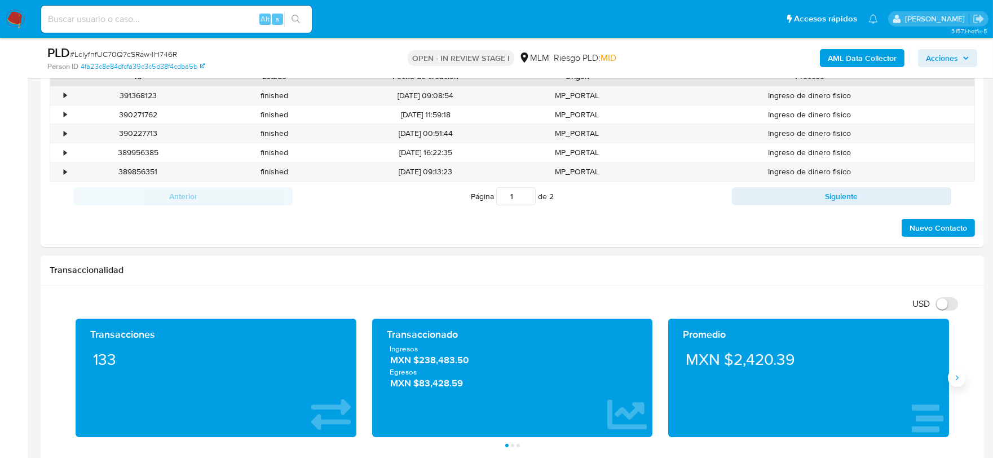
click at [955, 381] on icon "Siguiente" at bounding box center [956, 377] width 9 height 9
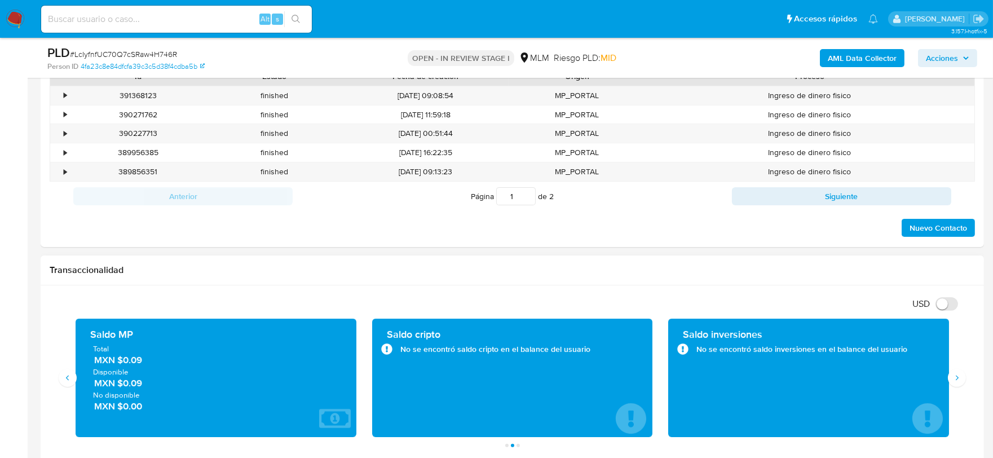
click at [598, 283] on div "Transaccionalidad" at bounding box center [512, 270] width 943 height 30
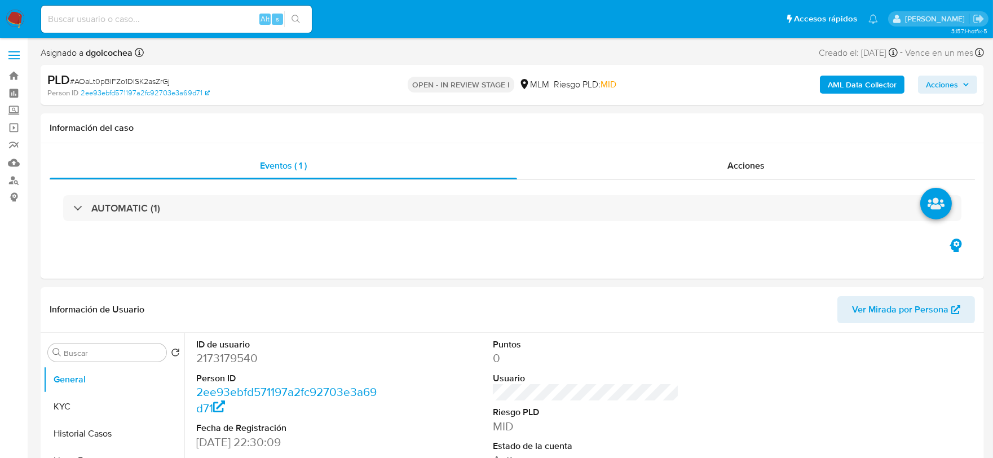
select select "10"
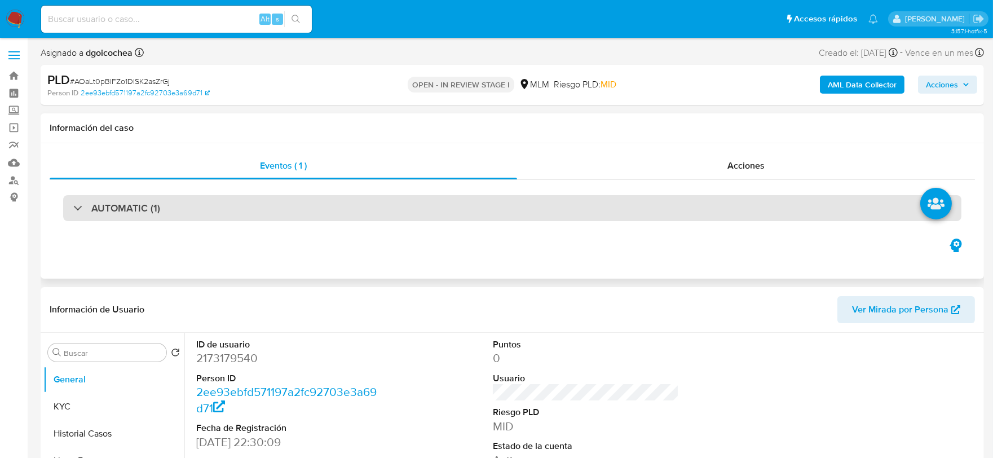
click at [151, 206] on h3 "AUTOMATIC (1)" at bounding box center [125, 208] width 69 height 12
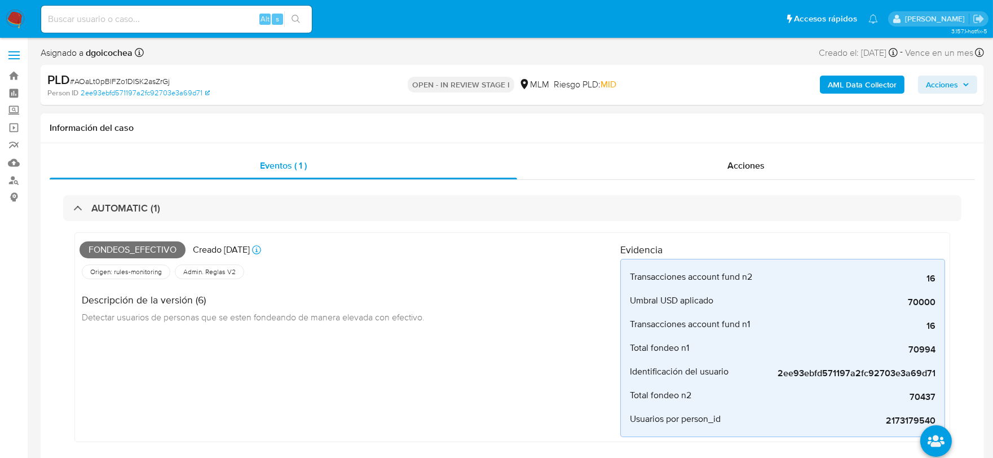
click at [399, 369] on div "Fondeos_efectivo Creado [DATE] Creado: [DATE] 03:05:10 Origen: rules-monitoring…" at bounding box center [349, 337] width 541 height 200
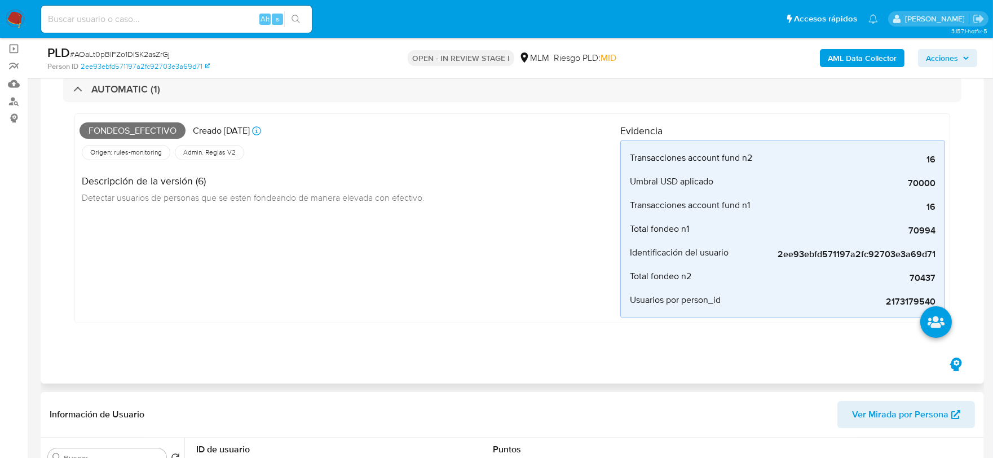
scroll to position [375, 0]
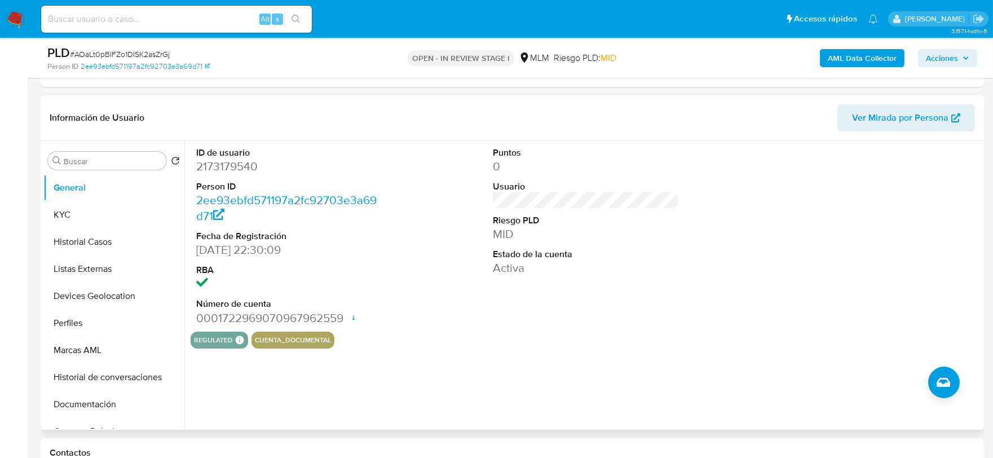
click at [612, 339] on div "regulated Regulated MLM IFPE Evaluation Result COMPLIES User Regulated Date [DA…" at bounding box center [586, 340] width 790 height 17
click at [117, 213] on button "KYC" at bounding box center [109, 214] width 132 height 27
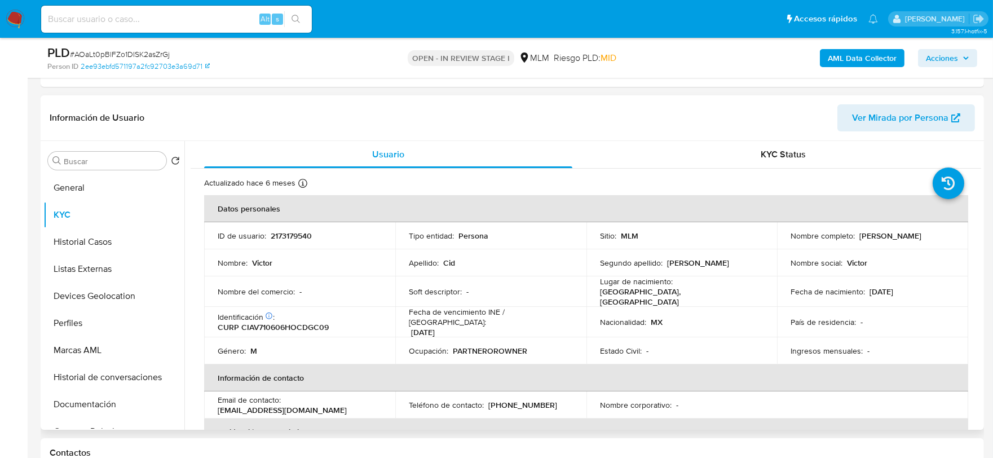
scroll to position [63, 0]
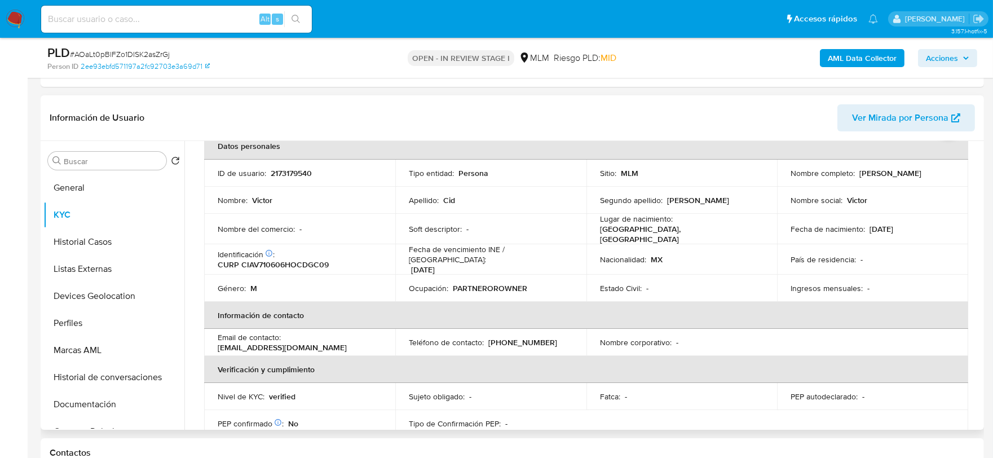
click at [189, 290] on div "Usuario KYC Status Actualizado [DATE] Creado: [DATE] 20:30:10 Actualizado: [DAT…" at bounding box center [582, 285] width 797 height 289
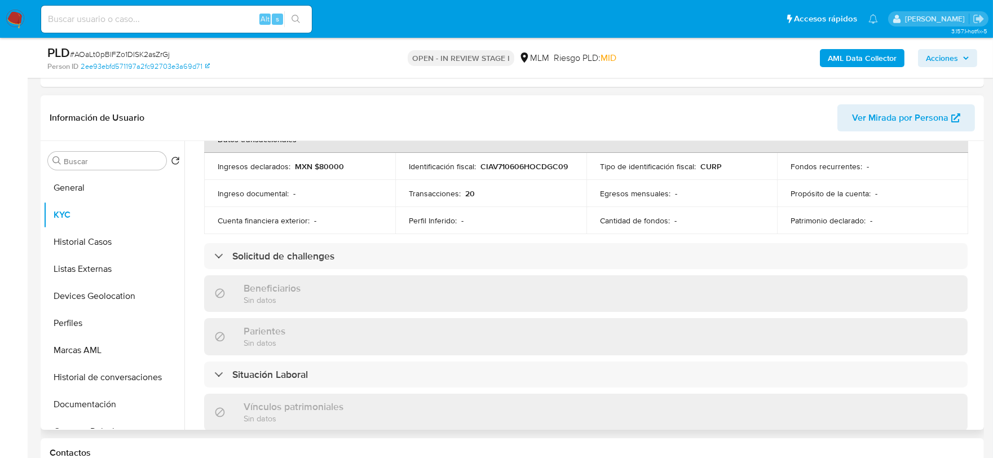
scroll to position [375, 0]
click at [198, 205] on div "Actualizado [DATE] Creado: [DATE] 20:30:10 Actualizado: [DATE] 12:01:23 Datos p…" at bounding box center [586, 276] width 790 height 966
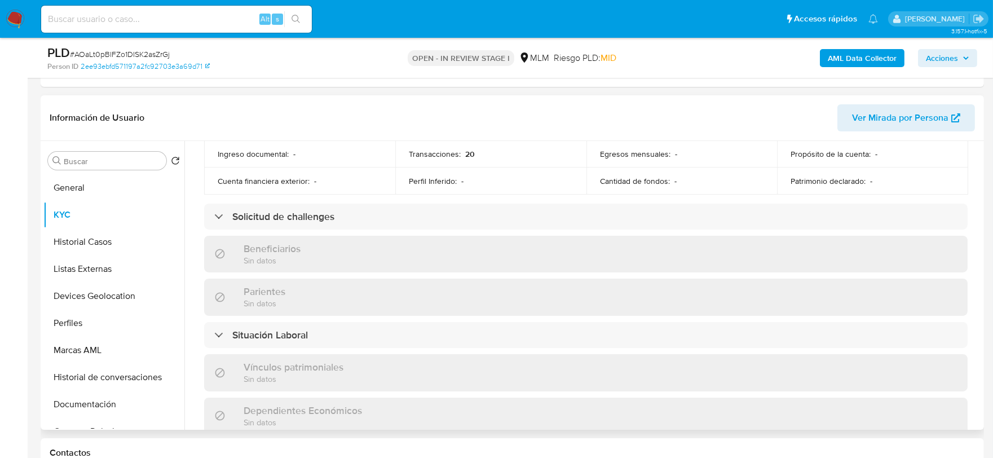
scroll to position [697, 0]
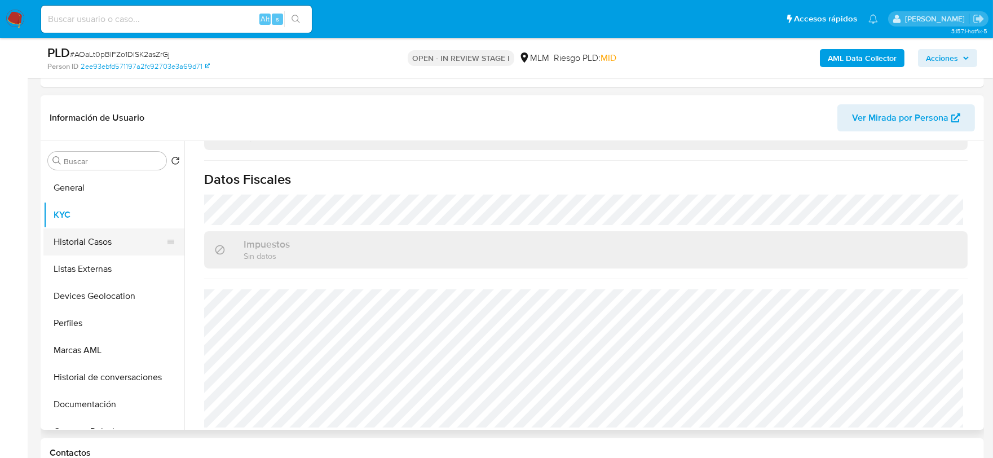
click at [105, 245] on button "Historial Casos" at bounding box center [109, 241] width 132 height 27
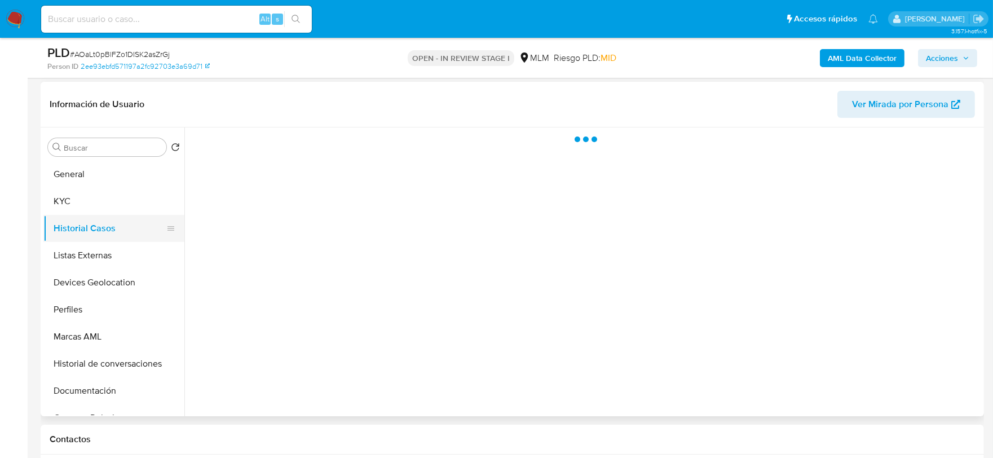
scroll to position [0, 0]
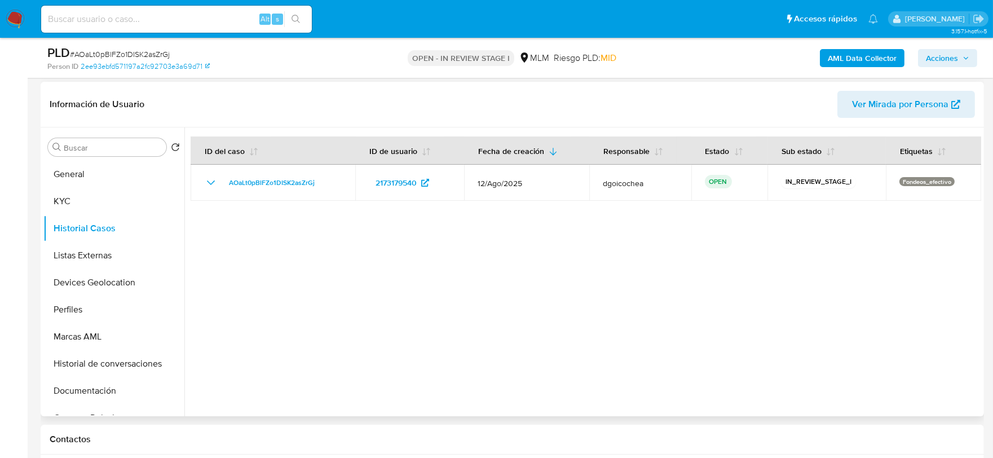
click at [412, 342] on div at bounding box center [582, 271] width 797 height 289
click at [85, 256] on button "Listas Externas" at bounding box center [109, 255] width 132 height 27
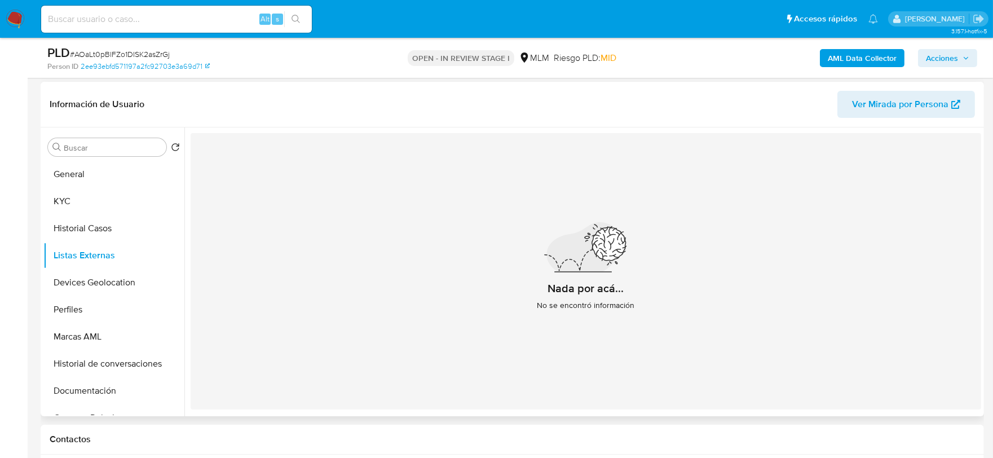
click at [392, 285] on div "Nada por acá... No se encontró información" at bounding box center [586, 271] width 790 height 276
click at [126, 282] on button "Devices Geolocation" at bounding box center [109, 282] width 132 height 27
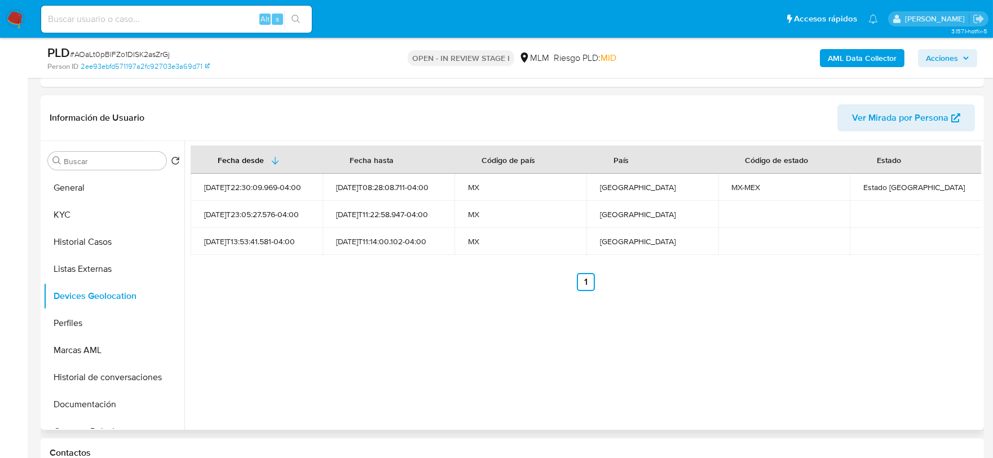
click at [476, 319] on div "Fecha desde Fecha hasta Código de país País Código de estado Estado 2024-12-20T…" at bounding box center [582, 285] width 797 height 289
click at [97, 325] on button "Perfiles" at bounding box center [109, 323] width 132 height 27
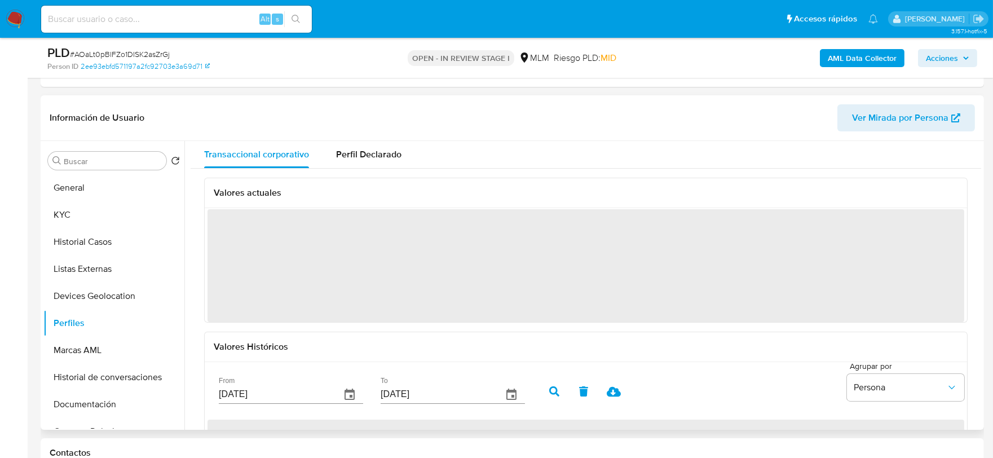
scroll to position [63, 0]
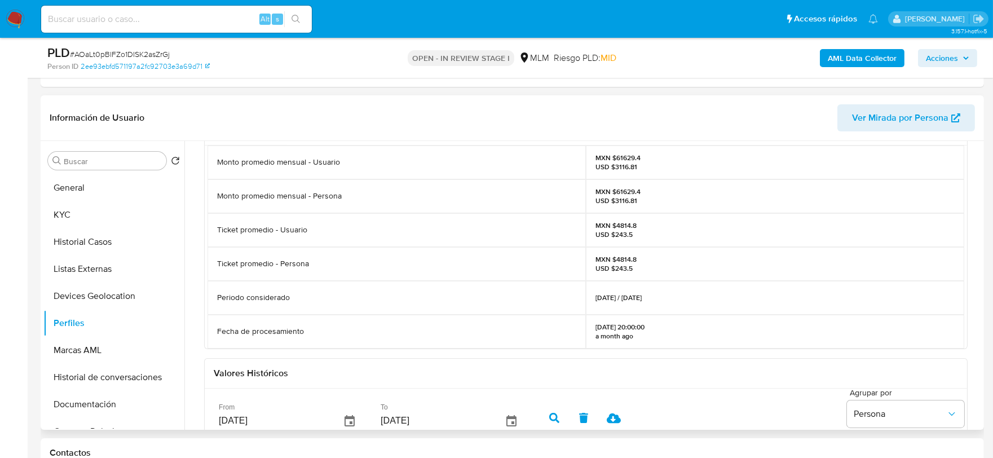
click at [196, 269] on div "Valores actuales Monto promedio mensual - Usuario MXN $61629.4 USD $3116.81 Mon…" at bounding box center [586, 339] width 790 height 467
drag, startPoint x: 105, startPoint y: 397, endPoint x: 115, endPoint y: 388, distance: 13.2
click at [105, 397] on button "Documentación" at bounding box center [109, 404] width 132 height 27
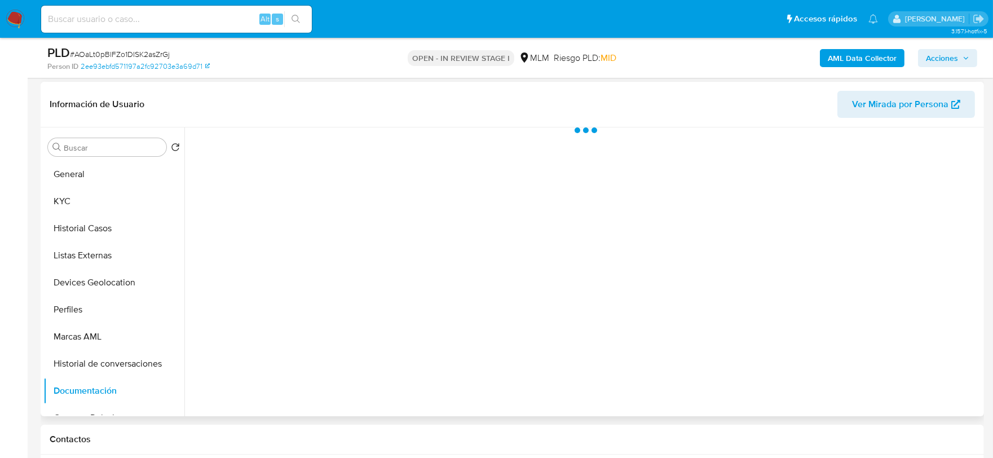
scroll to position [0, 0]
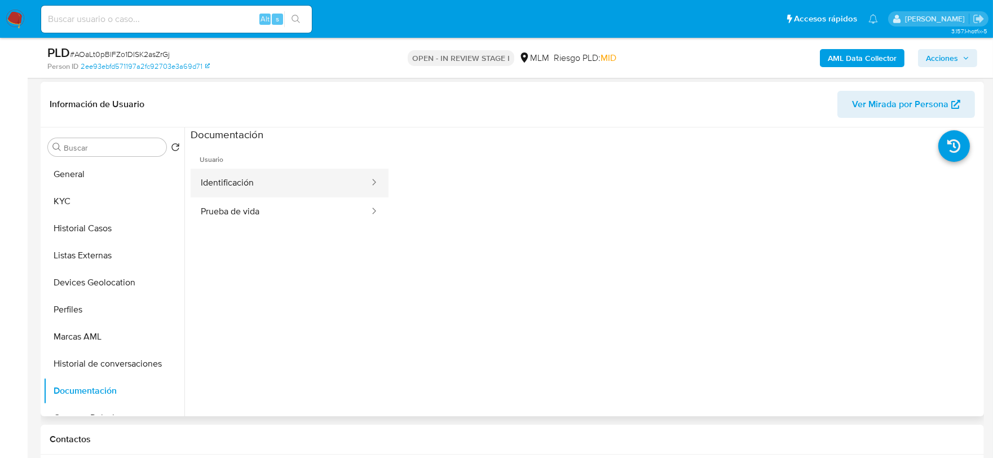
click at [292, 176] on button "Identificación" at bounding box center [281, 183] width 180 height 29
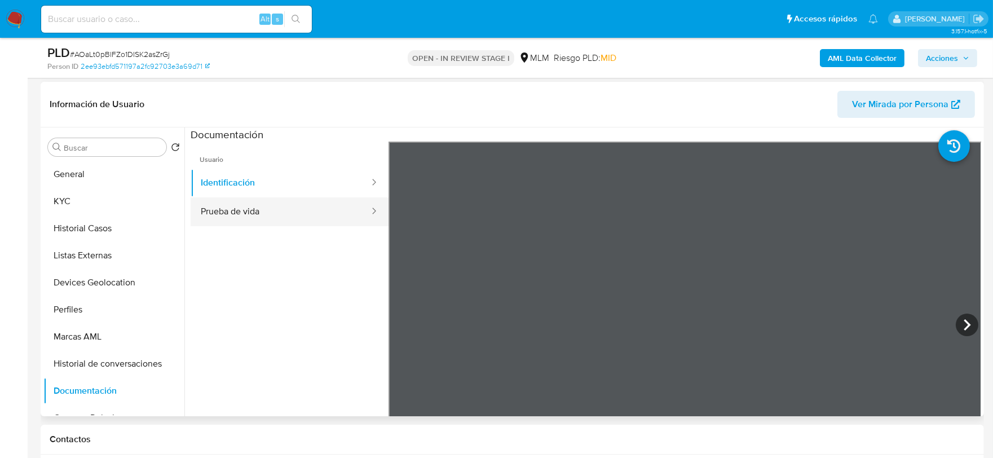
click at [288, 213] on button "Prueba de vida" at bounding box center [281, 211] width 180 height 29
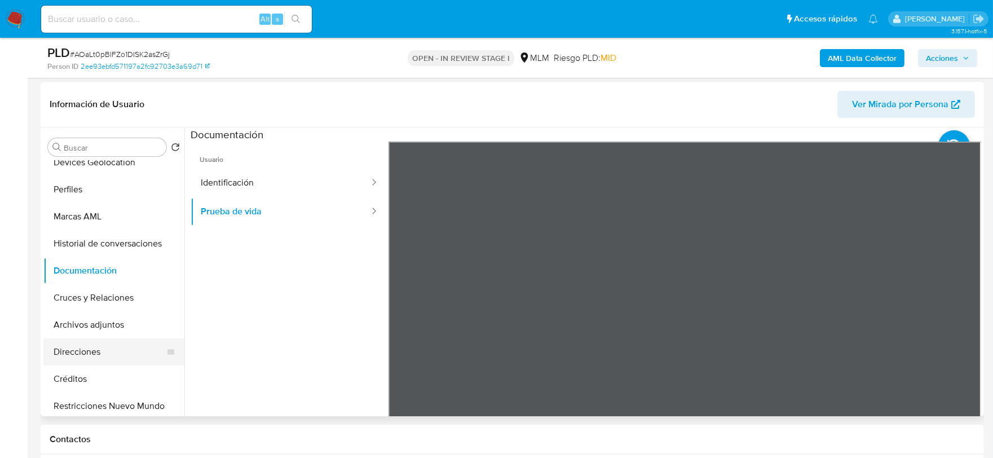
scroll to position [125, 0]
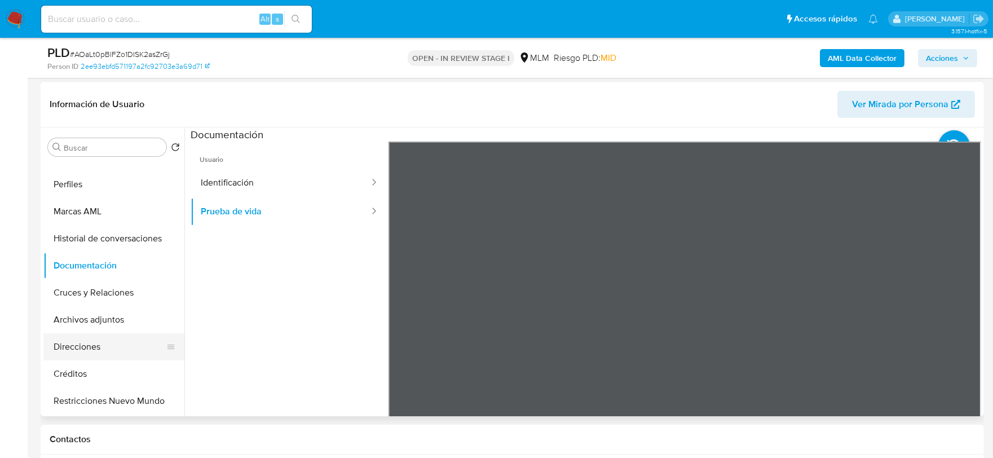
click at [93, 348] on button "Direcciones" at bounding box center [109, 346] width 132 height 27
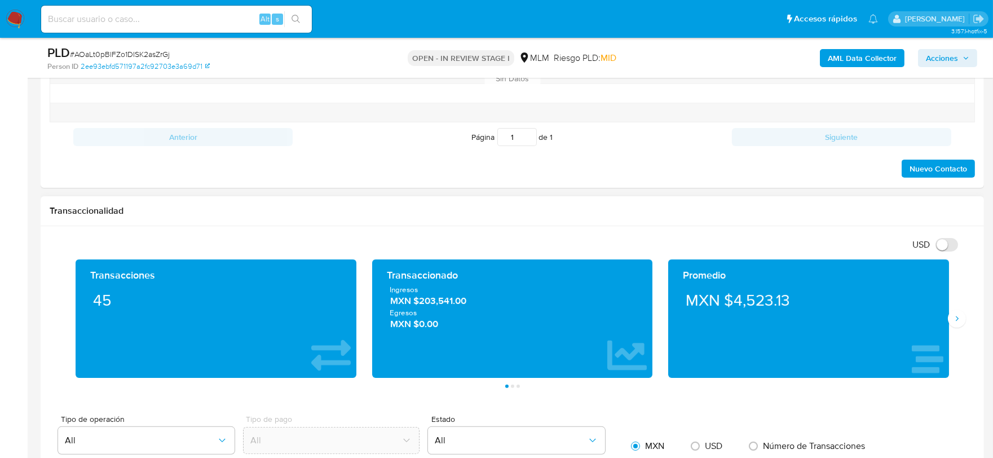
scroll to position [877, 0]
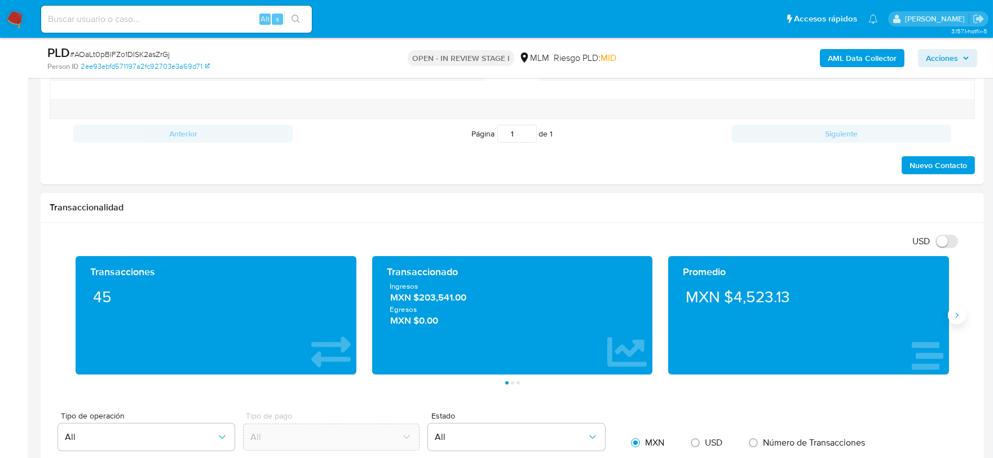
click at [958, 314] on icon "Siguiente" at bounding box center [956, 315] width 9 height 9
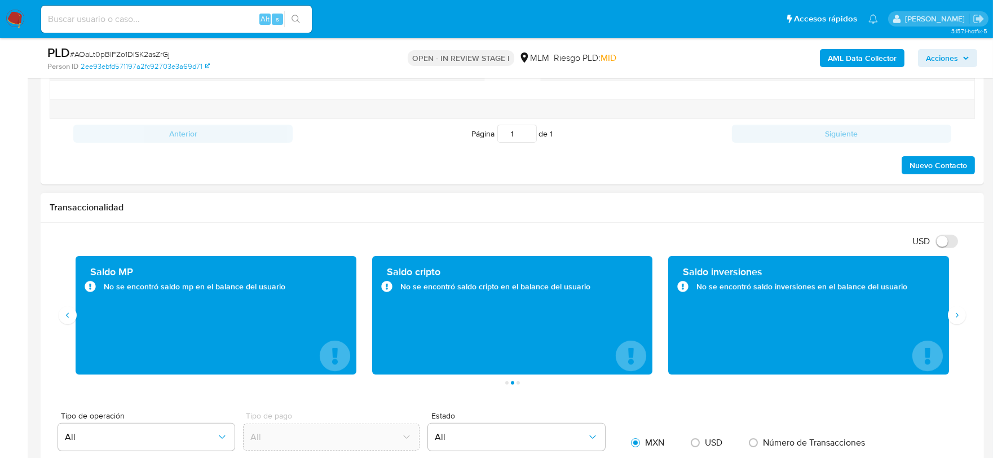
click at [506, 218] on div "Transaccionalidad" at bounding box center [512, 208] width 943 height 30
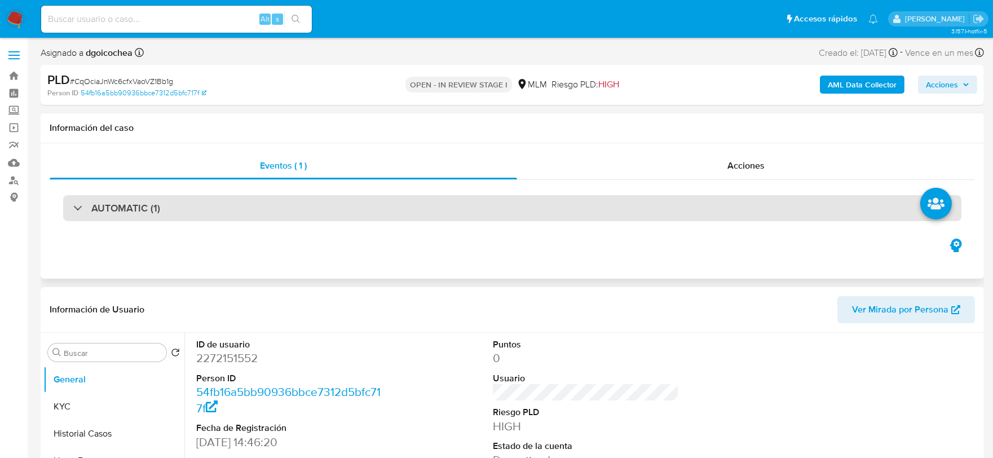
click at [182, 211] on div "AUTOMATIC (1)" at bounding box center [512, 208] width 898 height 26
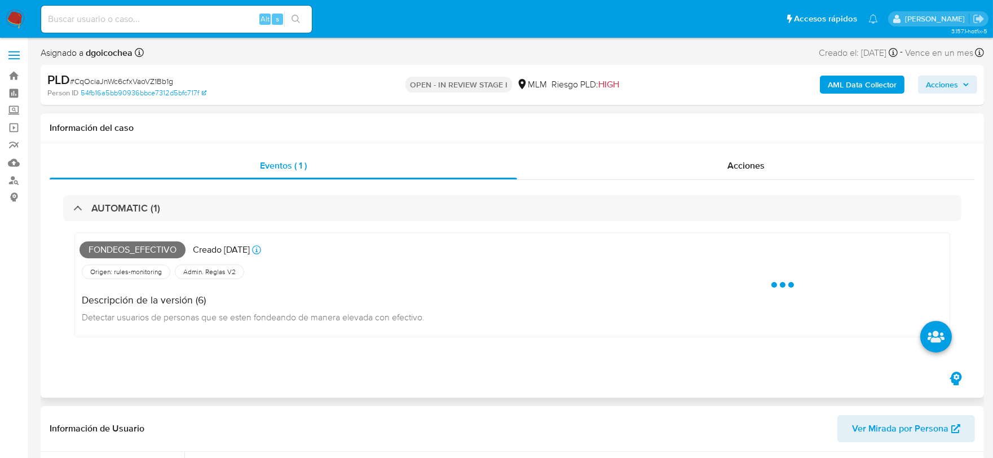
select select "10"
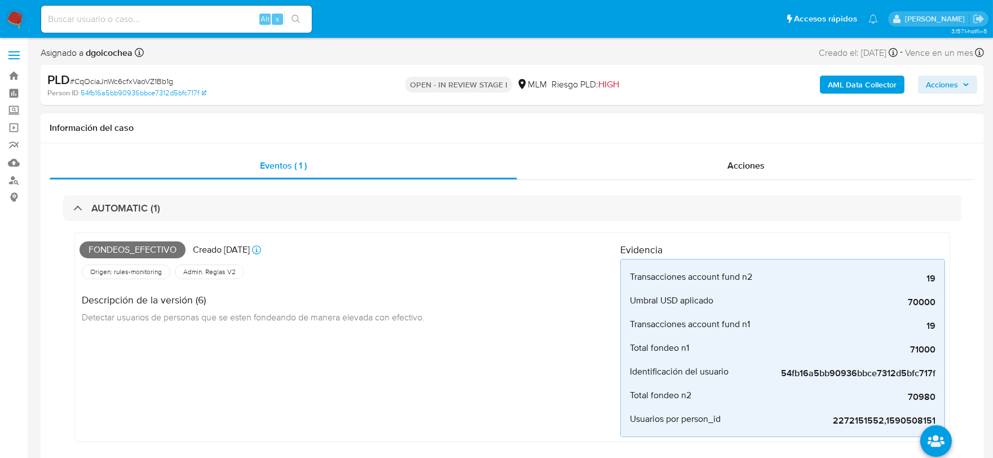
click at [404, 364] on div "Fondeos_efectivo Creado [DATE] Creado: [DATE] 03:07:38 Origen: rules-monitoring…" at bounding box center [349, 337] width 541 height 200
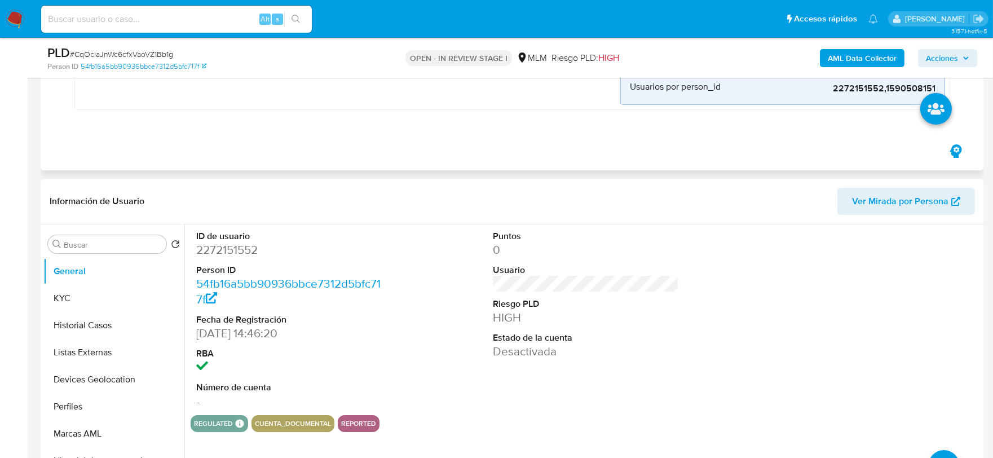
scroll to position [313, 0]
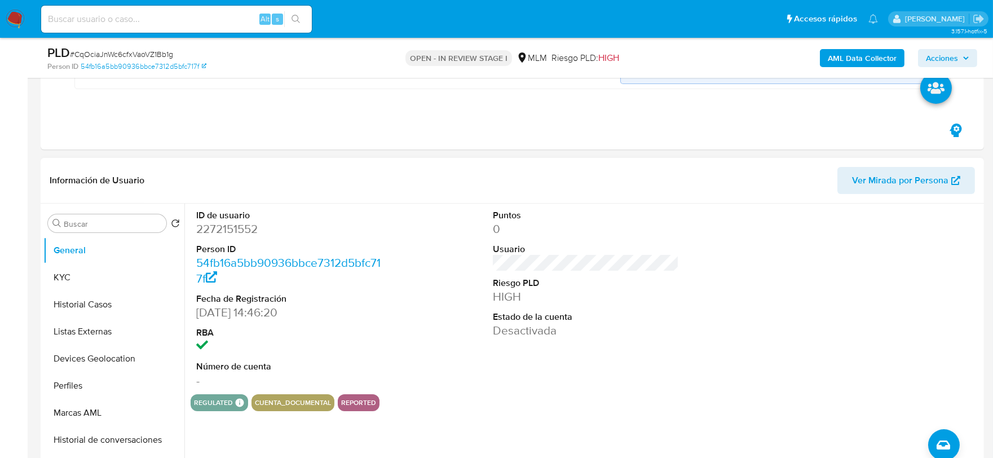
click at [675, 323] on dd "Desactivada" at bounding box center [586, 330] width 187 height 16
click at [82, 271] on button "KYC" at bounding box center [109, 277] width 132 height 27
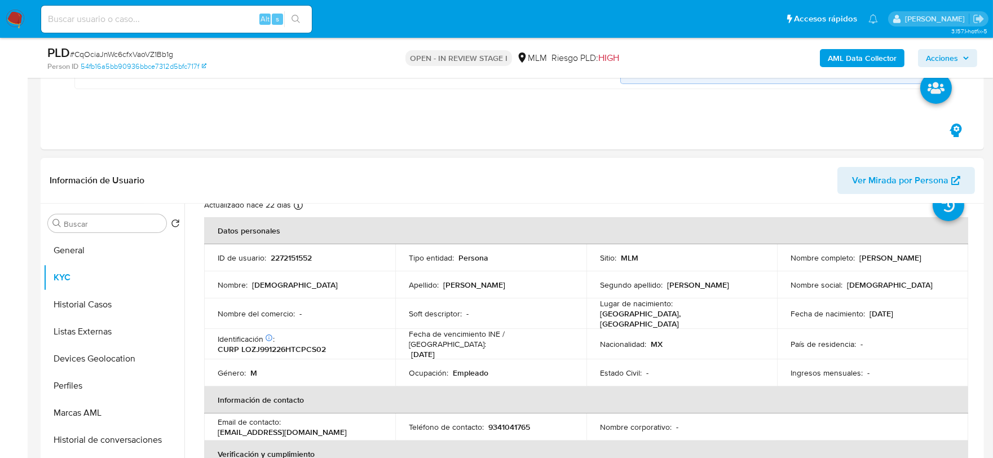
scroll to position [63, 0]
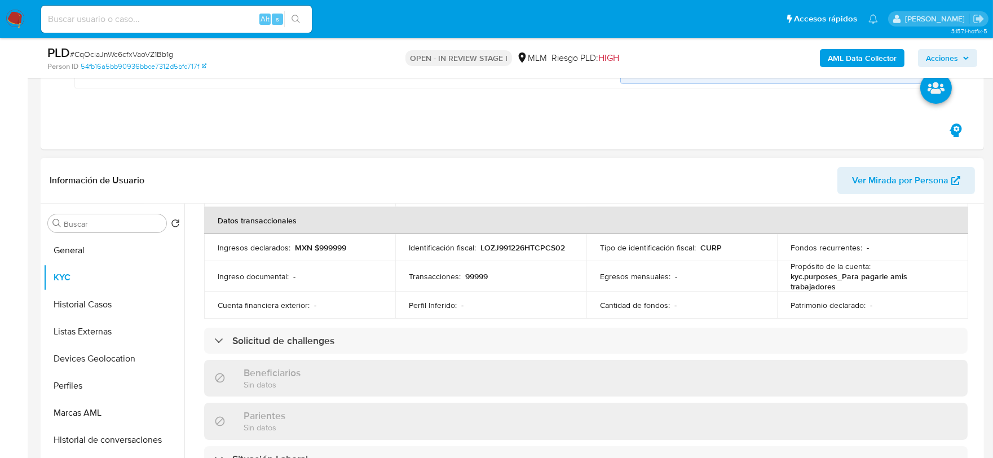
scroll to position [375, 0]
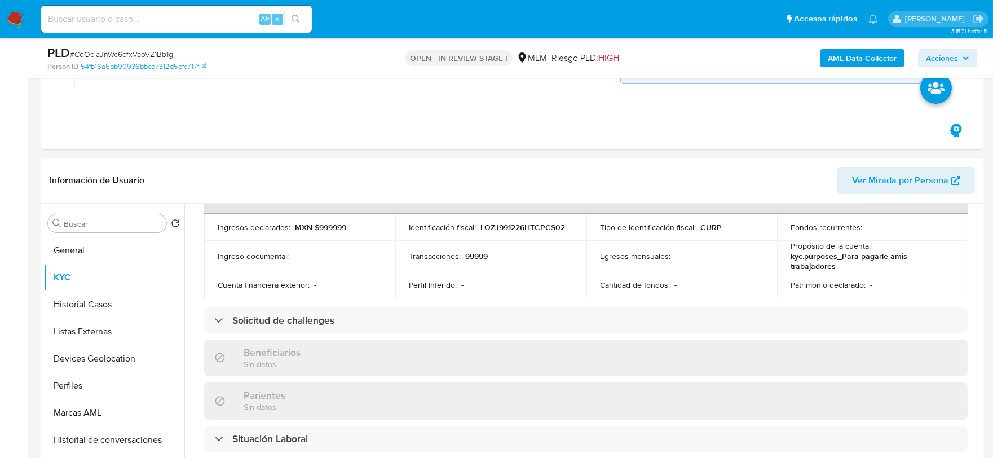
click at [198, 276] on div "Actualizado [DATE] Creado: [DATE] 12:46:21 Actualizado: [DATE] 09:31:28 Datos p…" at bounding box center [586, 340] width 790 height 969
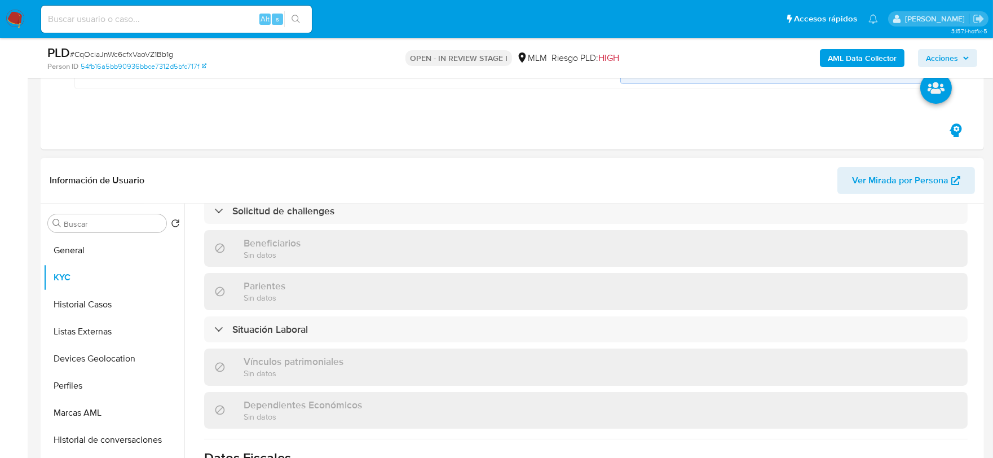
scroll to position [701, 0]
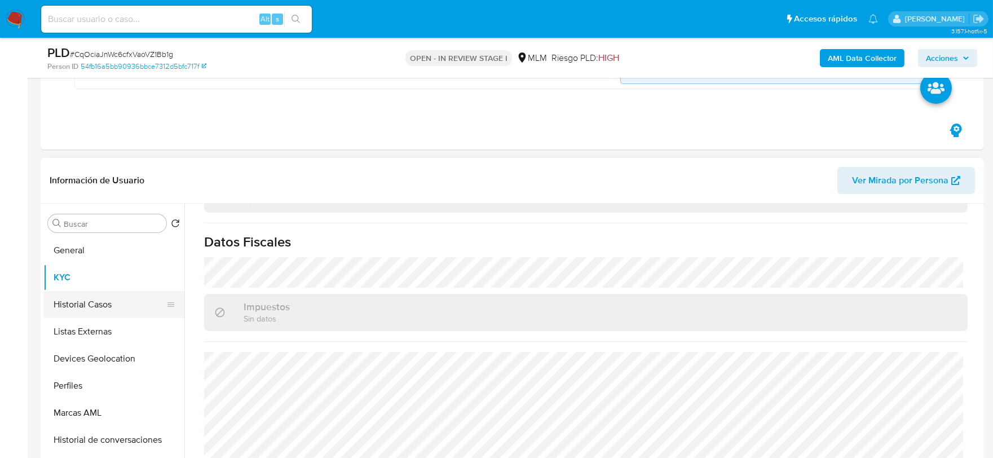
click at [103, 301] on button "Historial Casos" at bounding box center [109, 304] width 132 height 27
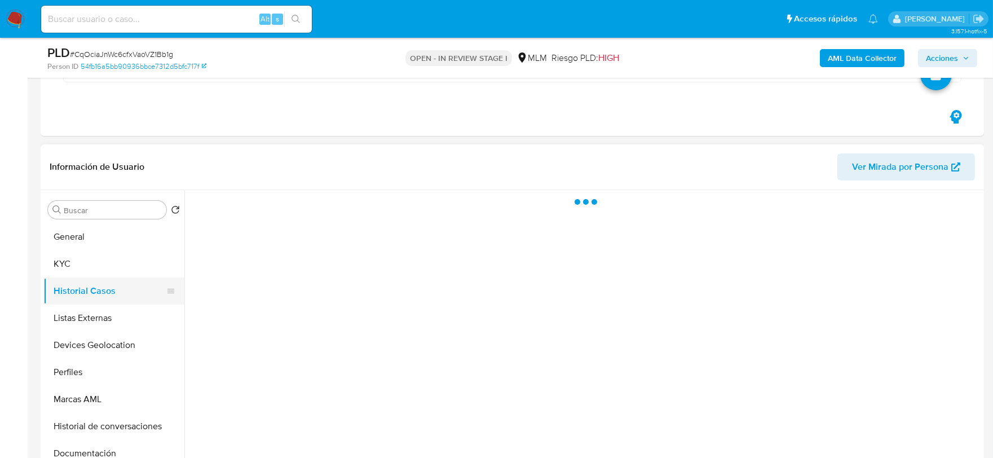
scroll to position [0, 0]
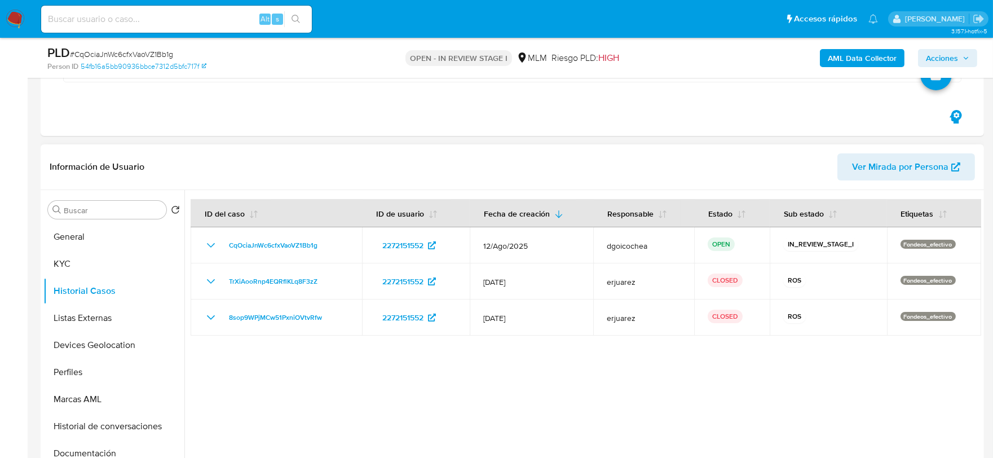
click at [532, 385] on div at bounding box center [582, 334] width 797 height 289
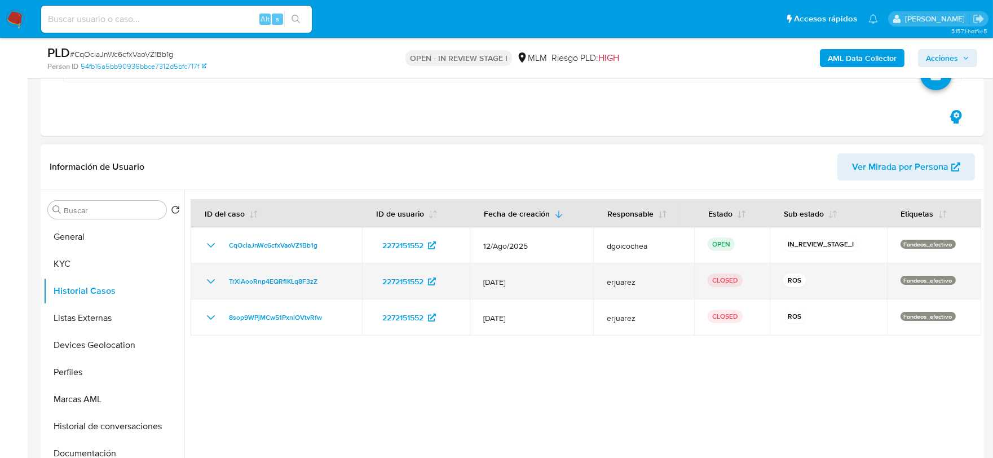
click at [210, 279] on icon "Mostrar/Ocultar" at bounding box center [211, 282] width 14 height 14
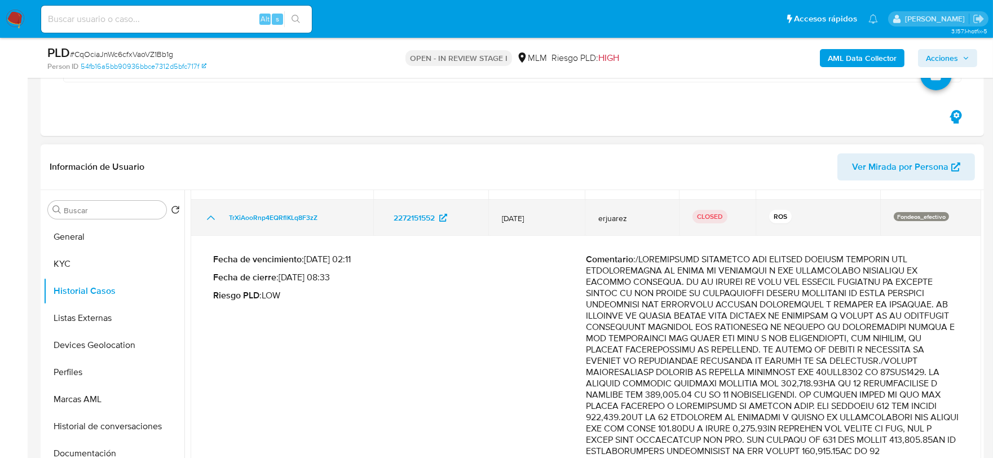
scroll to position [125, 0]
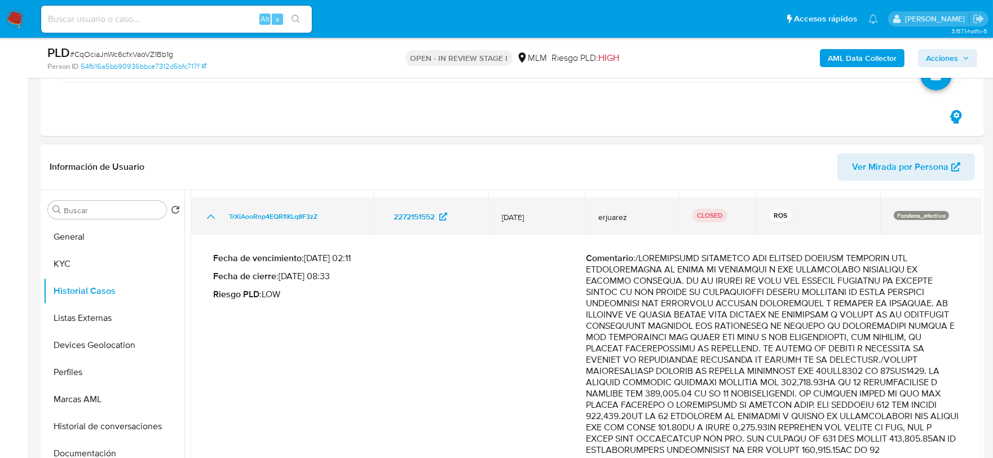
scroll to position [0, 0]
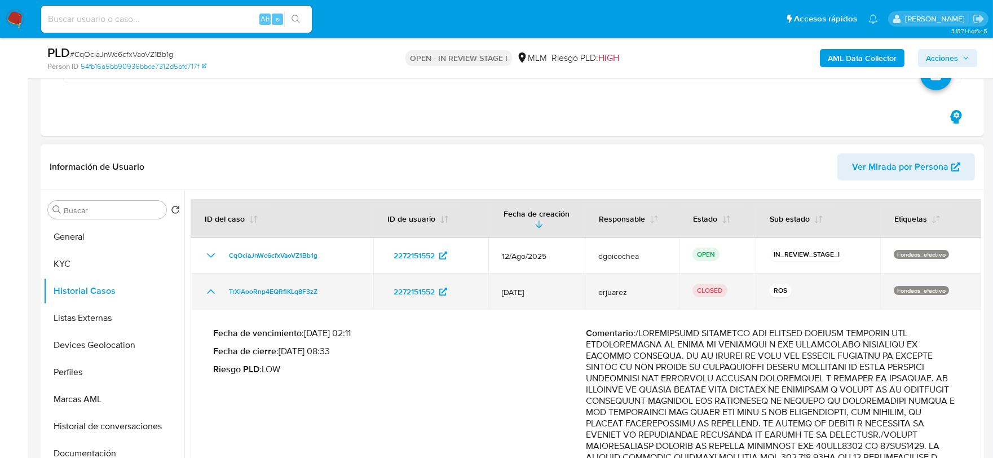
click at [210, 286] on icon "Mostrar/Ocultar" at bounding box center [211, 292] width 14 height 14
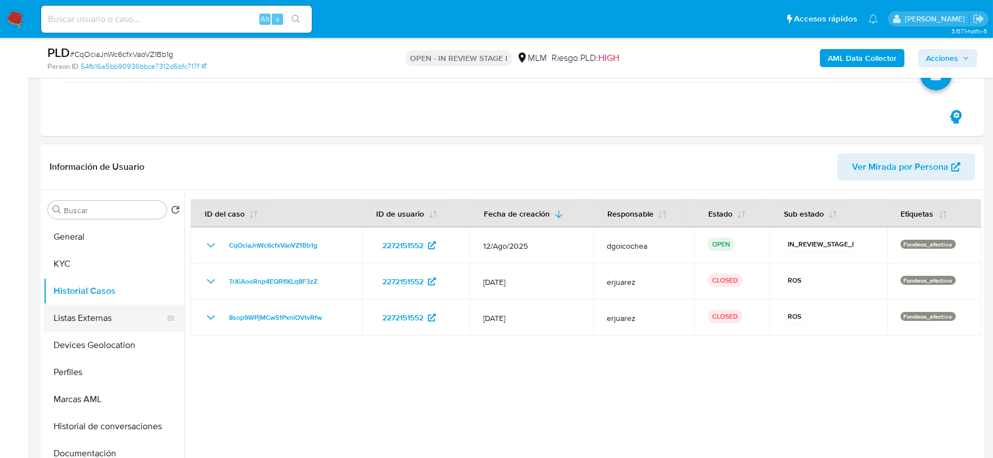
click at [86, 311] on button "Listas Externas" at bounding box center [109, 317] width 132 height 27
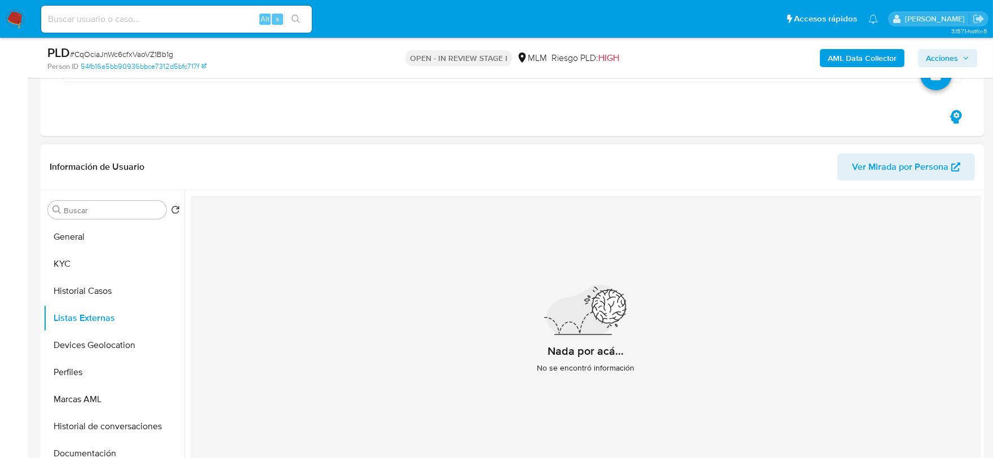
click at [414, 352] on div "Nada por acá... No se encontró información" at bounding box center [586, 334] width 790 height 276
click at [94, 337] on button "Devices Geolocation" at bounding box center [109, 345] width 132 height 27
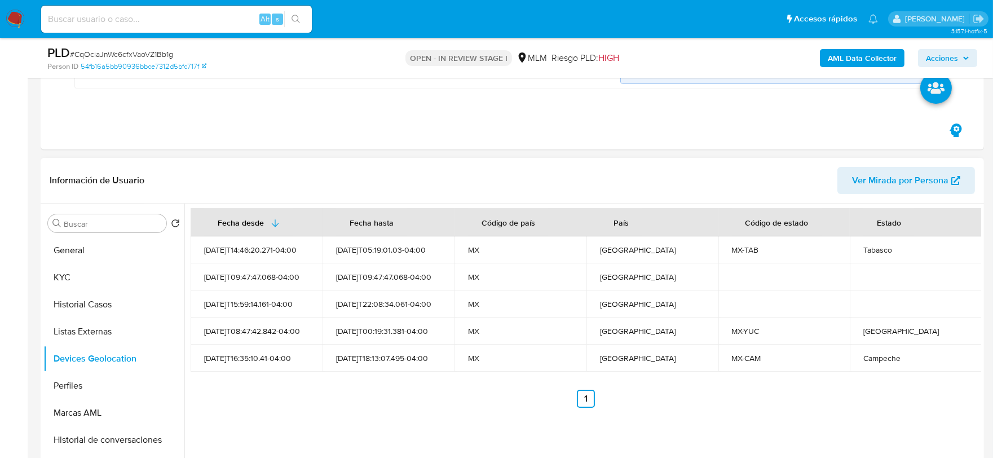
click at [320, 392] on ul "Anterior 1 Siguiente" at bounding box center [586, 399] width 790 height 18
click at [105, 394] on button "Perfiles" at bounding box center [109, 385] width 132 height 27
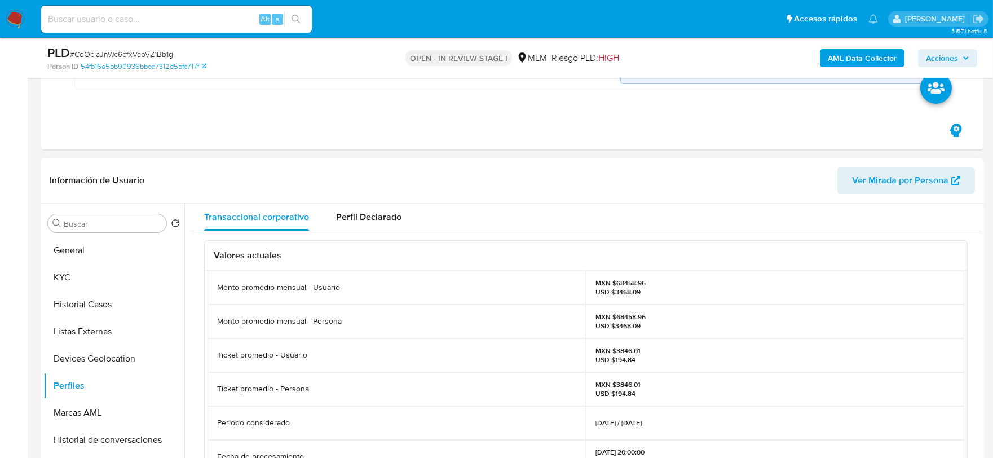
click at [196, 337] on div "Valores actuales Monto promedio mensual - Usuario MXN $68458.96 USD $3468.09 Mo…" at bounding box center [586, 464] width 790 height 467
click at [100, 408] on button "Marcas AML" at bounding box center [109, 412] width 132 height 27
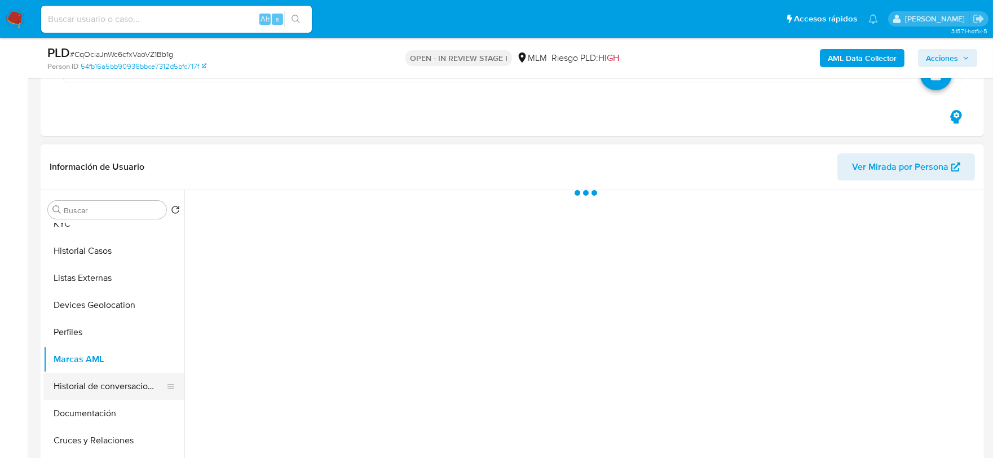
scroll to position [63, 0]
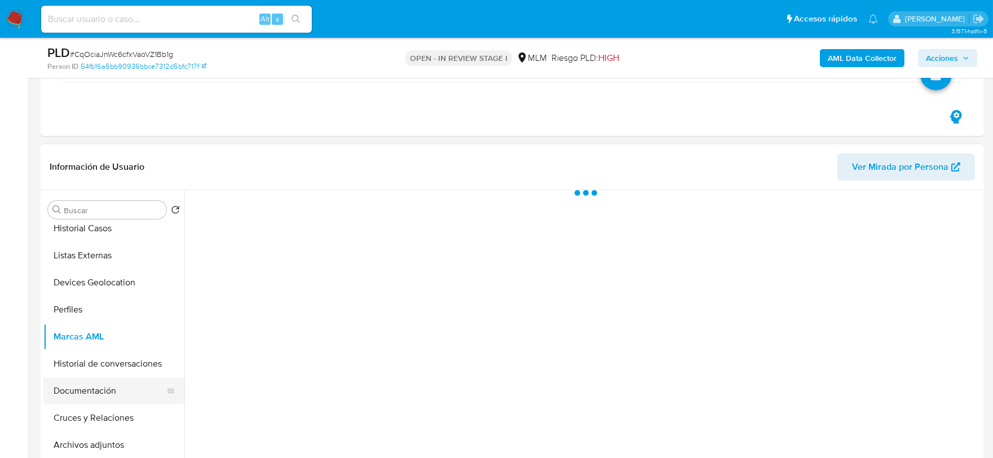
click at [92, 385] on button "Documentación" at bounding box center [109, 390] width 132 height 27
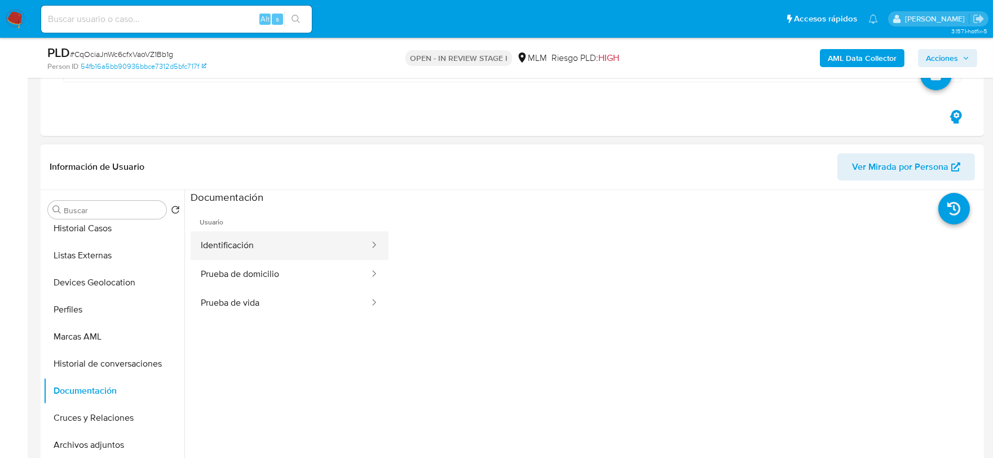
click at [245, 244] on button "Identificación" at bounding box center [281, 245] width 180 height 29
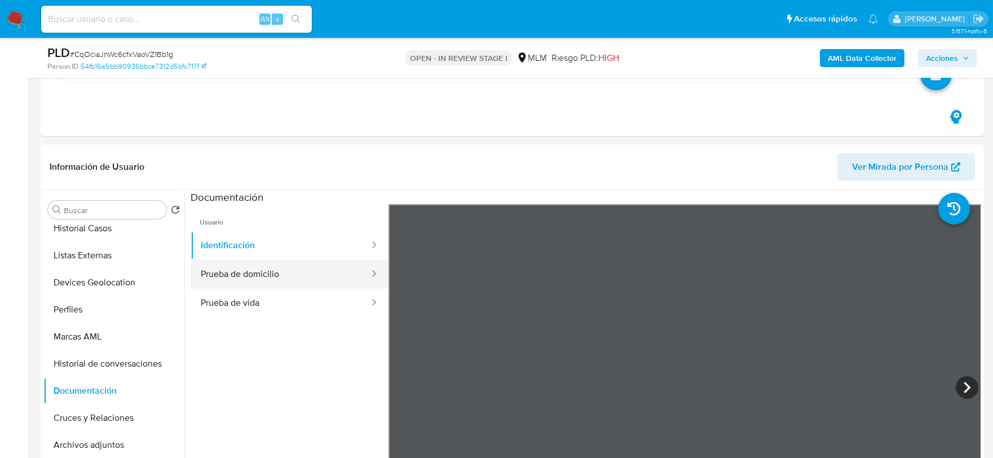
click at [263, 275] on button "Prueba de domicilio" at bounding box center [281, 274] width 180 height 29
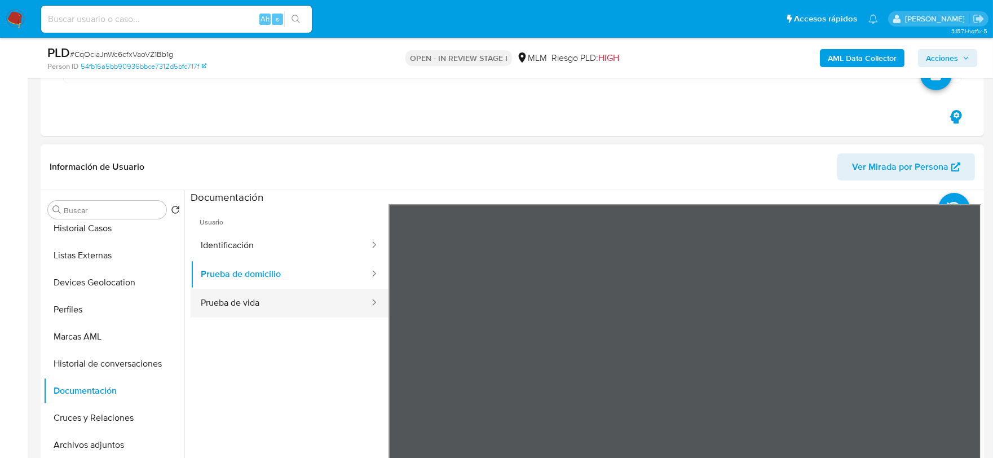
click at [285, 300] on button "Prueba de vida" at bounding box center [281, 303] width 180 height 29
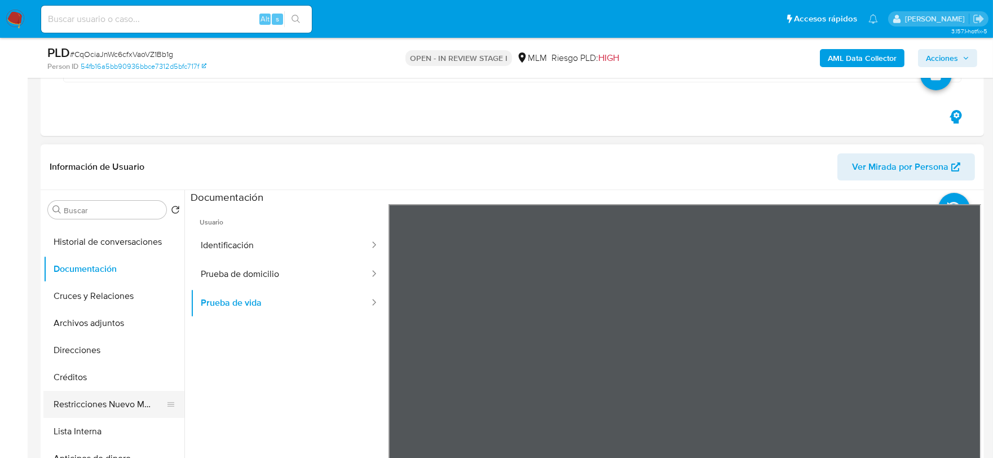
scroll to position [188, 0]
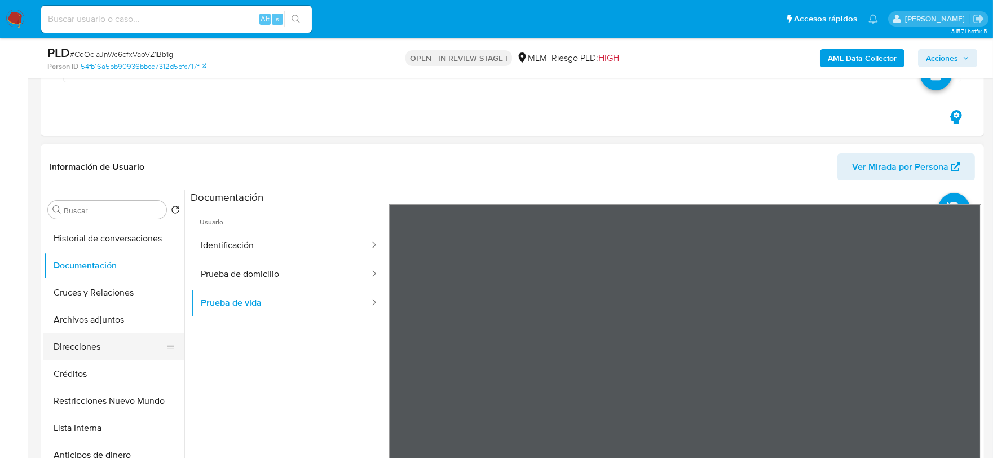
click at [92, 348] on button "Direcciones" at bounding box center [109, 346] width 132 height 27
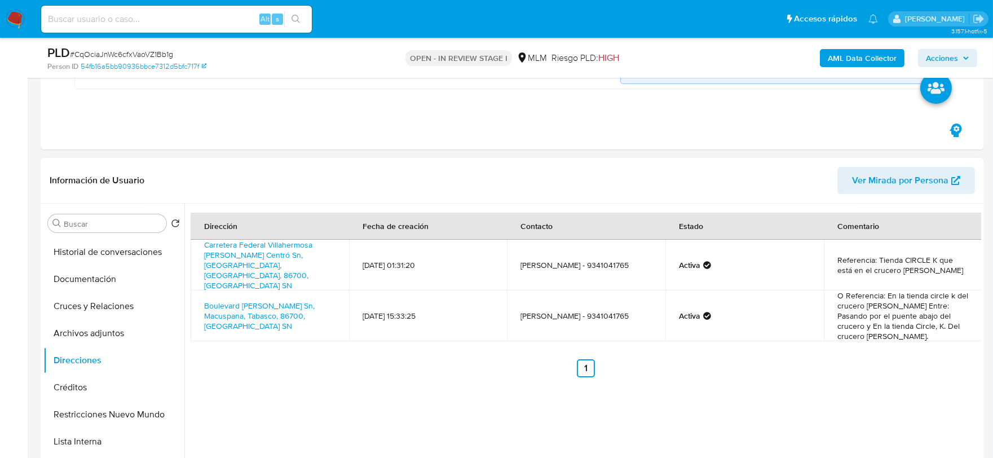
click at [378, 376] on div "Dirección Fecha de creación Contacto Estado Comentario Carretera Federal Villah…" at bounding box center [582, 348] width 797 height 289
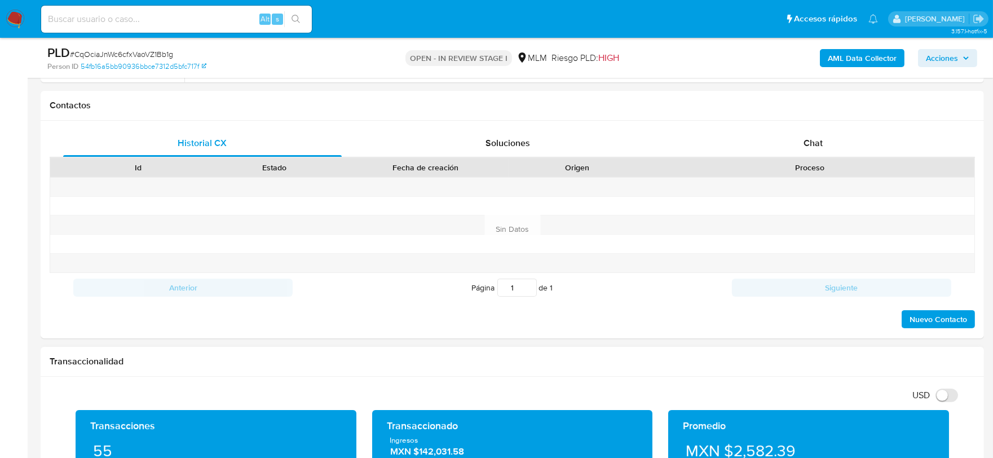
scroll to position [877, 0]
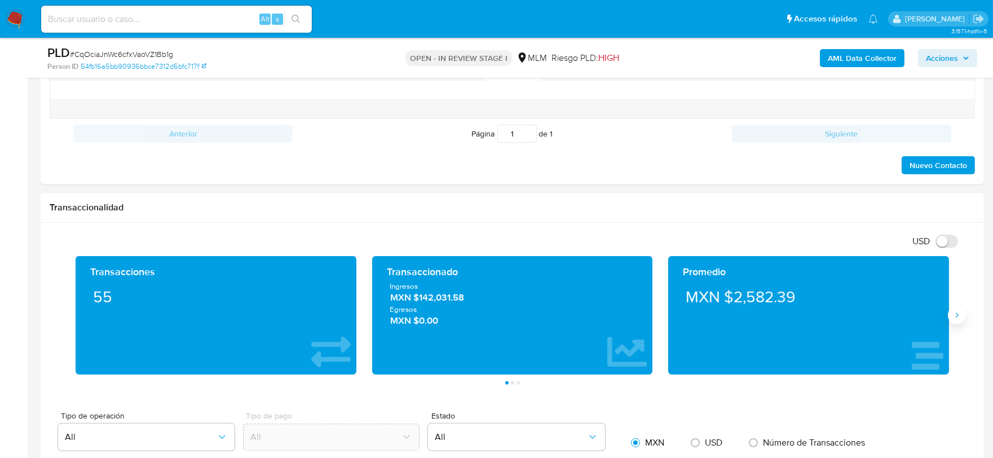
click at [960, 313] on icon "Siguiente" at bounding box center [956, 315] width 9 height 9
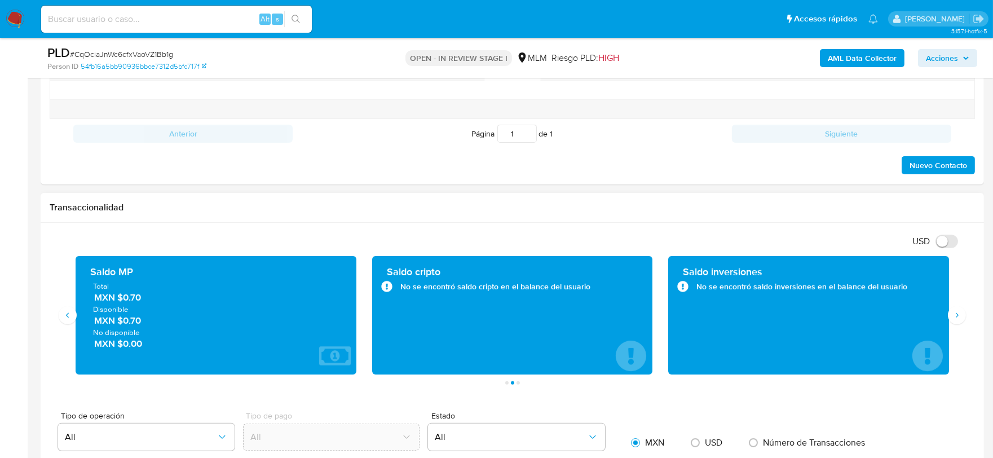
click at [531, 206] on h1 "Transaccionalidad" at bounding box center [512, 207] width 925 height 11
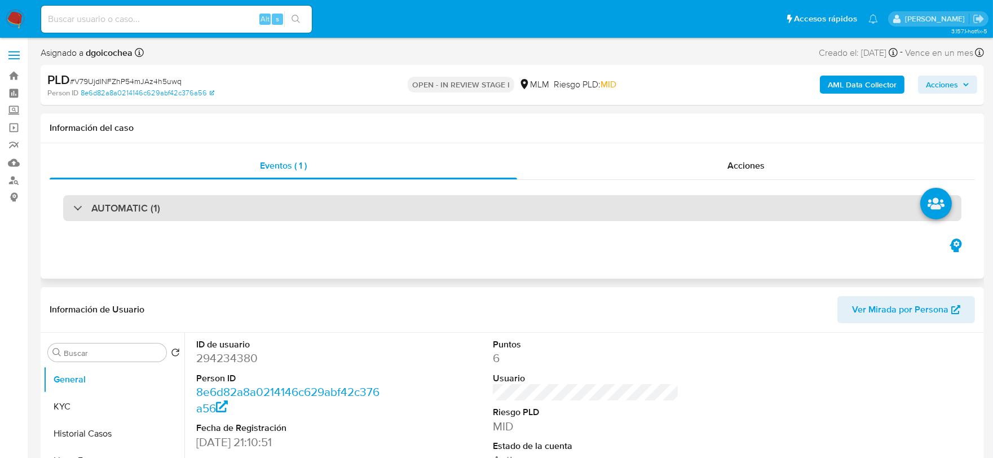
select select "10"
click at [149, 202] on h3 "AUTOMATIC (1)" at bounding box center [125, 208] width 69 height 12
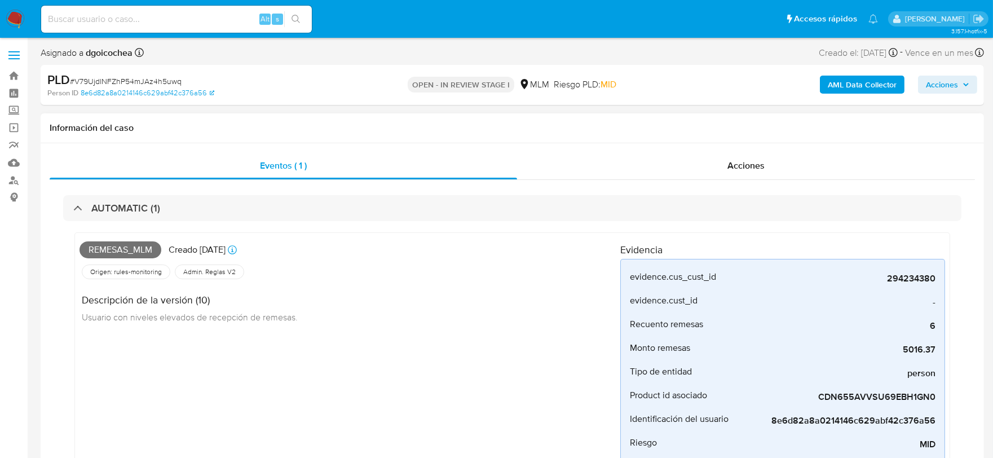
click at [483, 386] on div "Remesas_mlm Creado [DATE] Creado: [DATE] 03:12:06 Origen: rules-monitoring Refe…" at bounding box center [349, 372] width 541 height 271
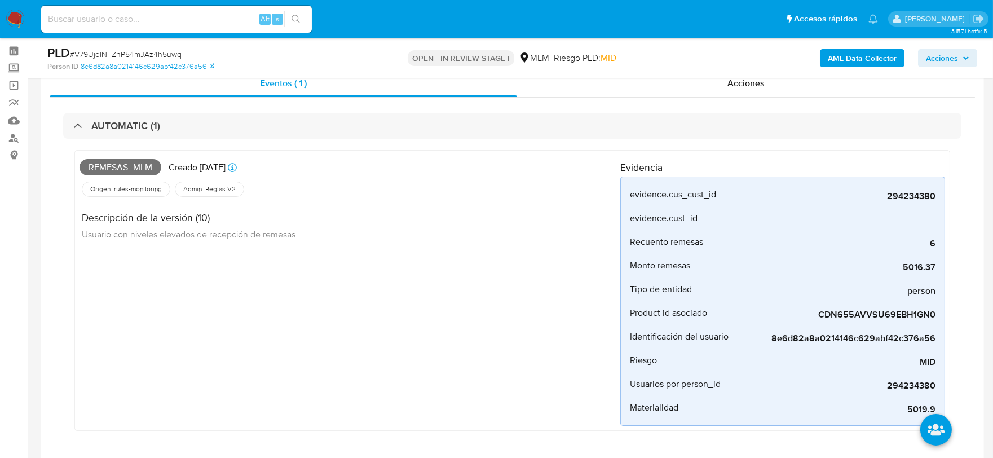
scroll to position [63, 0]
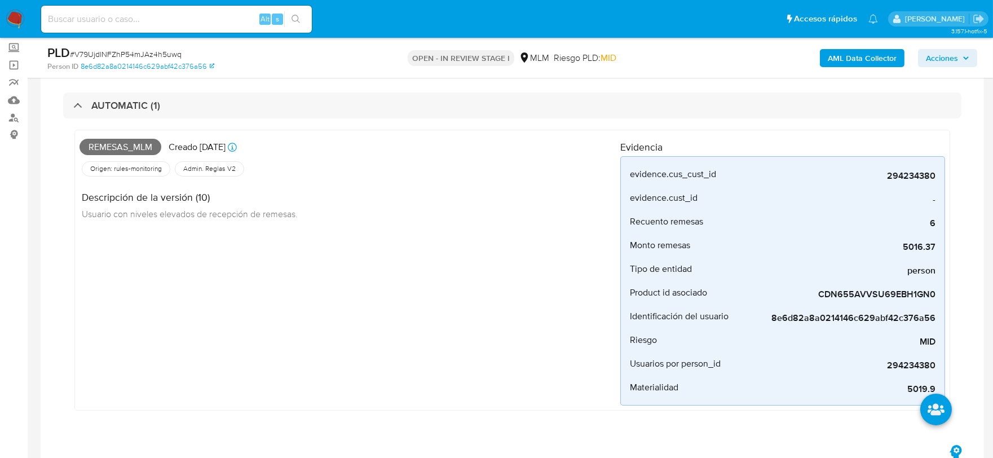
click at [475, 360] on div "Remesas_mlm Creado [DATE] Creado: [DATE] 03:12:06 Origen: rules-monitoring Refe…" at bounding box center [349, 270] width 541 height 271
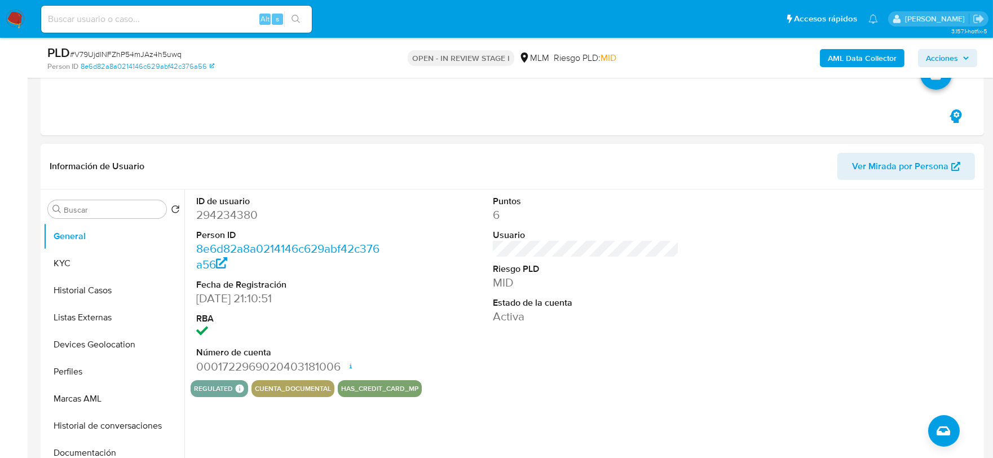
scroll to position [438, 0]
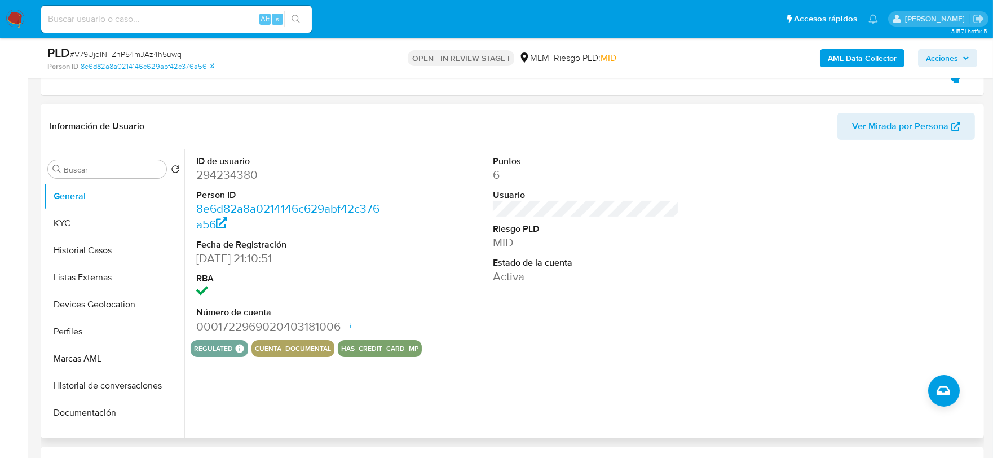
click at [551, 307] on div "Puntos 6 Usuario Riesgo PLD MID Estado de la cuenta Activa" at bounding box center [586, 244] width 198 height 191
drag, startPoint x: 101, startPoint y: 217, endPoint x: 108, endPoint y: 215, distance: 7.0
click at [101, 217] on button "KYC" at bounding box center [109, 223] width 132 height 27
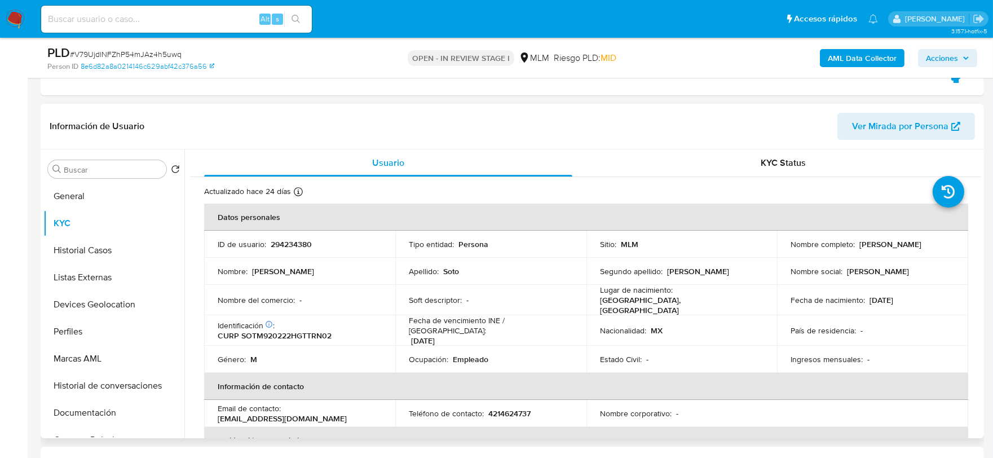
click at [189, 294] on div "Usuario KYC Status Actualizado hace 24 días Creado: 25/05/2020 23:30:38 Actuali…" at bounding box center [582, 293] width 797 height 289
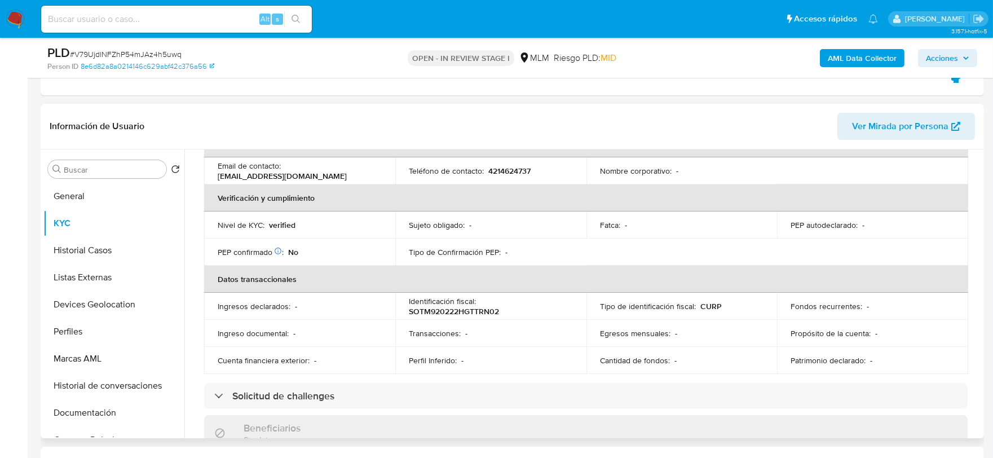
scroll to position [313, 0]
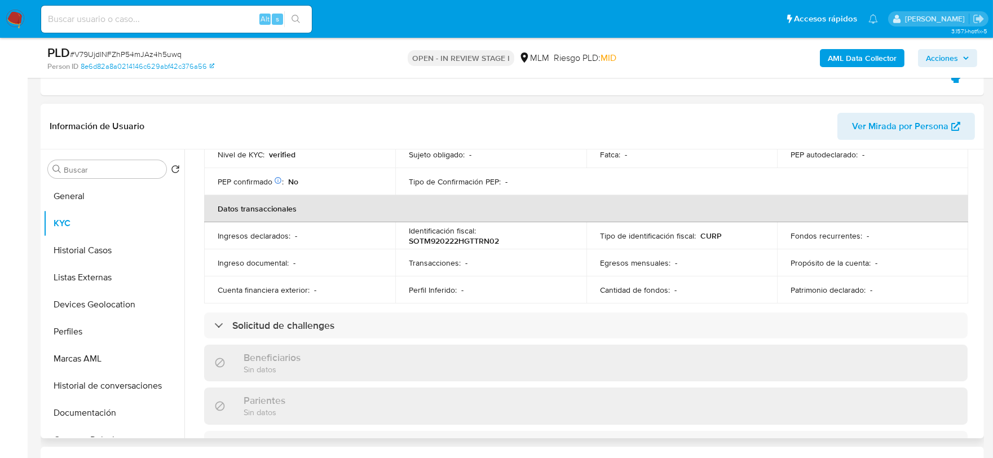
click at [197, 237] on div "Actualizado hace 24 días Creado: 25/05/2020 23:30:38 Actualizado: 06/08/2025 06…" at bounding box center [586, 347] width 790 height 966
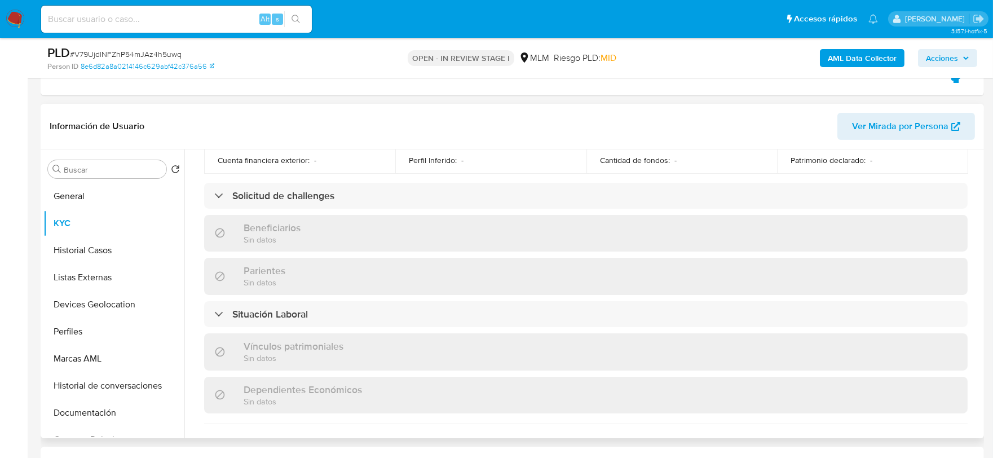
scroll to position [697, 0]
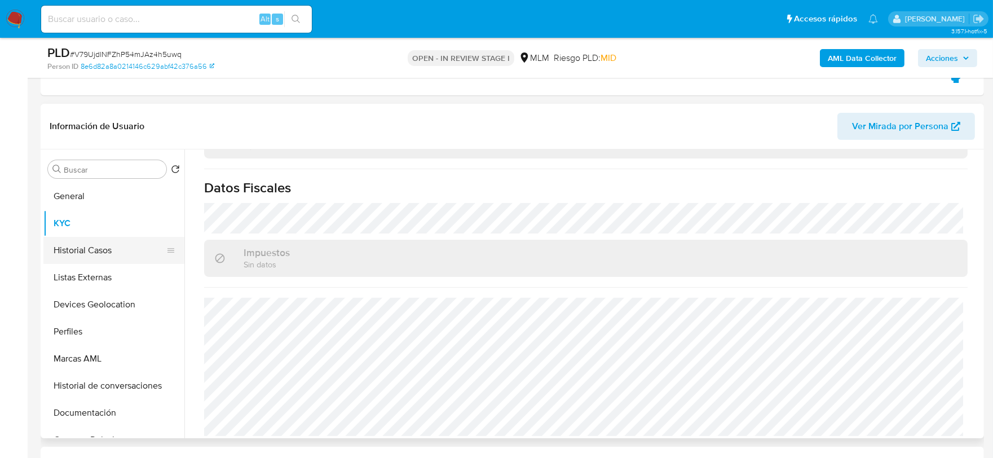
click at [65, 256] on button "Historial Casos" at bounding box center [109, 250] width 132 height 27
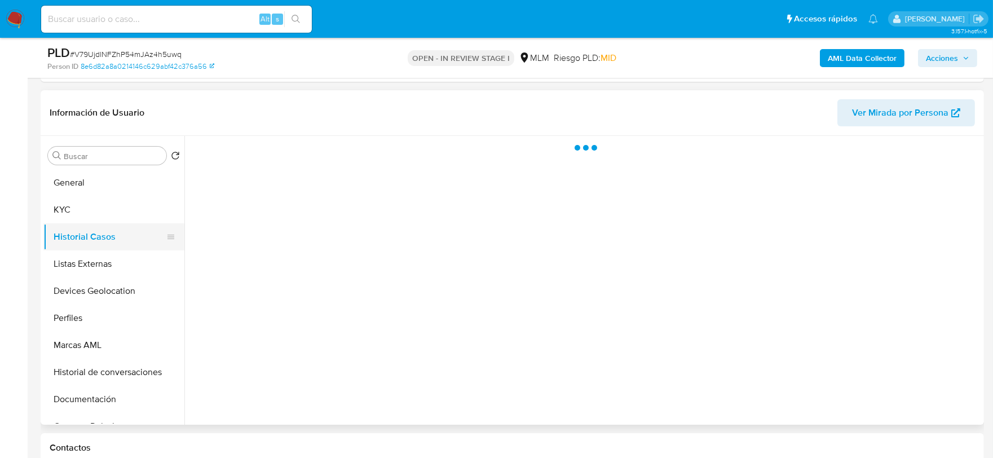
scroll to position [0, 0]
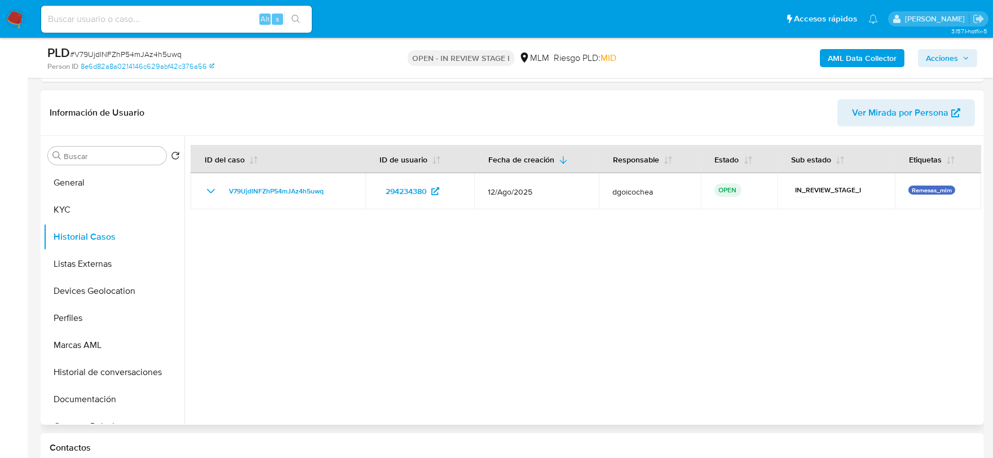
click at [347, 299] on div at bounding box center [582, 280] width 797 height 289
click at [109, 258] on button "Listas Externas" at bounding box center [109, 263] width 132 height 27
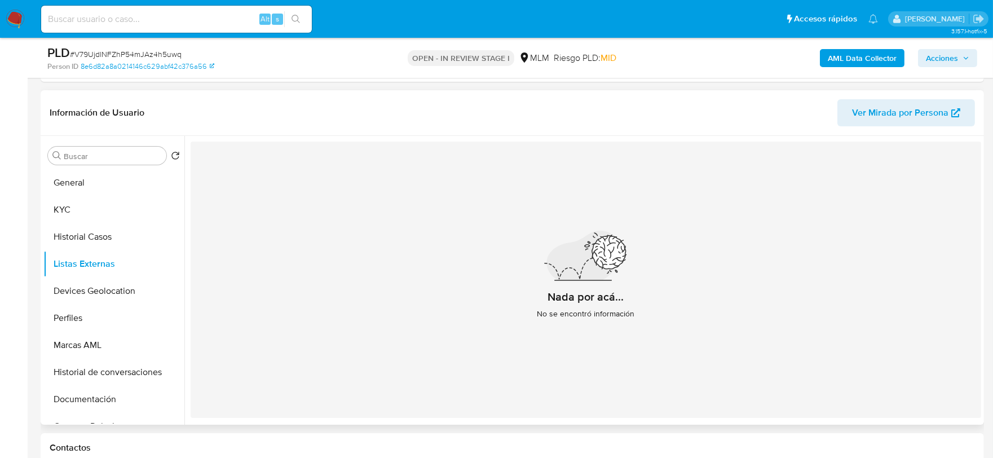
click at [337, 328] on div "Nada por acá... No se encontró información" at bounding box center [586, 280] width 790 height 276
click at [102, 286] on button "Devices Geolocation" at bounding box center [109, 290] width 132 height 27
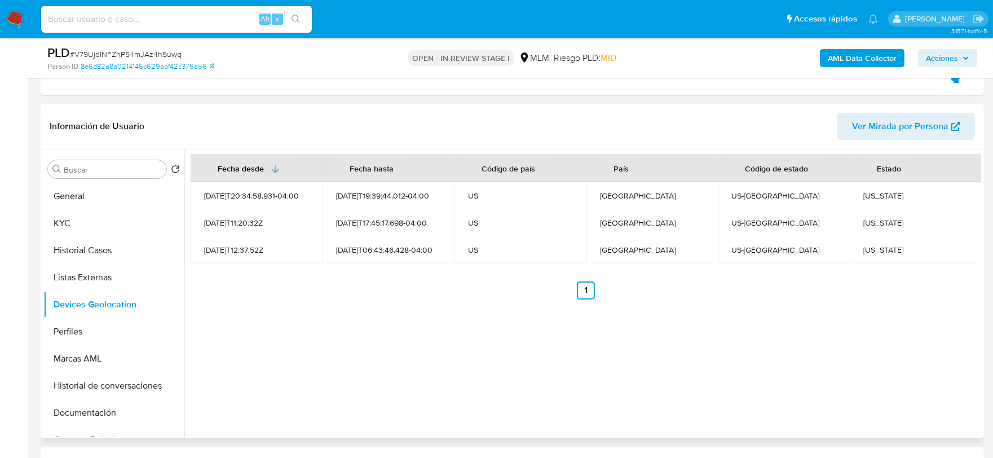
click at [341, 300] on div "Fecha desde Fecha hasta Código de país País Código de estado Estado 2025-03-19T…" at bounding box center [582, 293] width 797 height 289
click at [83, 329] on button "Perfiles" at bounding box center [109, 331] width 132 height 27
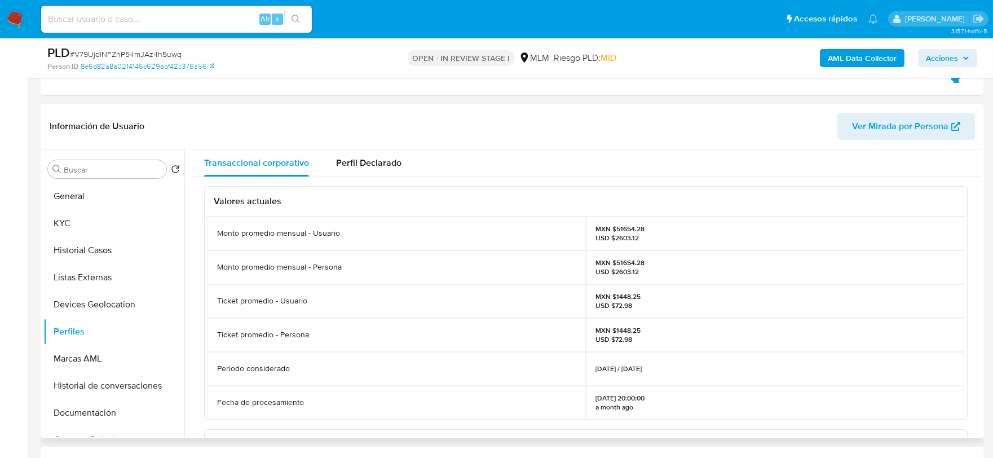
click at [196, 280] on div "Valores actuales Monto promedio mensual - Usuario MXN $51654.28 USD $2603.12 Mo…" at bounding box center [586, 410] width 790 height 467
click at [111, 420] on button "Documentación" at bounding box center [109, 412] width 132 height 27
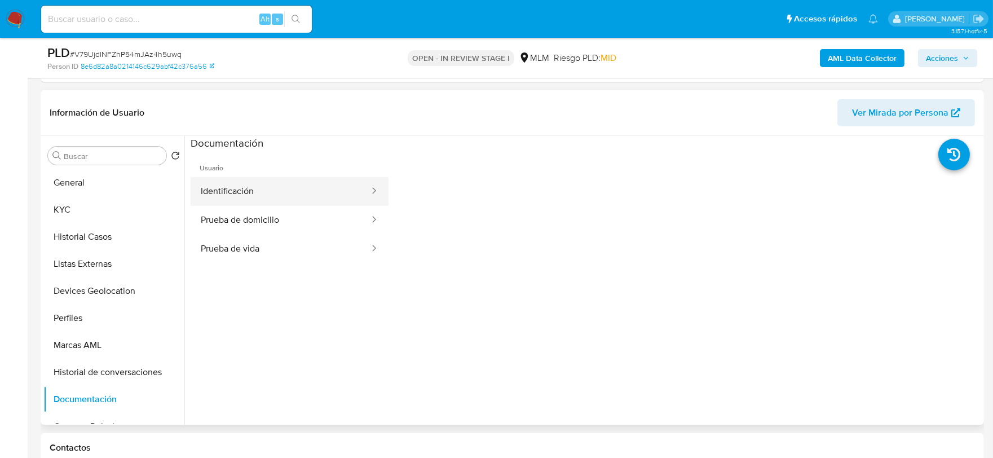
click at [281, 177] on button "Identificación" at bounding box center [281, 191] width 180 height 29
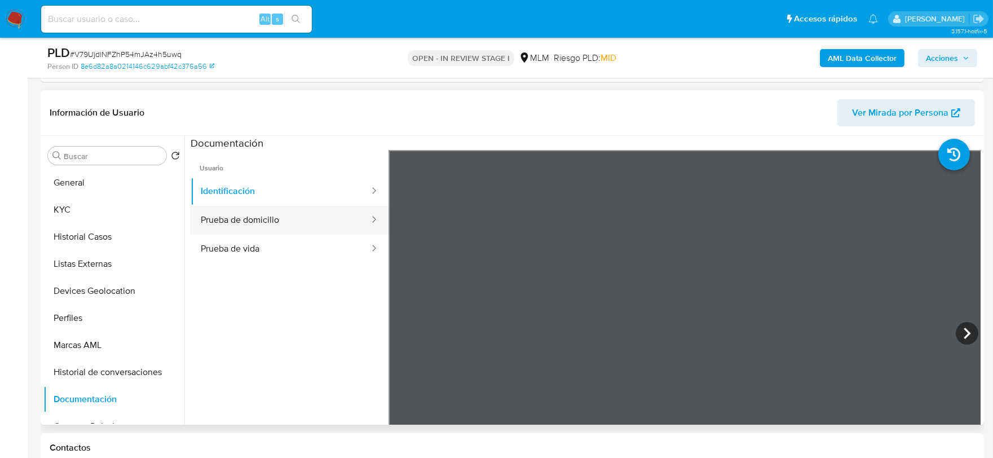
click at [284, 224] on button "Prueba de domicilio" at bounding box center [281, 220] width 180 height 29
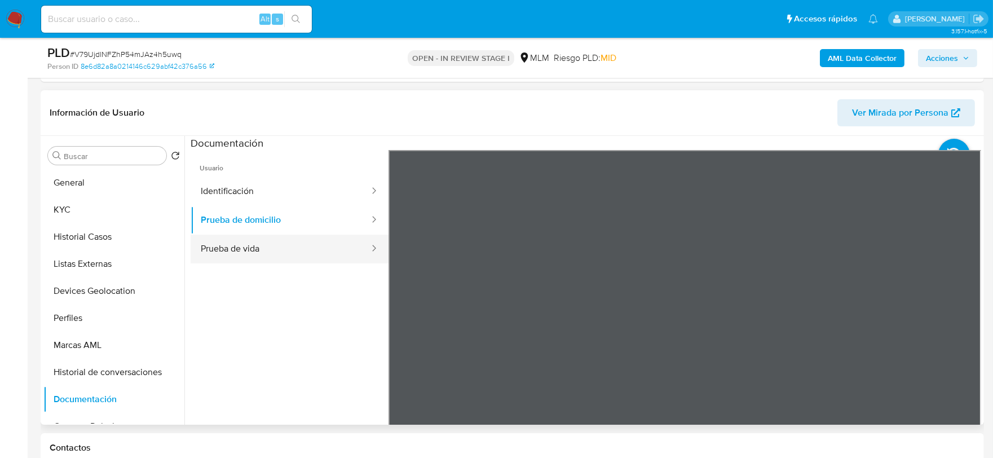
click at [291, 249] on button "Prueba de vida" at bounding box center [281, 249] width 180 height 29
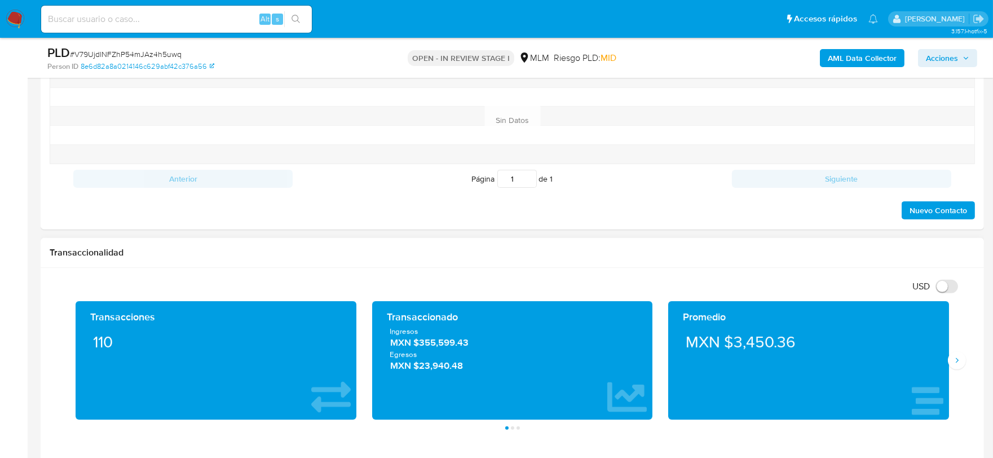
scroll to position [1002, 0]
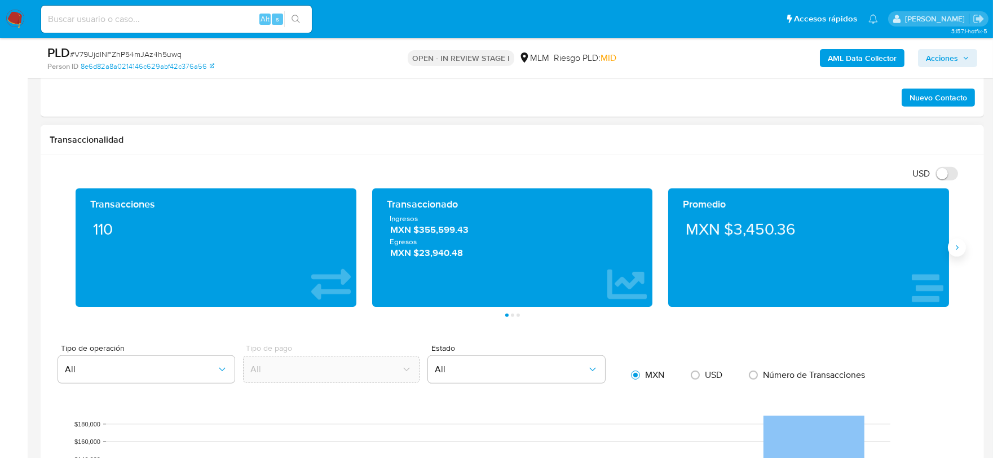
click at [962, 245] on button "Siguiente" at bounding box center [957, 247] width 18 height 18
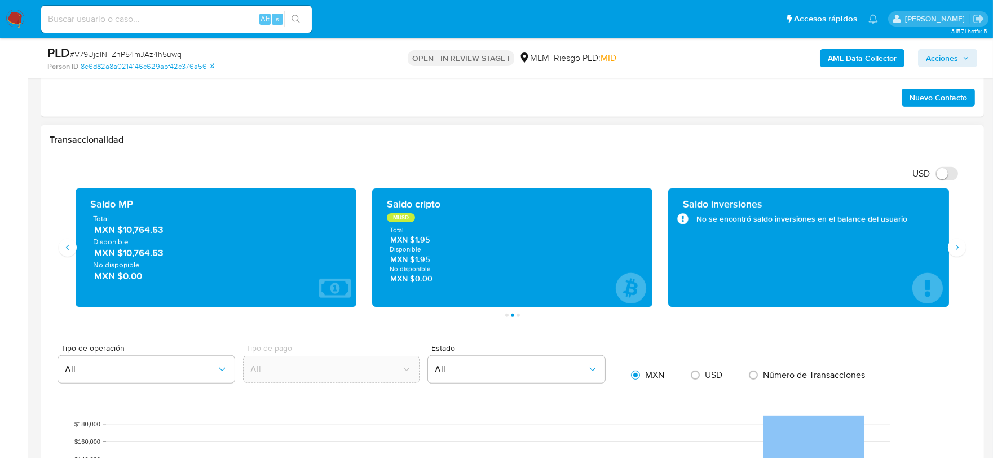
click at [540, 134] on div "Transaccionalidad" at bounding box center [512, 140] width 943 height 30
drag, startPoint x: 173, startPoint y: 229, endPoint x: 124, endPoint y: 229, distance: 49.0
click at [124, 229] on span "MXN $10,764.53" at bounding box center [216, 229] width 245 height 13
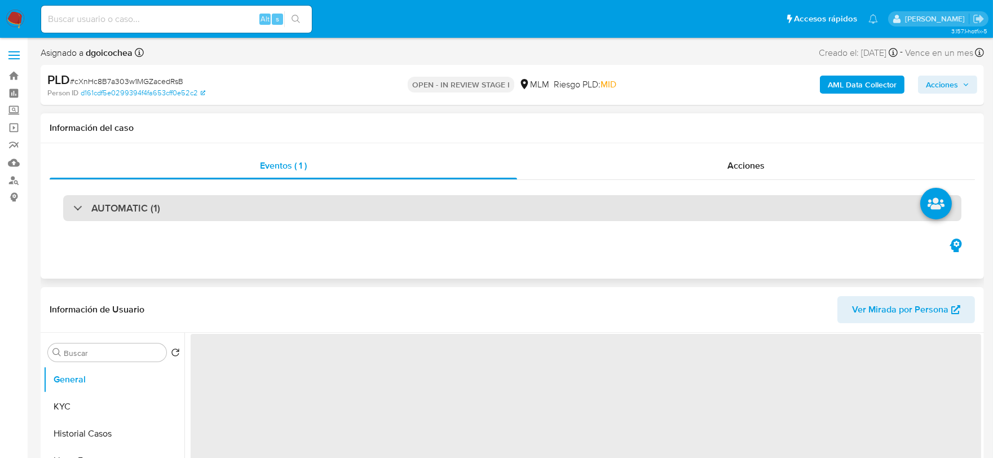
click at [125, 204] on h3 "AUTOMATIC (1)" at bounding box center [125, 208] width 69 height 12
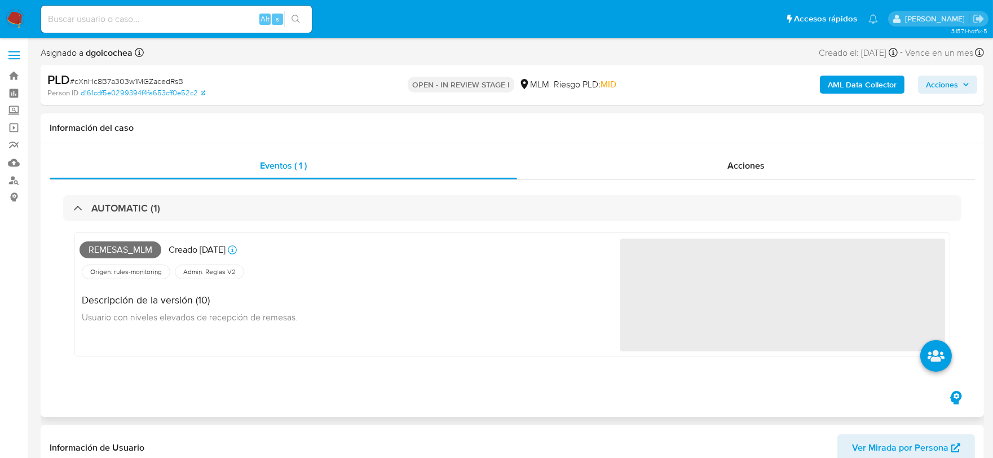
select select "10"
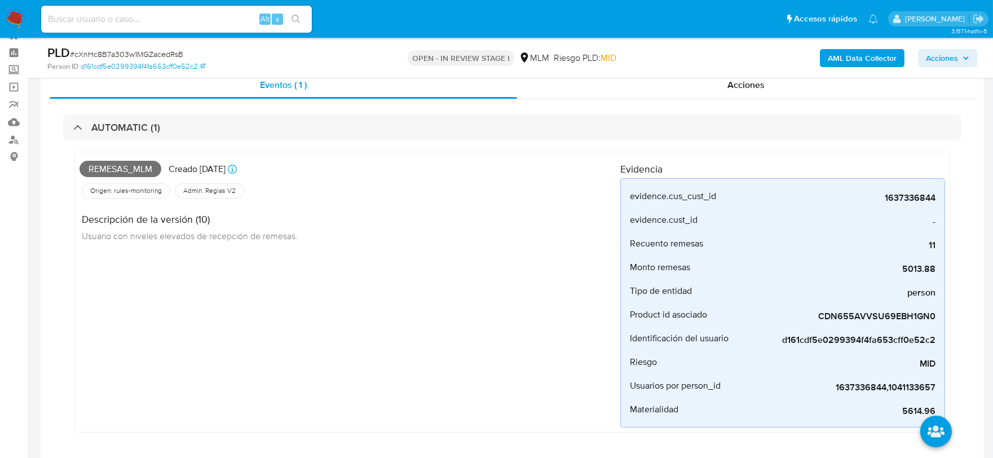
scroll to position [63, 0]
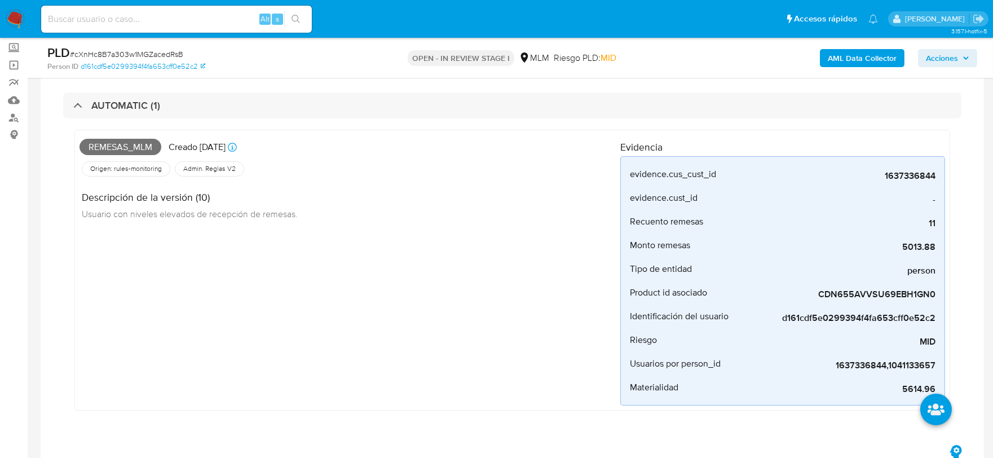
click at [476, 334] on div "Remesas_mlm Creado [DATE] Creado: [DATE] 03:06:05 Origen: rules-monitoring Refe…" at bounding box center [349, 270] width 541 height 271
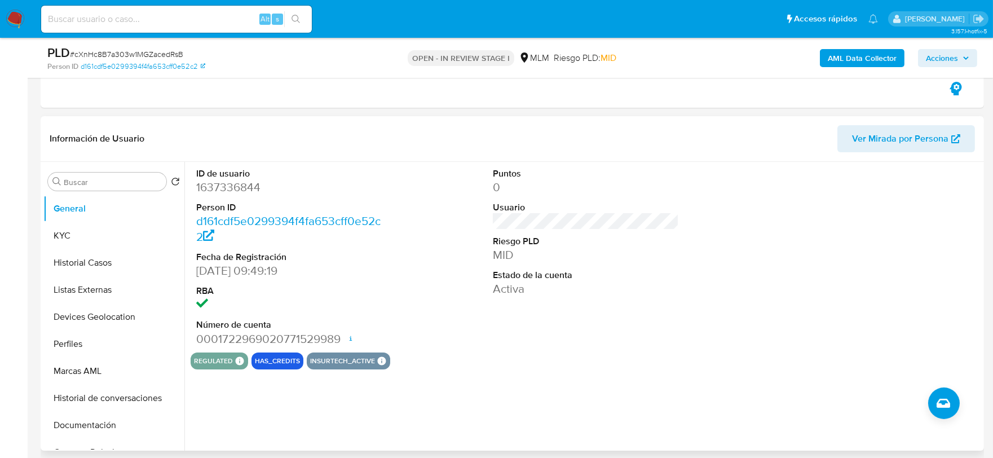
scroll to position [438, 0]
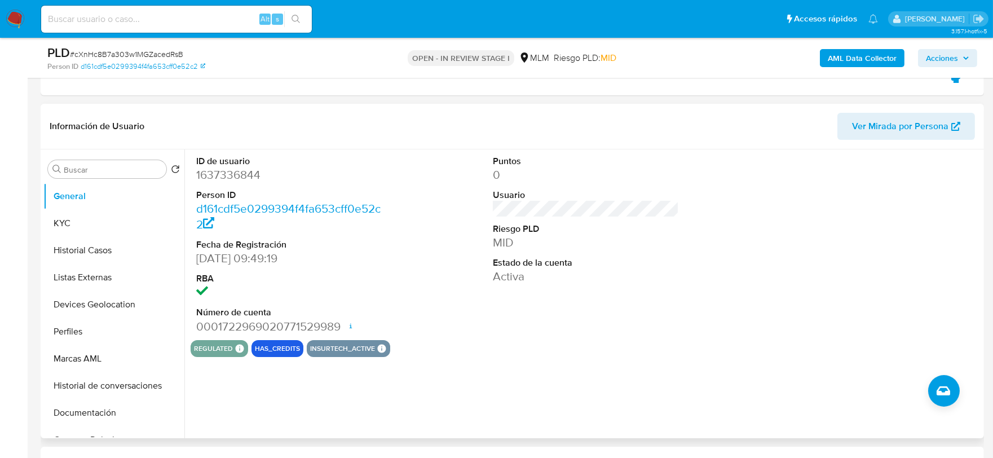
click at [522, 311] on div "Puntos 0 Usuario Riesgo PLD MID Estado de la cuenta Activa" at bounding box center [586, 244] width 198 height 191
click at [58, 212] on button "KYC" at bounding box center [109, 223] width 132 height 27
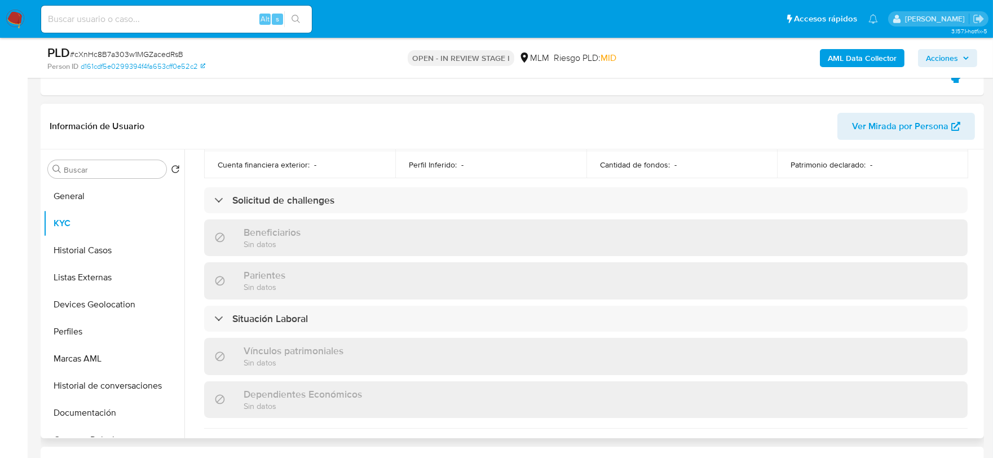
click at [196, 211] on div "Actualizado [DATE] Creado: [DATE] 07:49:20 Actualizado: [DATE] 21:01:16 Datos p…" at bounding box center [586, 222] width 790 height 966
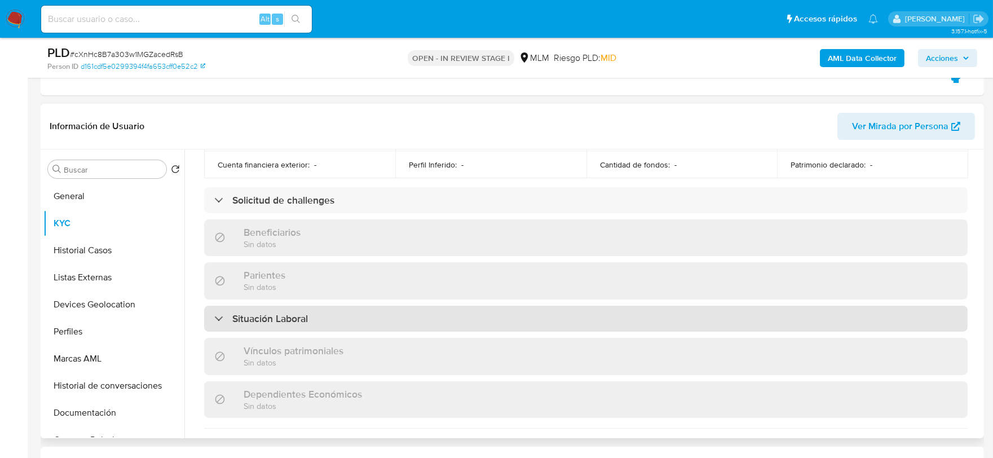
scroll to position [697, 0]
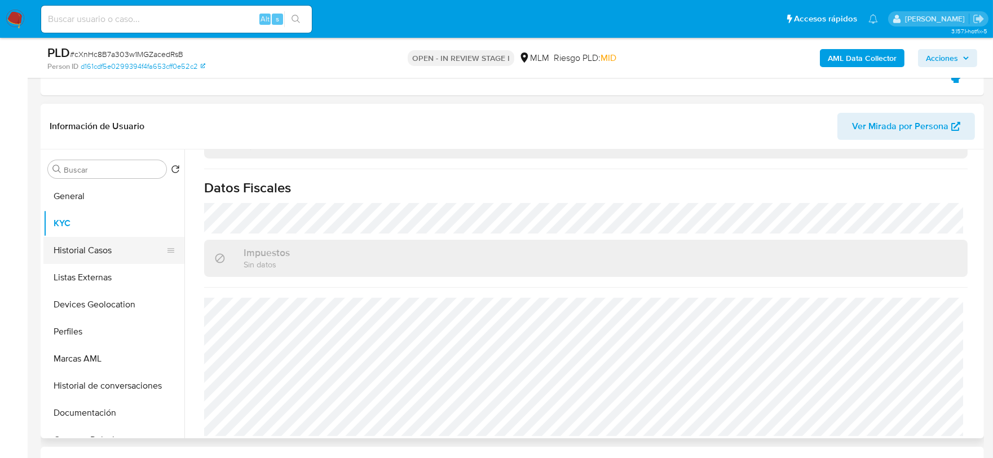
click at [60, 257] on button "Historial Casos" at bounding box center [109, 250] width 132 height 27
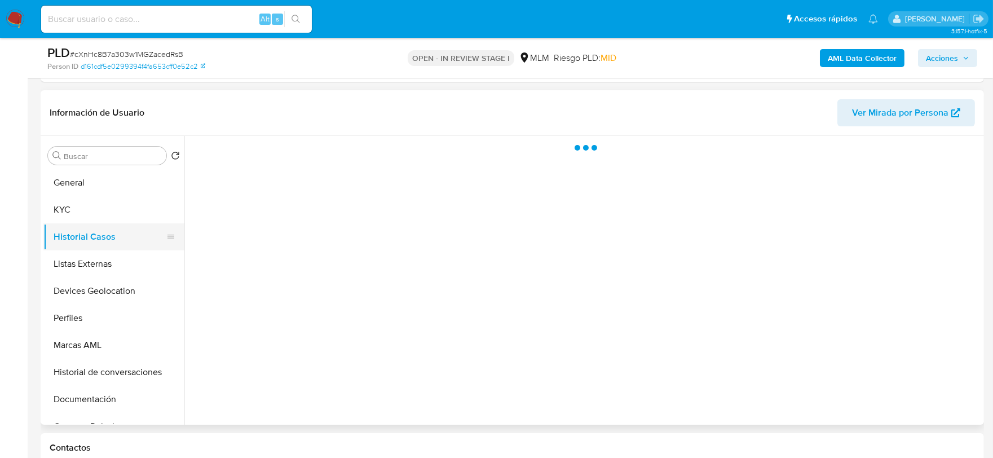
scroll to position [0, 0]
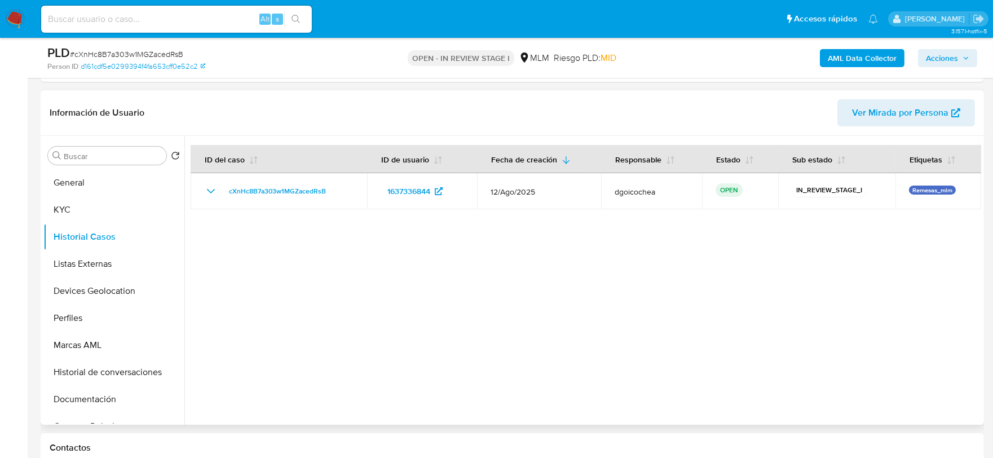
click at [559, 312] on div at bounding box center [582, 280] width 797 height 289
click at [113, 264] on button "Listas Externas" at bounding box center [109, 263] width 132 height 27
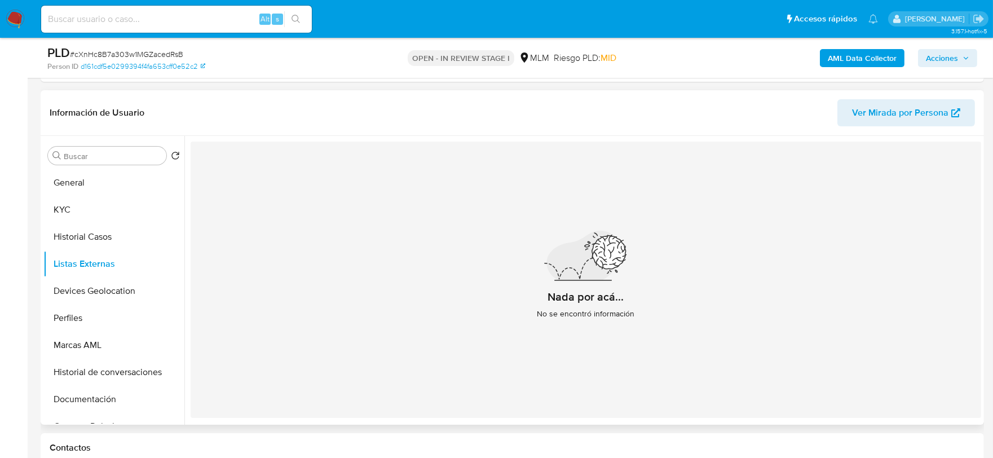
click at [475, 280] on div "Nada por acá... No se encontró información" at bounding box center [586, 280] width 790 height 276
click at [120, 297] on button "Devices Geolocation" at bounding box center [109, 290] width 132 height 27
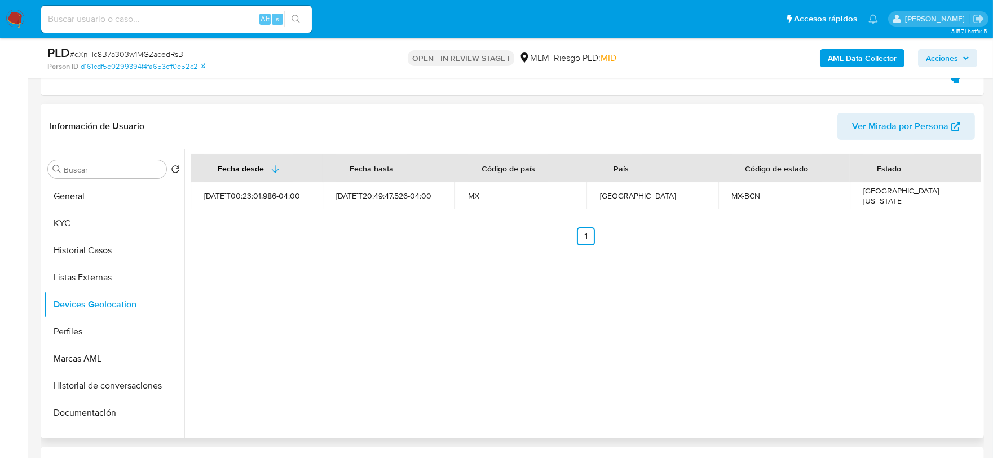
click at [364, 315] on div "Fecha desde [GEOGRAPHIC_DATA] hasta Código de país País Código de estado Estado…" at bounding box center [582, 293] width 797 height 289
click at [86, 324] on button "Perfiles" at bounding box center [109, 331] width 132 height 27
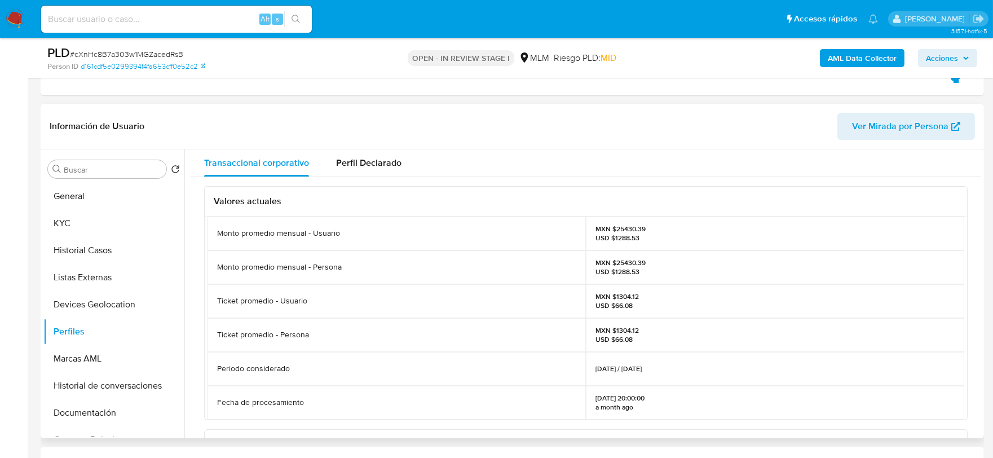
click at [209, 299] on div "Ticket promedio - Usuario" at bounding box center [396, 301] width 378 height 34
click at [113, 409] on button "Documentación" at bounding box center [109, 412] width 132 height 27
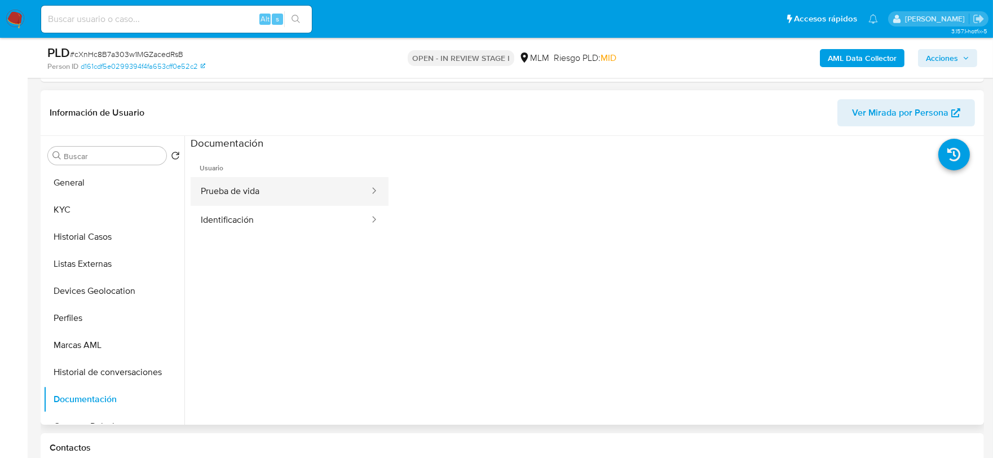
click at [292, 186] on button "Prueba de vida" at bounding box center [281, 191] width 180 height 29
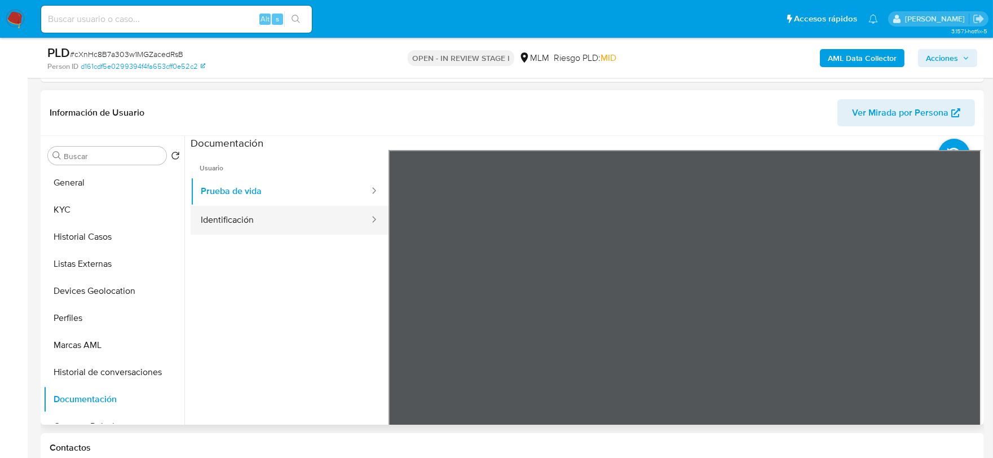
click at [303, 211] on button "Identificación" at bounding box center [281, 220] width 180 height 29
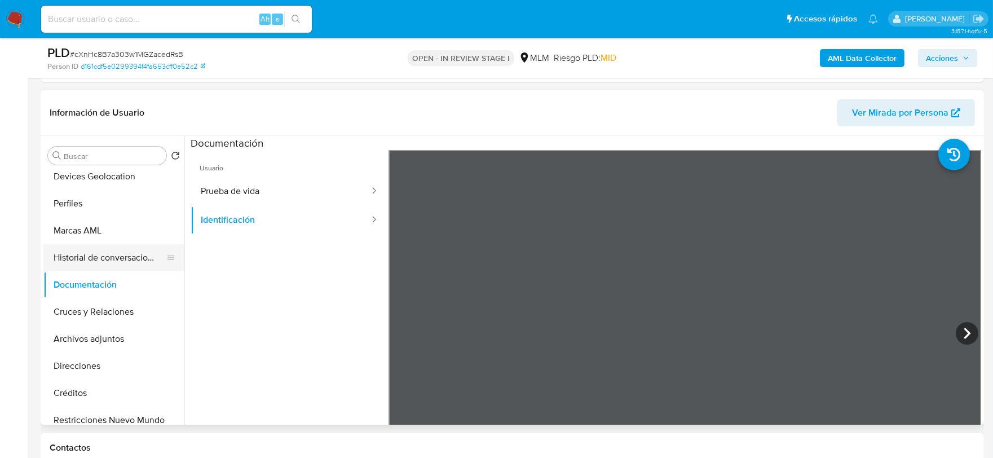
scroll to position [188, 0]
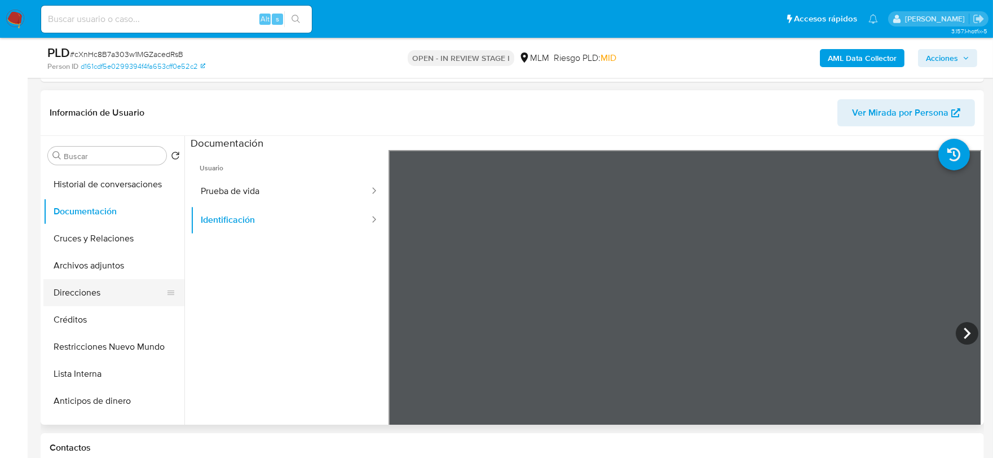
click at [95, 290] on button "Direcciones" at bounding box center [109, 292] width 132 height 27
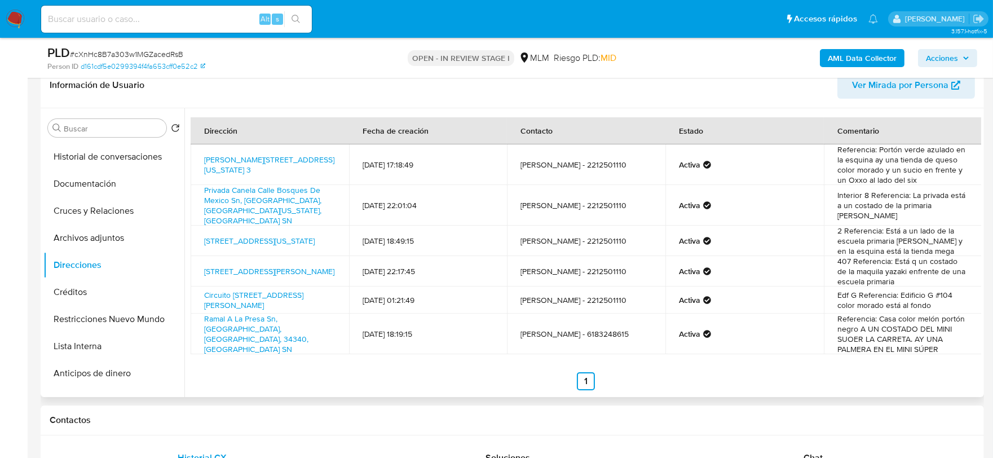
scroll to position [501, 0]
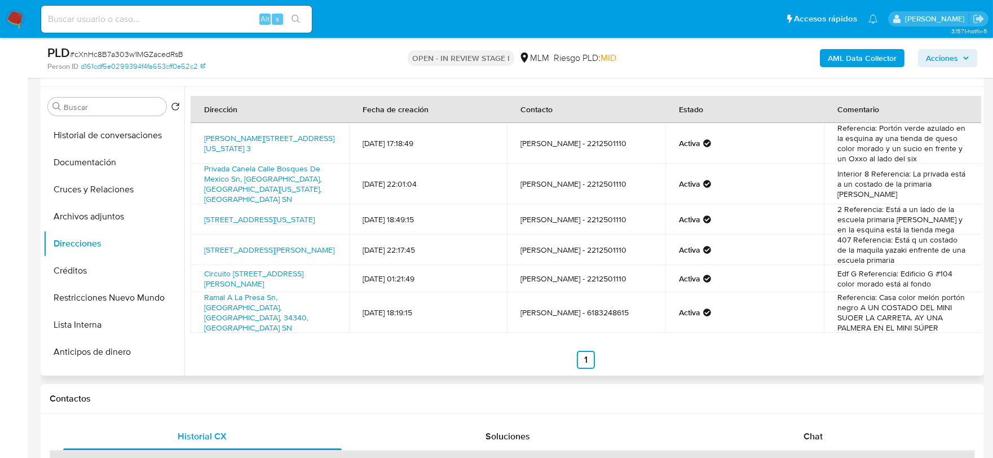
click at [466, 364] on ul "Anterior 1 Siguiente" at bounding box center [586, 360] width 790 height 18
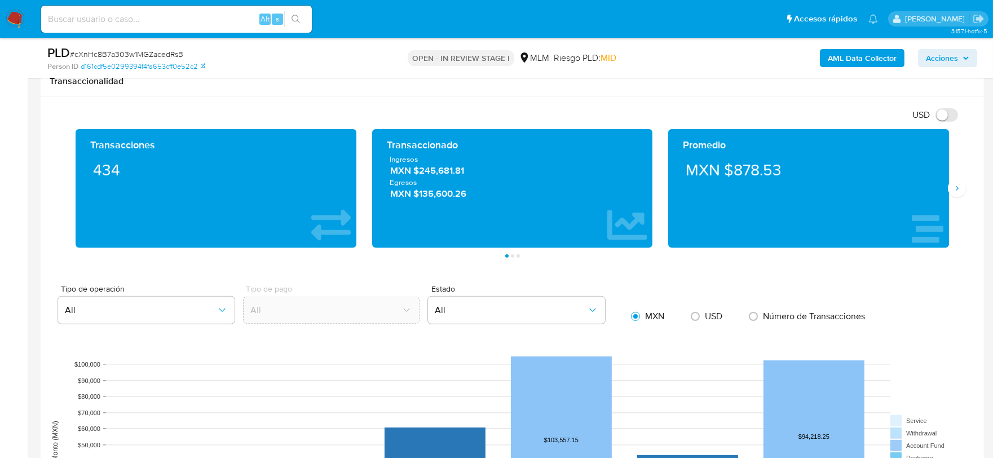
scroll to position [1002, 0]
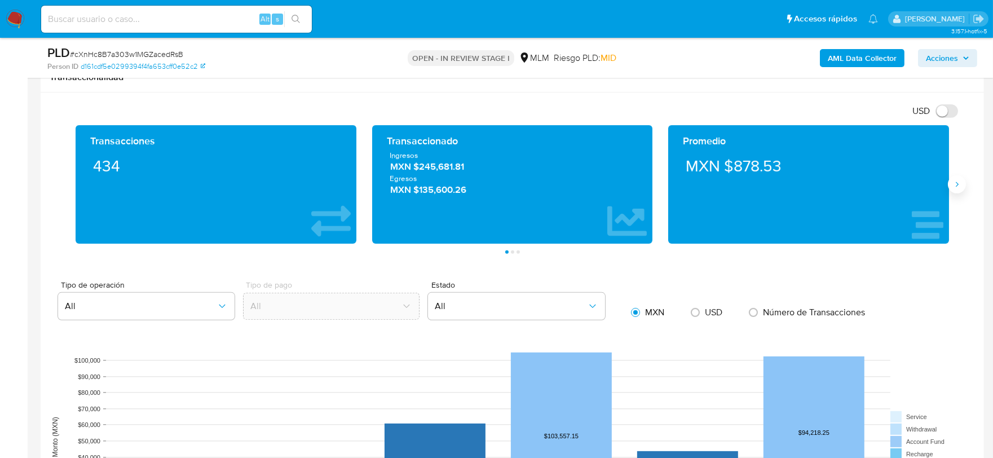
click at [961, 182] on icon "Siguiente" at bounding box center [956, 184] width 9 height 9
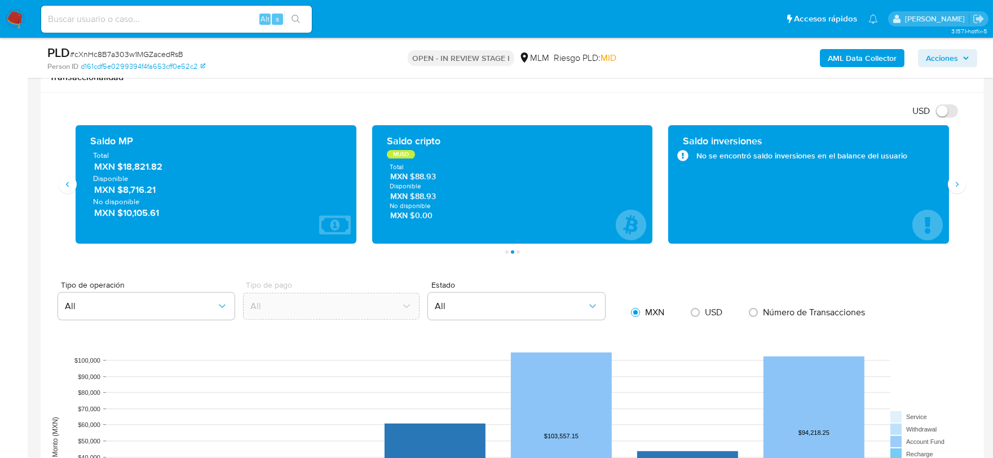
drag, startPoint x: 171, startPoint y: 168, endPoint x: 183, endPoint y: 183, distance: 18.9
click at [124, 165] on span "MXN $18,821.82" at bounding box center [216, 167] width 245 height 13
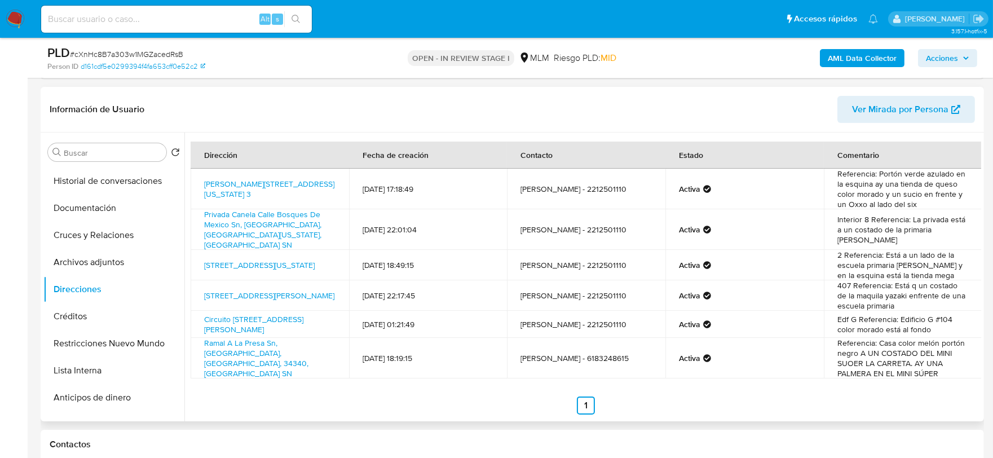
scroll to position [438, 0]
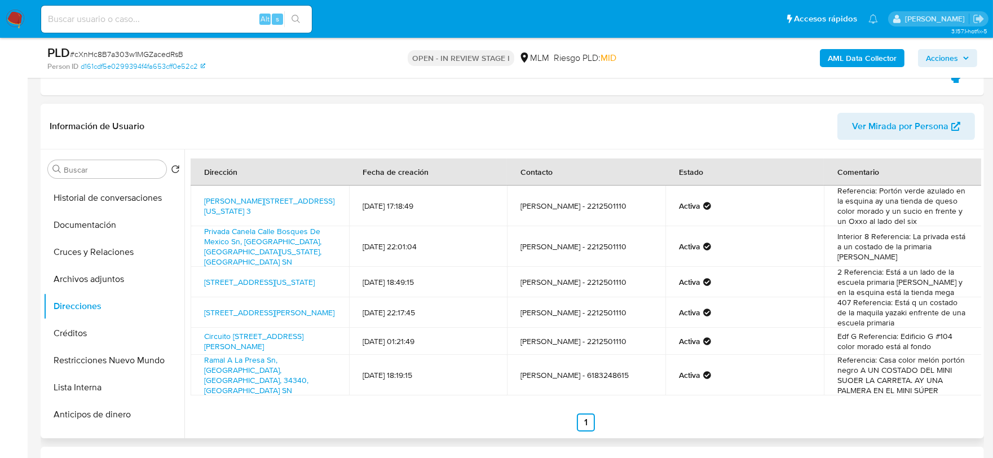
click at [712, 407] on div "Dirección Fecha de creación Contacto Estado Comentario [PERSON_NAME][STREET_ADD…" at bounding box center [586, 294] width 790 height 273
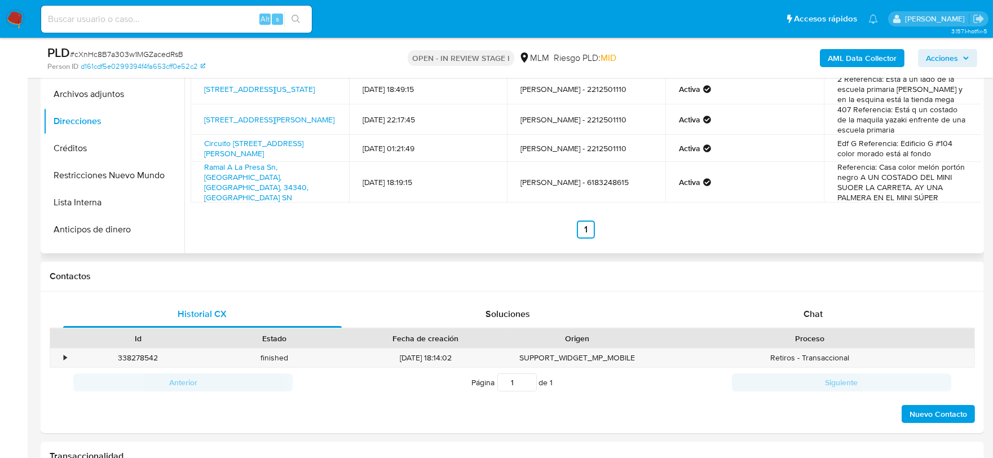
scroll to position [626, 0]
